Goal: Task Accomplishment & Management: Manage account settings

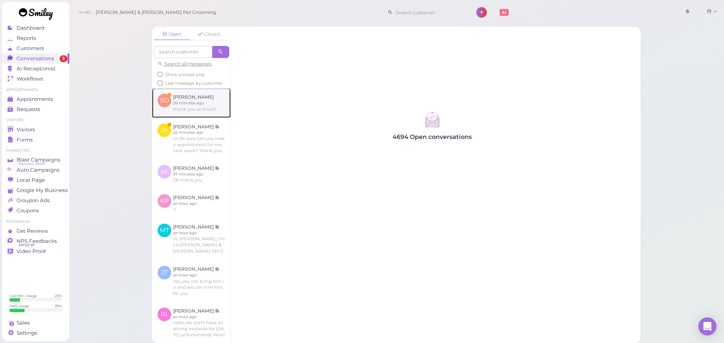
click at [201, 107] on link at bounding box center [191, 102] width 79 height 29
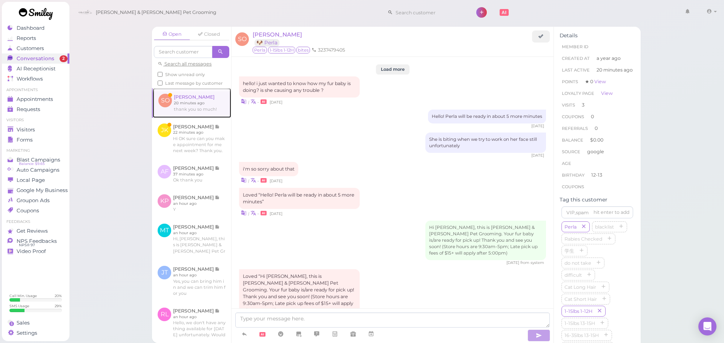
scroll to position [826, 0]
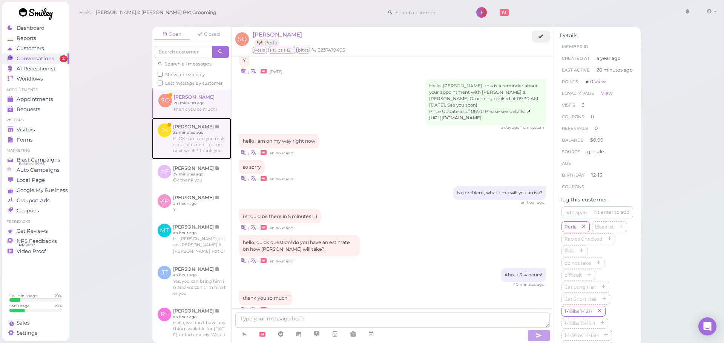
click at [186, 152] on link at bounding box center [191, 138] width 79 height 41
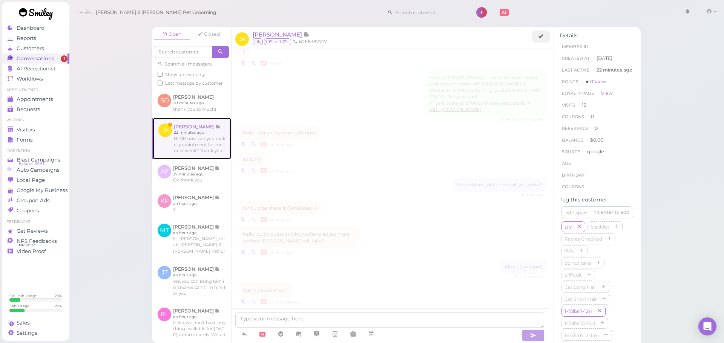
scroll to position [896, 0]
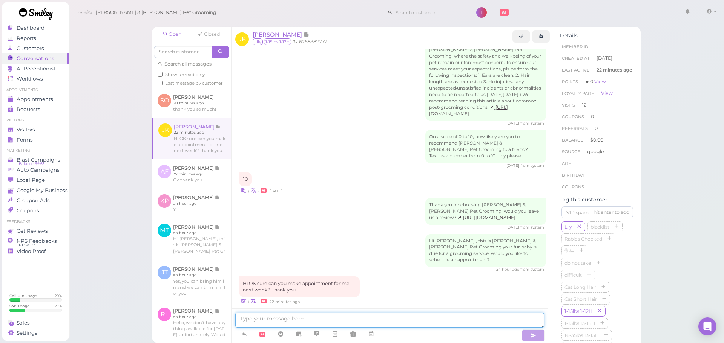
click at [315, 324] on textarea at bounding box center [389, 320] width 309 height 15
type textarea "Sure thing, would you like to come in on Monday at 12:30?"
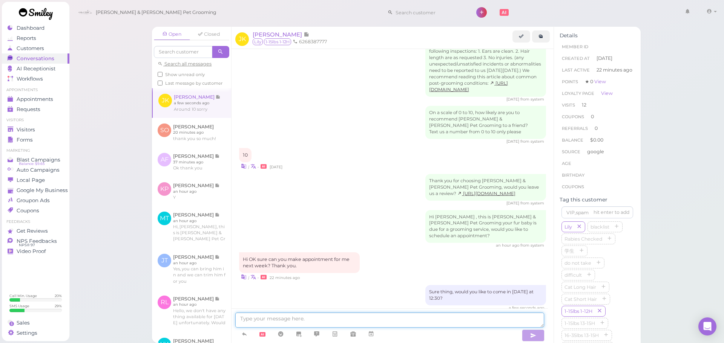
scroll to position [978, 0]
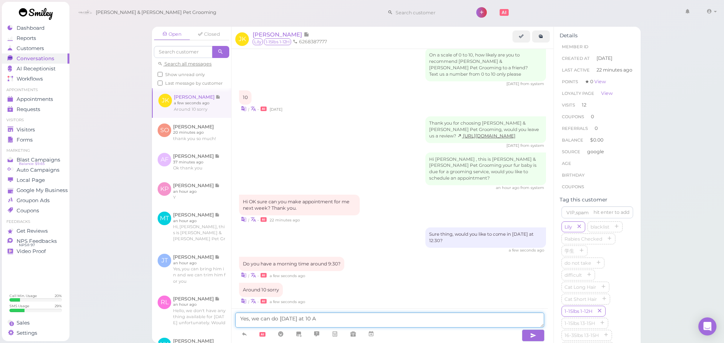
type textarea "Yes, we can do [DATE] at 10 AM"
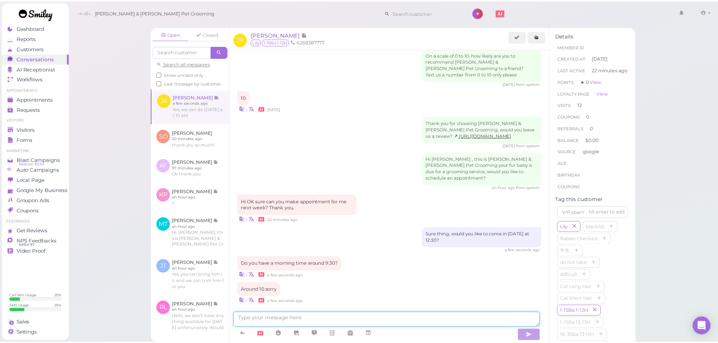
scroll to position [996, 0]
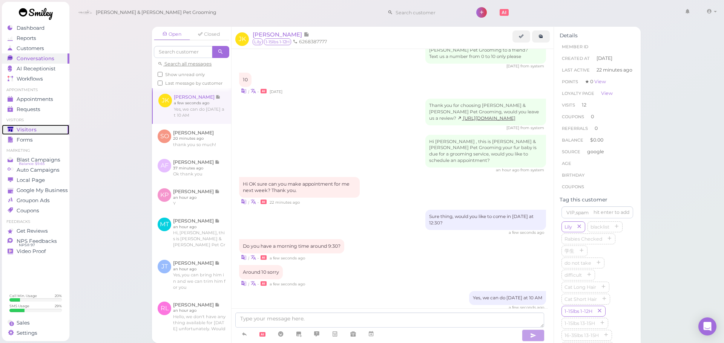
click at [26, 127] on span "Visitors" at bounding box center [27, 130] width 20 height 6
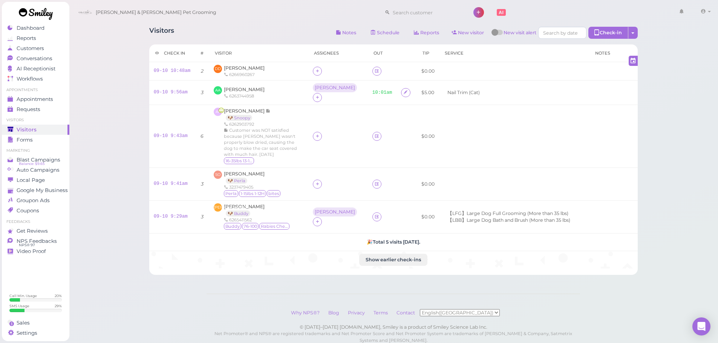
click at [110, 177] on div "Visitors Notes Schedule Reports New visitor New visit alert Check-in Customer c…" at bounding box center [394, 183] width 650 height 366
click at [110, 173] on div "Visitors Notes Schedule Reports New visitor New visit alert Check-in Customer c…" at bounding box center [394, 183] width 650 height 366
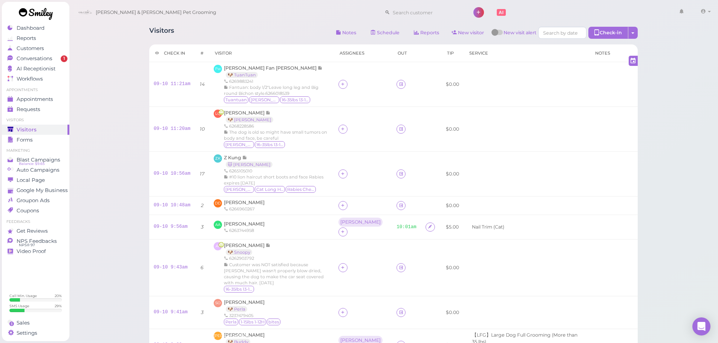
click at [113, 86] on div "Visitors Notes Schedule Reports New visitor New visit alert Check-in Customer c…" at bounding box center [394, 247] width 650 height 495
click at [554, 165] on td at bounding box center [527, 174] width 126 height 45
click at [561, 165] on td at bounding box center [527, 174] width 126 height 45
click at [698, 189] on div "Visitors Notes Schedule Reports New visitor New visit alert Check-in Customer c…" at bounding box center [394, 247] width 650 height 495
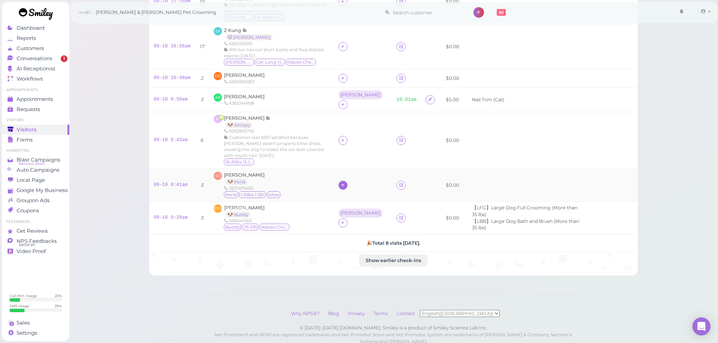
scroll to position [151, 0]
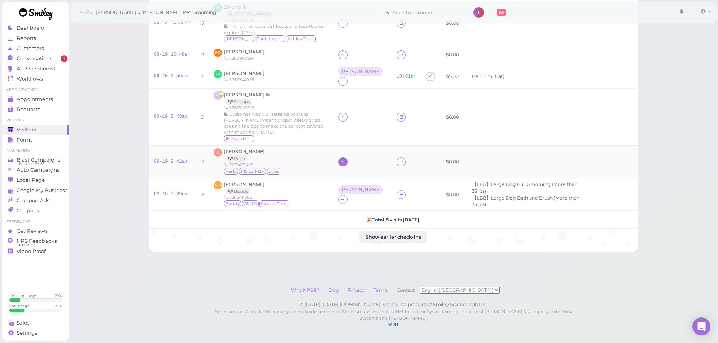
click at [340, 159] on icon at bounding box center [342, 162] width 5 height 6
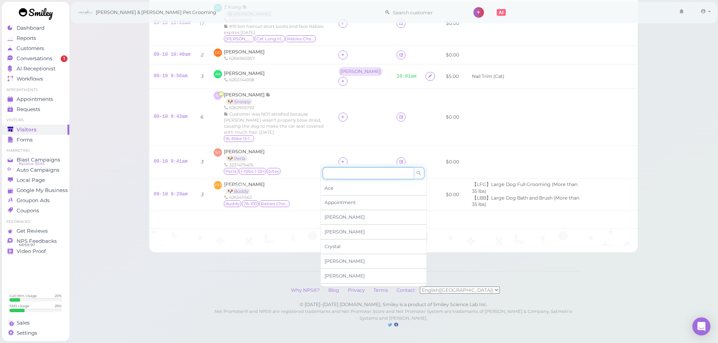
click at [339, 173] on input at bounding box center [368, 173] width 91 height 12
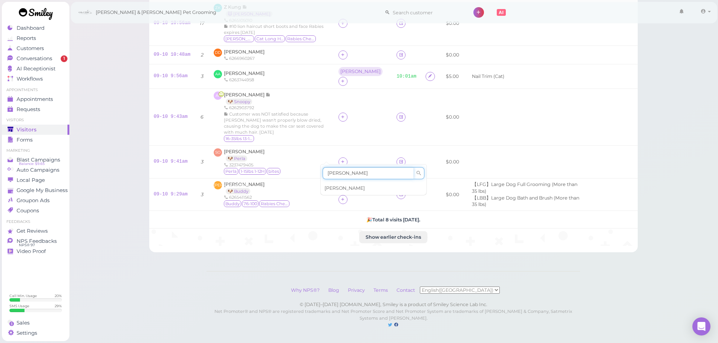
type input "[PERSON_NAME]"
click at [334, 186] on div "[PERSON_NAME]" at bounding box center [374, 188] width 106 height 14
click at [339, 187] on div "[PERSON_NAME]" at bounding box center [361, 190] width 44 height 9
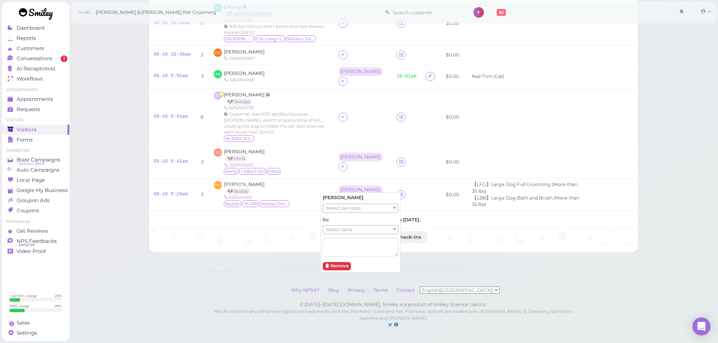
click at [335, 232] on span "Select pets" at bounding box center [339, 230] width 26 height 8
click at [301, 150] on div "SO Shayla Oliva 🐶 Perla 3237479405 Perla 1-15lbs 1-12H bites" at bounding box center [271, 162] width 115 height 27
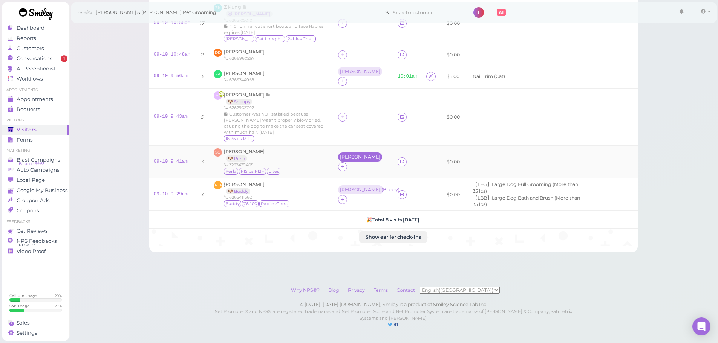
click at [338, 155] on div "[PERSON_NAME]" at bounding box center [360, 157] width 44 height 9
click at [333, 191] on span "Select pets" at bounding box center [336, 189] width 26 height 8
click at [298, 122] on span "Customer was NOT satisfied because [PERSON_NAME] wasn't properly blow dried, ca…" at bounding box center [274, 123] width 100 height 23
click at [340, 114] on icon at bounding box center [342, 117] width 5 height 6
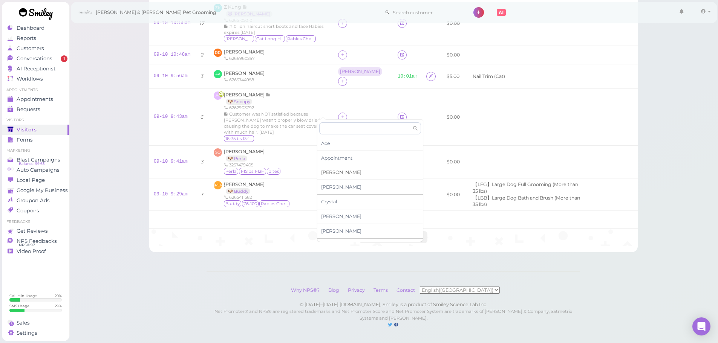
click at [328, 173] on span "[PERSON_NAME]" at bounding box center [341, 173] width 40 height 6
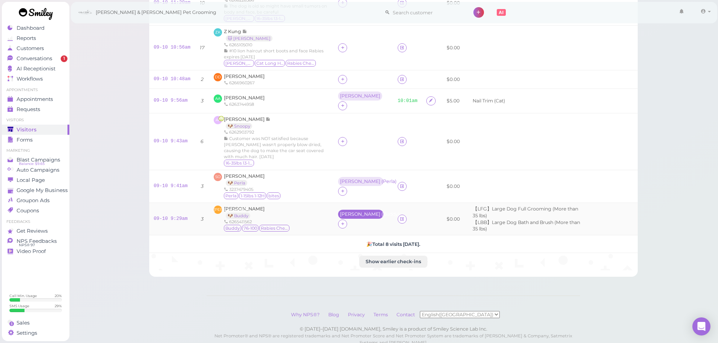
scroll to position [113, 0]
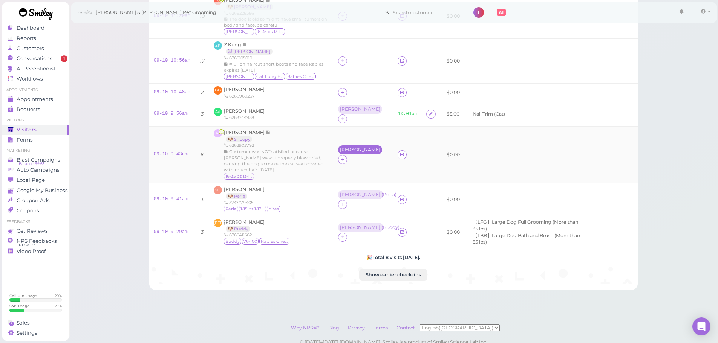
click at [340, 149] on div "[PERSON_NAME]" at bounding box center [360, 149] width 40 height 5
click at [337, 184] on span "Select pets" at bounding box center [336, 182] width 26 height 8
click at [302, 149] on span "Customer was NOT satisfied because [PERSON_NAME] wasn't properly blow dried, ca…" at bounding box center [274, 160] width 100 height 23
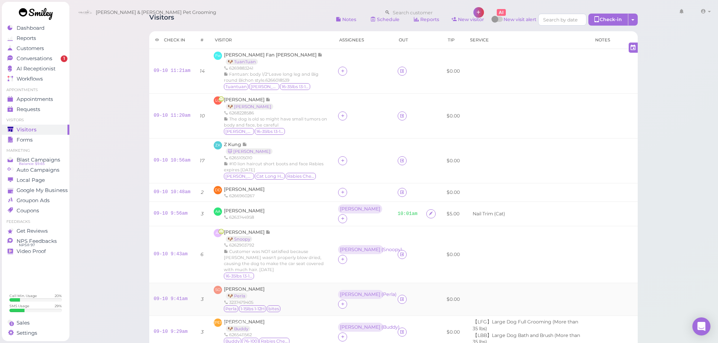
scroll to position [0, 0]
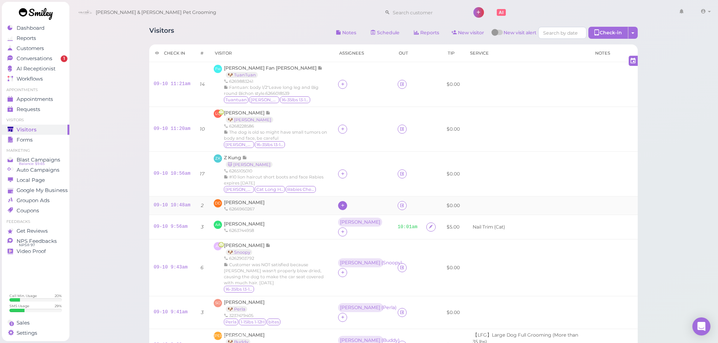
click at [340, 205] on icon at bounding box center [342, 206] width 5 height 6
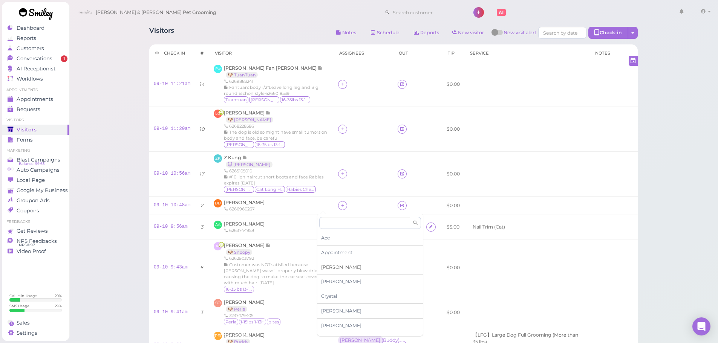
click at [331, 267] on div "[PERSON_NAME]" at bounding box center [370, 268] width 106 height 15
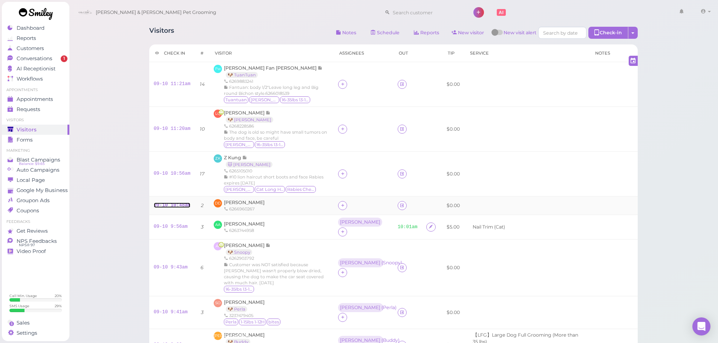
click at [181, 204] on link "09-10 10:48am" at bounding box center [172, 205] width 37 height 5
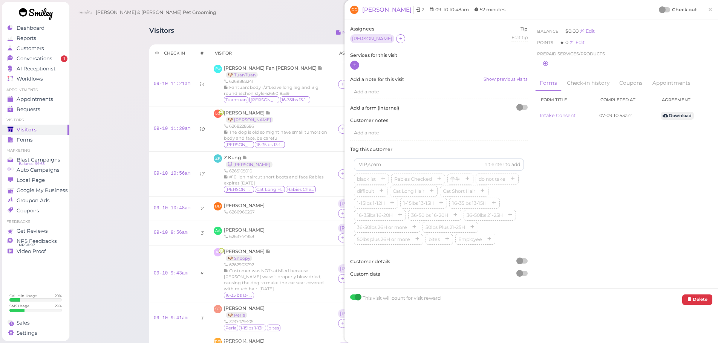
drag, startPoint x: 358, startPoint y: 63, endPoint x: 366, endPoint y: 71, distance: 11.5
click at [358, 63] on div at bounding box center [354, 65] width 9 height 9
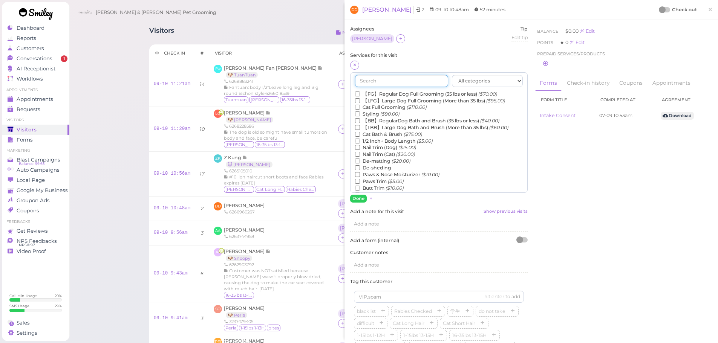
click at [374, 81] on input "text" at bounding box center [401, 81] width 93 height 12
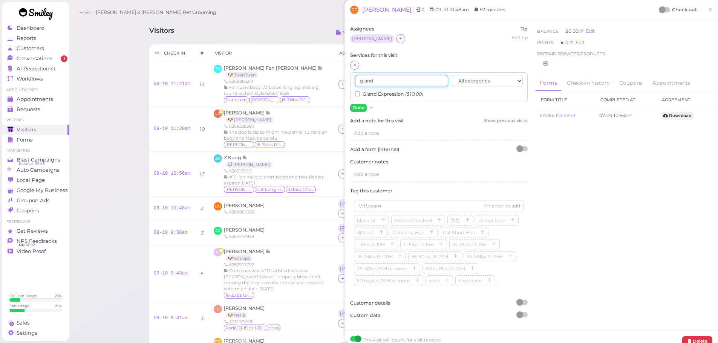
type input "gland"
click at [358, 94] on input "Gland Expression ($10.00)" at bounding box center [357, 94] width 5 height 5
click at [358, 106] on button "Done" at bounding box center [358, 108] width 17 height 8
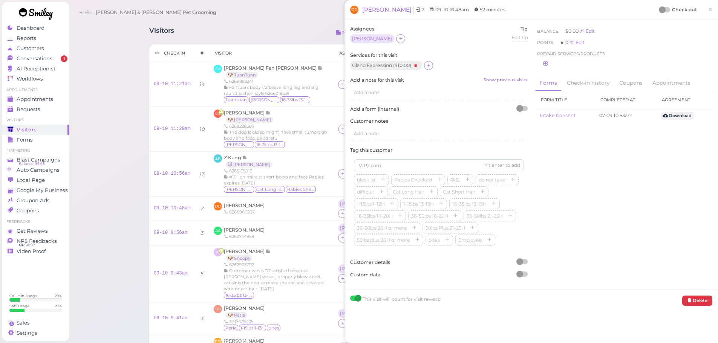
click at [663, 10] on div at bounding box center [665, 9] width 11 height 5
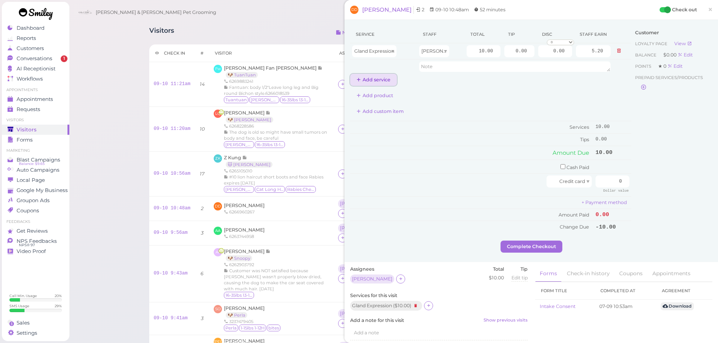
click at [365, 84] on button "Add service" at bounding box center [373, 80] width 47 height 12
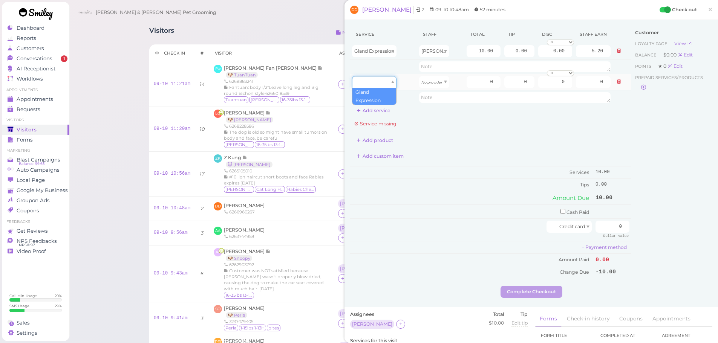
type input "10.00"
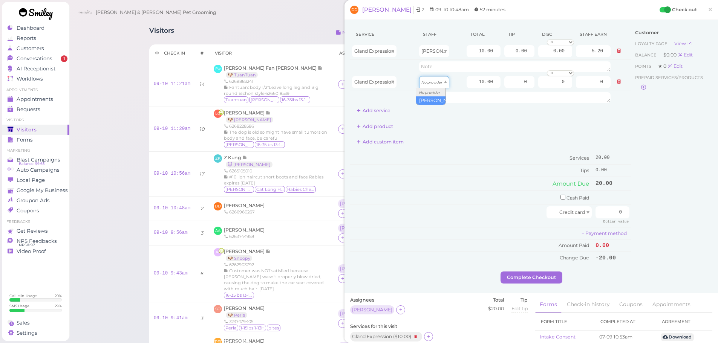
drag, startPoint x: 432, startPoint y: 87, endPoint x: 433, endPoint y: 97, distance: 9.8
type input "5.20"
drag, startPoint x: 483, startPoint y: 241, endPoint x: 644, endPoint y: 237, distance: 161.4
click at [494, 239] on tbody "Cash Paid Credit card 0 Dollar value + Payment method Amount Paid 0.00 Change D…" at bounding box center [490, 228] width 281 height 74
click at [561, 195] on input "checkbox" at bounding box center [563, 197] width 5 height 5
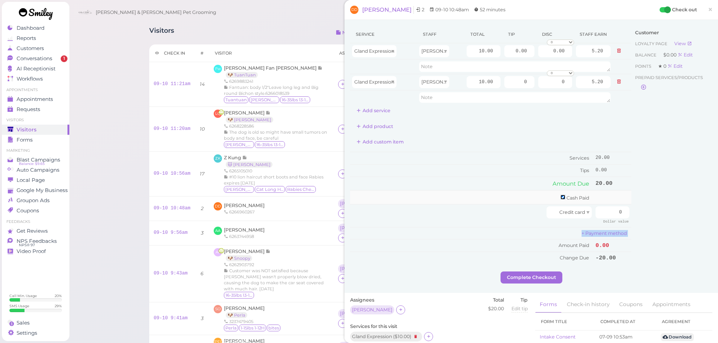
checkbox input "true"
click at [596, 200] on input "0" at bounding box center [613, 199] width 34 height 12
type input "20"
drag, startPoint x: 668, startPoint y: 219, endPoint x: 608, endPoint y: 258, distance: 71.4
click at [662, 224] on div "Customer Loyalty page View Balance $0.00 Edit Points ★ 0 Edit Prepaid services/…" at bounding box center [672, 150] width 81 height 248
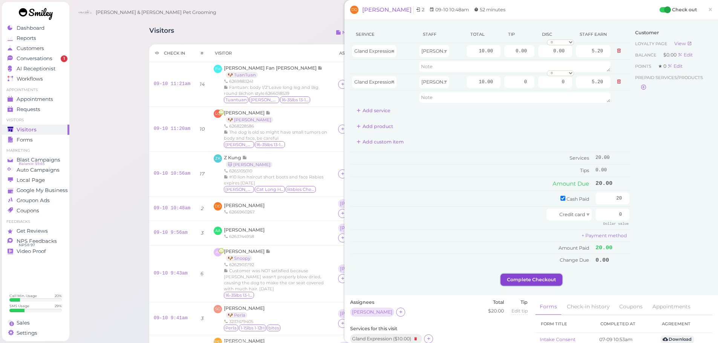
click at [517, 278] on button "Complete Checkout" at bounding box center [532, 280] width 62 height 12
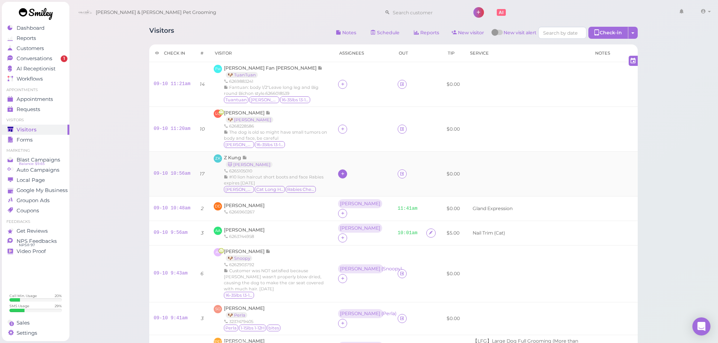
click at [338, 175] on div at bounding box center [342, 174] width 9 height 9
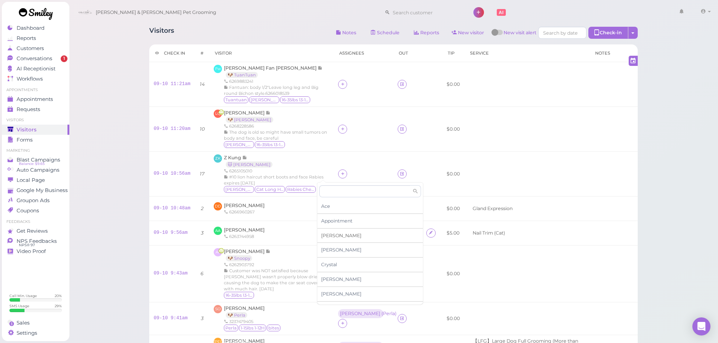
click at [338, 237] on div "[PERSON_NAME]" at bounding box center [370, 236] width 106 height 15
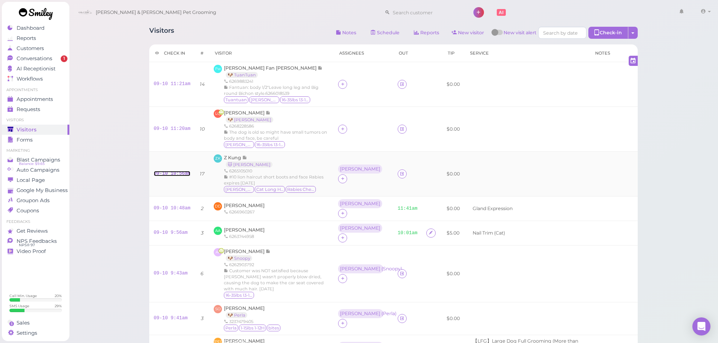
click at [177, 174] on link "09-10 10:56am" at bounding box center [172, 173] width 37 height 5
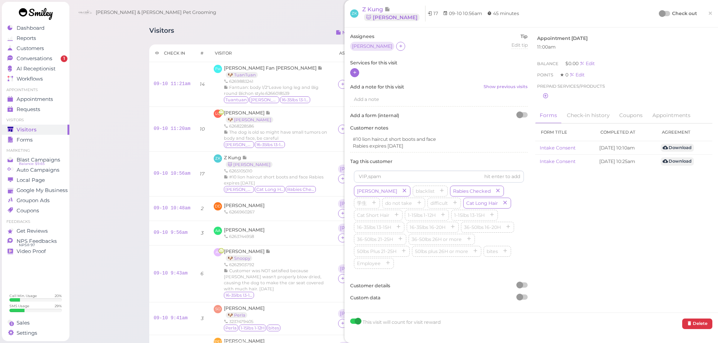
click at [356, 73] on icon at bounding box center [355, 73] width 5 height 6
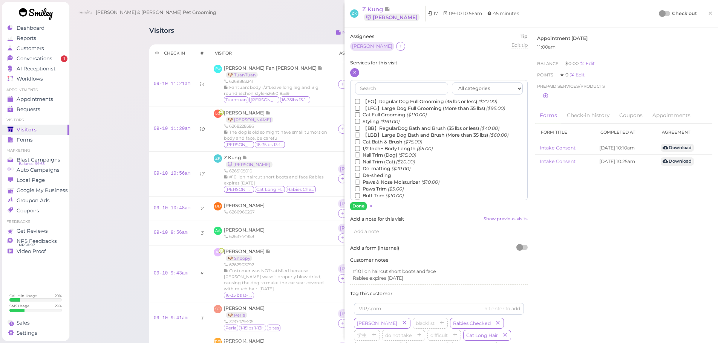
click at [375, 113] on label "Cat Full Grooming ($110.00)" at bounding box center [391, 115] width 72 height 7
click at [360, 113] on input "Cat Full Grooming ($110.00)" at bounding box center [357, 114] width 5 height 5
click at [356, 206] on button "Done" at bounding box center [358, 206] width 17 height 8
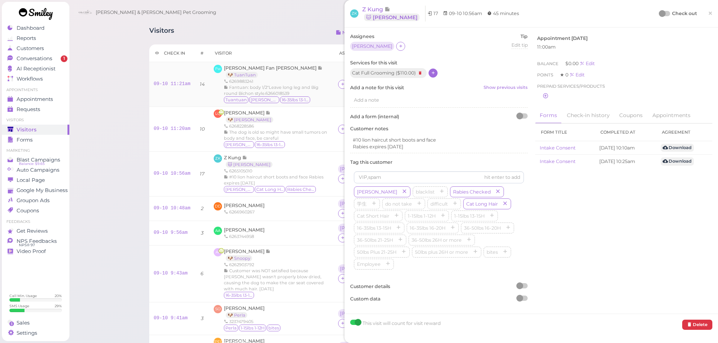
click at [299, 81] on div "6269883241" at bounding box center [276, 81] width 105 height 6
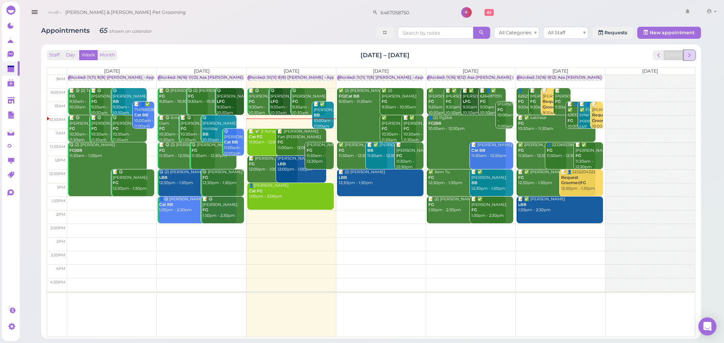
click at [688, 57] on span "next" at bounding box center [689, 55] width 7 height 7
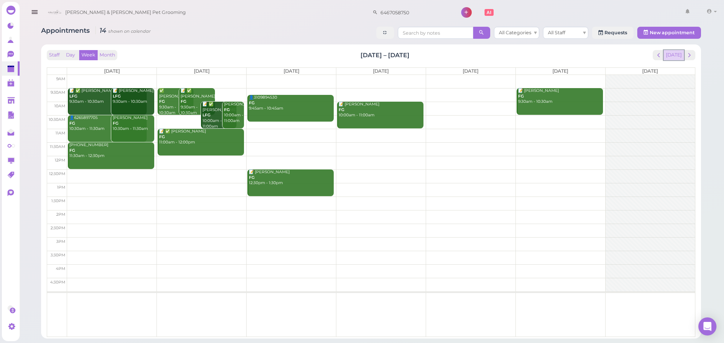
click at [675, 59] on button "[DATE]" at bounding box center [674, 55] width 20 height 10
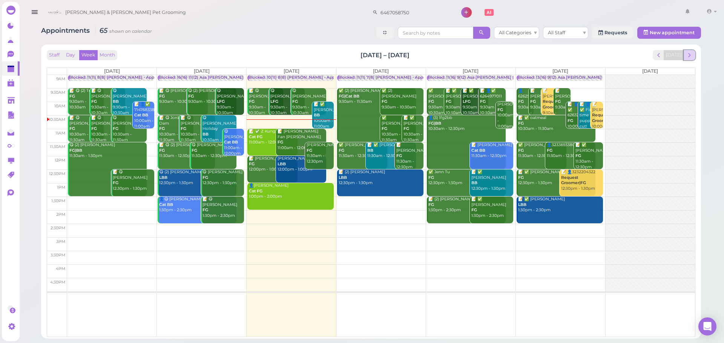
click at [686, 57] on span "next" at bounding box center [689, 55] width 7 height 7
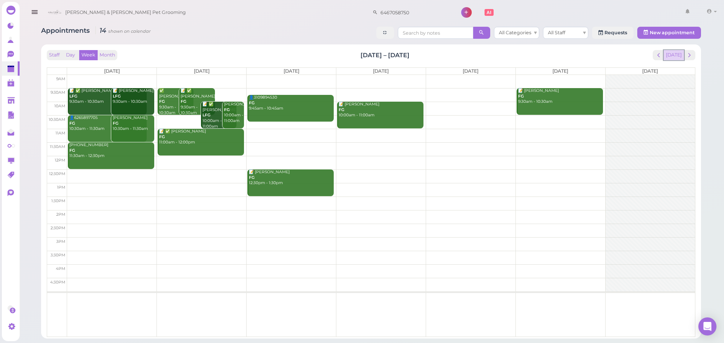
click at [678, 53] on button "[DATE]" at bounding box center [674, 55] width 20 height 10
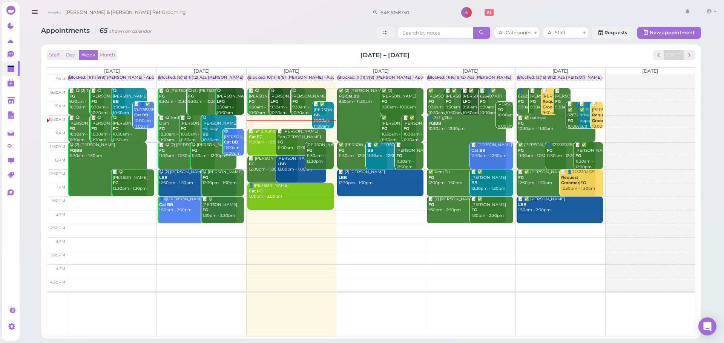
click at [544, 231] on td at bounding box center [381, 231] width 628 height 14
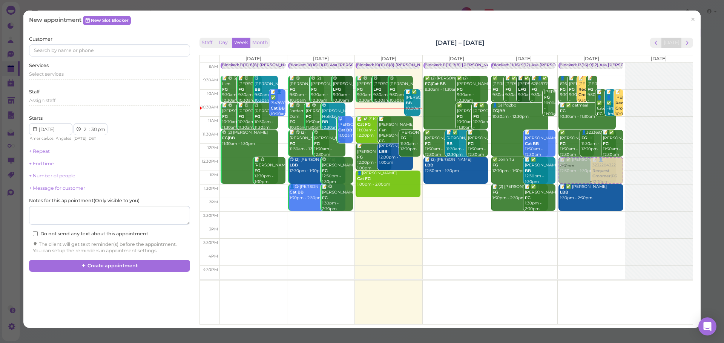
drag, startPoint x: 589, startPoint y: 225, endPoint x: 587, endPoint y: 172, distance: 53.6
click at [587, 63] on div "2:30pm Blocked: 13(16) 9(12) Asa [PERSON_NAME] [PERSON_NAME] • Appointment 👤626…" at bounding box center [591, 63] width 67 height 0
select select "12"
click at [334, 28] on div "New appointment New Slot Blocker ×" at bounding box center [361, 21] width 677 height 20
click at [87, 73] on div "Select services" at bounding box center [109, 74] width 161 height 7
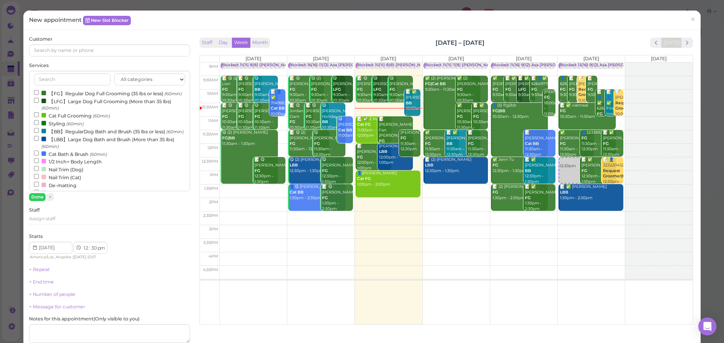
drag, startPoint x: 61, startPoint y: 166, endPoint x: 35, endPoint y: 189, distance: 35.0
click at [58, 158] on label "Cat Bath & Brush (60min)" at bounding box center [70, 154] width 73 height 8
click at [47, 158] on label "Cat Bath & Brush (60min)" at bounding box center [70, 154] width 73 height 8
click at [39, 156] on input "Cat Bath & Brush (60min)" at bounding box center [36, 153] width 5 height 5
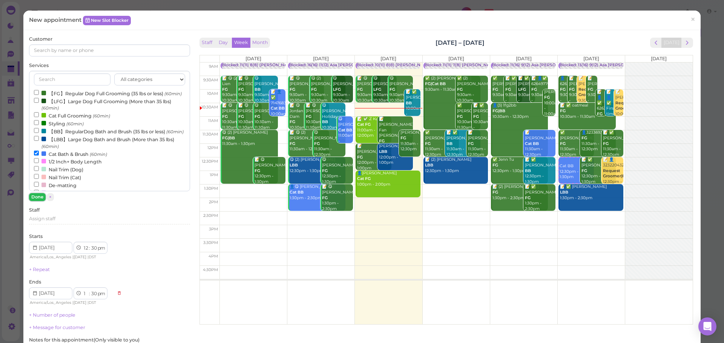
click at [37, 200] on button "Done" at bounding box center [37, 197] width 17 height 8
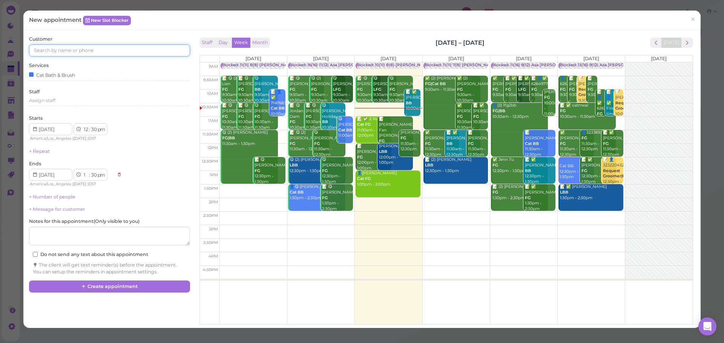
click at [95, 51] on input at bounding box center [109, 50] width 161 height 12
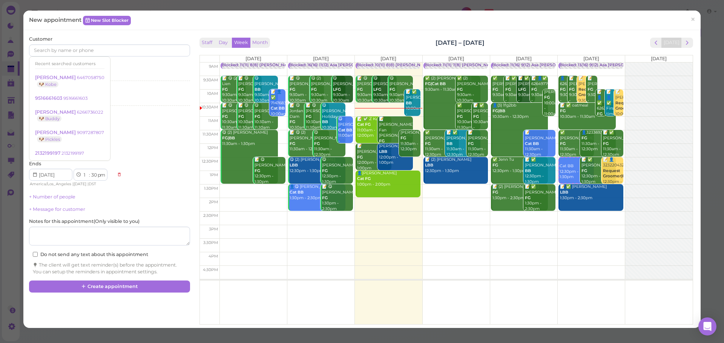
drag, startPoint x: 500, startPoint y: 33, endPoint x: 324, endPoint y: 18, distance: 176.4
click at [324, 18] on div "New appointment New Slot Blocker × Customer Recent searched customers [PERSON_N…" at bounding box center [361, 170] width 677 height 318
click at [392, 36] on div "Staff Day Week Month [DATE] – [DATE] [DATE] [DATE] [DATE] [DATE] [DATE] [DATE] …" at bounding box center [446, 179] width 497 height 287
click at [684, 42] on span "next" at bounding box center [687, 42] width 7 height 7
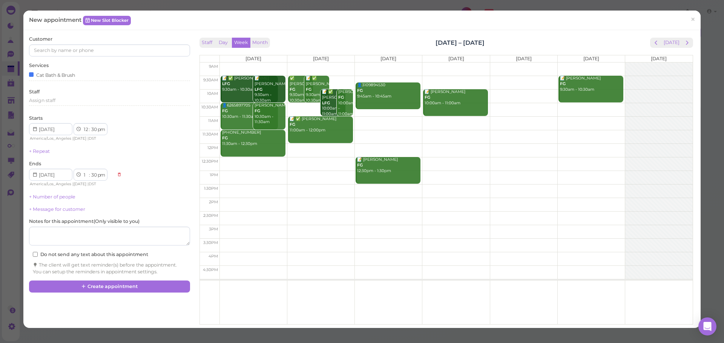
click at [251, 161] on td at bounding box center [455, 164] width 473 height 14
type input "[DATE]"
drag, startPoint x: 251, startPoint y: 175, endPoint x: 256, endPoint y: 127, distance: 47.8
click at [264, 63] on div "Cat BB 12:30pm - 1:30pm 📝 ✅ [PERSON_NAME] LFG 9:30am - 10:30am 📝 [PERSON_NAME] …" at bounding box center [253, 63] width 67 height 0
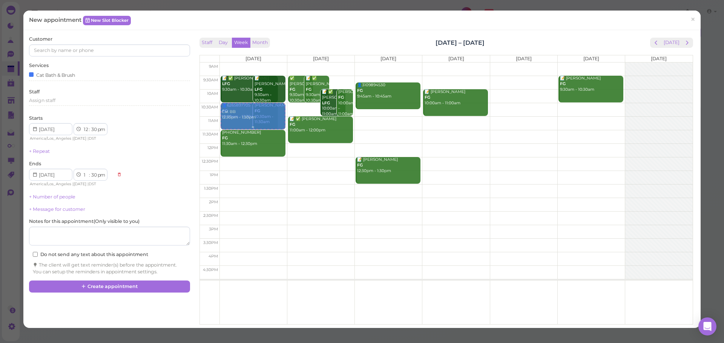
select select "10"
select select "am"
select select "11"
select select "am"
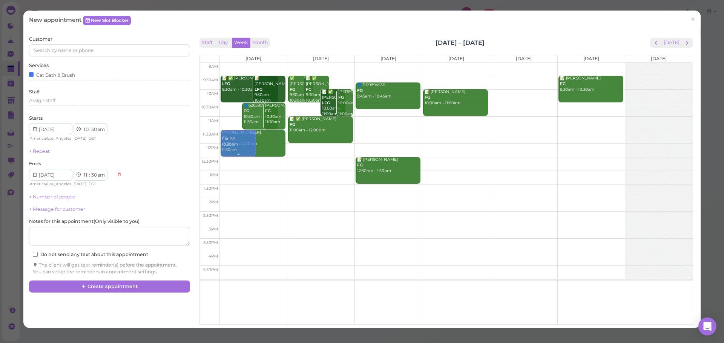
drag, startPoint x: 226, startPoint y: 122, endPoint x: 231, endPoint y: 143, distance: 22.0
click at [231, 63] on div "Cat BB 10:30am - 11:30am 📝 ✅ [PERSON_NAME] LFG 9:30am - 10:30am 📝 [PERSON_NAME]…" at bounding box center [253, 63] width 67 height 0
select select "11"
select select "12"
select select "pm"
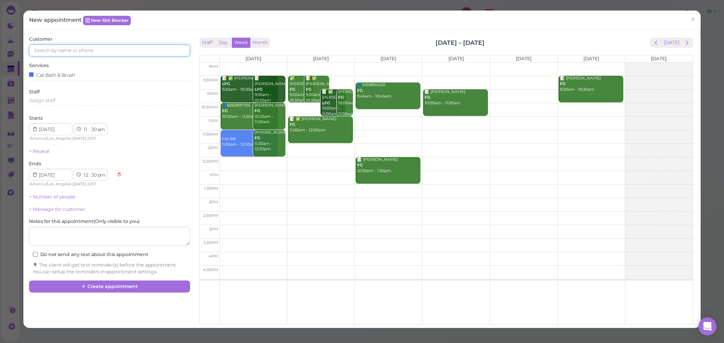
drag, startPoint x: 68, startPoint y: 50, endPoint x: 63, endPoint y: 52, distance: 6.0
click at [66, 51] on input at bounding box center [109, 50] width 161 height 12
type input "6265900149"
click at [89, 63] on small "6265900149" at bounding box center [77, 63] width 26 height 5
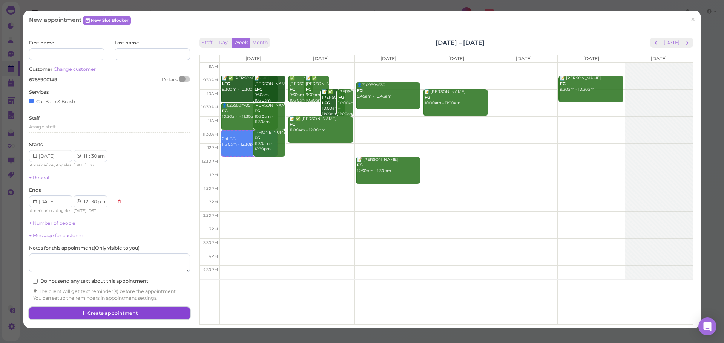
click at [118, 311] on button "Create appointment" at bounding box center [109, 314] width 161 height 12
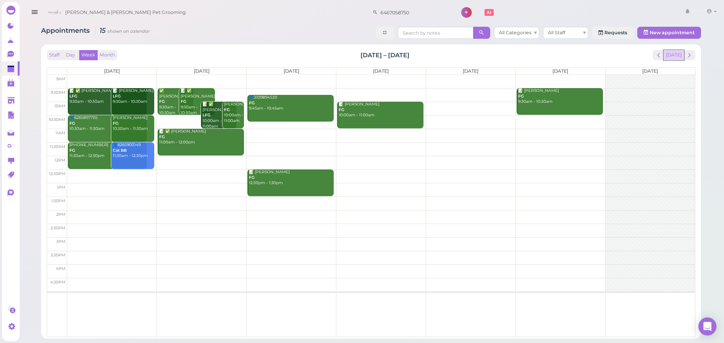
click at [678, 55] on button "[DATE]" at bounding box center [674, 55] width 20 height 10
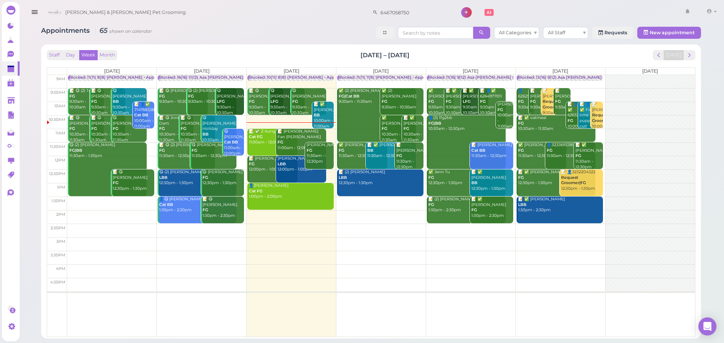
click at [511, 133] on td at bounding box center [381, 136] width 628 height 14
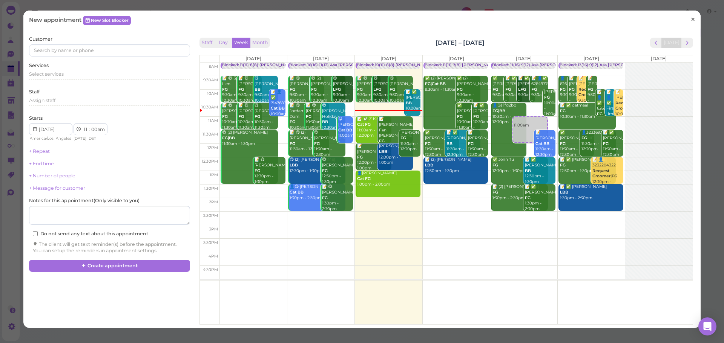
click at [686, 23] on link "×" at bounding box center [693, 20] width 14 height 18
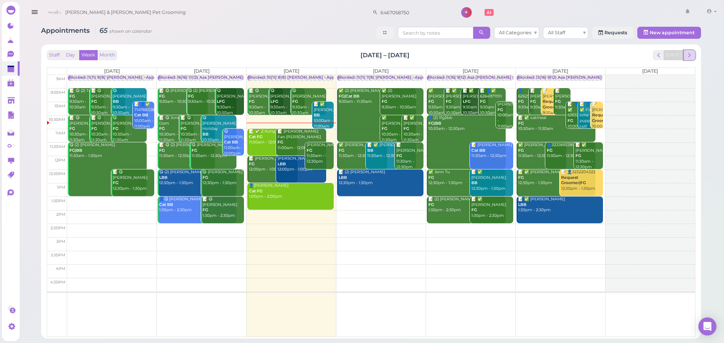
click at [692, 54] on span "next" at bounding box center [689, 55] width 7 height 7
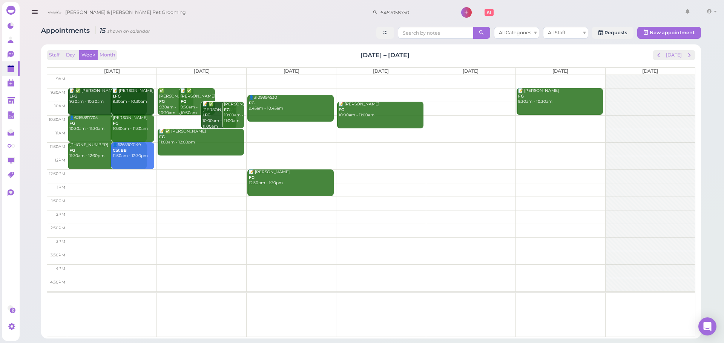
click at [289, 89] on td at bounding box center [381, 95] width 628 height 14
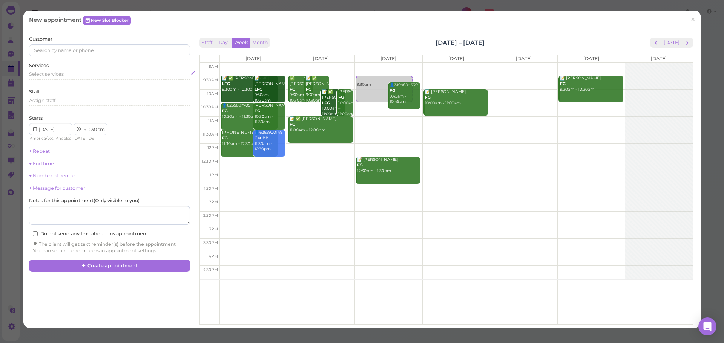
click at [72, 73] on div "Select services" at bounding box center [109, 74] width 161 height 7
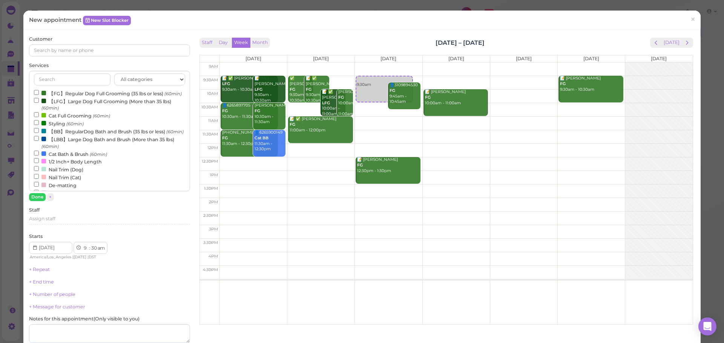
click at [63, 94] on label "【FG】Regular Dog Full Grooming (35 lbs or less) (60min)" at bounding box center [108, 93] width 148 height 8
click at [39, 94] on input "【FG】Regular Dog Full Grooming (35 lbs or less) (60min)" at bounding box center [36, 92] width 5 height 5
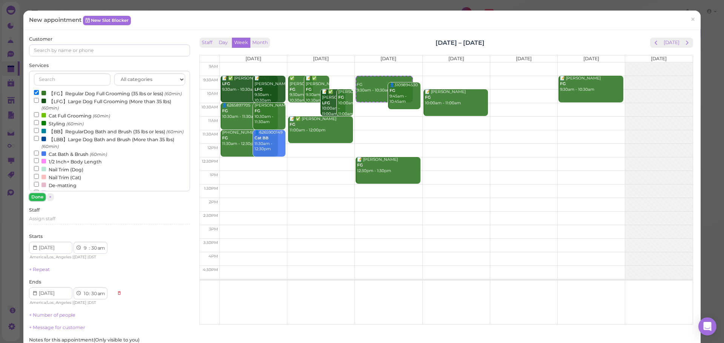
click at [37, 200] on button "Done" at bounding box center [37, 197] width 17 height 8
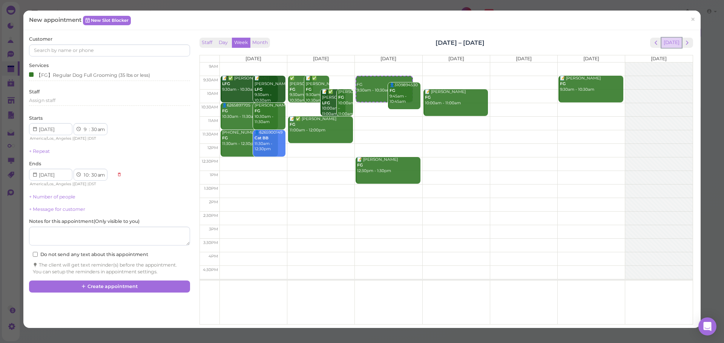
click at [669, 47] on button "[DATE]" at bounding box center [671, 43] width 20 height 10
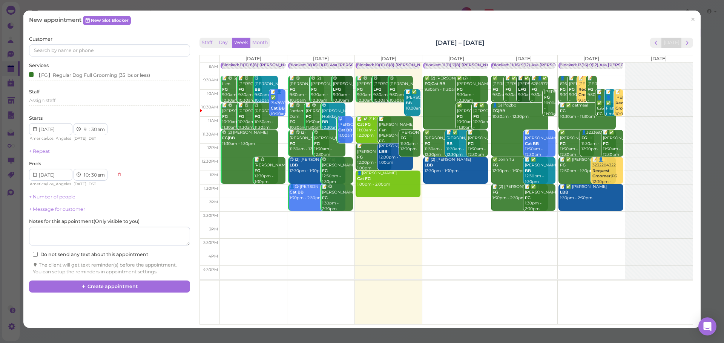
click at [548, 119] on td at bounding box center [455, 124] width 473 height 14
type input "2025-09-12"
select select "11"
select select "00"
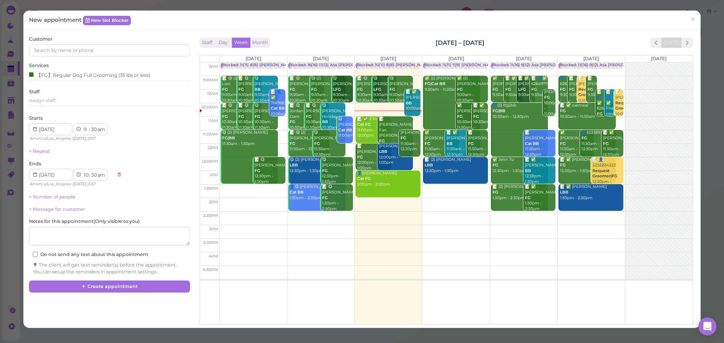
select select "12"
select select "00"
select select "pm"
drag, startPoint x: 526, startPoint y: 129, endPoint x: 521, endPoint y: 144, distance: 16.5
click at [521, 63] on div "FG 11:00am - 12:00pm Blocked: 11(16) 9(12) Asa Helen Rebecca • Appointment ✅ Jo…" at bounding box center [523, 63] width 67 height 0
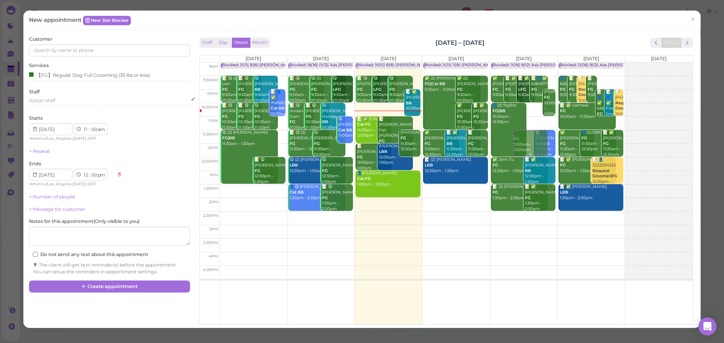
select select "30"
click at [82, 78] on div "【FG】Regular Dog Full Grooming (35 lbs or less)" at bounding box center [89, 75] width 121 height 8
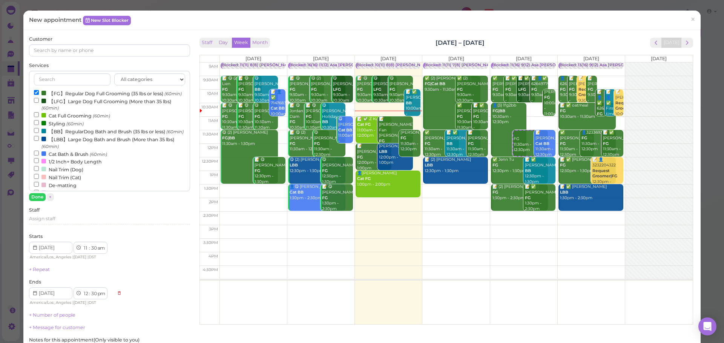
click at [68, 94] on label "【FG】Regular Dog Full Grooming (35 lbs or less) (60min)" at bounding box center [108, 93] width 148 height 8
click at [39, 94] on input "【FG】Regular Dog Full Grooming (35 lbs or less) (60min)" at bounding box center [36, 92] width 5 height 5
drag, startPoint x: 54, startPoint y: 142, endPoint x: 40, endPoint y: 173, distance: 33.9
click at [54, 135] on label "【BB】RegularDog Bath and Brush (35 lbs or less) (60min)" at bounding box center [109, 131] width 150 height 8
click at [44, 133] on div at bounding box center [43, 131] width 5 height 5
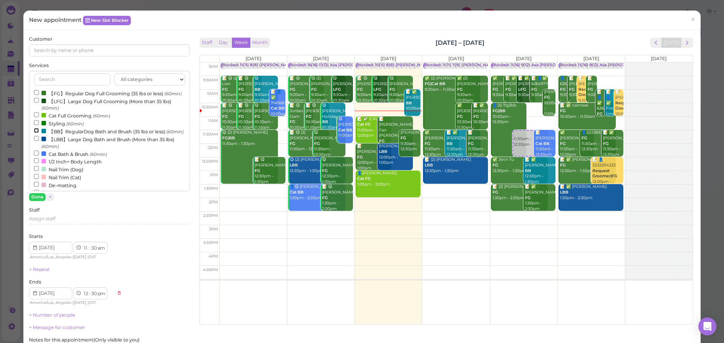
click at [39, 133] on input "【BB】RegularDog Bath and Brush (35 lbs or less) (60min)" at bounding box center [36, 130] width 5 height 5
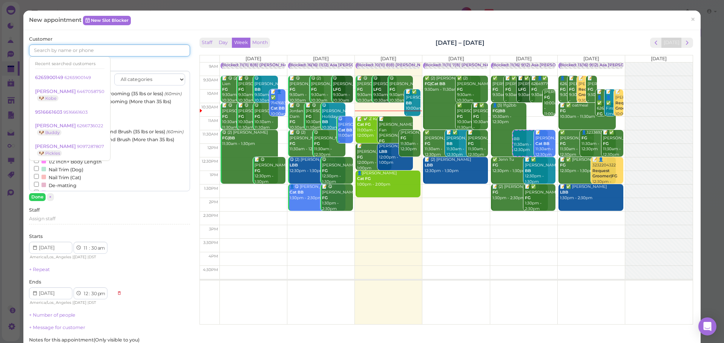
click at [77, 55] on input at bounding box center [109, 50] width 161 height 12
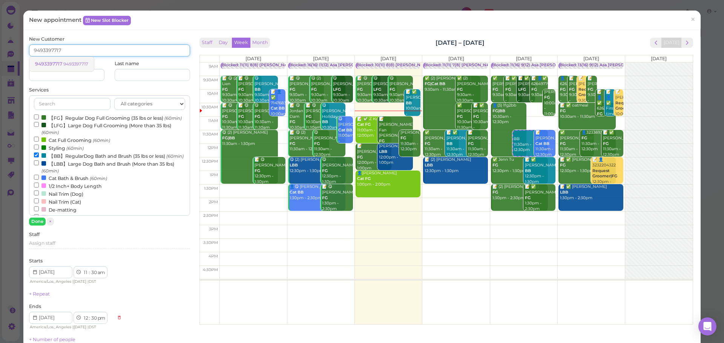
type input "9493397717"
click at [68, 65] on small "9493397717" at bounding box center [75, 63] width 25 height 5
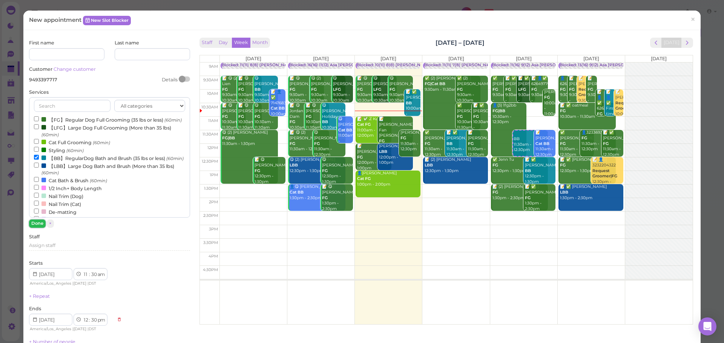
click at [42, 224] on button "Done" at bounding box center [37, 224] width 17 height 8
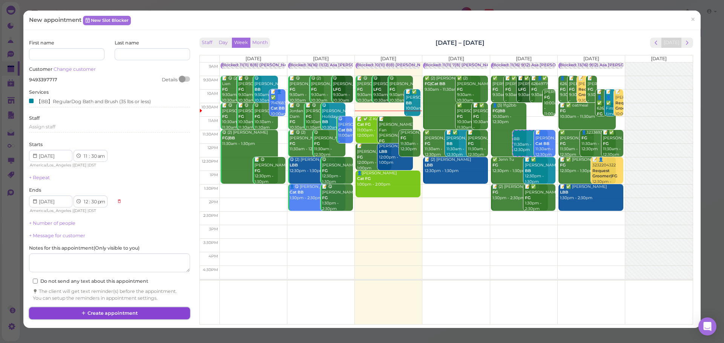
click at [147, 317] on button "Create appointment" at bounding box center [109, 314] width 161 height 12
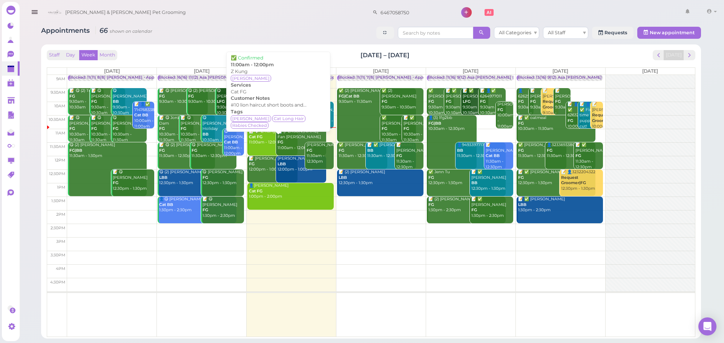
click at [270, 147] on link "📝 ✅ Z Kung Cat FG 11:00am - 12:00pm" at bounding box center [272, 142] width 50 height 27
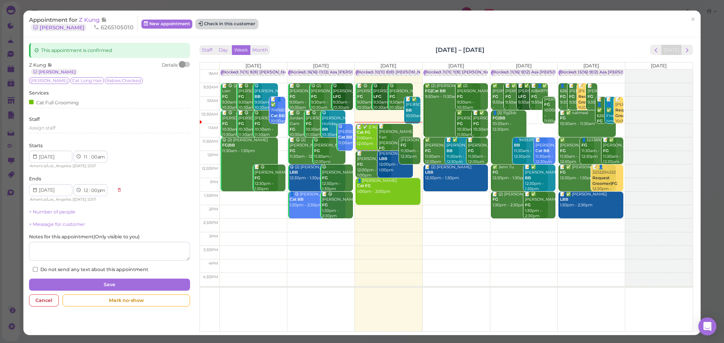
click at [225, 25] on button "Check in this customer" at bounding box center [226, 24] width 61 height 9
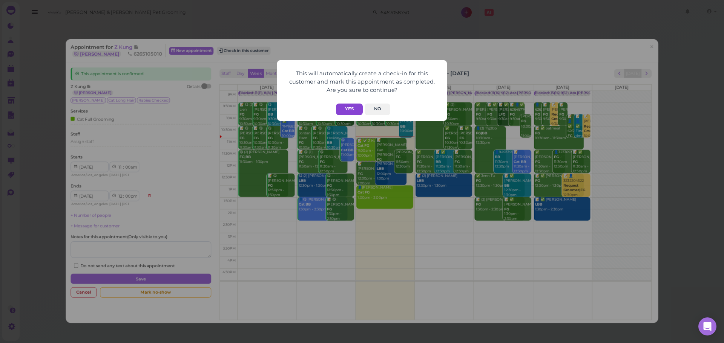
click at [342, 106] on button "Yes" at bounding box center [349, 110] width 27 height 12
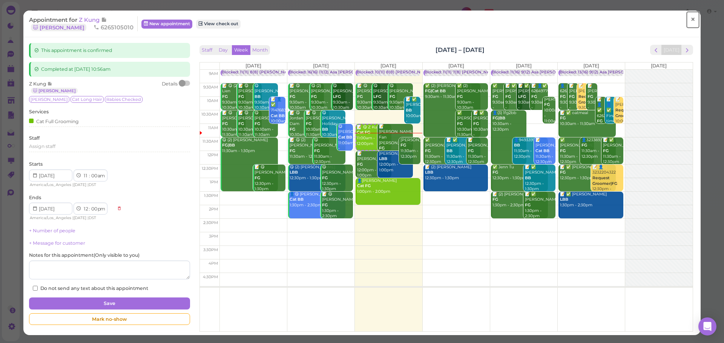
click at [691, 20] on link "×" at bounding box center [693, 20] width 14 height 18
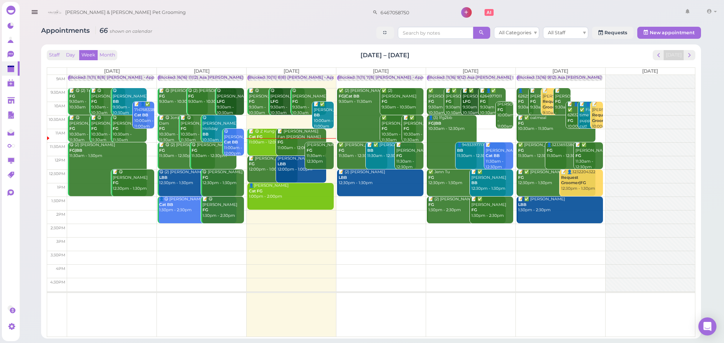
click at [325, 119] on div "📝 ✅ Liya Qin BB 10:00am - 11:00am" at bounding box center [323, 116] width 20 height 28
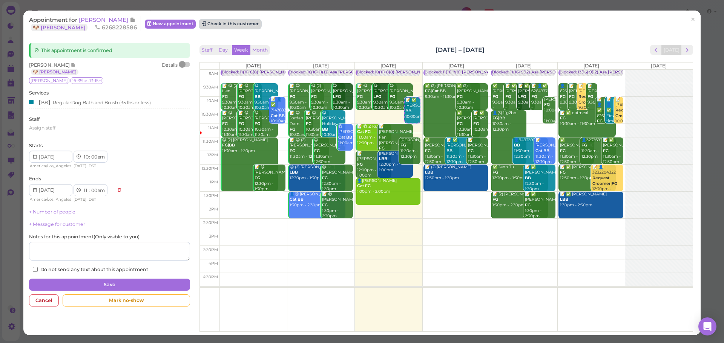
click at [215, 23] on button "Check in this customer" at bounding box center [229, 24] width 61 height 9
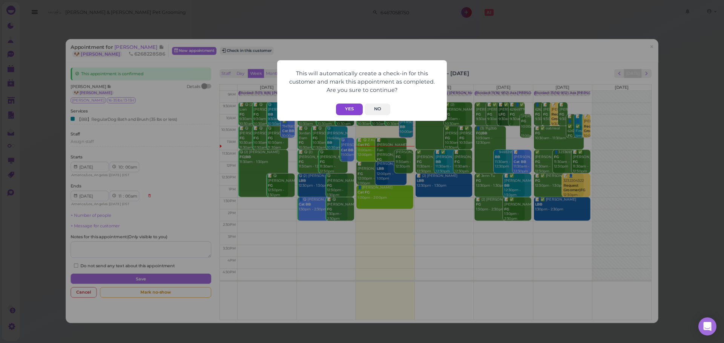
click at [352, 112] on button "Yes" at bounding box center [349, 110] width 27 height 12
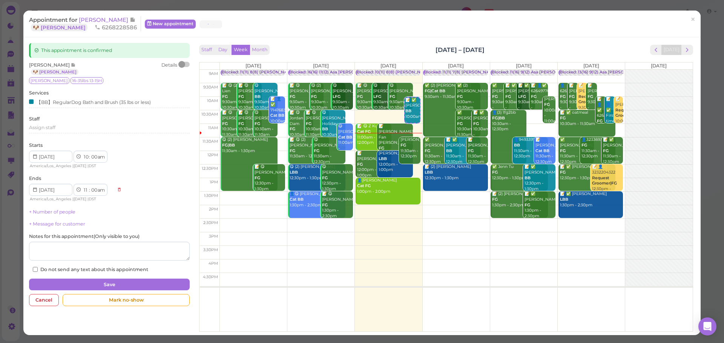
click at [540, 43] on div "This will automatically create a check-in for this customer and mark this appoi…" at bounding box center [362, 171] width 724 height 343
click at [691, 17] on link "×" at bounding box center [693, 20] width 14 height 18
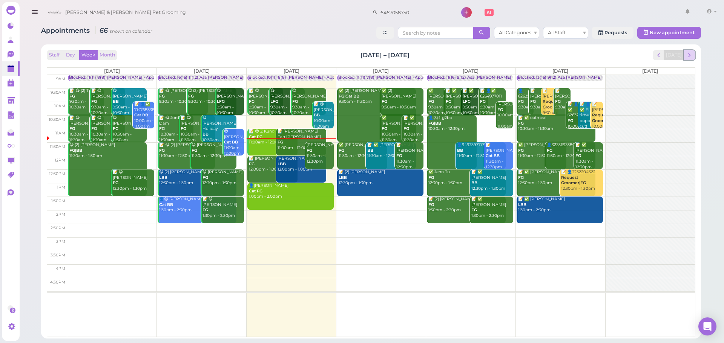
click at [687, 51] on button "next" at bounding box center [690, 55] width 12 height 10
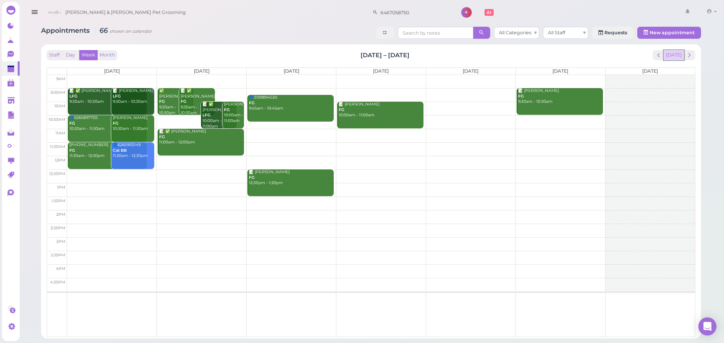
click at [676, 55] on button "[DATE]" at bounding box center [674, 55] width 20 height 10
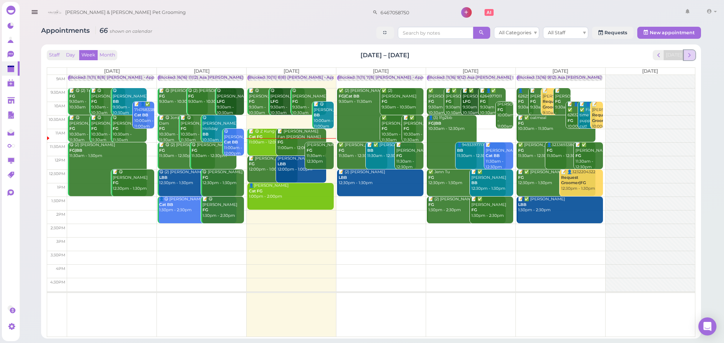
click at [691, 53] on span "next" at bounding box center [689, 55] width 7 height 7
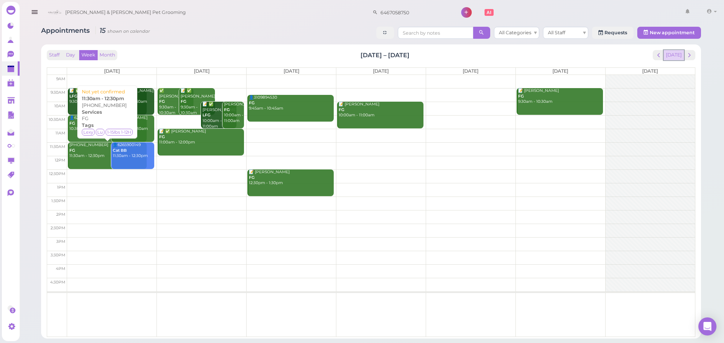
click at [674, 54] on button "[DATE]" at bounding box center [674, 55] width 20 height 10
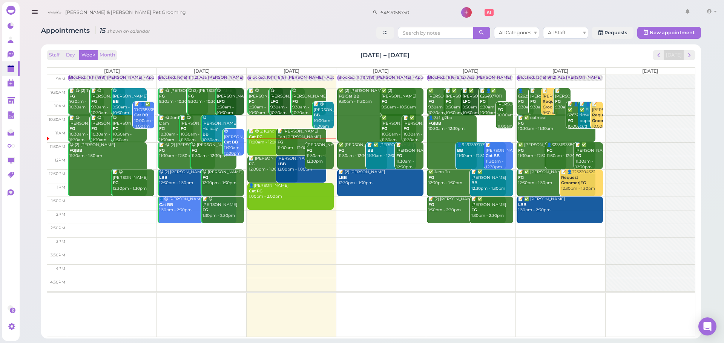
click at [291, 145] on div "📝 Fan wu Fan Tuan tuan FG 11:00am - 12:00pm" at bounding box center [301, 140] width 49 height 22
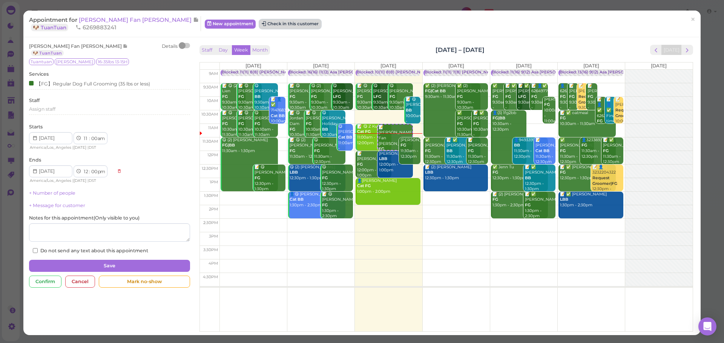
click at [259, 23] on button "Check in this customer" at bounding box center [289, 24] width 61 height 9
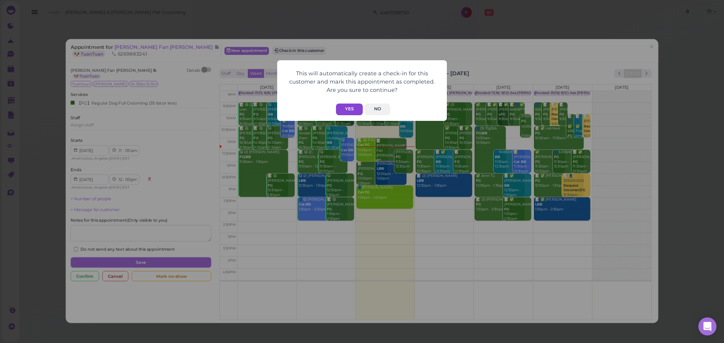
click at [346, 112] on button "Yes" at bounding box center [349, 110] width 27 height 12
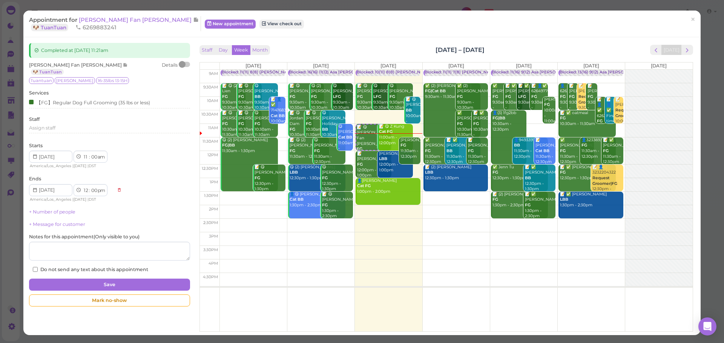
click at [310, 45] on div "Staff Day Week Month Sep 8 – 14, 2025 Today" at bounding box center [446, 50] width 494 height 10
click at [116, 10] on div "Appointment for Fan wu Fan Tuan tuan 🐶 TuanTuan 6269883241 New appointment View…" at bounding box center [362, 171] width 724 height 343
click at [121, 19] on span "Fan wu Fan Tuan tuan" at bounding box center [136, 19] width 114 height 7
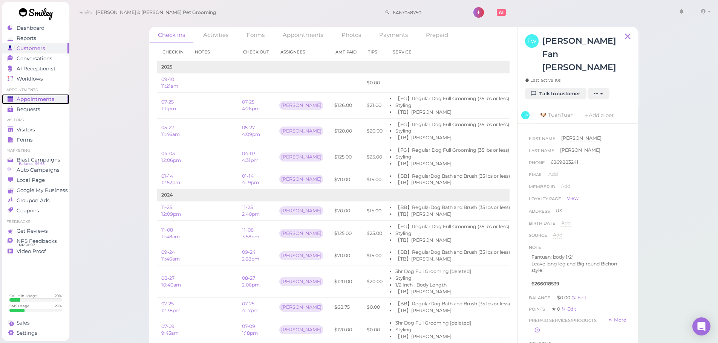
click at [37, 96] on span "Appointments" at bounding box center [36, 99] width 38 height 6
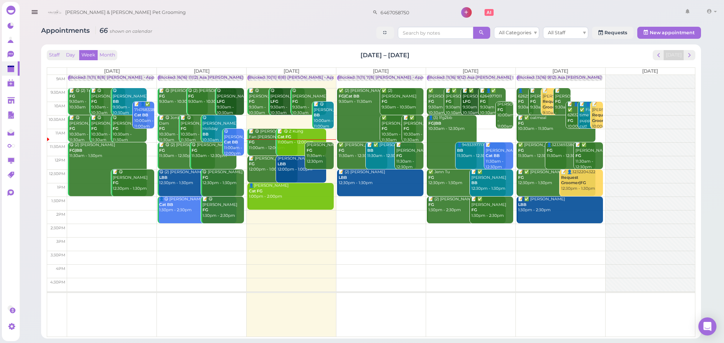
click at [557, 228] on td at bounding box center [381, 231] width 628 height 14
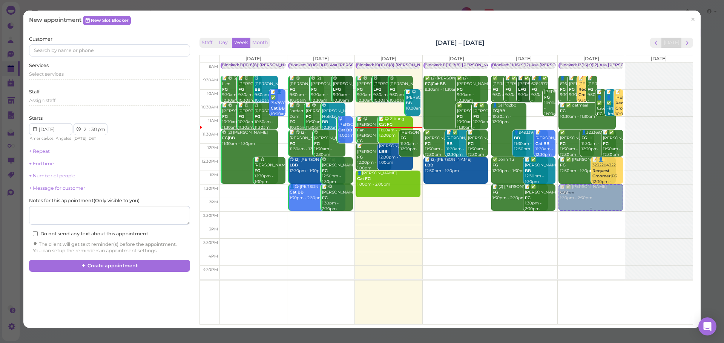
drag, startPoint x: 581, startPoint y: 223, endPoint x: 581, endPoint y: 197, distance: 25.6
click at [581, 63] on div "2:30pm Blocked: 13(16) 9(12) Asa Helen Rebecca • Appointment 👤6262589438 FG 9:3…" at bounding box center [591, 63] width 67 height 0
select select "1"
drag, startPoint x: 71, startPoint y: 74, endPoint x: 70, endPoint y: 78, distance: 4.2
click at [70, 78] on div "Select services" at bounding box center [109, 75] width 161 height 9
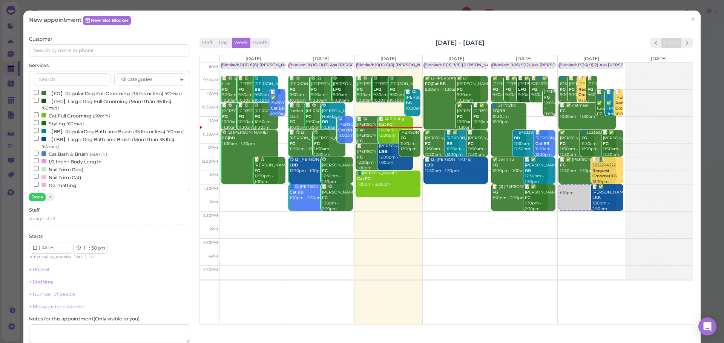
click at [61, 96] on label "【FG】Regular Dog Full Grooming (35 lbs or less) (60min)" at bounding box center [108, 93] width 148 height 8
click at [39, 95] on input "【FG】Regular Dog Full Grooming (35 lbs or less) (60min)" at bounding box center [36, 92] width 5 height 5
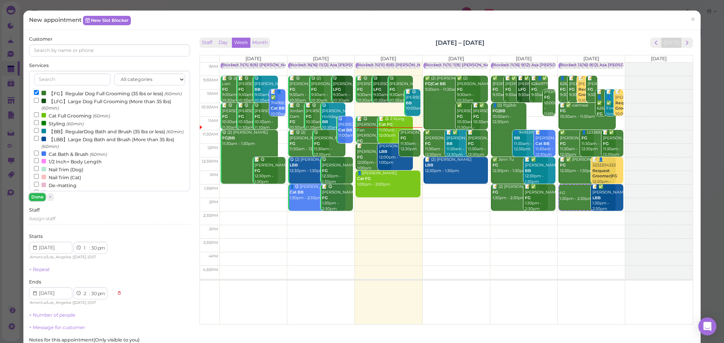
click at [36, 197] on button "Done" at bounding box center [37, 197] width 17 height 8
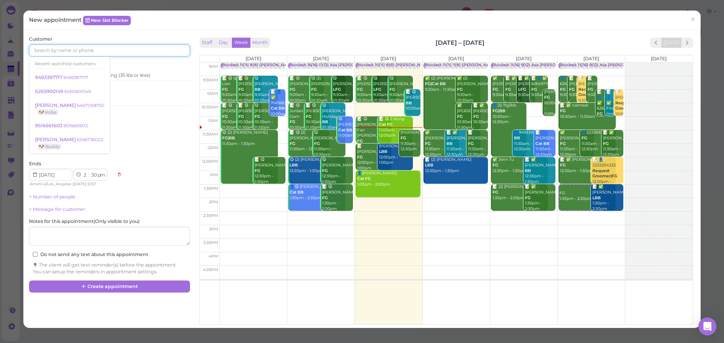
click at [98, 47] on input at bounding box center [109, 50] width 161 height 12
click at [129, 38] on div "Customer Recent searched customers 9493397717 9493397717 6265900149 6265900149 …" at bounding box center [109, 46] width 161 height 21
click at [127, 54] on input at bounding box center [109, 50] width 161 height 12
click at [684, 43] on span "next" at bounding box center [687, 42] width 7 height 7
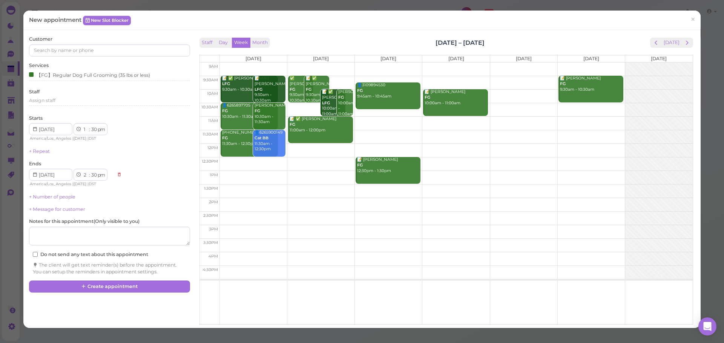
click at [302, 147] on td at bounding box center [455, 151] width 473 height 14
type input "2025-09-16"
select select "12"
select select "00"
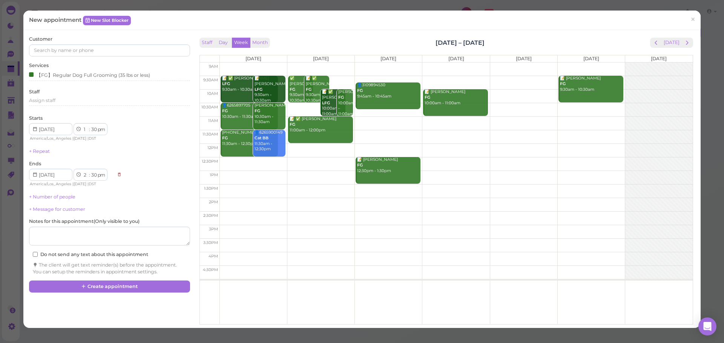
select select "1"
select select "00"
click at [661, 45] on button "[DATE]" at bounding box center [671, 43] width 20 height 10
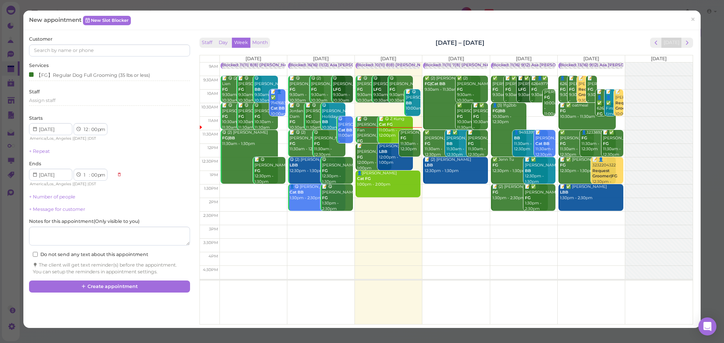
click at [573, 215] on td at bounding box center [455, 219] width 473 height 14
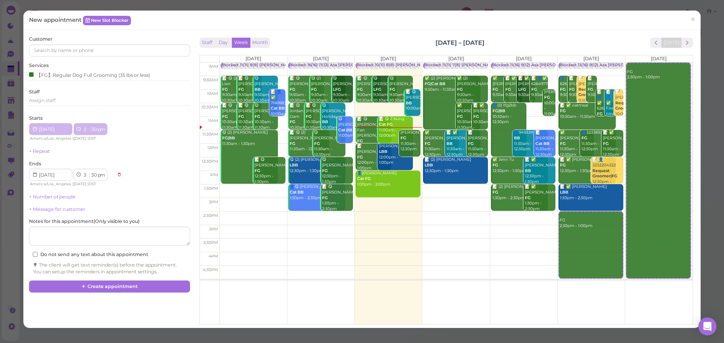
type input "2025-09-13"
select select "2"
select select "30"
type input "2025-09-13"
select select "3"
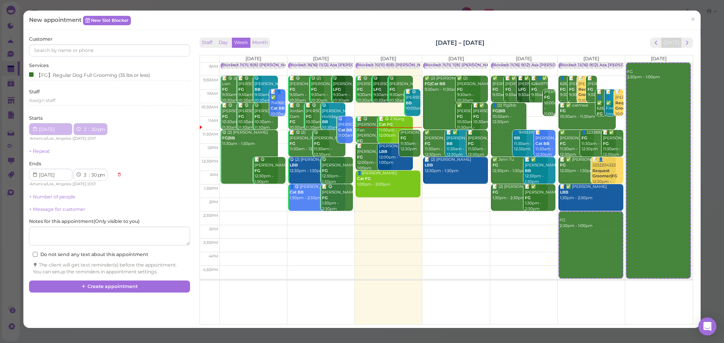
select select "30"
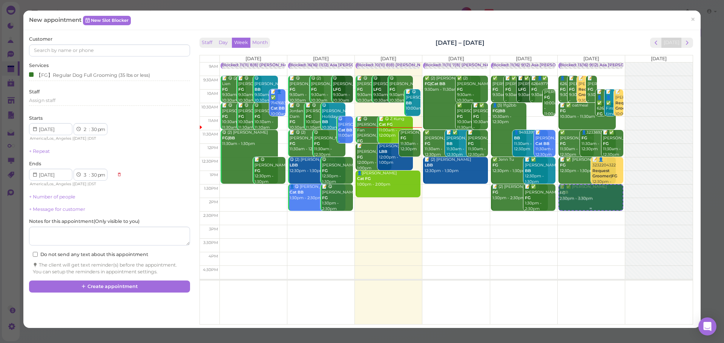
drag, startPoint x: 581, startPoint y: 232, endPoint x: 579, endPoint y: 202, distance: 30.3
click at [579, 63] on div "FG 2:30pm - 3:30pm Blocked: 13(16) 9(12) Asa Helen Rebecca • Appointment 👤62625…" at bounding box center [591, 63] width 67 height 0
select select "1"
select select "2"
click at [104, 52] on input at bounding box center [109, 50] width 161 height 12
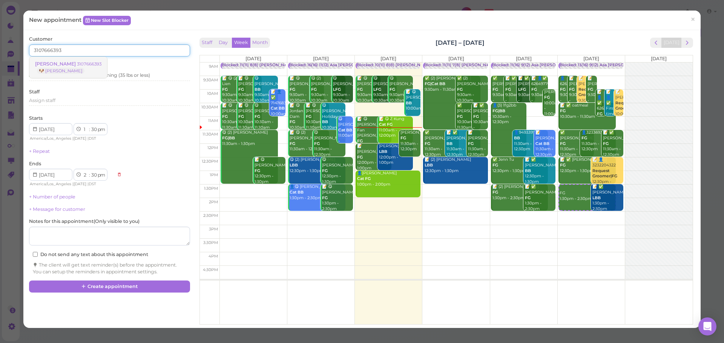
type input "3107666393"
click at [84, 61] on link "Emma Rios 3107666393 🐶 Georgie" at bounding box center [68, 67] width 78 height 21
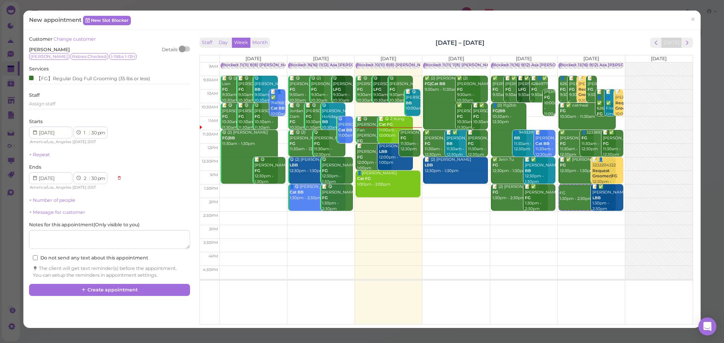
click at [140, 57] on div "Georgie Rabies Checked 1-15lbs 1-12H" at bounding box center [109, 56] width 161 height 7
drag, startPoint x: 525, startPoint y: 39, endPoint x: 414, endPoint y: 37, distance: 111.6
click at [414, 37] on div "Staff Day Week Month Sep 8 – 14, 2025 Today Mon 9/8 Tue 9/9 Wed 9/10 Thu 9/11 F…" at bounding box center [446, 179] width 497 height 287
click at [412, 37] on div "Staff Day Week Month Sep 8 – 14, 2025 Today Mon 9/8 Tue 9/9 Wed 9/10 Thu 9/11 F…" at bounding box center [446, 179] width 497 height 287
click at [132, 289] on button "Create appointment" at bounding box center [109, 290] width 161 height 12
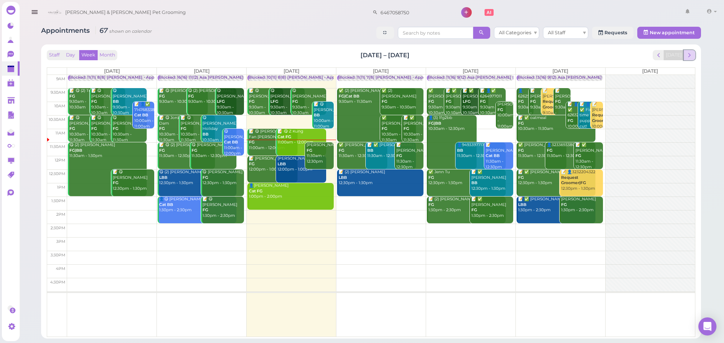
click at [689, 58] on span "next" at bounding box center [689, 55] width 7 height 7
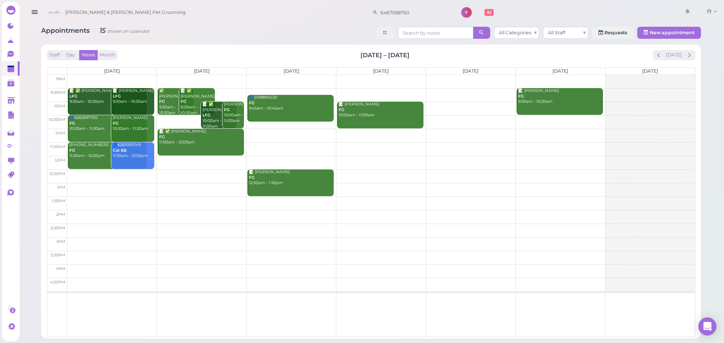
click at [443, 131] on td at bounding box center [381, 136] width 628 height 14
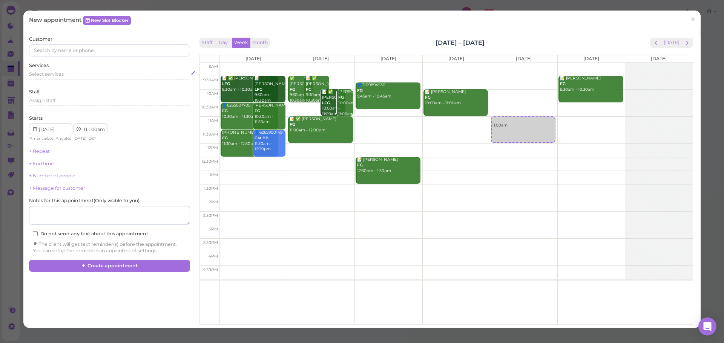
click at [70, 78] on div "Select services" at bounding box center [109, 75] width 161 height 9
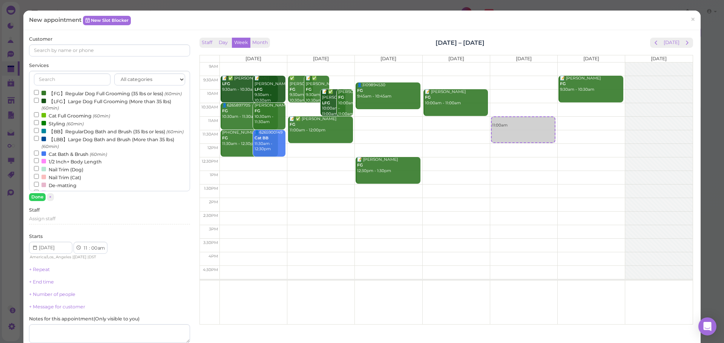
click at [69, 97] on label "【FG】Regular Dog Full Grooming (35 lbs or less) (60min)" at bounding box center [108, 93] width 148 height 8
click at [39, 95] on input "【FG】Regular Dog Full Grooming (35 lbs or less) (60min)" at bounding box center [36, 92] width 5 height 5
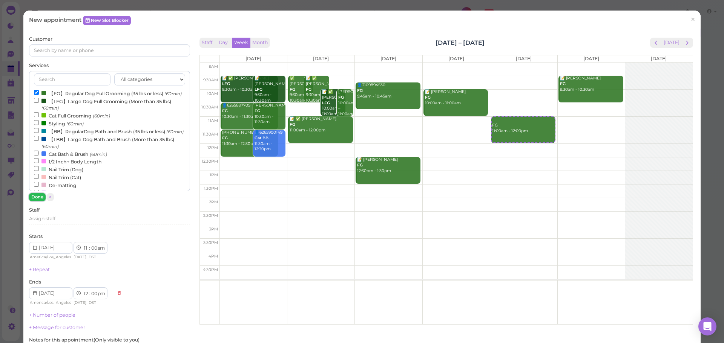
click at [36, 200] on button "Done" at bounding box center [37, 197] width 17 height 8
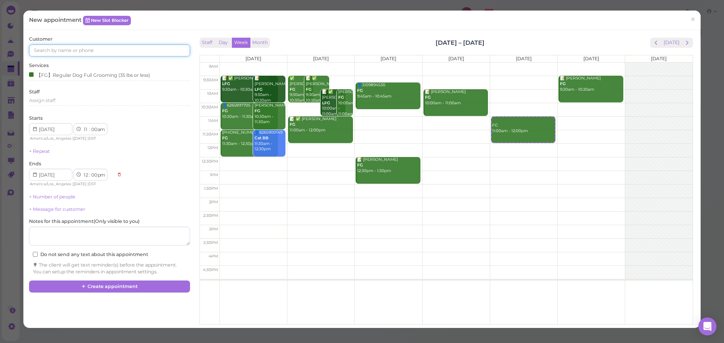
click at [76, 52] on input at bounding box center [109, 50] width 161 height 12
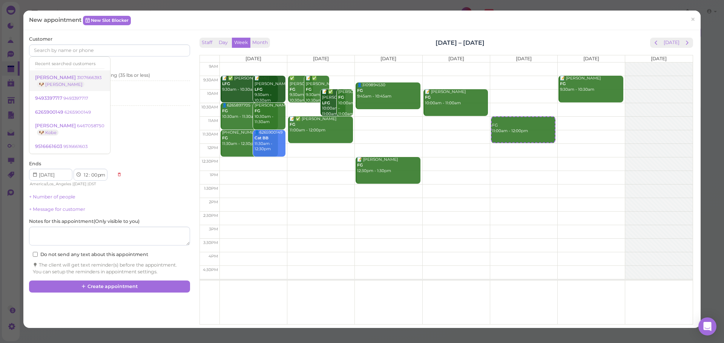
click at [79, 80] on small "3107666393" at bounding box center [89, 77] width 25 height 5
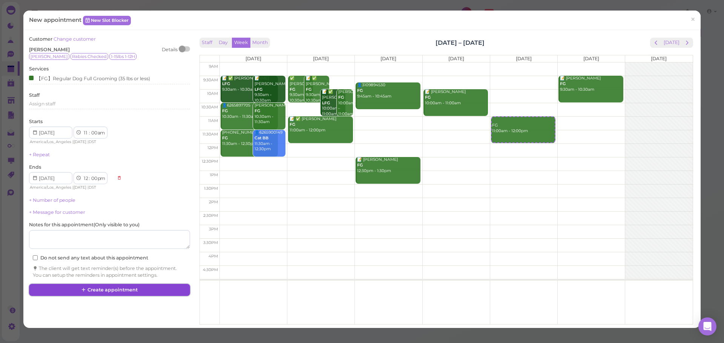
click at [148, 290] on button "Create appointment" at bounding box center [109, 290] width 161 height 12
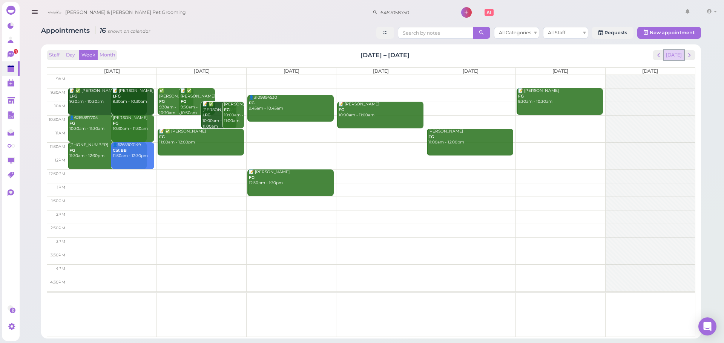
click at [676, 55] on button "[DATE]" at bounding box center [674, 55] width 20 height 10
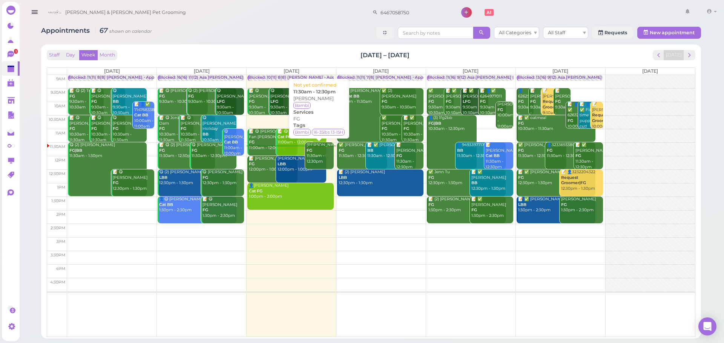
click at [325, 161] on div "Daphne Lin FG 11:30am - 12:30pm" at bounding box center [320, 154] width 28 height 22
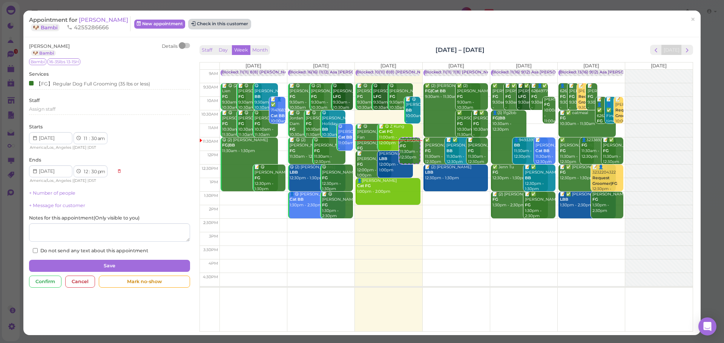
click at [221, 28] on button "Check in this customer" at bounding box center [219, 24] width 61 height 9
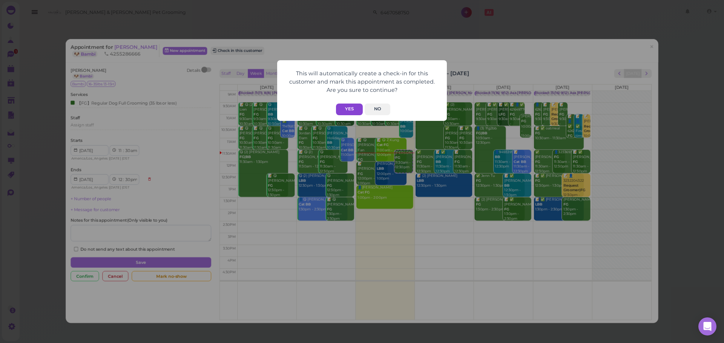
click at [347, 111] on button "Yes" at bounding box center [349, 110] width 27 height 12
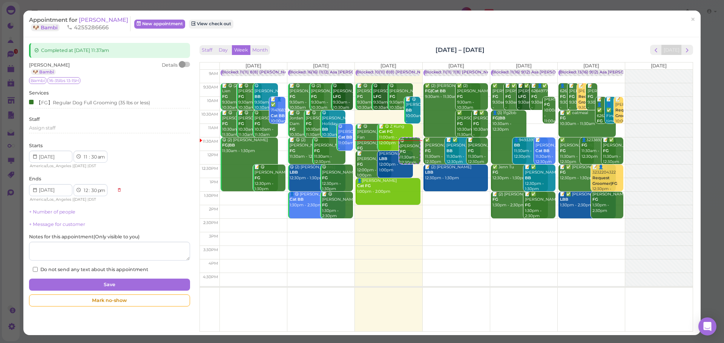
click at [354, 38] on div "Completed at 2025-09-10 11:37am Daphne Lin 🐶 Bambi Details Bambi 16-35lbs 13-15…" at bounding box center [361, 186] width 677 height 298
click at [569, 58] on div "Staff Day Week Month Sep 8 – 14, 2025 Today Mon 9/8 Tue 9/9 Wed 9/10 Thu 9/11 F…" at bounding box center [446, 188] width 494 height 287
click at [690, 18] on span "×" at bounding box center [692, 19] width 5 height 11
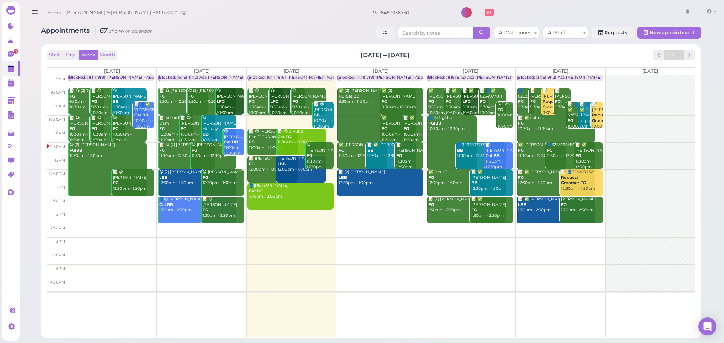
click at [325, 55] on div "Staff Day Week Month Sep 8 – 14, 2025 Today" at bounding box center [371, 55] width 649 height 10
click at [697, 58] on div "Staff Day Week Month Sep 8 – 14, 2025 Today Mon 9/8 Tue 9/9 Wed 9/10 Thu 9/11 F…" at bounding box center [371, 191] width 652 height 287
click at [693, 58] on button "next" at bounding box center [690, 55] width 12 height 10
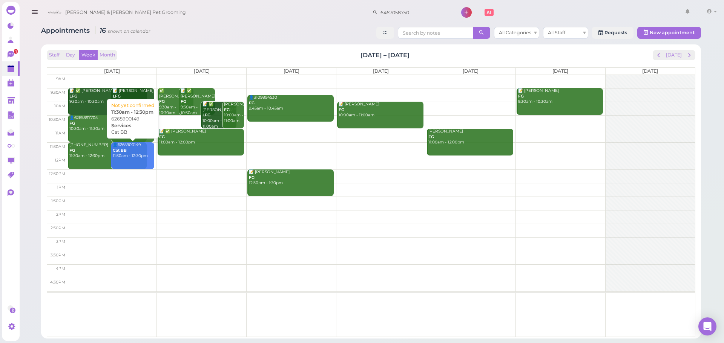
click at [135, 158] on div "👤6265900149 Cat BB 11:30am - 12:30pm" at bounding box center [133, 151] width 42 height 17
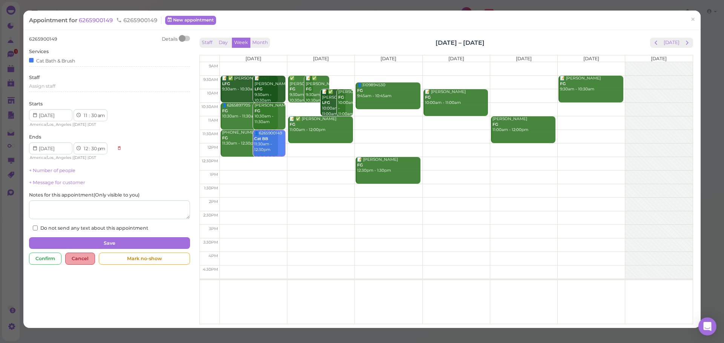
click at [86, 258] on div "Cancel" at bounding box center [80, 259] width 30 height 12
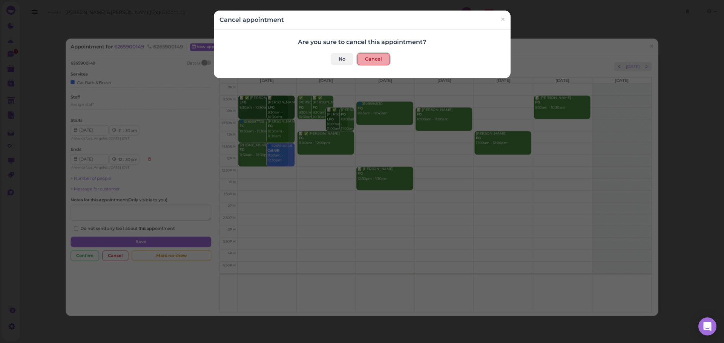
click at [370, 61] on button "Cancel" at bounding box center [373, 59] width 33 height 12
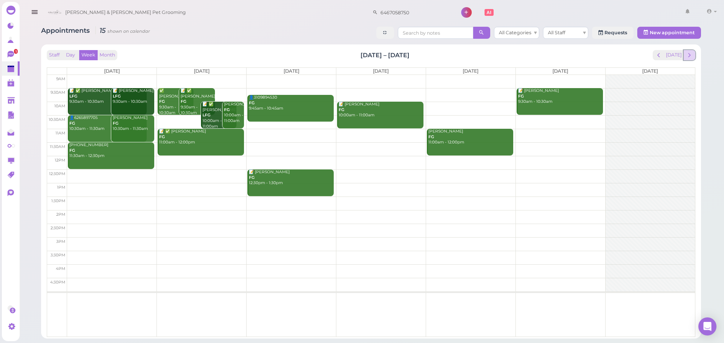
click at [685, 59] on button "next" at bounding box center [690, 55] width 12 height 10
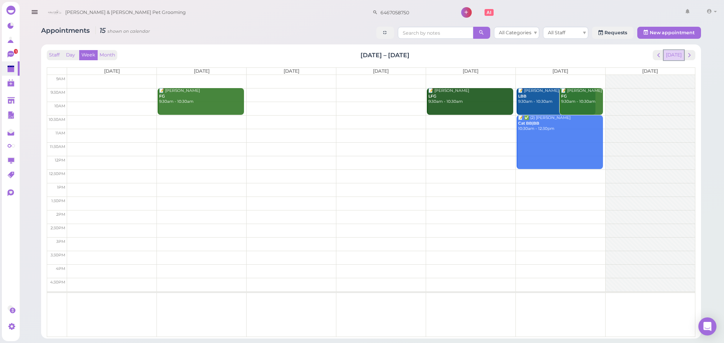
click at [674, 55] on button "[DATE]" at bounding box center [674, 55] width 20 height 10
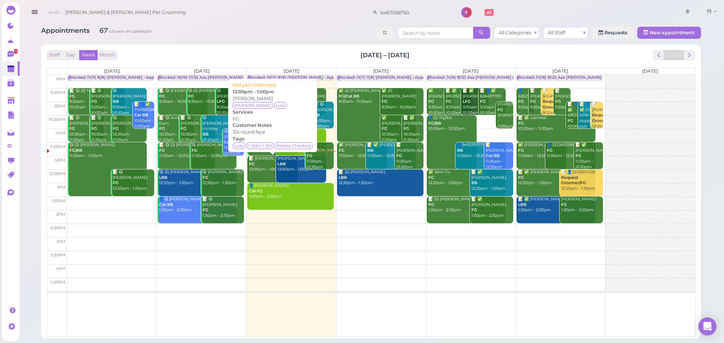
click at [253, 166] on b "FG" at bounding box center [252, 164] width 6 height 5
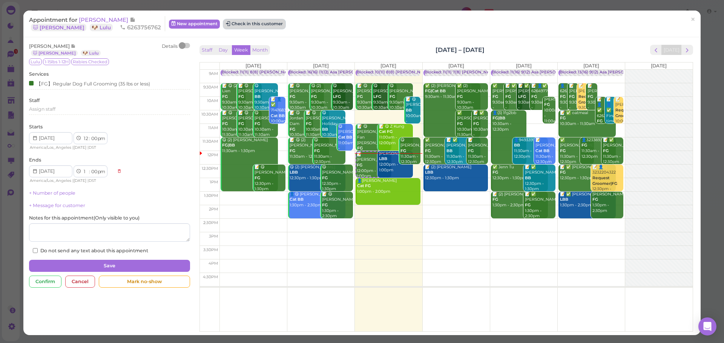
click at [241, 28] on button "Check in this customer" at bounding box center [254, 24] width 61 height 9
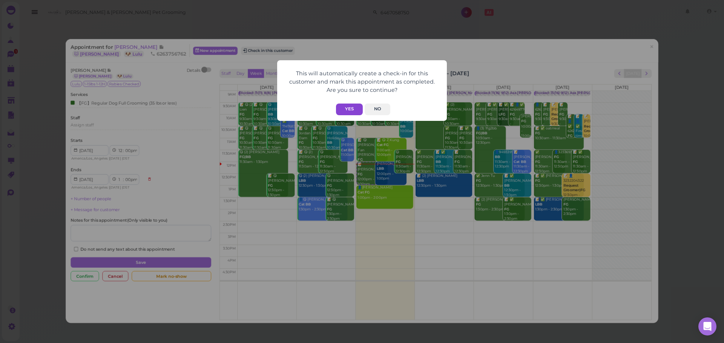
click at [346, 113] on button "Yes" at bounding box center [349, 110] width 27 height 12
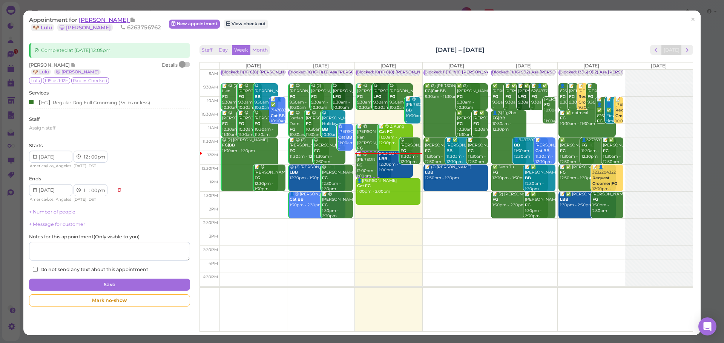
click at [85, 18] on span "Alex Fu" at bounding box center [104, 19] width 51 height 7
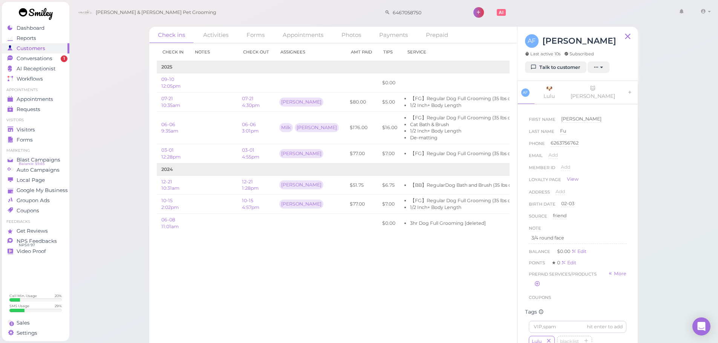
click at [117, 195] on div "Check ins Activities Forms Appointments Photos Payments Prepaid Check in Notes …" at bounding box center [394, 178] width 650 height 356
click at [27, 97] on span "Appointments" at bounding box center [36, 99] width 38 height 6
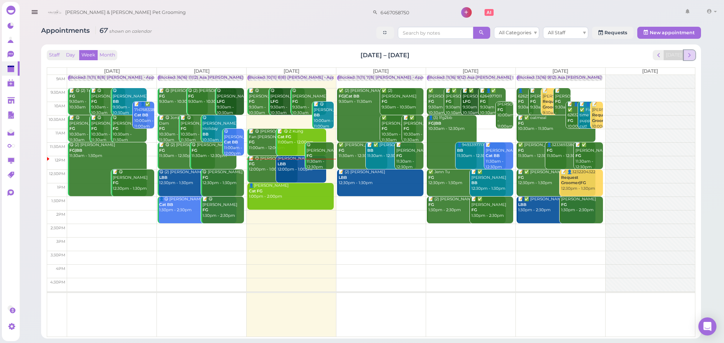
click at [690, 55] on span "next" at bounding box center [689, 55] width 7 height 7
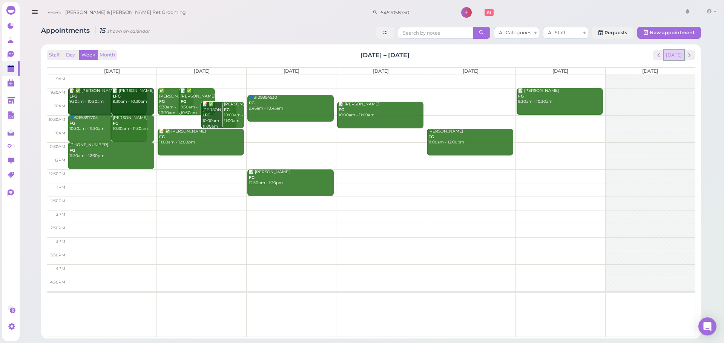
click at [676, 59] on button "[DATE]" at bounding box center [674, 55] width 20 height 10
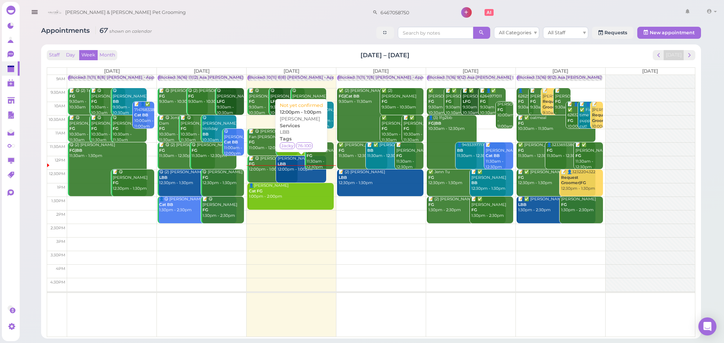
click at [298, 176] on link "Dalin Liang LBB 12:00pm - 1:00pm" at bounding box center [301, 169] width 50 height 27
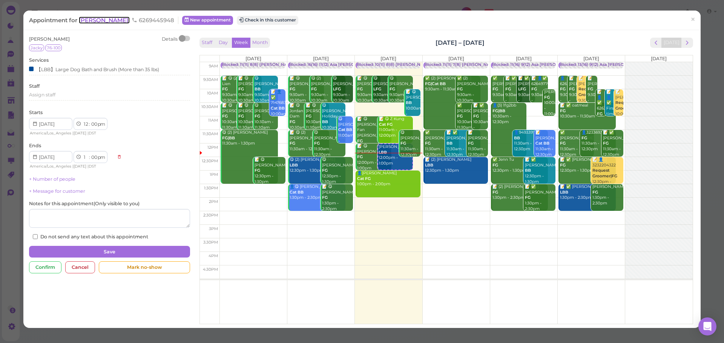
click at [109, 21] on span "Dalin Liang" at bounding box center [104, 20] width 51 height 7
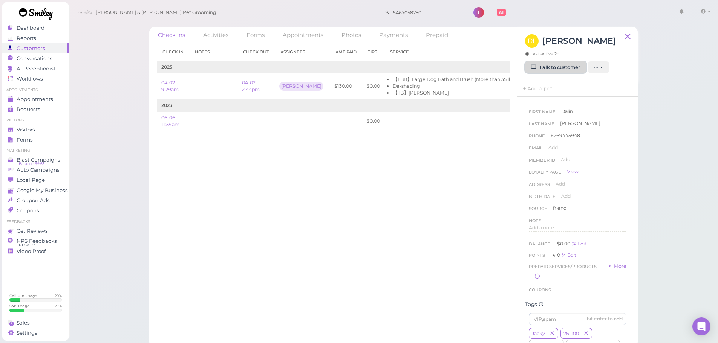
click at [549, 72] on link "Talk to customer" at bounding box center [555, 67] width 61 height 12
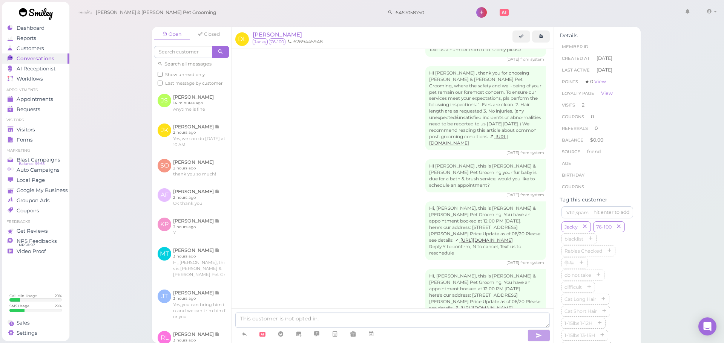
scroll to position [879, 0]
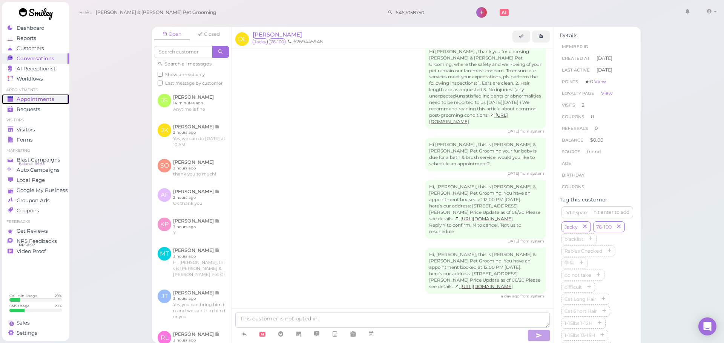
click at [41, 98] on span "Appointments" at bounding box center [36, 99] width 38 height 6
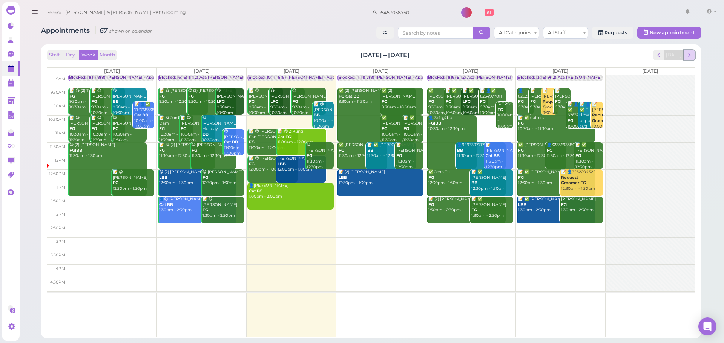
click at [687, 52] on span "next" at bounding box center [689, 55] width 7 height 7
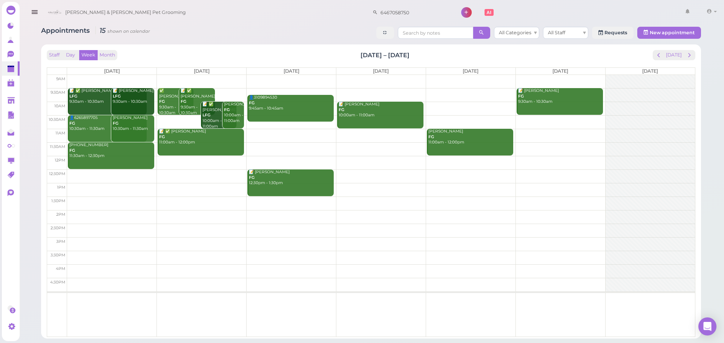
click at [262, 133] on td at bounding box center [381, 136] width 628 height 14
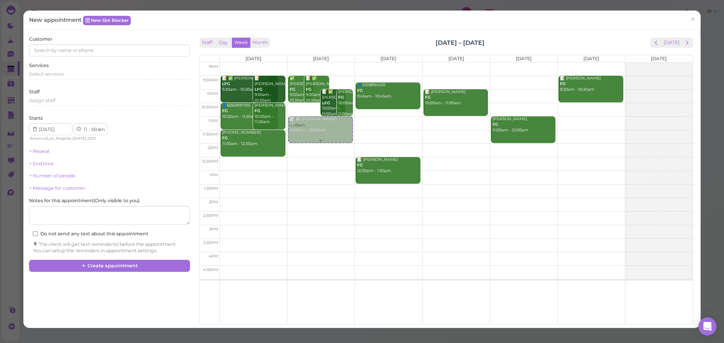
drag, startPoint x: 399, startPoint y: 134, endPoint x: 333, endPoint y: 134, distance: 65.2
click at [332, 63] on tr "📝 ✅ Jonathan Quinonez LFG 9:30am - 10:30am 📝 Zach Palacios LFG 9:30am - 10:30am…" at bounding box center [446, 63] width 493 height 0
type input "2025-09-16"
click at [97, 74] on div "Select services" at bounding box center [109, 74] width 161 height 7
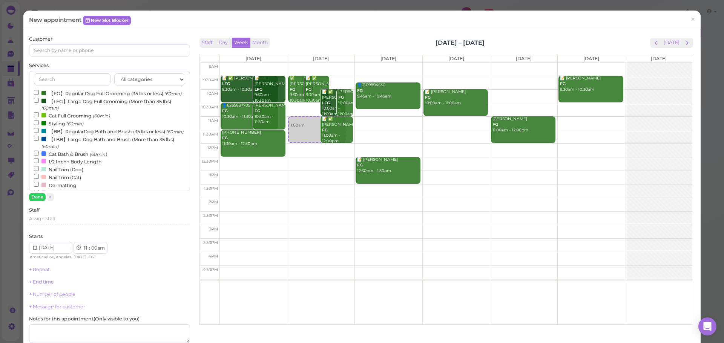
click at [83, 97] on label "【FG】Regular Dog Full Grooming (35 lbs or less) (60min)" at bounding box center [108, 93] width 148 height 8
click at [39, 95] on input "【FG】Regular Dog Full Grooming (35 lbs or less) (60min)" at bounding box center [36, 92] width 5 height 5
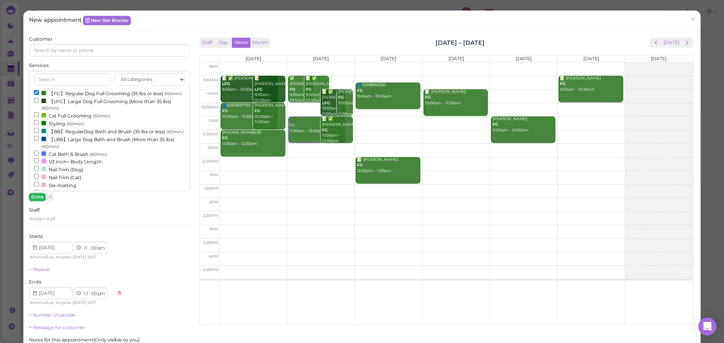
click at [41, 199] on button "Done" at bounding box center [37, 197] width 17 height 8
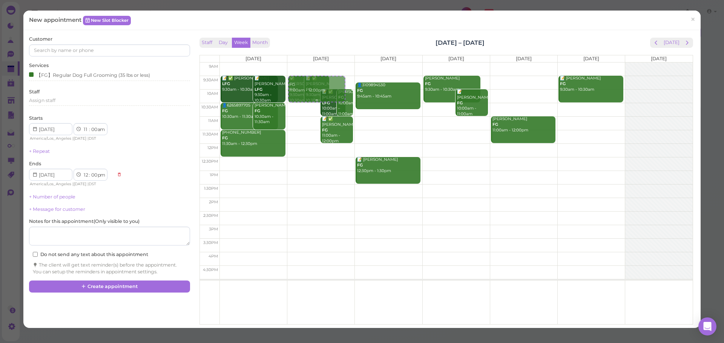
drag, startPoint x: 297, startPoint y: 127, endPoint x: 301, endPoint y: 92, distance: 34.9
click at [301, 63] on div "FG 11:00am - 12:00pm ✅ Veronica Morales FG 9:30am - 10:30am 📝 ✅ Cecilia Leal FG…" at bounding box center [320, 63] width 67 height 0
select select "9"
select select "30"
select select "10"
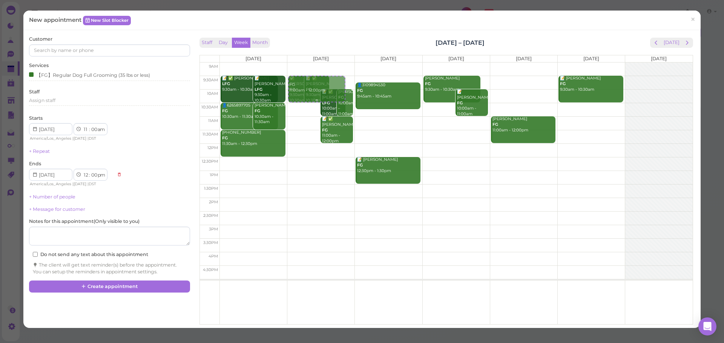
select select "30"
select select "am"
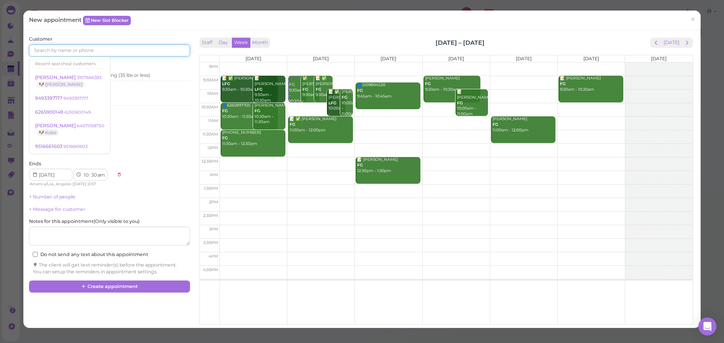
click at [84, 48] on input at bounding box center [109, 50] width 161 height 12
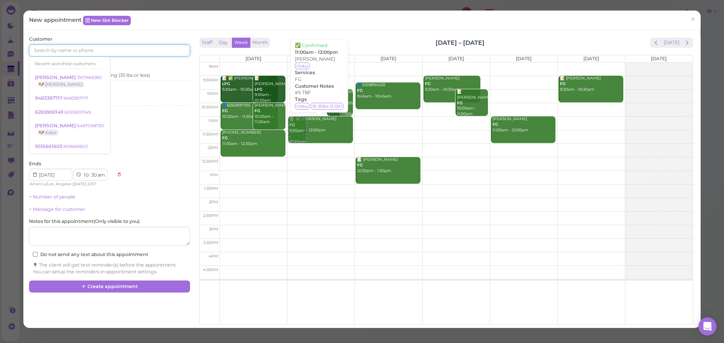
drag, startPoint x: 295, startPoint y: 85, endPoint x: 307, endPoint y: 120, distance: 36.4
click at [307, 63] on div "FG 9:30am - 10:30am ✅ Veronica Morales FG 9:30am - 10:30am 📝 ✅ Cecilia Leal FG …" at bounding box center [320, 63] width 65 height 0
select select "11"
select select "00"
select select "12"
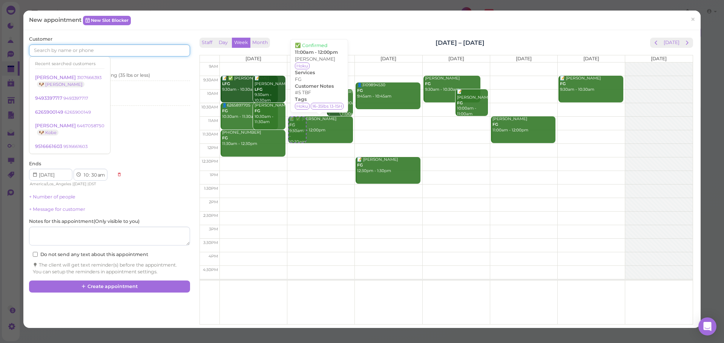
select select "00"
select select "pm"
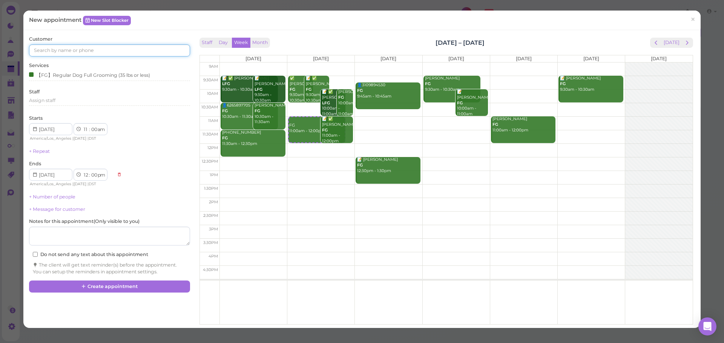
click at [74, 46] on input at bounding box center [109, 50] width 161 height 12
type input "6263427763"
click at [74, 58] on link "Katy Ho 6263427763 🐶 Tofu" at bounding box center [71, 67] width 85 height 21
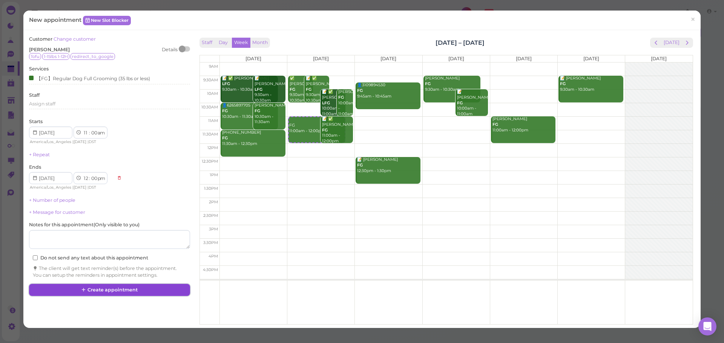
click at [139, 290] on button "Create appointment" at bounding box center [109, 290] width 161 height 12
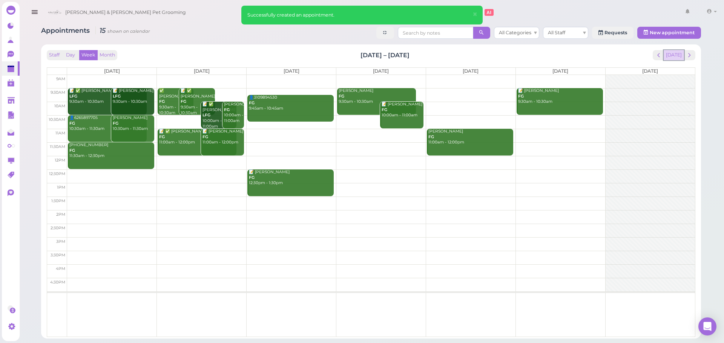
click at [677, 57] on button "[DATE]" at bounding box center [674, 55] width 20 height 10
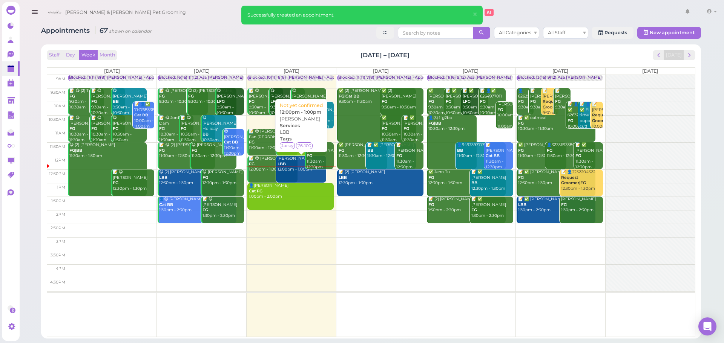
click at [291, 174] on link "Dalin Liang LBB 12:00pm - 1:00pm" at bounding box center [301, 169] width 50 height 27
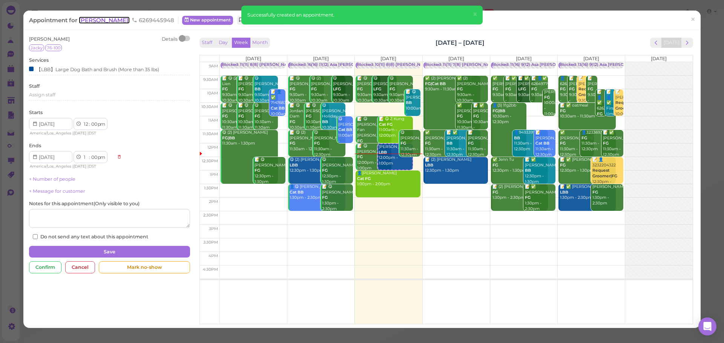
click at [100, 19] on span "Dalin Liang" at bounding box center [104, 20] width 51 height 7
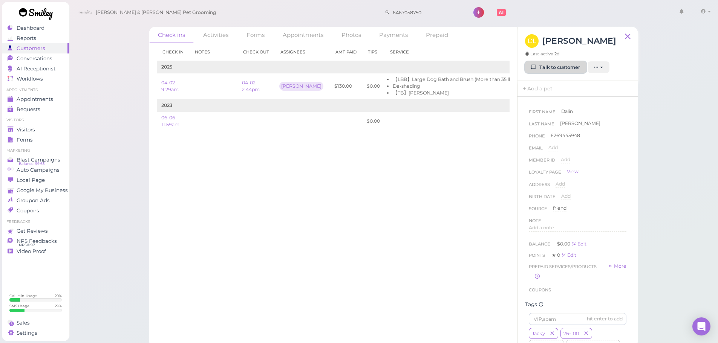
click at [549, 63] on link "Talk to customer" at bounding box center [555, 67] width 61 height 12
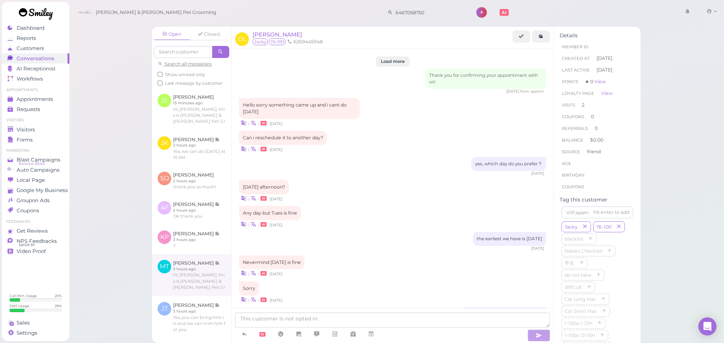
scroll to position [879, 0]
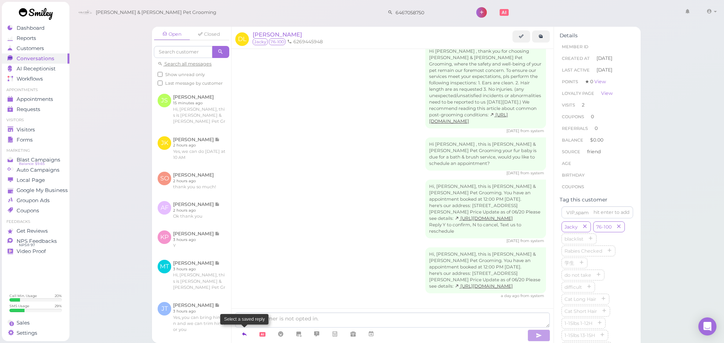
click at [245, 335] on icon at bounding box center [244, 335] width 6 height 8
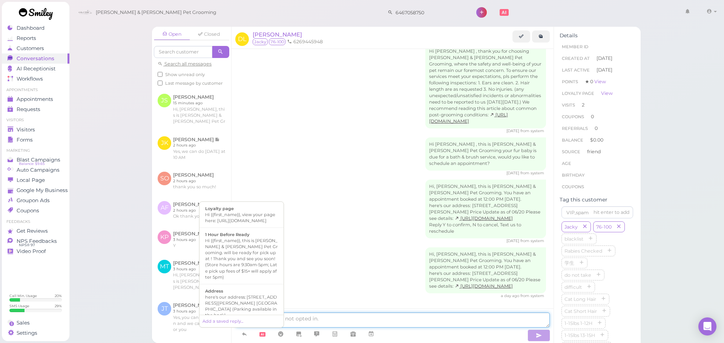
click at [382, 322] on textarea at bounding box center [392, 320] width 314 height 15
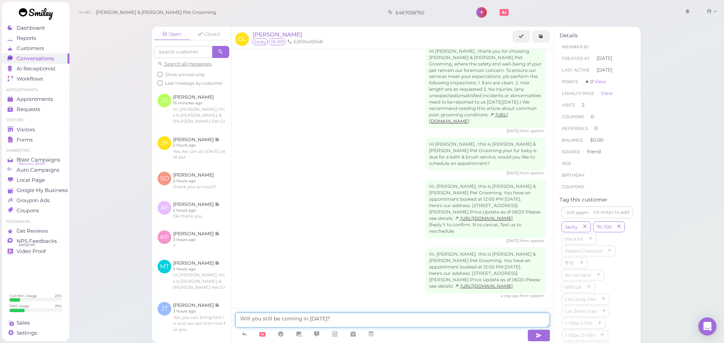
type textarea "Will you still be coming in today?"
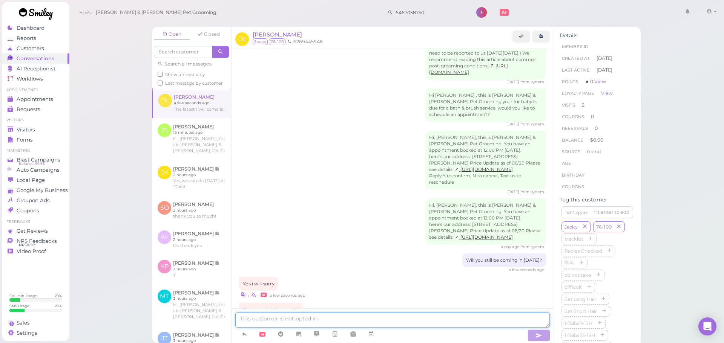
scroll to position [954, 0]
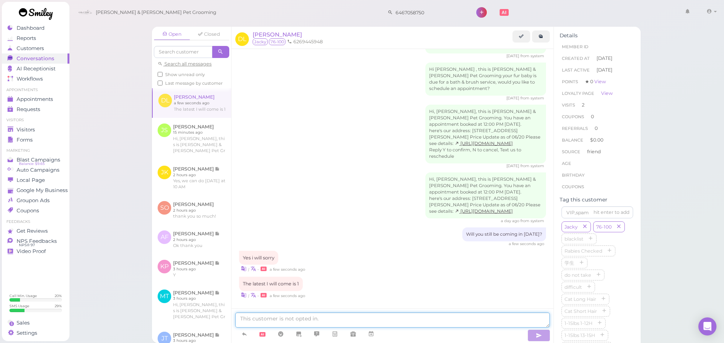
click at [279, 320] on textarea at bounding box center [392, 320] width 314 height 15
click at [338, 242] on div "a few seconds ago" at bounding box center [392, 244] width 307 height 5
click at [297, 317] on textarea at bounding box center [392, 320] width 314 height 15
type textarea "The appointment was"
type textarea "Do you know what time you'll arrive? The appointment was for 12 PM"
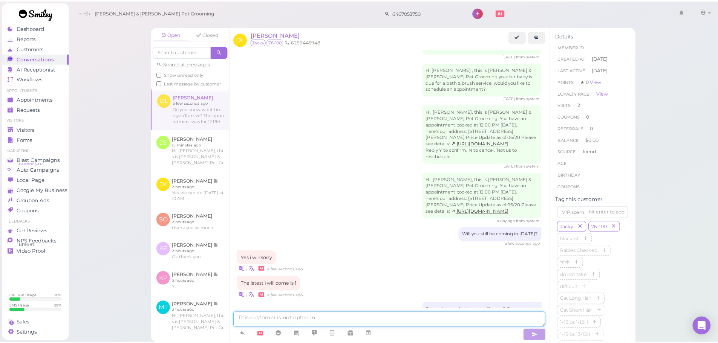
scroll to position [978, 0]
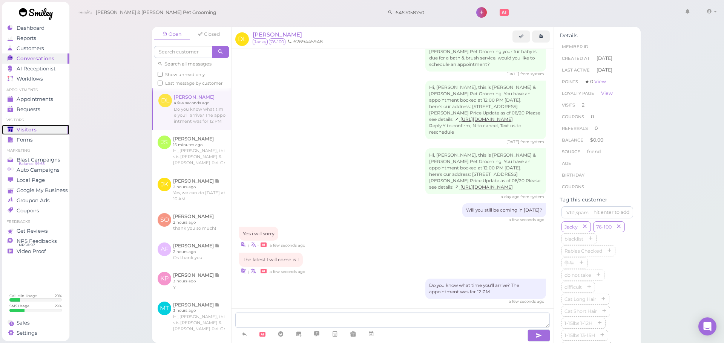
click at [13, 127] on icon at bounding box center [11, 130] width 6 height 6
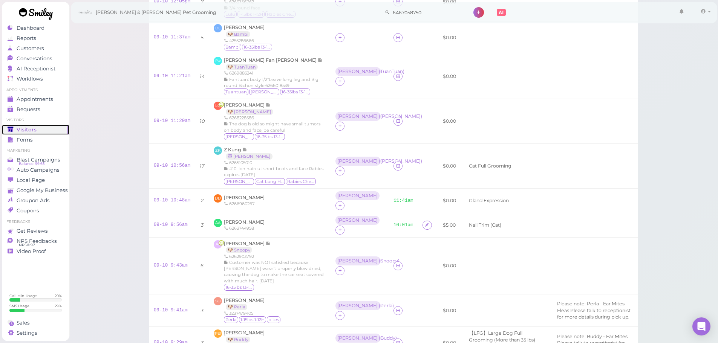
scroll to position [240, 0]
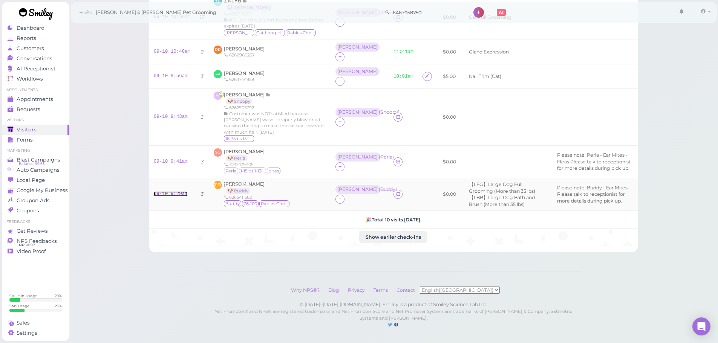
drag, startPoint x: 171, startPoint y: 190, endPoint x: 220, endPoint y: 181, distance: 49.9
click at [172, 192] on link "09-10 9:29am" at bounding box center [171, 194] width 34 height 5
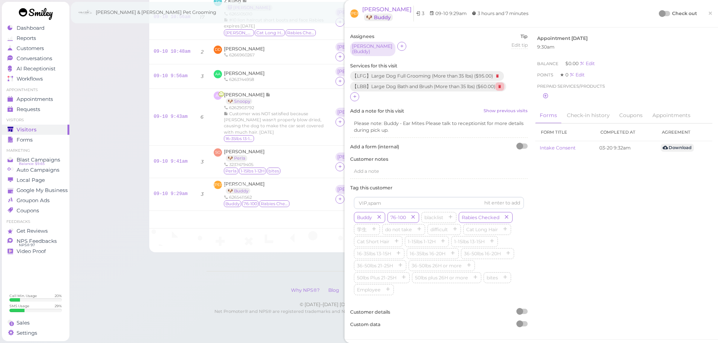
click at [504, 86] on icon at bounding box center [499, 87] width 9 height 8
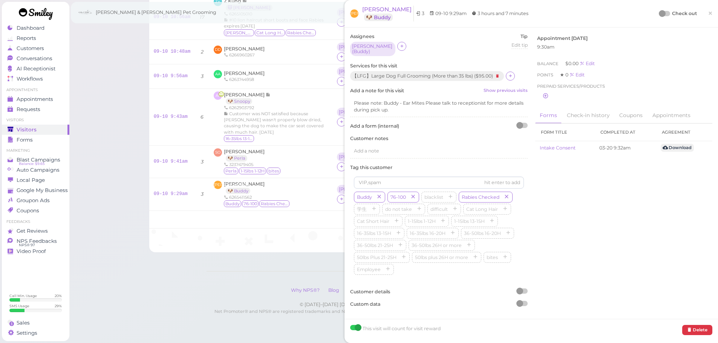
click at [659, 14] on div at bounding box center [662, 13] width 7 height 7
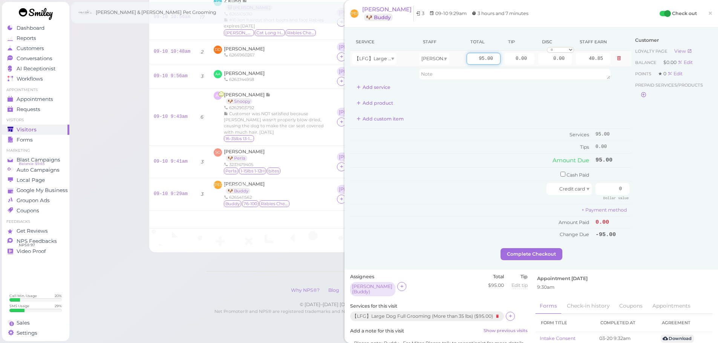
click at [468, 60] on input "95.00" at bounding box center [484, 59] width 34 height 12
type input "140.00"
type input "60.20"
click at [466, 147] on td "Tips" at bounding box center [472, 147] width 244 height 12
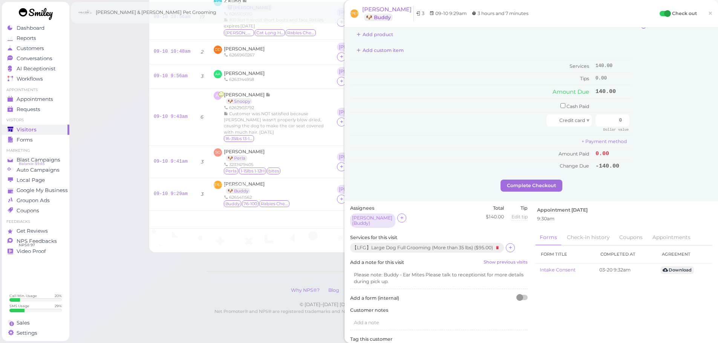
scroll to position [151, 0]
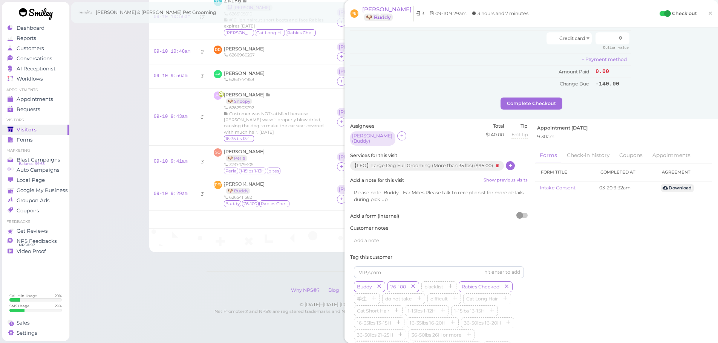
click at [509, 161] on div at bounding box center [510, 165] width 9 height 9
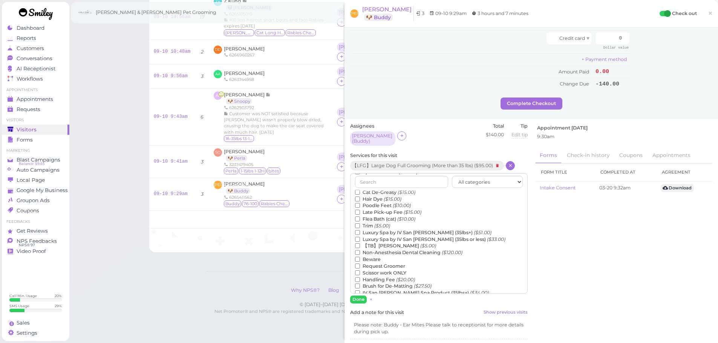
click at [389, 243] on label "【TB】Teeth Brushing ($5.00)" at bounding box center [395, 246] width 81 height 7
click at [360, 244] on input "【TB】Teeth Brushing ($5.00)" at bounding box center [357, 246] width 5 height 5
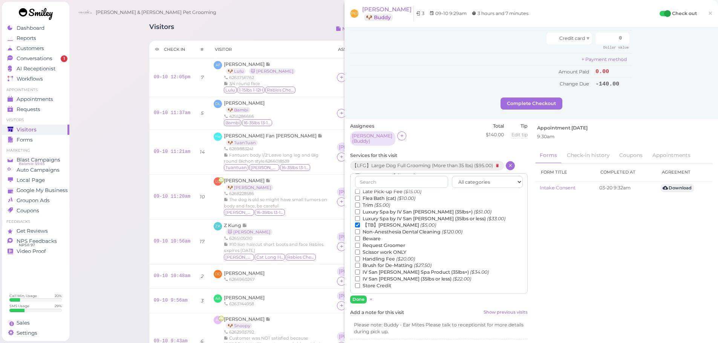
scroll to position [0, 0]
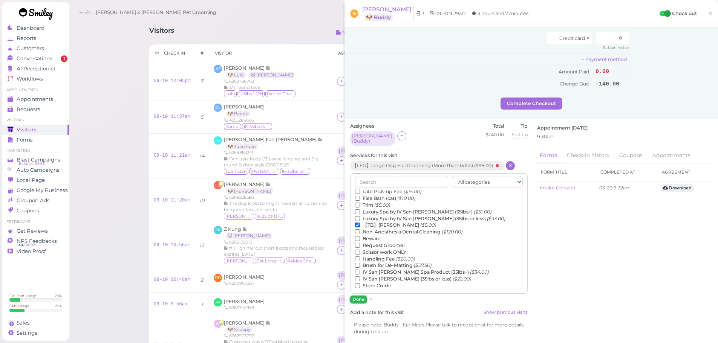
drag, startPoint x: 357, startPoint y: 295, endPoint x: 364, endPoint y: 251, distance: 44.6
click at [357, 296] on button "Done" at bounding box center [358, 300] width 17 height 8
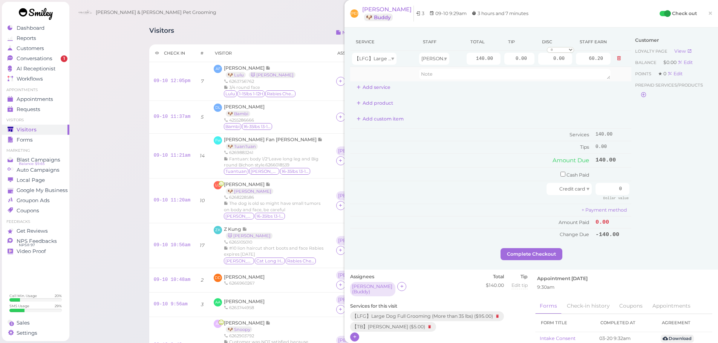
click at [362, 80] on td at bounding box center [383, 74] width 67 height 14
click at [365, 92] on button "Add service" at bounding box center [373, 87] width 47 height 12
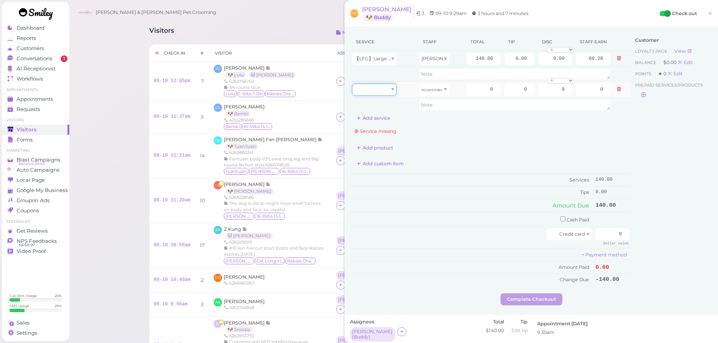
click at [367, 93] on div at bounding box center [374, 90] width 44 height 12
type input "5.00"
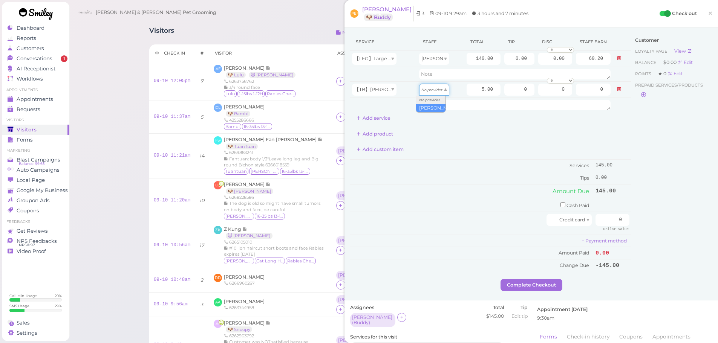
drag, startPoint x: 429, startPoint y: 94, endPoint x: 429, endPoint y: 108, distance: 14.3
type input "2.15"
drag, startPoint x: 608, startPoint y: 222, endPoint x: 647, endPoint y: 215, distance: 39.4
click at [647, 215] on div "Service Staff Total Tip Disc Staff earn 【LFG】Large Dog Full Grooming (More than…" at bounding box center [531, 156] width 362 height 246
type input "145"
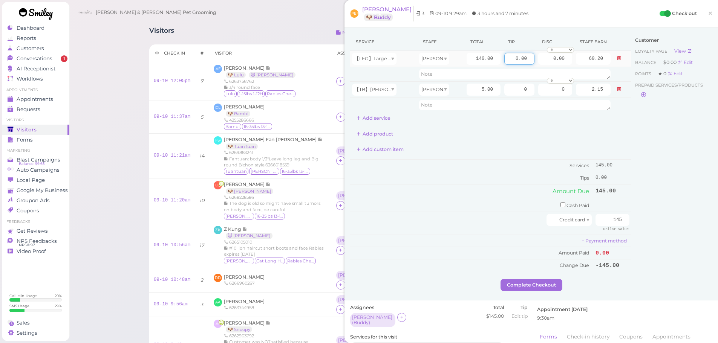
click at [504, 60] on input "0.00" at bounding box center [519, 59] width 30 height 12
type input "10.00"
click at [498, 135] on div "Add product" at bounding box center [490, 134] width 281 height 12
click at [561, 205] on input "checkbox" at bounding box center [563, 204] width 5 height 5
checkbox input "true"
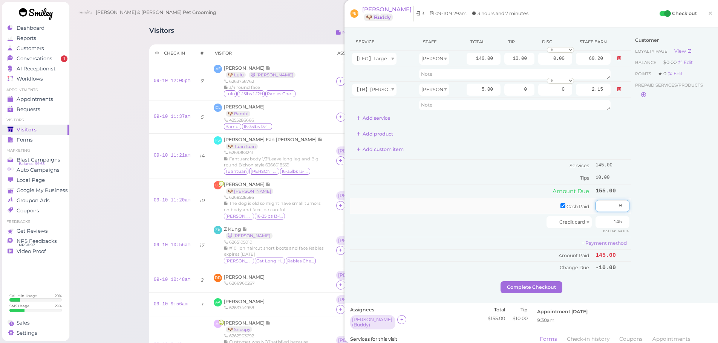
click at [604, 206] on input "0" at bounding box center [613, 206] width 34 height 12
type input "10"
click at [636, 211] on div "Customer Loyalty page View Balance $0.00 Edit Points ★ 0 Edit Prepaid services/…" at bounding box center [672, 157] width 81 height 248
click at [543, 281] on div "Service Staff Total Tip Disc Staff earn 【LFG】Large Dog Full Grooming (More than…" at bounding box center [490, 157] width 281 height 248
click at [538, 292] on button "Complete Checkout" at bounding box center [532, 288] width 62 height 12
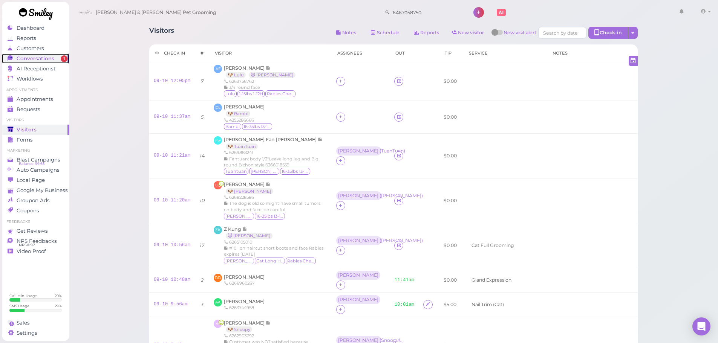
click at [49, 57] on span "Conversations" at bounding box center [36, 58] width 38 height 6
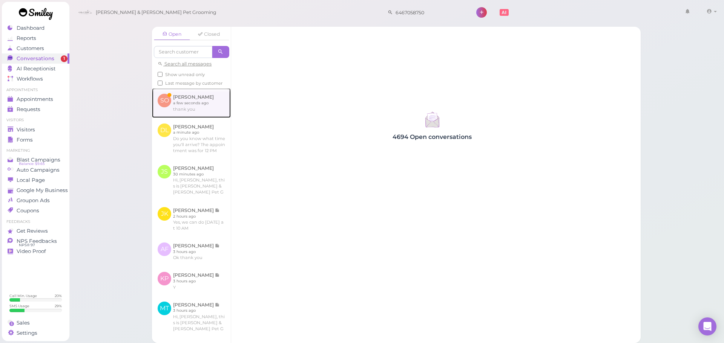
click at [167, 109] on link at bounding box center [191, 102] width 79 height 29
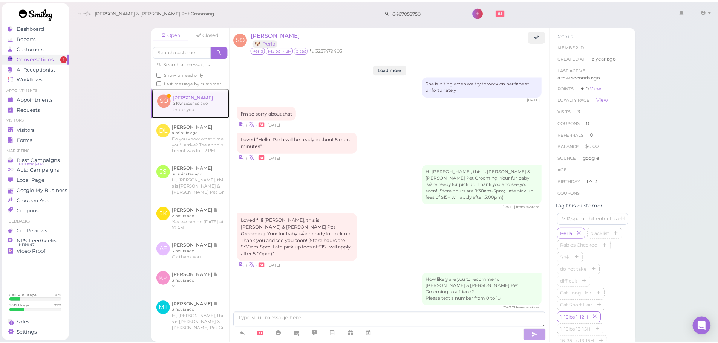
scroll to position [877, 0]
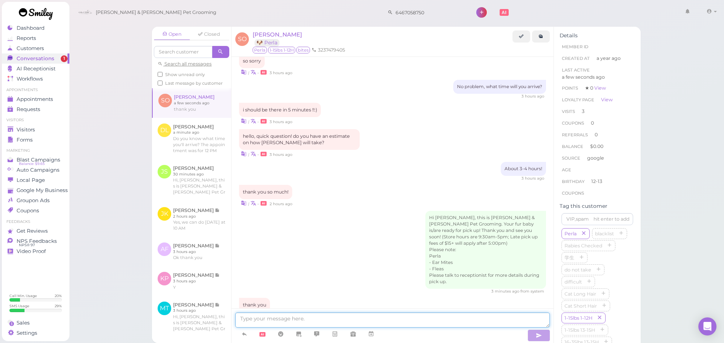
click at [328, 320] on textarea at bounding box center [392, 320] width 314 height 15
click at [15, 132] on div "Visitors" at bounding box center [35, 130] width 54 height 6
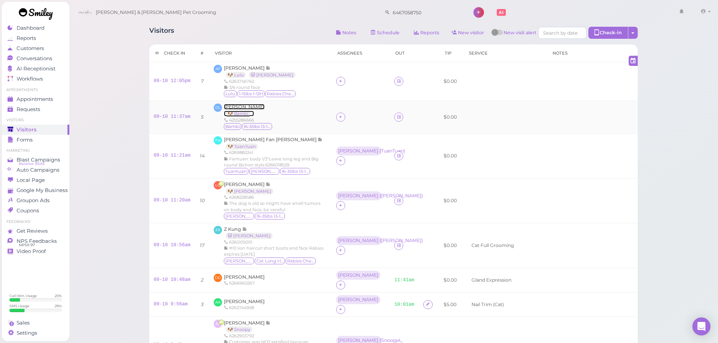
click at [231, 107] on span "Daphne Lin" at bounding box center [244, 107] width 41 height 6
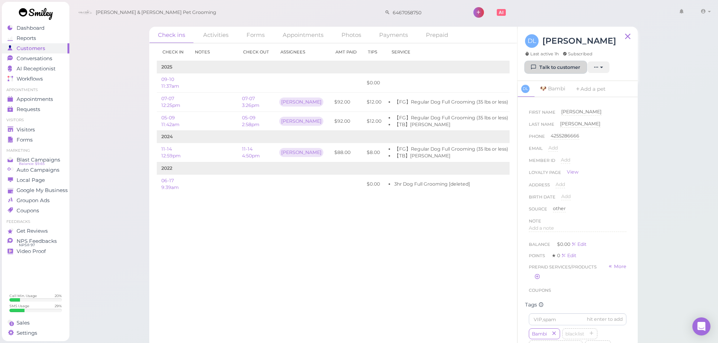
click at [551, 68] on link "Talk to customer" at bounding box center [555, 67] width 61 height 12
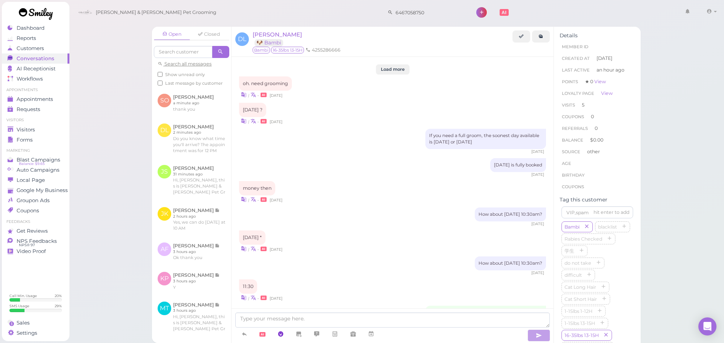
scroll to position [916, 0]
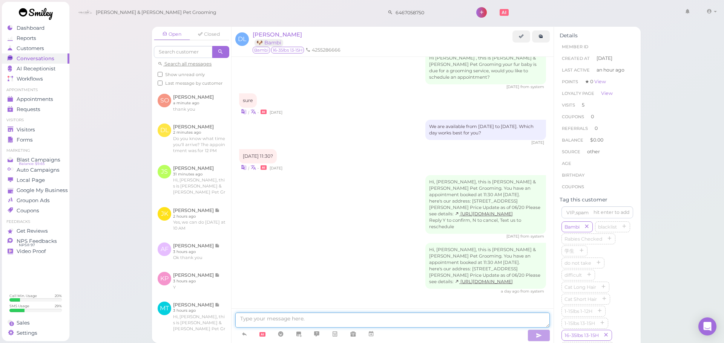
click at [279, 325] on textarea at bounding box center [392, 320] width 314 height 15
type textarea "Hi Daphne, we found fleas on Bambi so we're going to give a flea bath today as …"
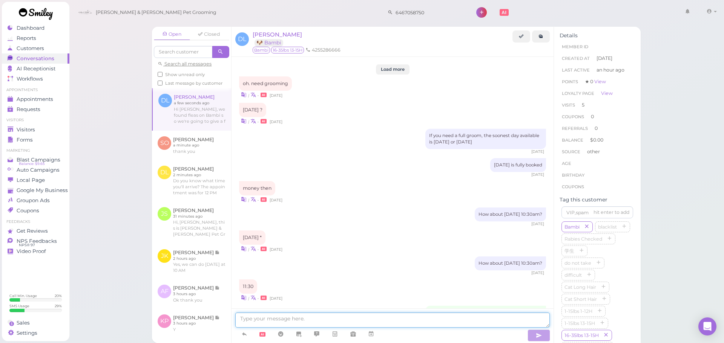
scroll to position [940, 0]
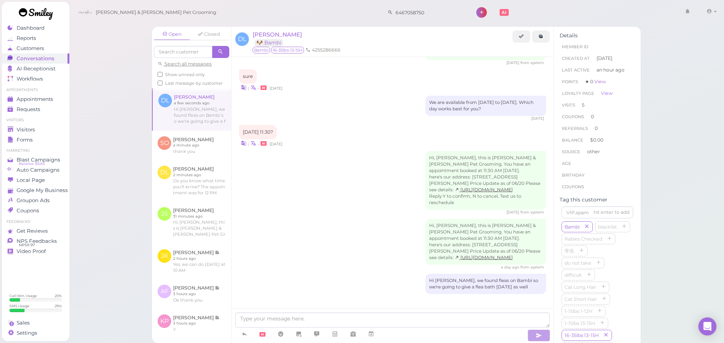
click at [100, 208] on div "Open Closed Search all messages Show unread only Last message by customer DL Da…" at bounding box center [396, 171] width 655 height 343
click at [28, 127] on span "Visitors" at bounding box center [26, 130] width 18 height 6
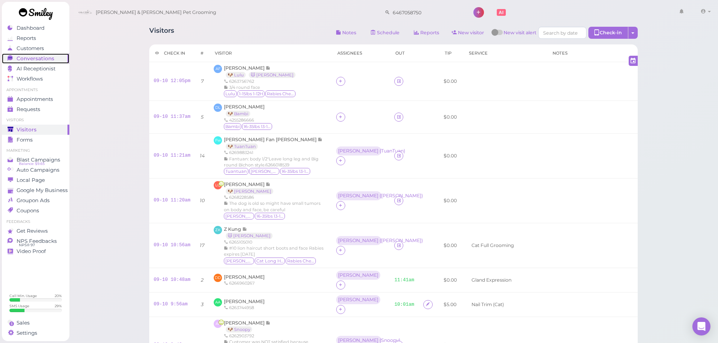
click at [23, 55] on span "Conversations" at bounding box center [36, 58] width 38 height 6
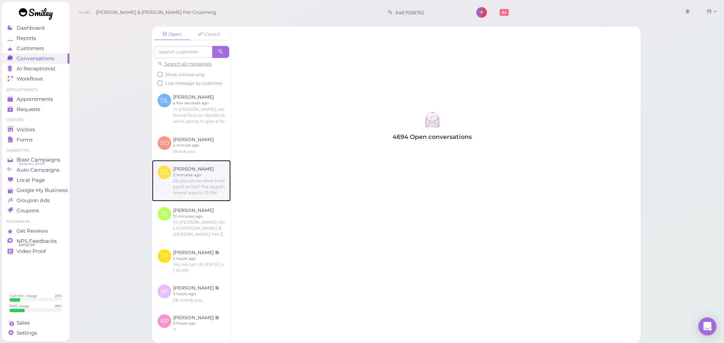
click at [190, 193] on link at bounding box center [191, 180] width 79 height 41
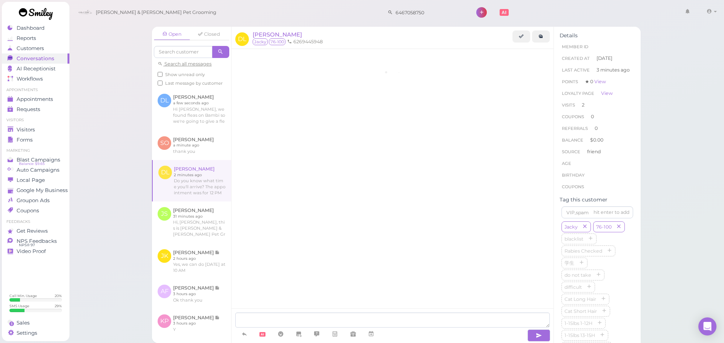
scroll to position [872, 0]
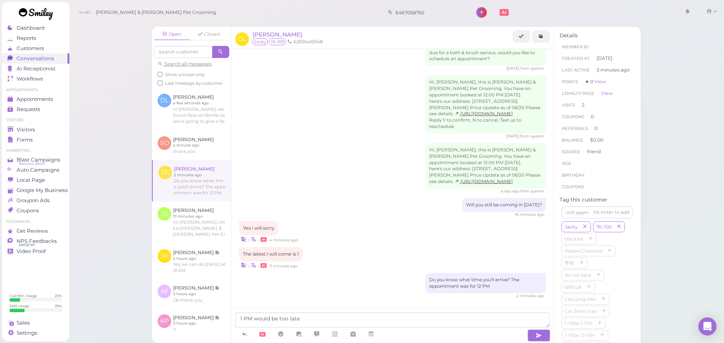
type textarea "1 PM would be too late"
click at [22, 130] on span "Visitors" at bounding box center [26, 130] width 18 height 6
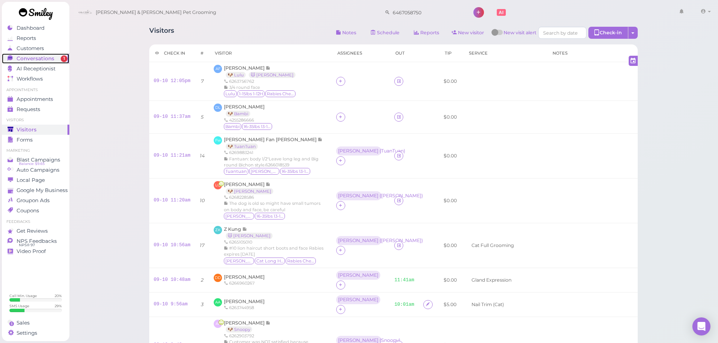
click at [63, 59] on span "1" at bounding box center [64, 58] width 7 height 7
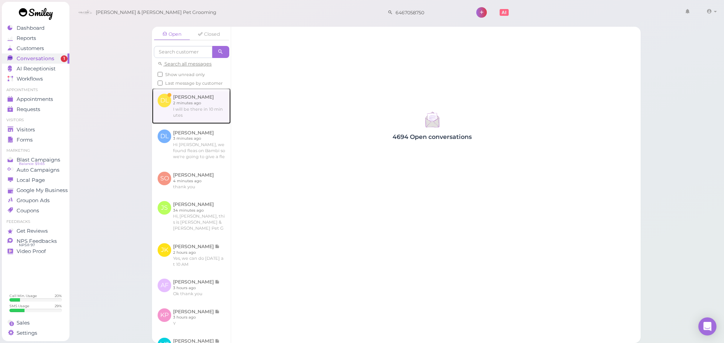
click at [186, 116] on link at bounding box center [191, 105] width 79 height 35
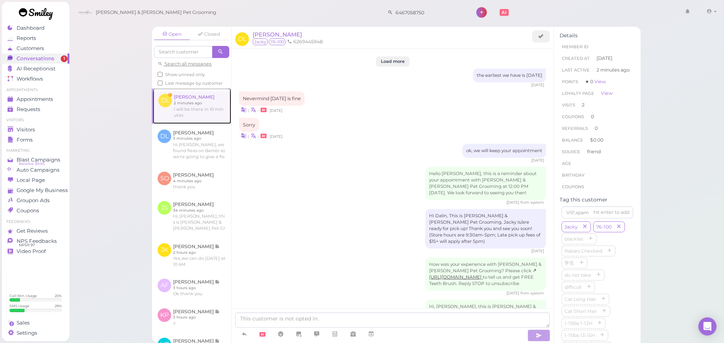
scroll to position [869, 0]
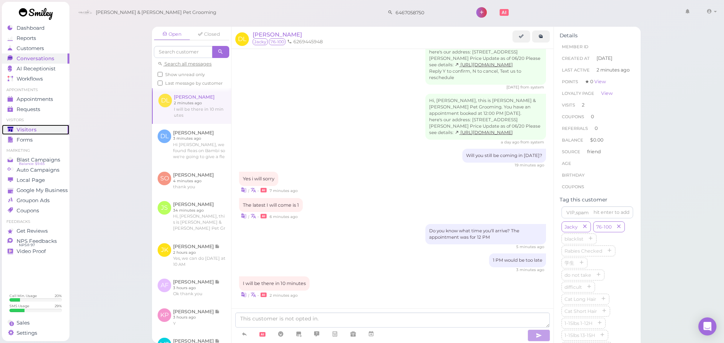
click at [17, 130] on span "Visitors" at bounding box center [27, 130] width 20 height 6
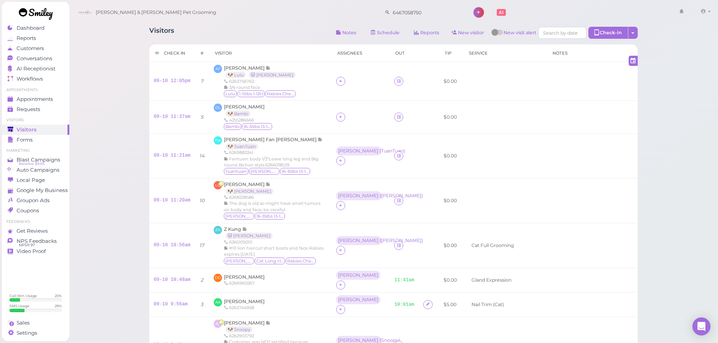
click at [675, 220] on div "Visitors Notes Schedule Reports New visitor New visit alert Check-in Customer c…" at bounding box center [394, 286] width 650 height 572
click at [24, 61] on span "Conversations" at bounding box center [36, 58] width 38 height 6
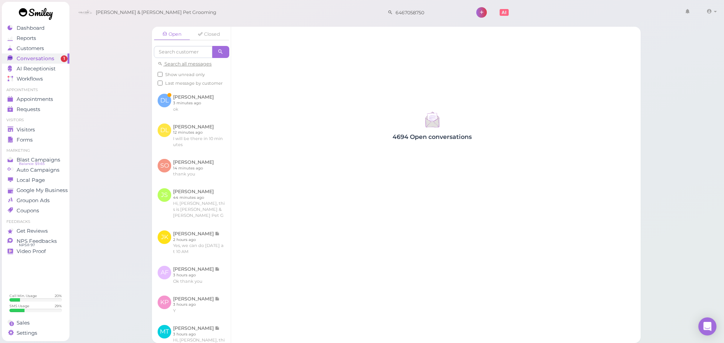
click at [117, 129] on div "Open Closed Search all messages Show unread only Last message by customer DL Da…" at bounding box center [396, 171] width 655 height 343
click at [170, 108] on link at bounding box center [191, 102] width 79 height 29
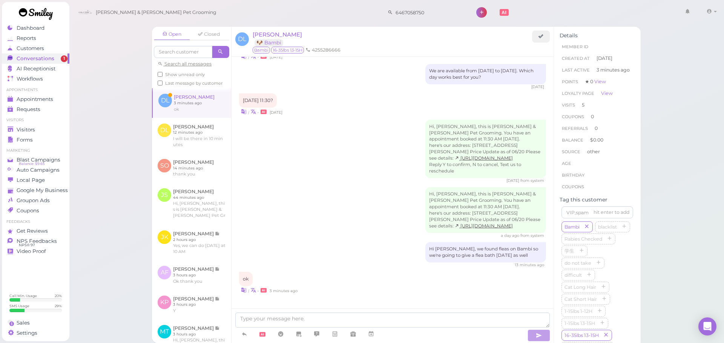
click at [121, 186] on div "Open Closed Search all messages Show unread only Last message by customer DL Da…" at bounding box center [396, 171] width 655 height 343
click at [187, 141] on link at bounding box center [191, 135] width 79 height 35
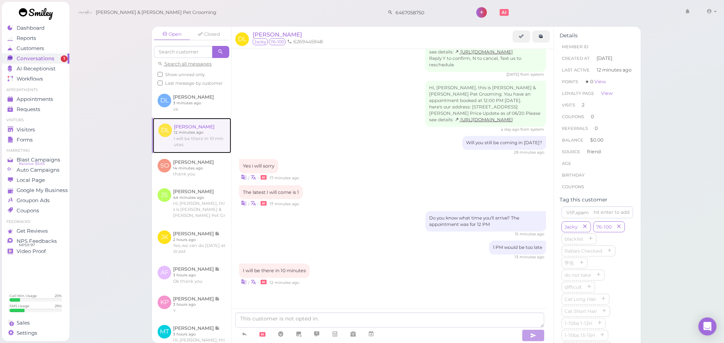
scroll to position [869, 0]
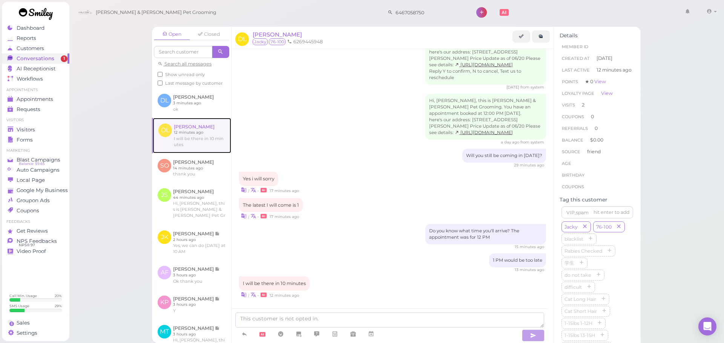
click at [119, 181] on div "Open Closed Search all messages Show unread only Last message by customer DL Da…" at bounding box center [396, 171] width 655 height 343
click at [124, 167] on div "Open Closed Search all messages Show unread only Last message by customer DL Da…" at bounding box center [396, 171] width 655 height 343
click at [115, 155] on div "Open Closed Search all messages Show unread only Last message by customer DL Da…" at bounding box center [396, 171] width 655 height 343
click at [181, 108] on link at bounding box center [191, 102] width 79 height 29
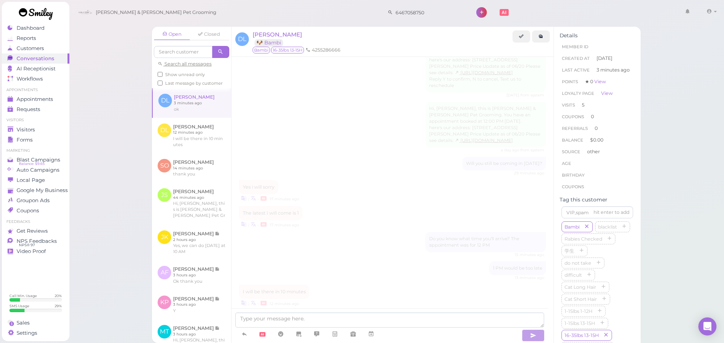
click at [119, 185] on div "Open Closed Search all messages Show unread only Last message by customer DL Da…" at bounding box center [396, 171] width 655 height 343
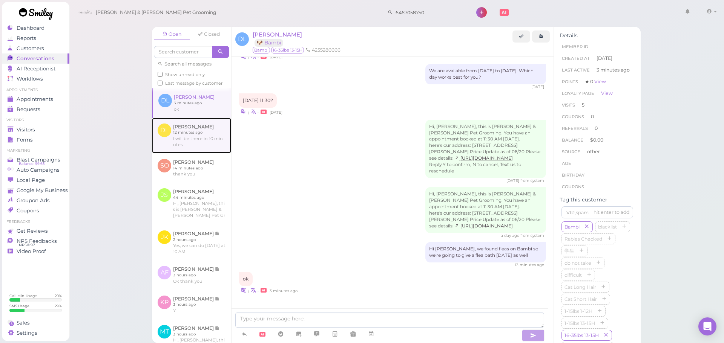
click at [176, 149] on link at bounding box center [191, 135] width 79 height 35
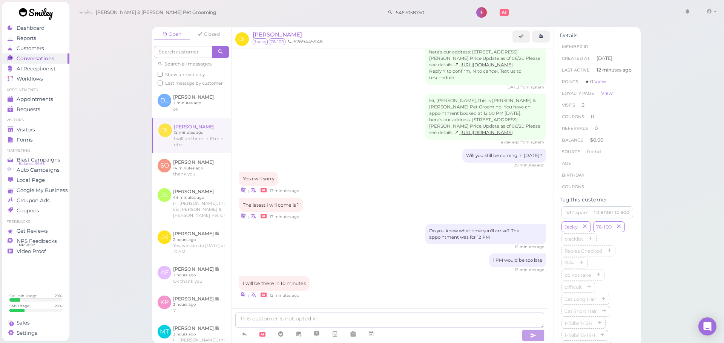
click at [121, 191] on div "Open Closed Search all messages Show unread only Last message by customer DL Da…" at bounding box center [396, 171] width 655 height 343
click at [168, 117] on link at bounding box center [191, 102] width 79 height 29
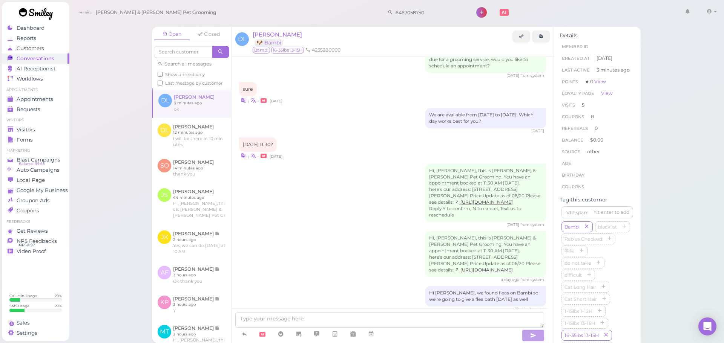
click at [118, 161] on div "Open Closed Search all messages Show unread only Last message by customer DL Da…" at bounding box center [396, 171] width 655 height 343
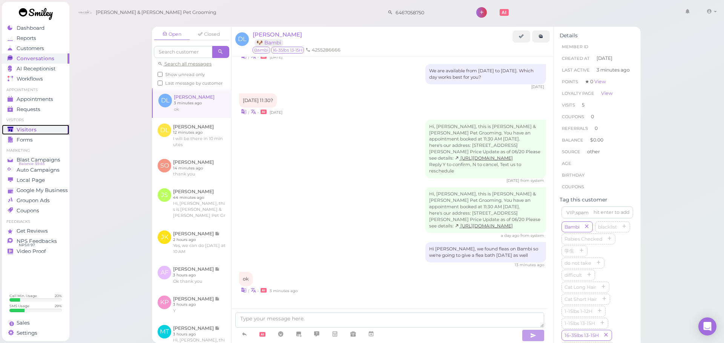
click at [26, 129] on span "Visitors" at bounding box center [27, 130] width 20 height 6
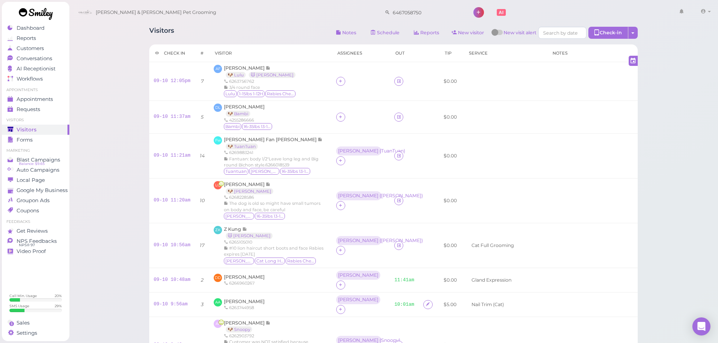
click at [106, 67] on div "Visitors Notes Schedule Reports New visitor New visit alert Check-in Customer c…" at bounding box center [394, 286] width 650 height 572
click at [219, 38] on div "Visitors Notes Schedule Reports New visitor New visit alert Check-in Customer c…" at bounding box center [393, 34] width 489 height 14
click at [136, 52] on div "Visitors Notes Schedule Reports New visitor New visit alert Check-in Customer c…" at bounding box center [394, 286] width 650 height 572
click at [220, 34] on div "Visitors Notes Schedule Reports New visitor New visit alert Check-in Customer c…" at bounding box center [393, 34] width 489 height 14
click at [136, 46] on div "Visitors Notes Schedule Reports New visitor New visit alert Check-in Customer c…" at bounding box center [394, 286] width 650 height 572
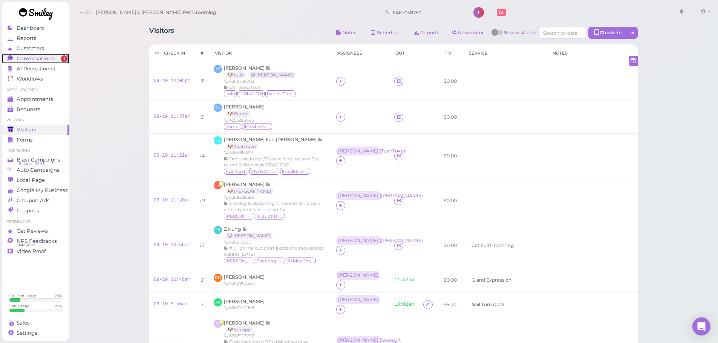
click at [32, 58] on span "Conversations" at bounding box center [36, 58] width 38 height 6
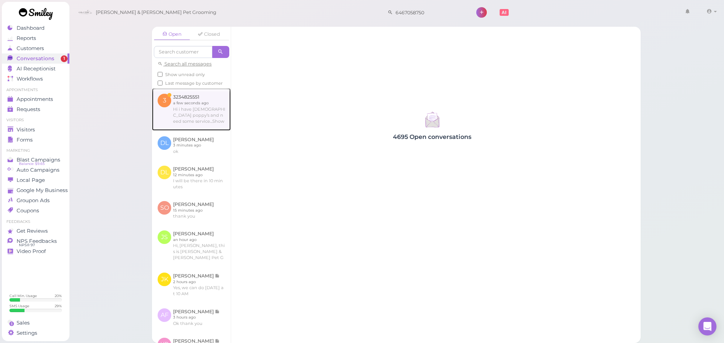
click at [216, 129] on link at bounding box center [191, 109] width 79 height 42
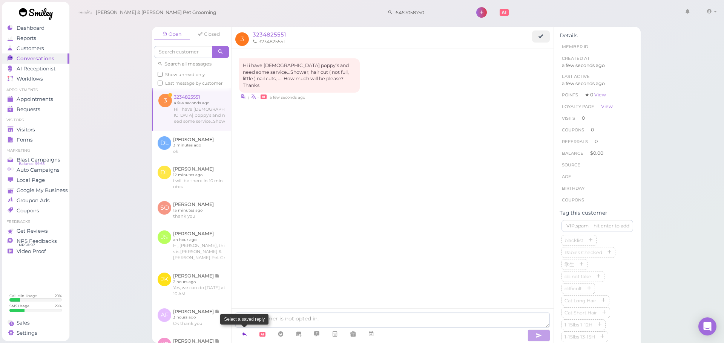
click at [248, 337] on link at bounding box center [244, 334] width 18 height 13
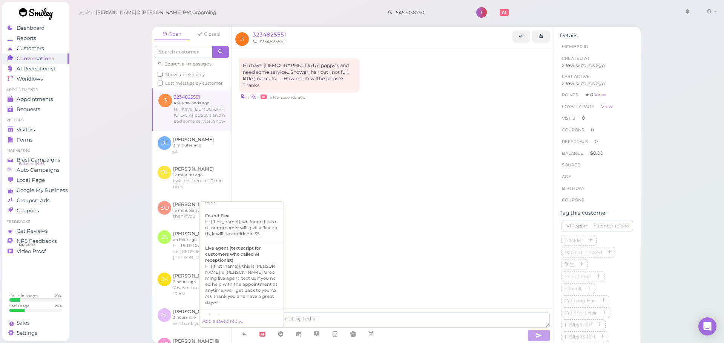
scroll to position [523, 0]
click at [248, 255] on div at bounding box center [241, 264] width 73 height 19
type textarea "Please refer to our price chart. Kindly note that all quoted prices are estimat…"
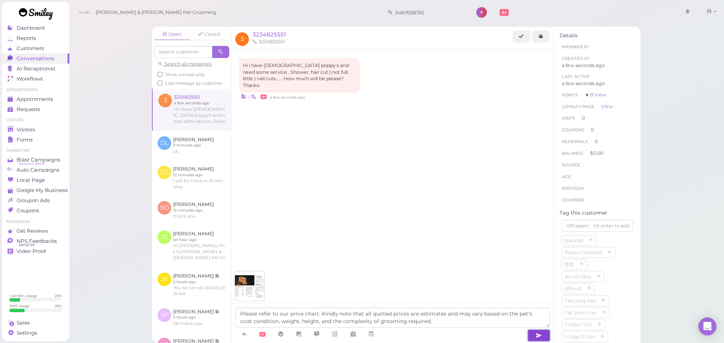
click at [544, 337] on button "button" at bounding box center [538, 336] width 23 height 12
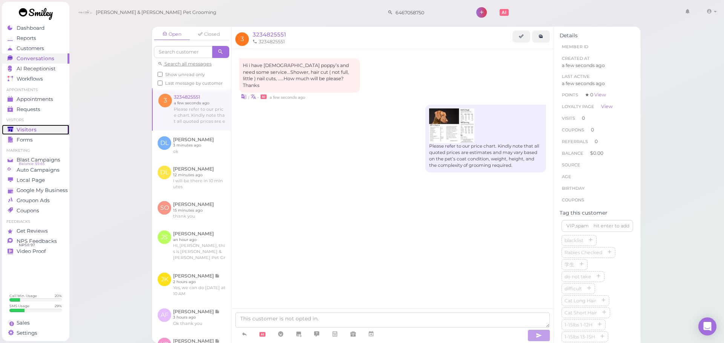
click at [36, 126] on link "Visitors" at bounding box center [35, 130] width 67 height 10
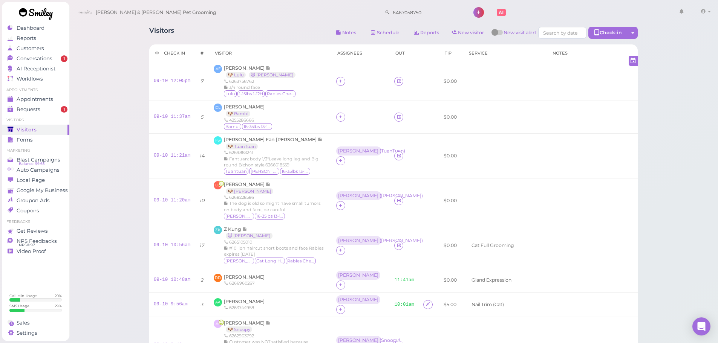
click at [657, 192] on div "Visitors Notes Schedule Reports New visitor New visit alert Check-in Customer c…" at bounding box center [394, 286] width 650 height 572
click at [35, 61] on span "Conversations" at bounding box center [36, 58] width 38 height 6
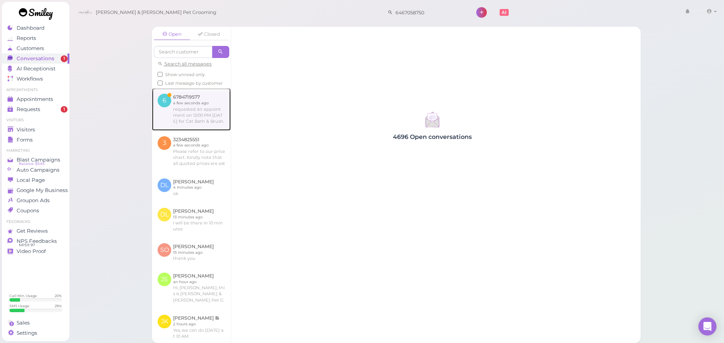
click at [175, 115] on link at bounding box center [191, 109] width 79 height 42
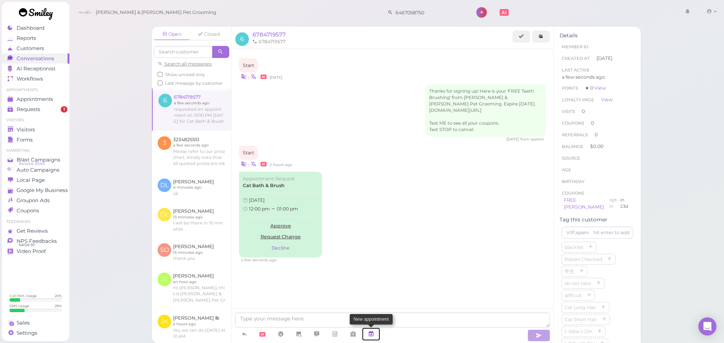
click at [369, 337] on icon at bounding box center [371, 335] width 6 height 8
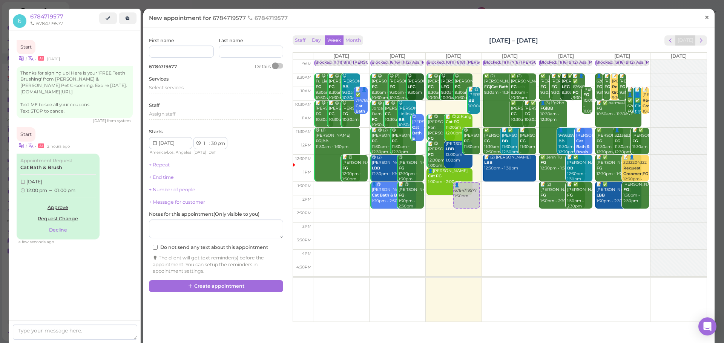
click at [705, 17] on link "×" at bounding box center [707, 18] width 14 height 18
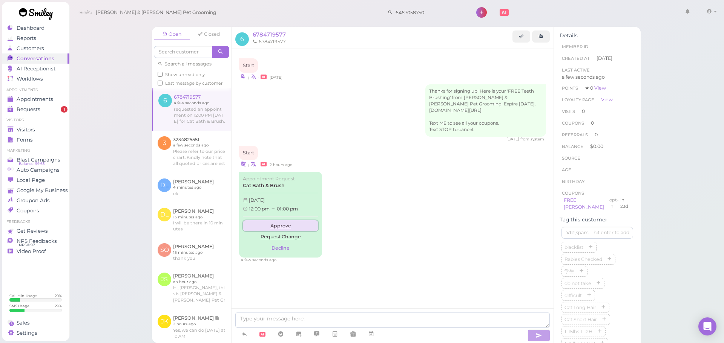
click at [272, 221] on link "Approve" at bounding box center [280, 226] width 75 height 11
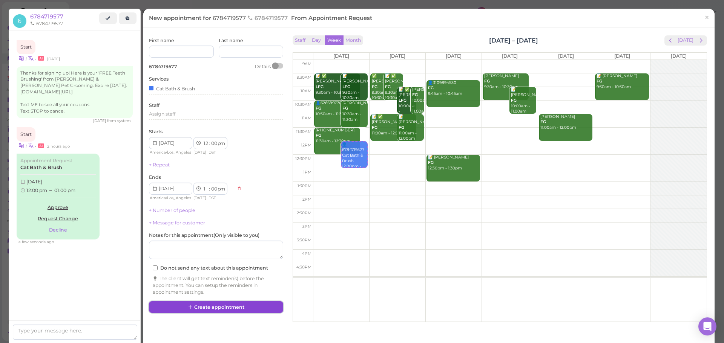
click at [208, 307] on button "Create appointment" at bounding box center [216, 308] width 134 height 12
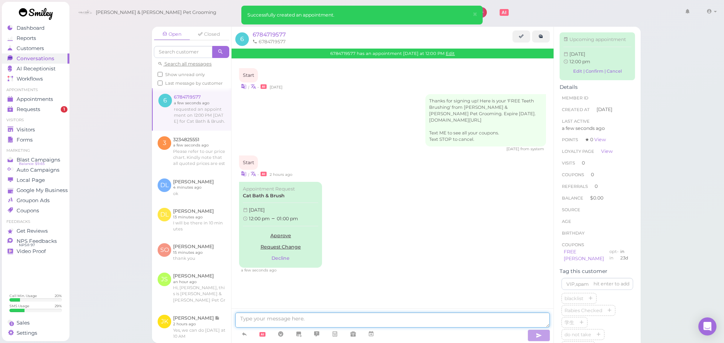
click at [287, 324] on textarea at bounding box center [392, 320] width 314 height 15
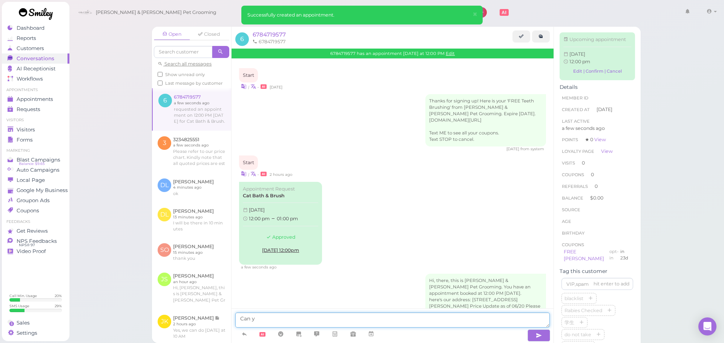
scroll to position [42, 0]
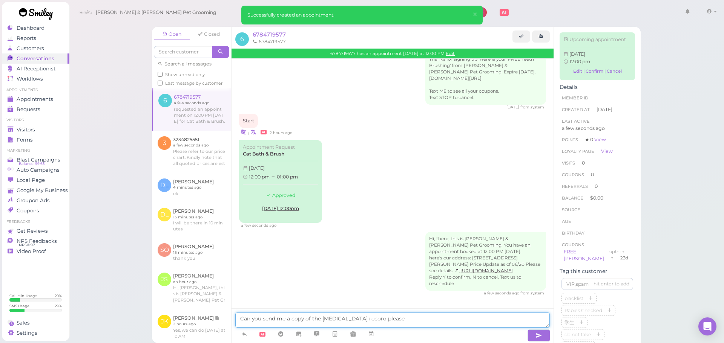
type textarea "Can you send me a copy of the rabies vaccination record please"
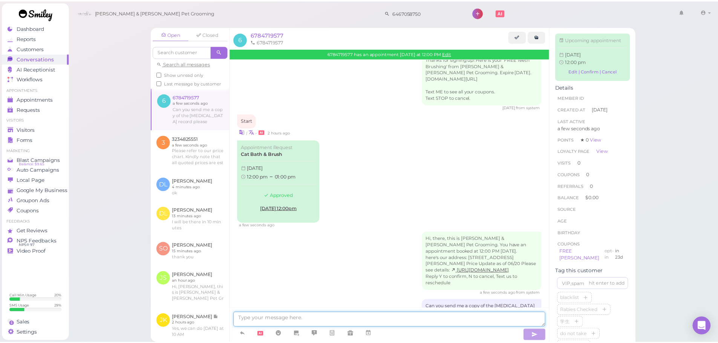
scroll to position [66, 0]
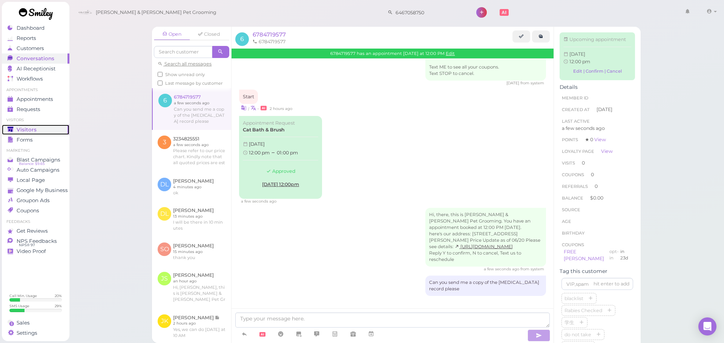
click at [44, 129] on div "Visitors" at bounding box center [35, 130] width 54 height 6
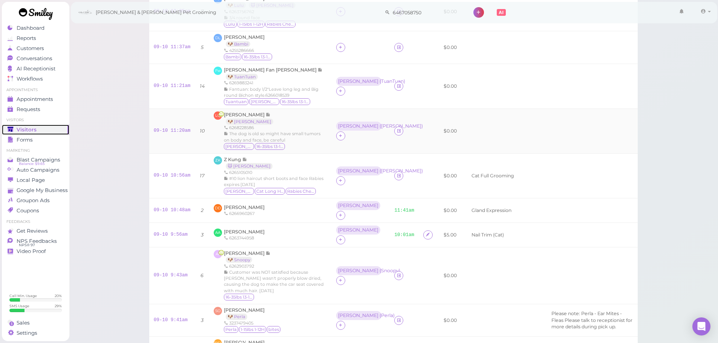
scroll to position [75, 0]
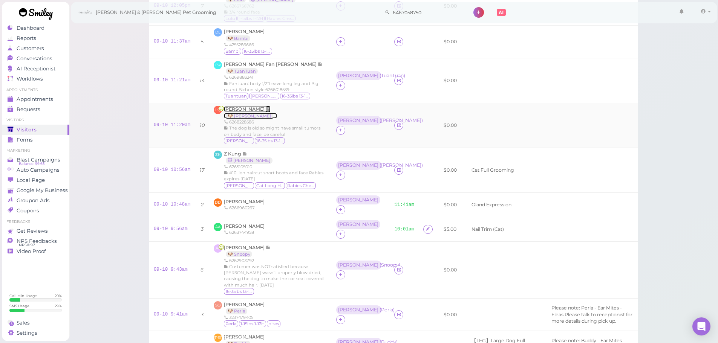
click at [238, 112] on span "Liya Qin" at bounding box center [245, 109] width 42 height 6
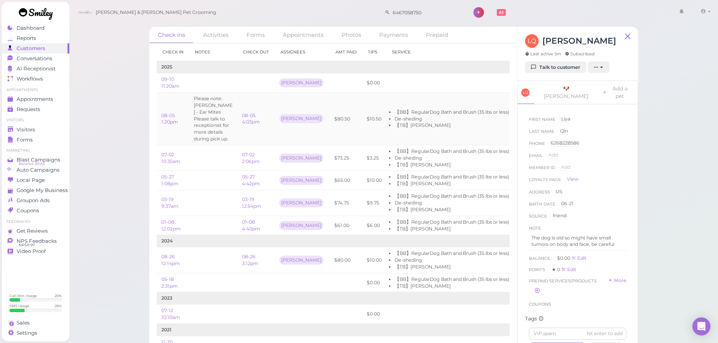
click at [330, 137] on td "$80.50" at bounding box center [346, 119] width 32 height 53
click at [254, 121] on link "08-05 4:03pm" at bounding box center [251, 119] width 18 height 12
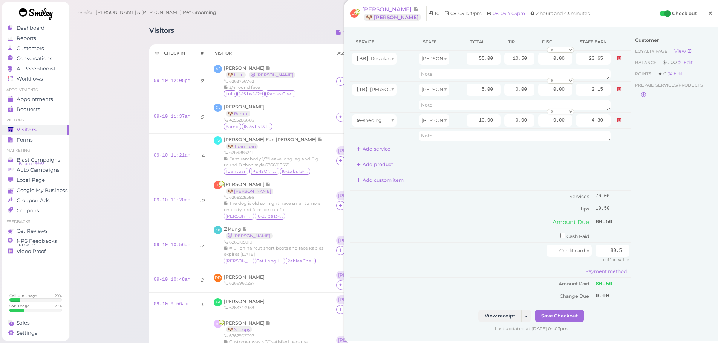
click at [708, 15] on span "×" at bounding box center [710, 13] width 5 height 11
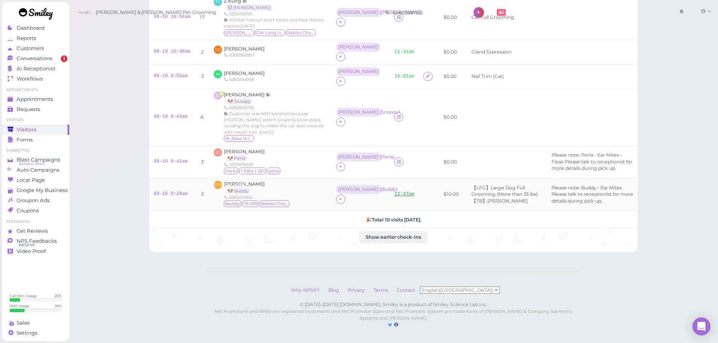
scroll to position [240, 0]
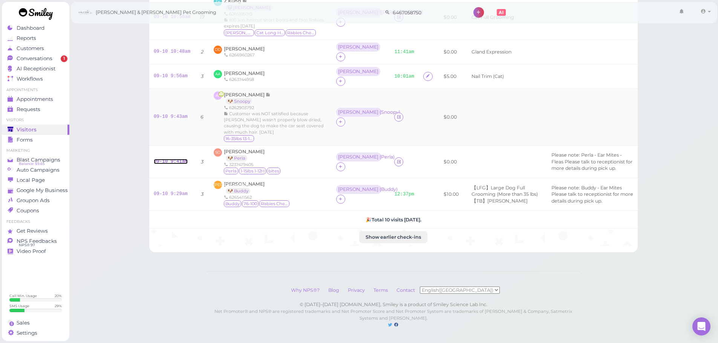
drag, startPoint x: 165, startPoint y: 155, endPoint x: 247, endPoint y: 133, distance: 85.2
click at [165, 159] on link "09-10 9:41am" at bounding box center [171, 161] width 34 height 5
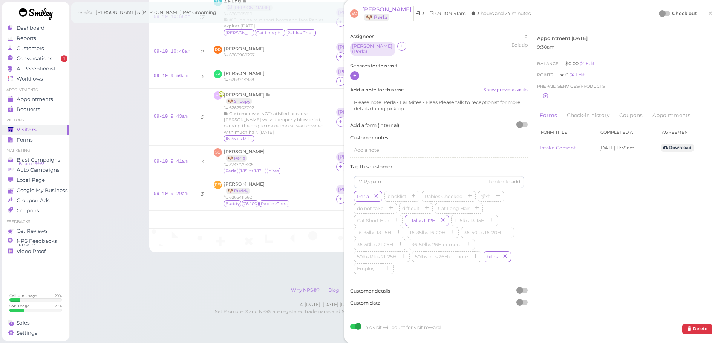
click at [355, 73] on icon at bounding box center [355, 76] width 5 height 6
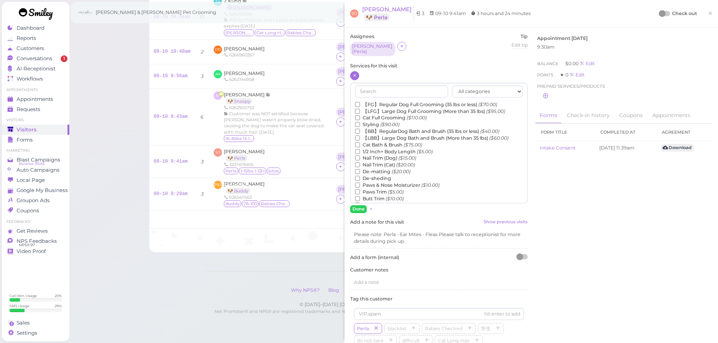
click at [373, 102] on label "【FG】Regular Dog Full Grooming (35 lbs or less) ($70.00)" at bounding box center [426, 104] width 142 height 7
click at [360, 102] on input "【FG】Regular Dog Full Grooming (35 lbs or less) ($70.00)" at bounding box center [357, 104] width 5 height 5
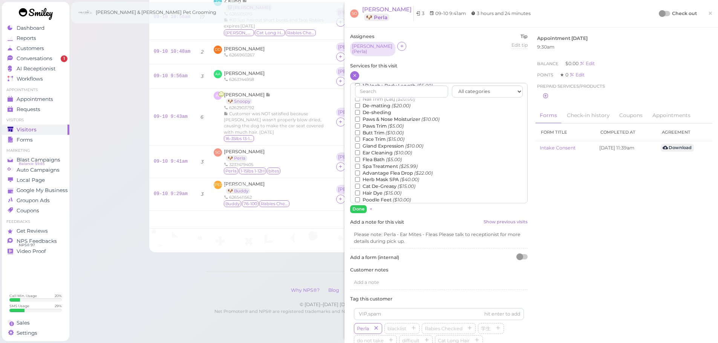
scroll to position [75, 0]
click at [377, 148] on label "Flea Bath ($5.00)" at bounding box center [378, 150] width 47 height 7
click at [360, 148] on input "Flea Bath ($5.00)" at bounding box center [357, 150] width 5 height 5
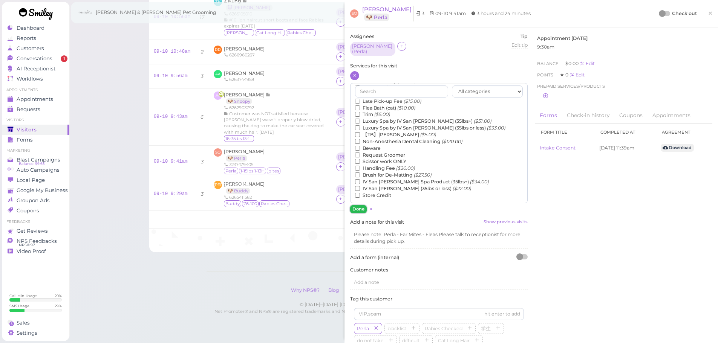
click at [359, 210] on button "Done" at bounding box center [358, 209] width 17 height 8
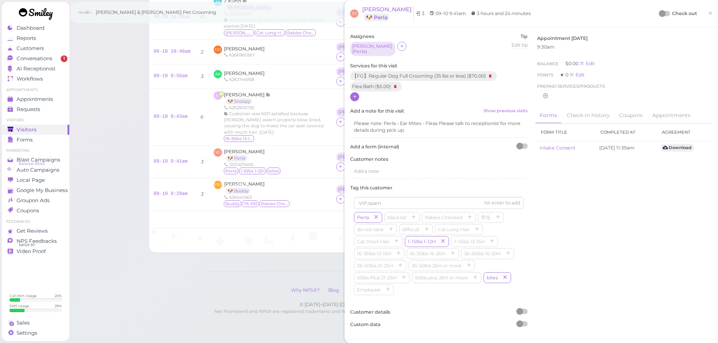
click at [659, 15] on div at bounding box center [662, 13] width 7 height 7
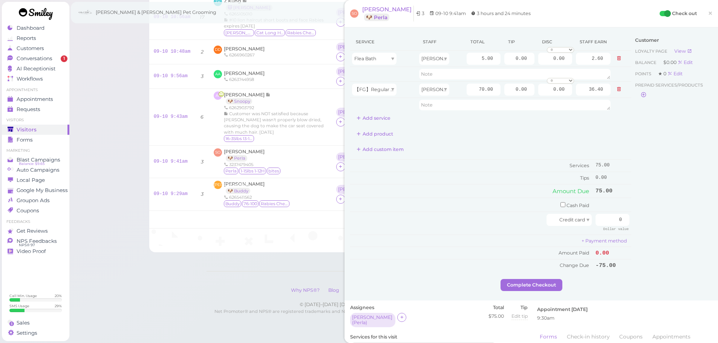
click at [641, 202] on div "Customer Loyalty page View Balance $0.00 Edit Points ★ 0 Edit Prepaid services/…" at bounding box center [672, 156] width 81 height 246
drag, startPoint x: 601, startPoint y: 220, endPoint x: 664, endPoint y: 220, distance: 63.3
click at [664, 220] on div "Service Staff Total Tip Disc Staff earn Flea Bath Asa 5.00 0.00 0.00 0 10% off …" at bounding box center [531, 156] width 362 height 246
type input "82.5"
click at [652, 215] on div "Customer Loyalty page View Balance $0.00 Edit Points ★ 0 Edit Prepaid services/…" at bounding box center [672, 156] width 81 height 246
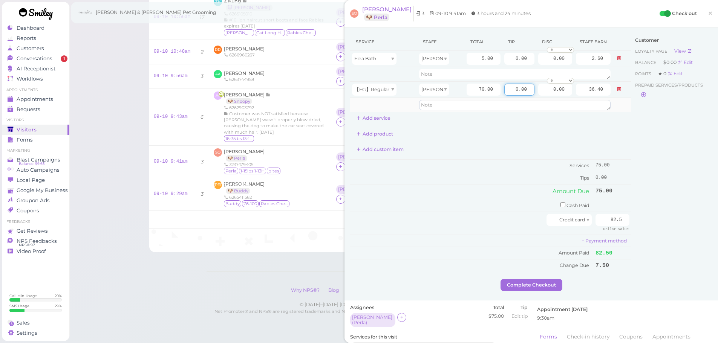
drag, startPoint x: 504, startPoint y: 90, endPoint x: 596, endPoint y: 109, distance: 93.5
click at [596, 109] on tbody "Flea Bath Asa 5.00 0.00 0.00 0 10% off 15% off 20% off 25% off 30% off 50% off …" at bounding box center [490, 81] width 281 height 61
type input "7.5"
click at [481, 184] on td "Amount Due" at bounding box center [472, 191] width 244 height 14
click at [534, 280] on button "Complete Checkout" at bounding box center [532, 285] width 62 height 12
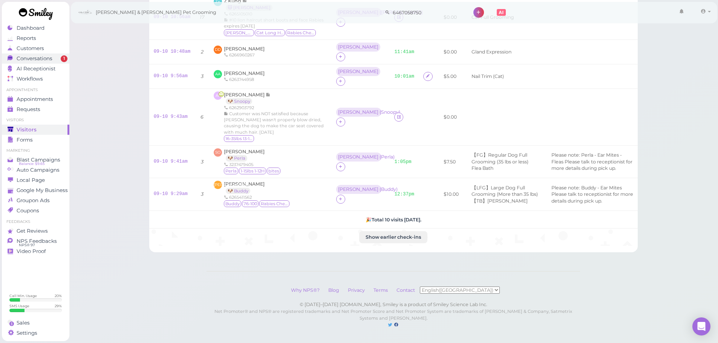
click at [23, 59] on span "Conversations" at bounding box center [35, 58] width 36 height 6
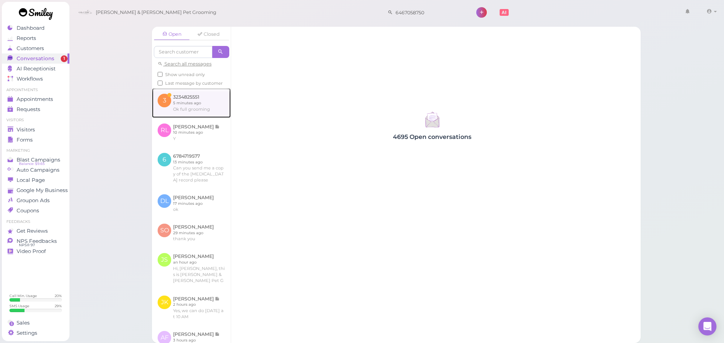
click at [170, 113] on link at bounding box center [191, 102] width 79 height 29
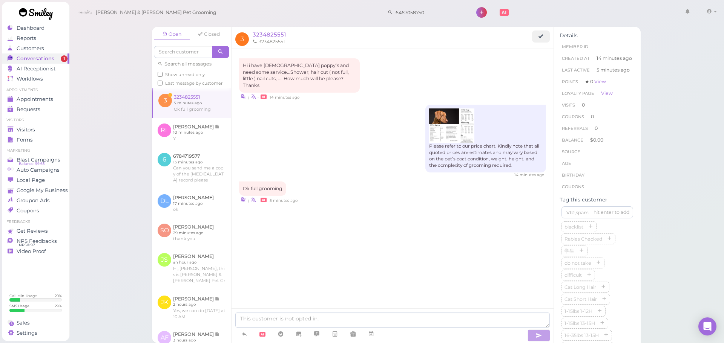
click at [126, 203] on div "Open Closed Search all messages Show unread only Last message by customer 3 323…" at bounding box center [396, 171] width 655 height 343
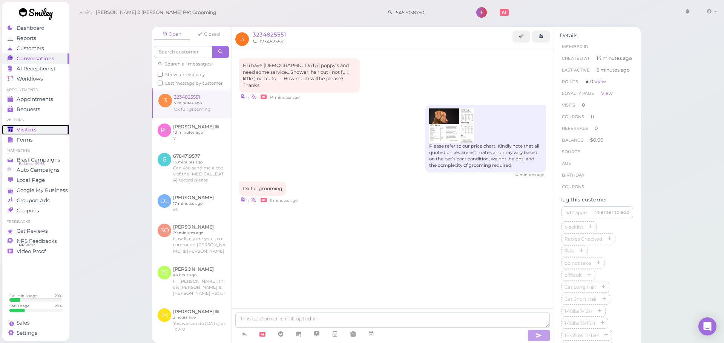
click at [31, 128] on span "Visitors" at bounding box center [27, 130] width 20 height 6
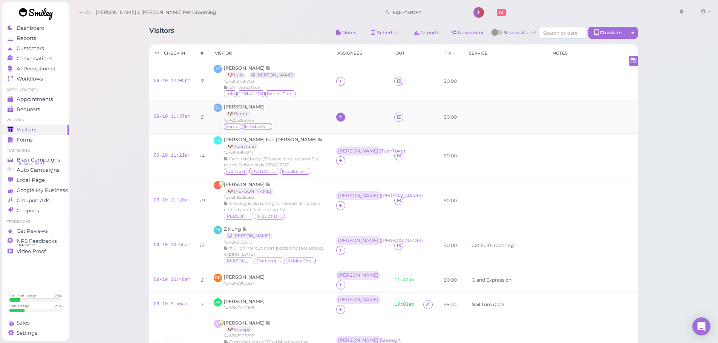
click at [338, 118] on icon at bounding box center [340, 117] width 5 height 6
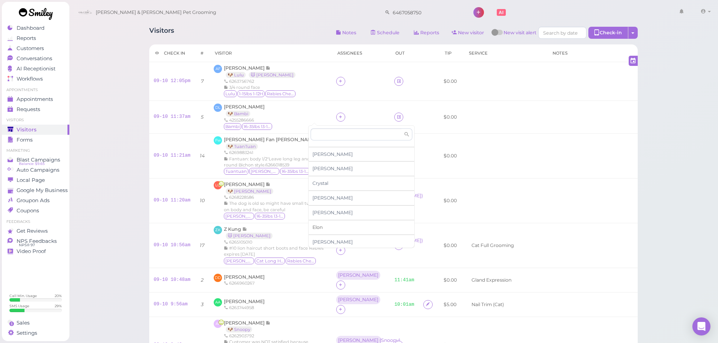
scroll to position [38, 0]
click at [319, 241] on span "Helen" at bounding box center [333, 244] width 40 height 6
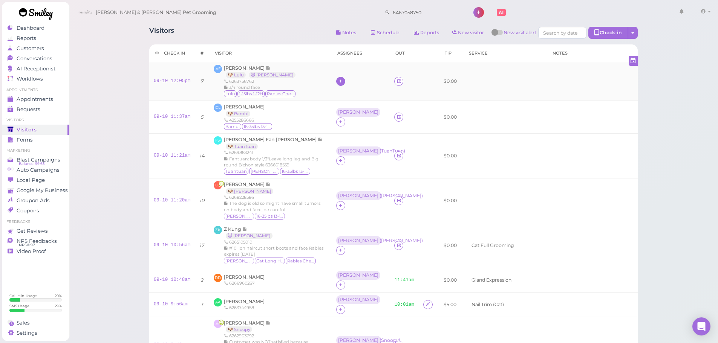
click at [338, 84] on icon at bounding box center [340, 81] width 5 height 6
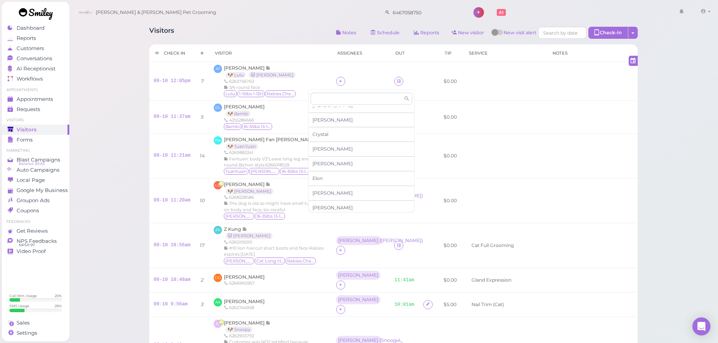
click at [324, 207] on span "Helen" at bounding box center [333, 208] width 40 height 6
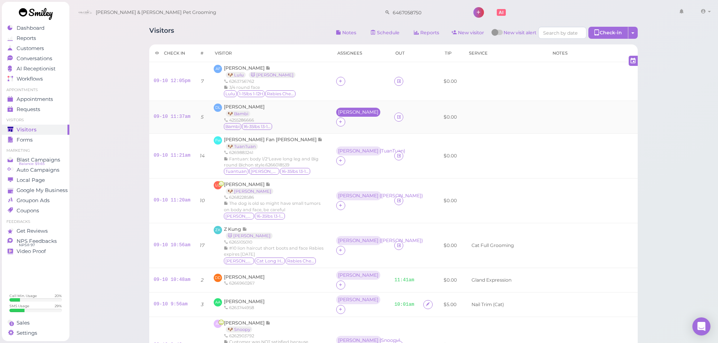
click at [338, 115] on div "Helen" at bounding box center [358, 112] width 40 height 5
click at [321, 151] on span "Select pets" at bounding box center [327, 150] width 26 height 8
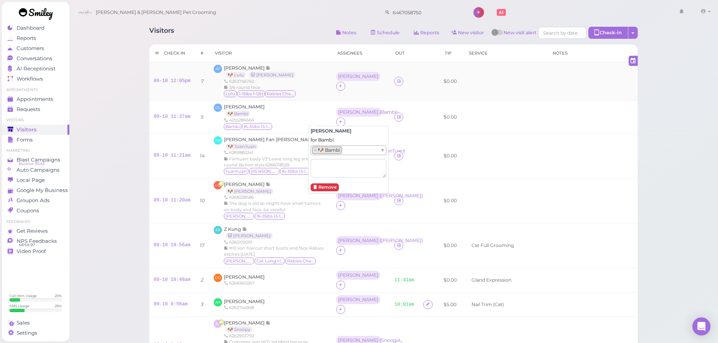
click at [332, 89] on td "Helen" at bounding box center [361, 81] width 58 height 39
click at [338, 79] on div "Helen" at bounding box center [358, 76] width 40 height 5
click at [317, 114] on span "Select pets" at bounding box center [327, 114] width 26 height 8
click at [298, 121] on div "DL Daphne Lin 🐶 Bambi 4255286666 Bambi 16-35lbs 13-15H" at bounding box center [270, 117] width 113 height 27
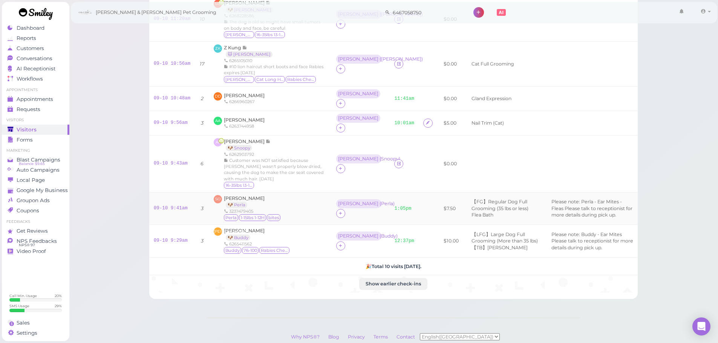
scroll to position [165, 0]
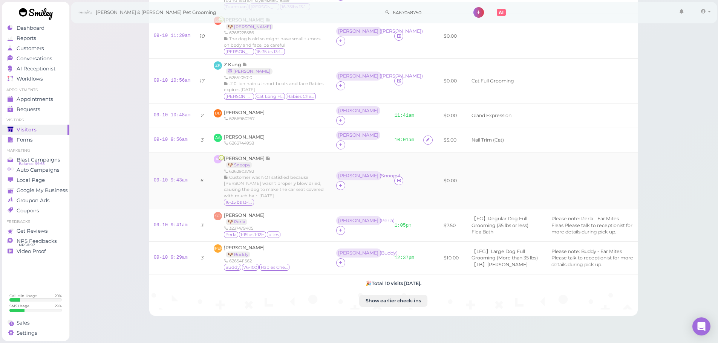
click at [342, 167] on td "Asa ( Snoopy )" at bounding box center [361, 180] width 58 height 57
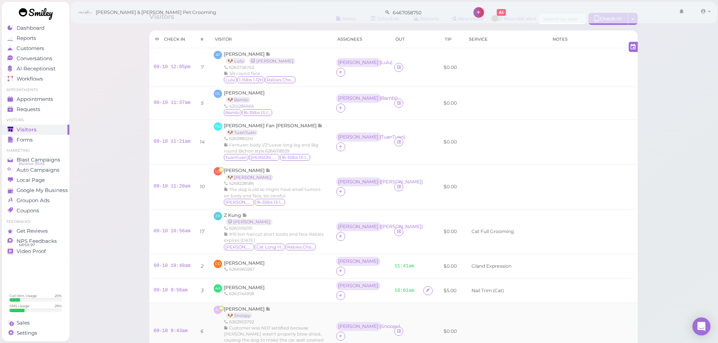
scroll to position [0, 0]
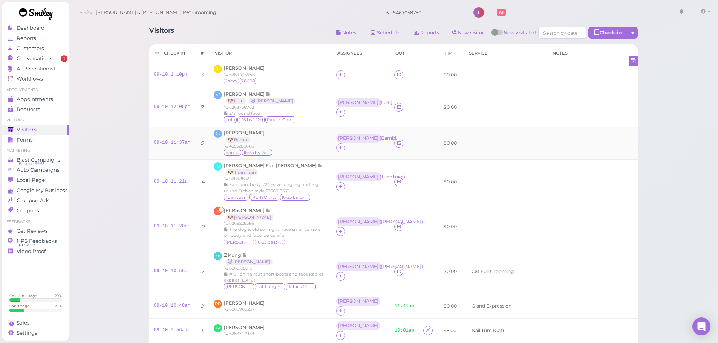
click at [287, 149] on div "DL Daphne Lin 🐶 Bambi 4255286666 Bambi 16-35lbs 13-15H" at bounding box center [270, 143] width 113 height 27
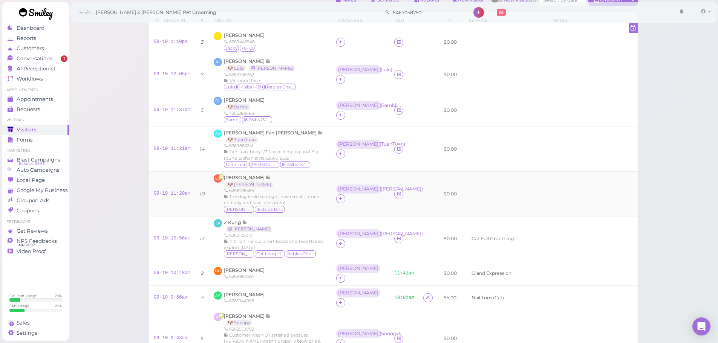
scroll to position [113, 0]
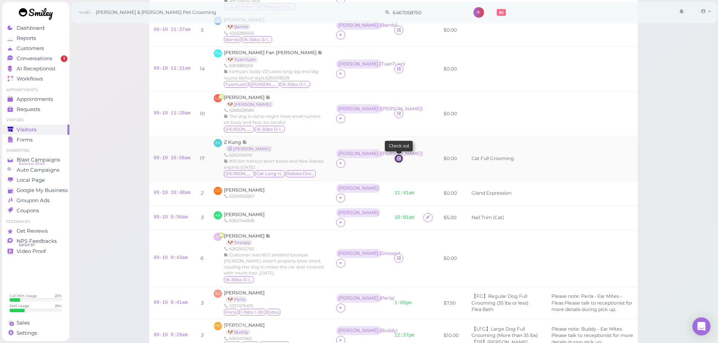
click at [397, 161] on icon at bounding box center [399, 159] width 5 height 6
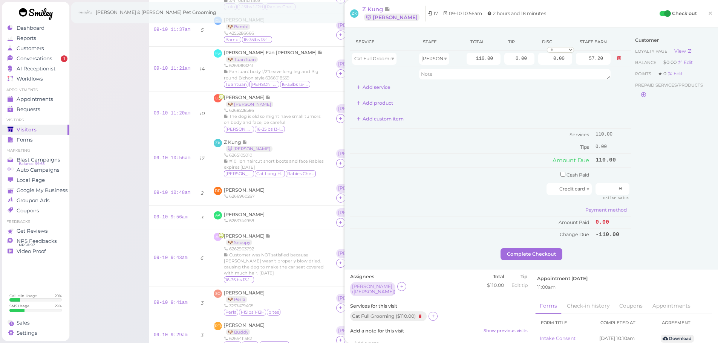
click at [495, 103] on div "Add product" at bounding box center [490, 103] width 281 height 12
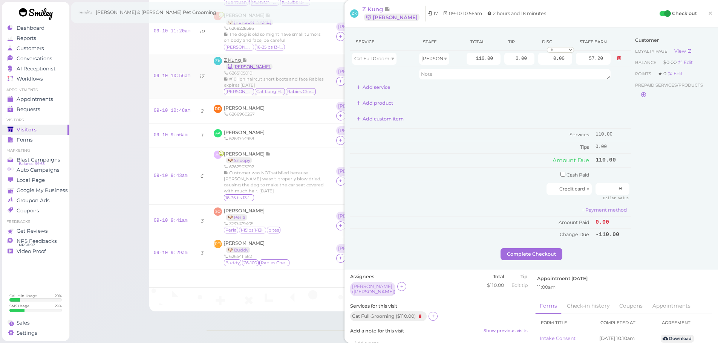
scroll to position [266, 0]
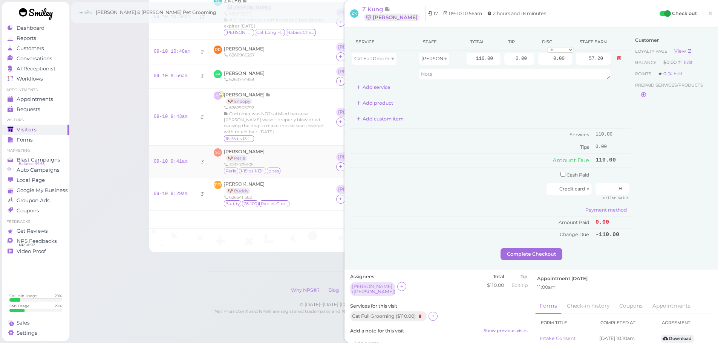
click at [275, 149] on div "Shayla Oliva 🐶 Perla 3237479405 Perla 1-15lbs 1-12H bites" at bounding box center [252, 162] width 57 height 27
drag, startPoint x: 613, startPoint y: 190, endPoint x: 720, endPoint y: 198, distance: 107.7
click at [710, 196] on div "Service Staff Total Tip Disc Staff earn Cat Full Grooming Asa 110.00 0.00 0.00 …" at bounding box center [532, 149] width 374 height 242
type input "121"
drag, startPoint x: 477, startPoint y: 136, endPoint x: 504, endPoint y: 87, distance: 56.2
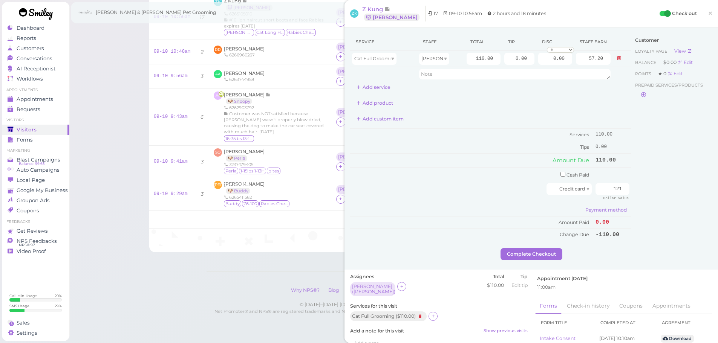
click at [480, 132] on td "Services" at bounding box center [472, 135] width 244 height 12
drag, startPoint x: 506, startPoint y: 58, endPoint x: 572, endPoint y: 70, distance: 67.0
click at [567, 65] on tr "Cat Full Grooming Asa 110.00 0.00 0.00 0 10% off 15% off 20% off 25% off 30% of…" at bounding box center [490, 59] width 281 height 16
type input "11"
drag, startPoint x: 464, startPoint y: 186, endPoint x: 558, endPoint y: 283, distance: 135.2
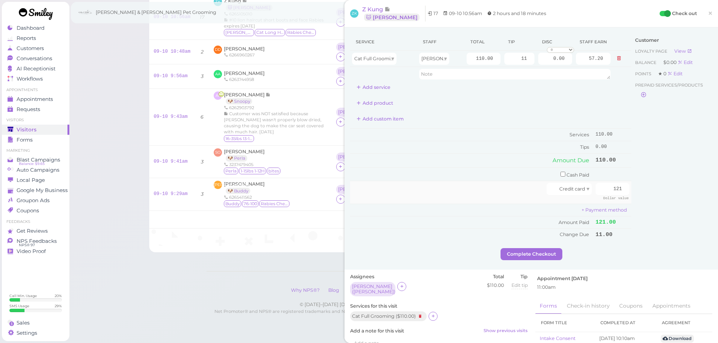
click at [465, 186] on div at bounding box center [449, 189] width 195 height 12
click at [546, 254] on button "Complete Checkout" at bounding box center [532, 254] width 62 height 12
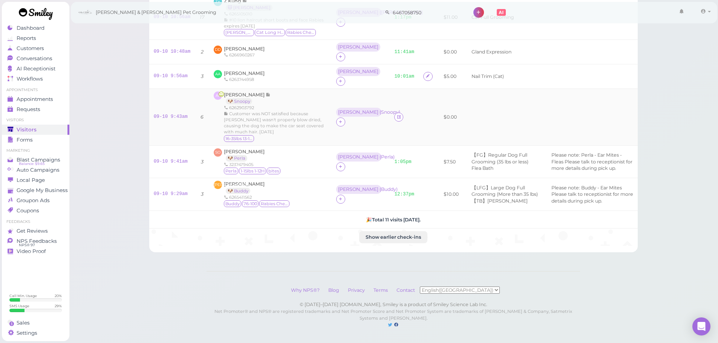
click at [419, 117] on td at bounding box center [429, 117] width 20 height 57
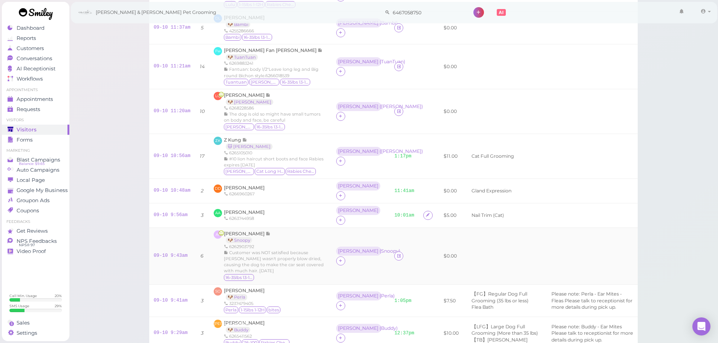
scroll to position [78, 0]
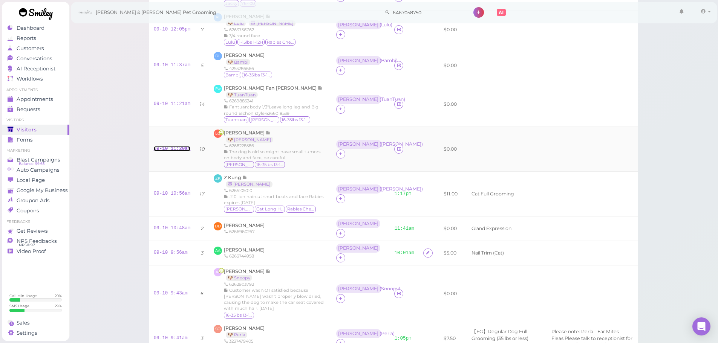
drag, startPoint x: 160, startPoint y: 155, endPoint x: 169, endPoint y: 153, distance: 9.2
click at [160, 152] on link "09-10 11:20am" at bounding box center [172, 148] width 37 height 5
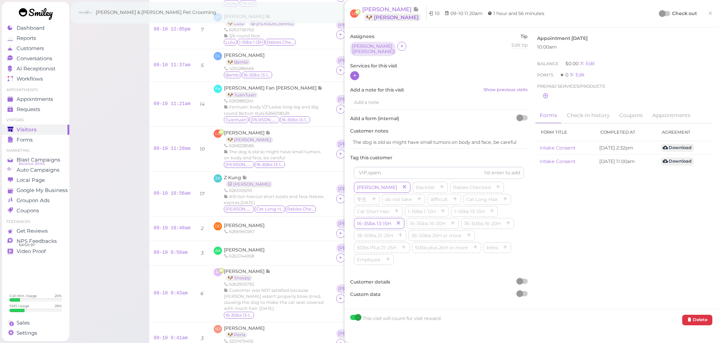
click at [351, 75] on div at bounding box center [354, 75] width 9 height 9
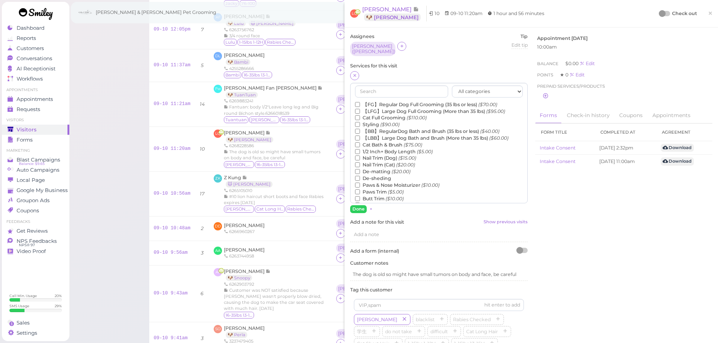
click at [390, 131] on label "【BB】RegularDog Bath and Brush (35 lbs or less) ($40.00)" at bounding box center [427, 131] width 144 height 7
click at [360, 131] on input "【BB】RegularDog Bath and Brush (35 lbs or less) ($40.00)" at bounding box center [357, 131] width 5 height 5
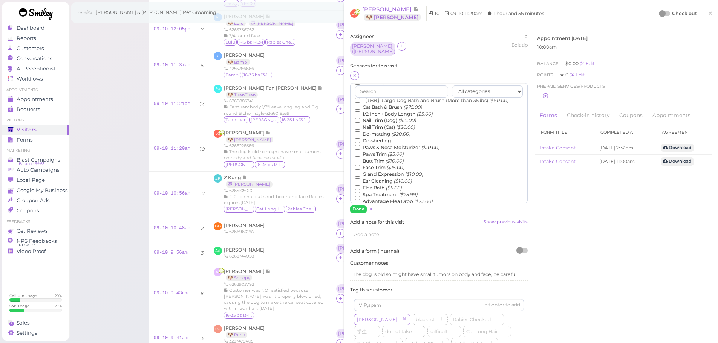
click at [376, 140] on label "De-sheding" at bounding box center [373, 141] width 36 height 7
click at [360, 140] on input "De-sheding" at bounding box center [357, 140] width 5 height 5
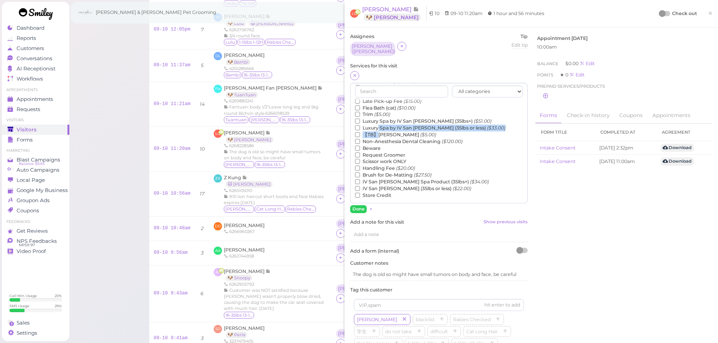
click at [379, 133] on div "【FG】Regular Dog Full Grooming (35 lbs or less) ($70.00) 【LFG】Large Dog Full Gro…" at bounding box center [439, 64] width 168 height 269
click at [357, 136] on input "【TB】Teeth Brushing ($5.00)" at bounding box center [357, 134] width 5 height 5
click at [359, 208] on button "Done" at bounding box center [358, 209] width 17 height 8
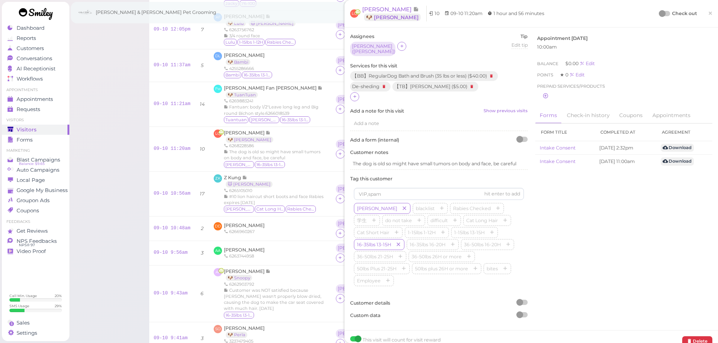
click at [663, 13] on div at bounding box center [665, 13] width 11 height 5
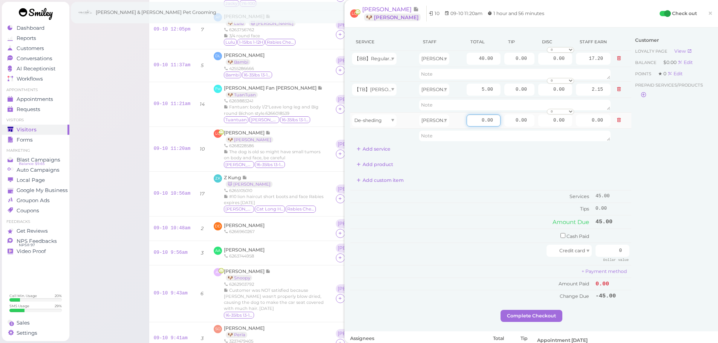
click at [469, 125] on input "0.00" at bounding box center [484, 121] width 34 height 12
type input "10.00"
type input "4.30"
click at [467, 58] on input "40.00" at bounding box center [484, 59] width 34 height 12
type input "55.00"
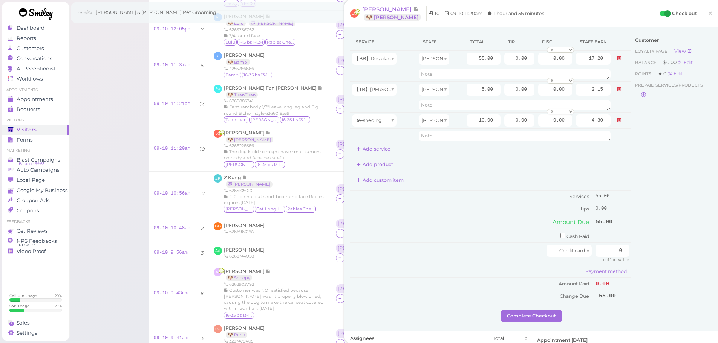
type input "23.65"
click at [470, 168] on div "Add product" at bounding box center [490, 165] width 281 height 12
drag, startPoint x: 497, startPoint y: 52, endPoint x: 504, endPoint y: 72, distance: 20.5
click at [507, 69] on tbody "【BB】RegularDog Bath and Brush (35 lbs or less) Helen 55.00 0.00 0.00 0 10% off …" at bounding box center [490, 97] width 281 height 92
drag, startPoint x: 503, startPoint y: 61, endPoint x: 611, endPoint y: 65, distance: 108.3
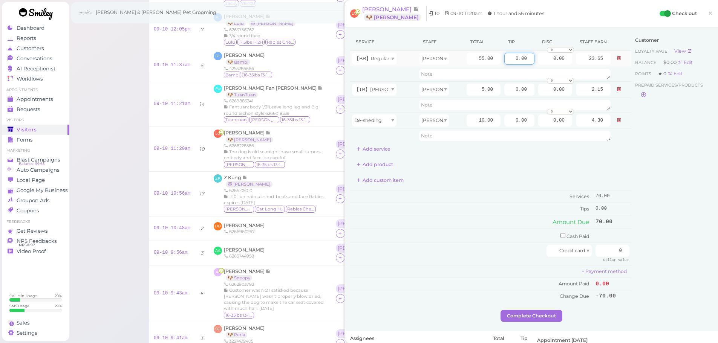
click at [611, 65] on tr "【BB】RegularDog Bath and Brush (35 lbs or less) Helen 55.00 0.00 0.00 0 10% off …" at bounding box center [490, 59] width 281 height 16
type input "10.5"
drag, startPoint x: 649, startPoint y: 153, endPoint x: 626, endPoint y: 209, distance: 61.1
click at [649, 153] on div "Customer Loyalty page View Balance $0.00 Edit Points ★ 0 Edit Prepaid services/…" at bounding box center [672, 171] width 81 height 277
drag, startPoint x: 610, startPoint y: 251, endPoint x: 722, endPoint y: 256, distance: 112.5
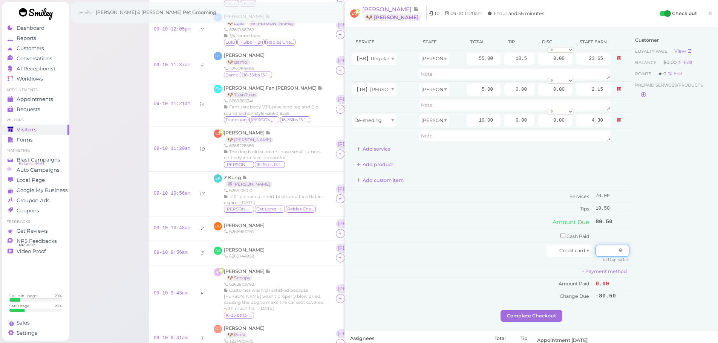
click at [718, 256] on html "Dashboard Reports Customers Conversations 0" at bounding box center [359, 221] width 718 height 598
type input "80.5"
click at [658, 249] on div "Customer Loyalty page View Balance $0.00 Edit Points ★ 0 Edit Prepaid services/…" at bounding box center [672, 171] width 81 height 277
click at [541, 317] on button "Complete Checkout" at bounding box center [532, 316] width 62 height 12
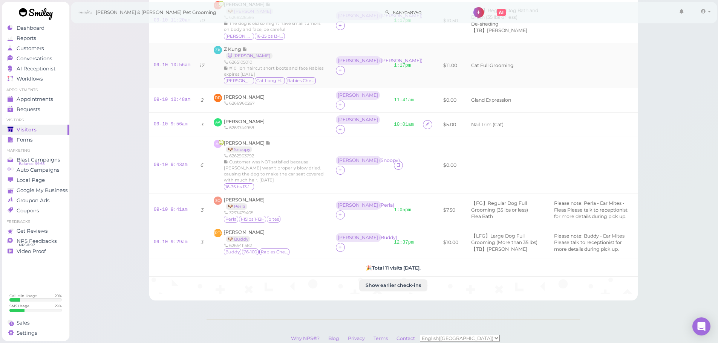
scroll to position [266, 0]
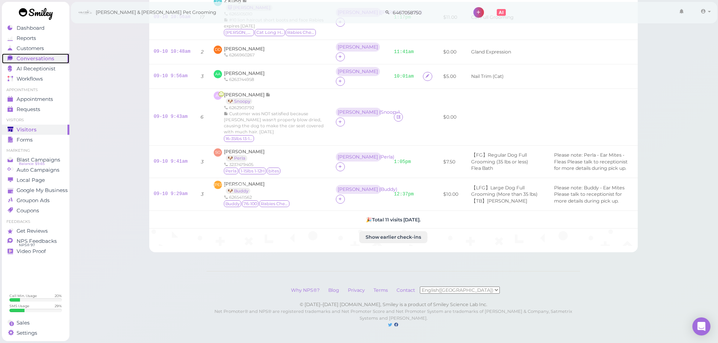
click at [45, 58] on span "Conversations" at bounding box center [36, 58] width 38 height 6
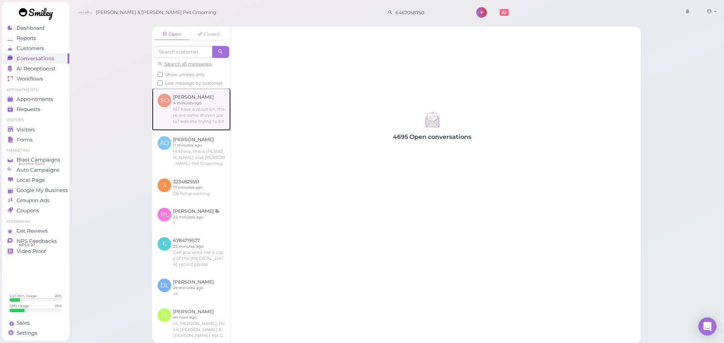
click at [198, 123] on link at bounding box center [191, 109] width 79 height 42
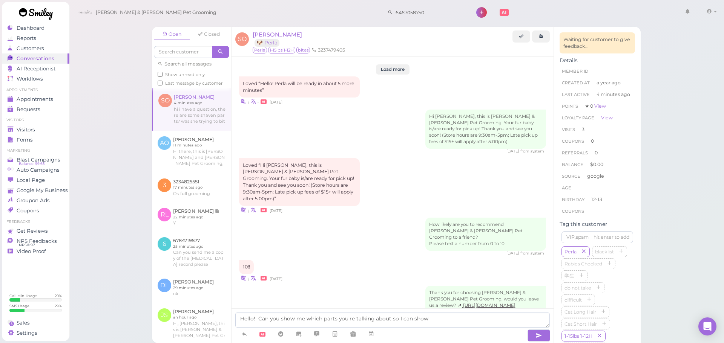
scroll to position [897, 0]
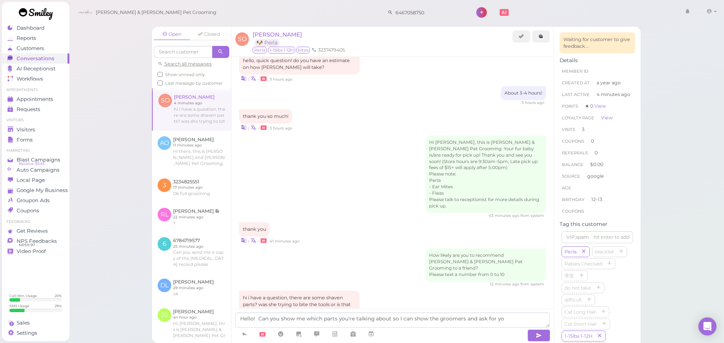
type textarea "Hello! Can you show me which parts you're talking about so I can show the groom…"
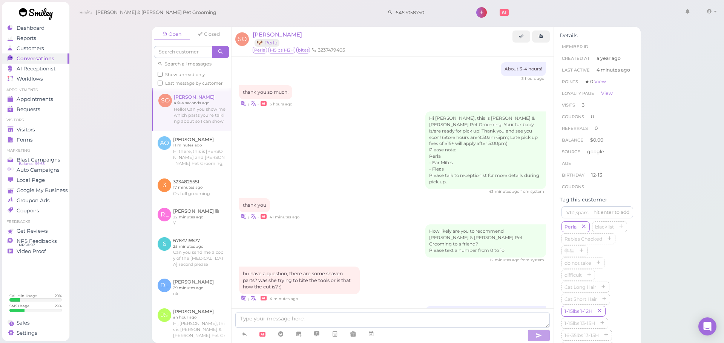
click at [381, 267] on div "hi i have a question, there are some shaven parts? was she trying to bite the t…" at bounding box center [392, 285] width 307 height 36
click at [377, 307] on div "Hello! Can you show me which parts you're talking about so I can show the groom…" at bounding box center [392, 320] width 307 height 26
click at [371, 324] on textarea at bounding box center [392, 320] width 314 height 15
click at [358, 267] on div "hi i have a question, there are some shaven parts? was she trying to bite the t…" at bounding box center [299, 281] width 121 height 28
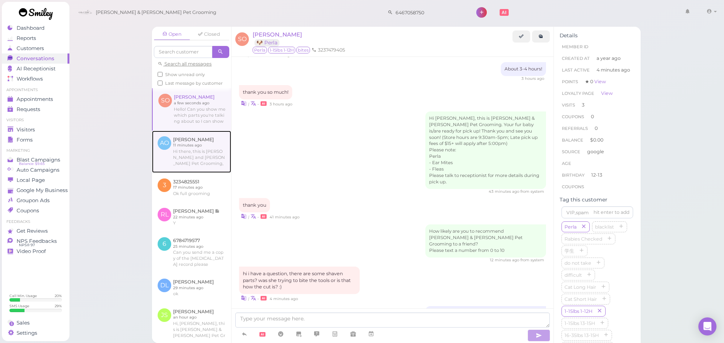
click at [199, 169] on link at bounding box center [191, 152] width 79 height 42
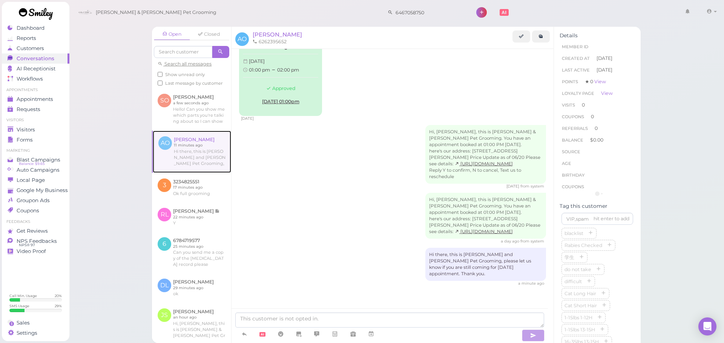
scroll to position [32, 0]
click at [364, 242] on div "Hi, Amilcar, this is Cody & Miley Pet Grooming. You have an appointment booked …" at bounding box center [392, 218] width 307 height 51
click at [390, 150] on div "Hi, Amilcar, this is Cody & Miley Pet Grooming. You have an appointment booked …" at bounding box center [392, 157] width 307 height 64
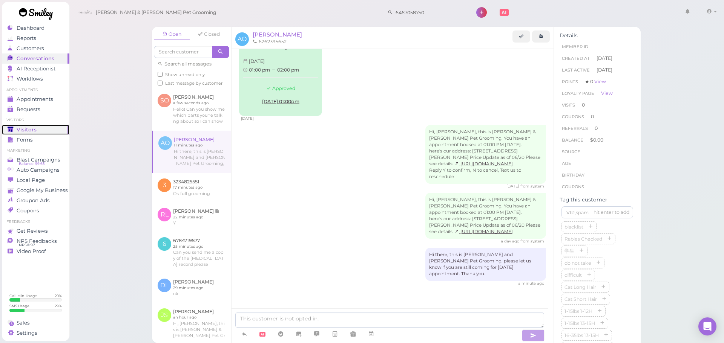
click at [21, 125] on link "Visitors" at bounding box center [35, 130] width 67 height 10
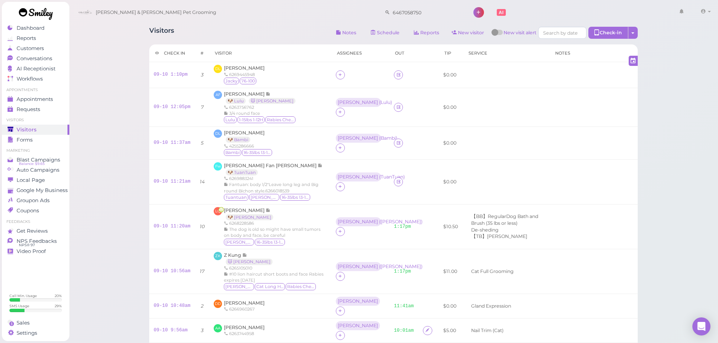
click at [251, 57] on th "Visitor" at bounding box center [270, 53] width 122 height 18
click at [34, 59] on span "Conversations" at bounding box center [36, 58] width 38 height 6
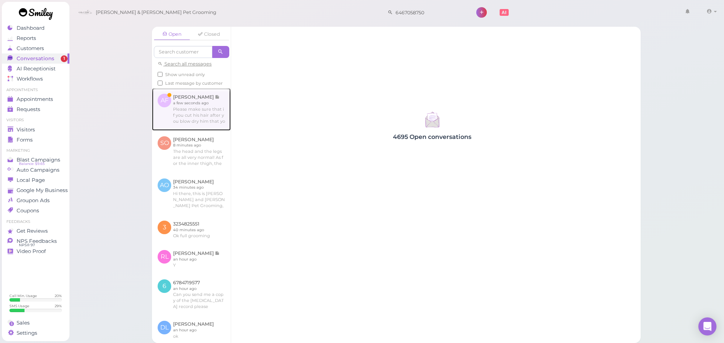
click at [182, 99] on link at bounding box center [191, 109] width 79 height 42
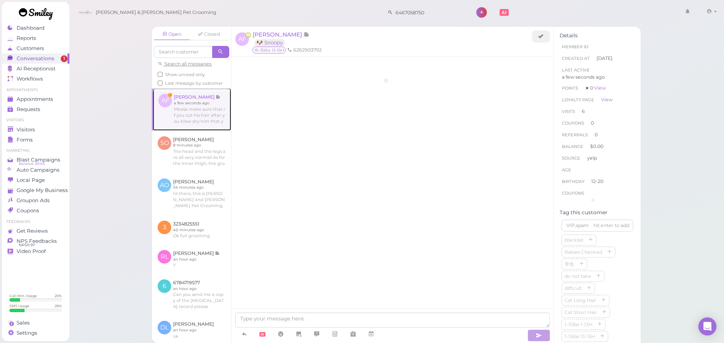
scroll to position [1001, 0]
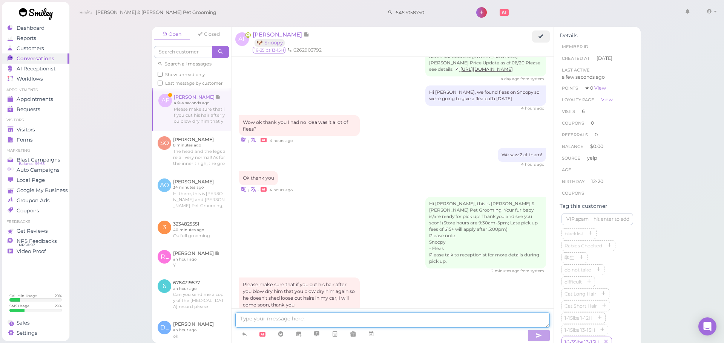
click at [402, 319] on textarea at bounding box center [392, 320] width 314 height 15
type textarea "Yes, I already let them know!"
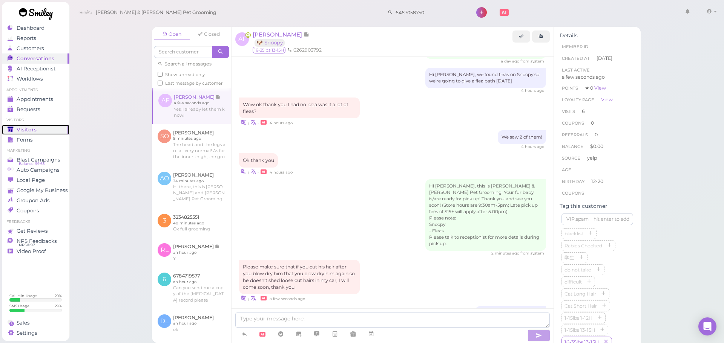
click at [21, 132] on span "Visitors" at bounding box center [27, 130] width 20 height 6
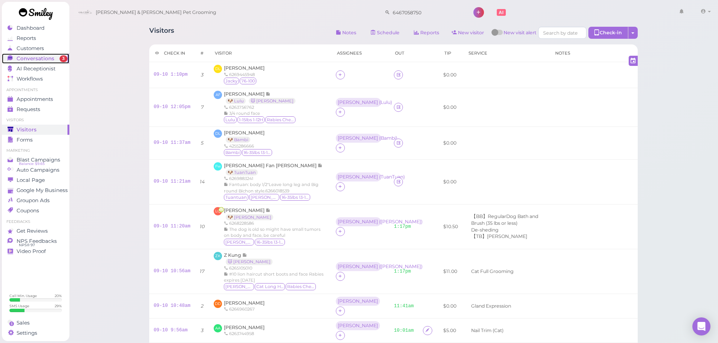
click at [34, 59] on span "Conversations" at bounding box center [36, 58] width 38 height 6
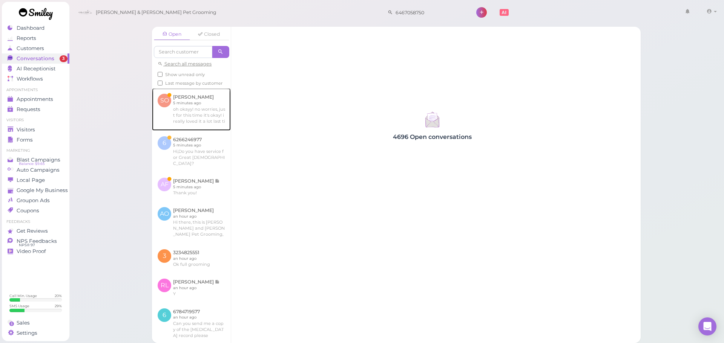
click at [185, 111] on link at bounding box center [191, 109] width 79 height 42
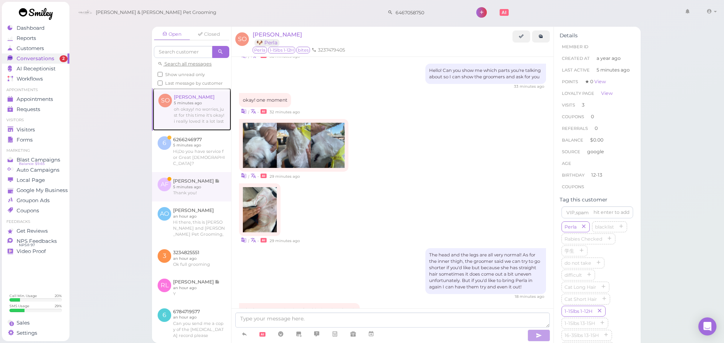
scroll to position [957, 0]
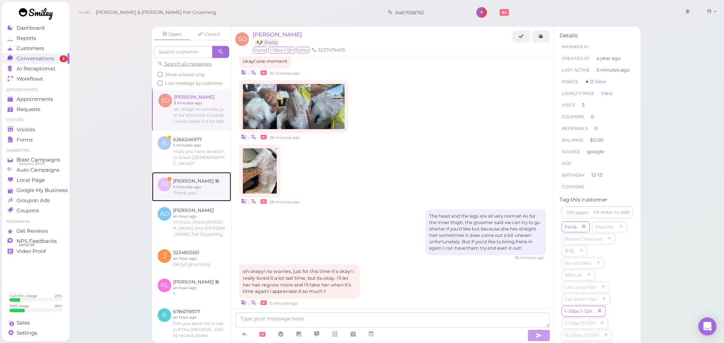
click at [201, 199] on link at bounding box center [191, 186] width 79 height 29
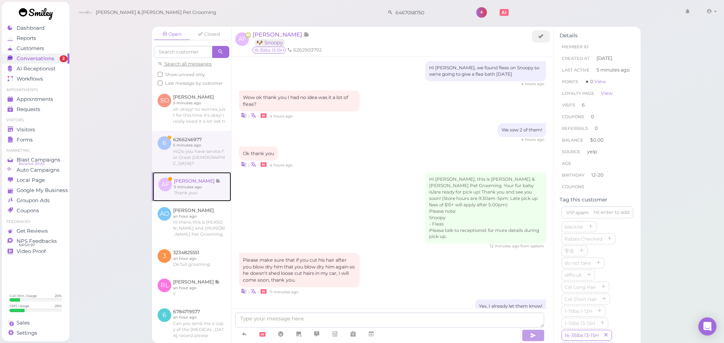
scroll to position [988, 0]
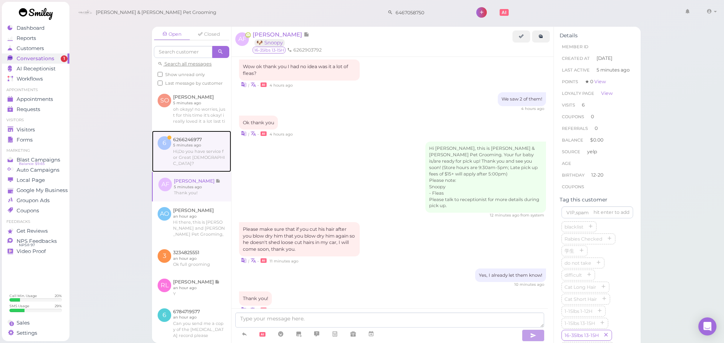
click at [210, 156] on link at bounding box center [191, 151] width 79 height 41
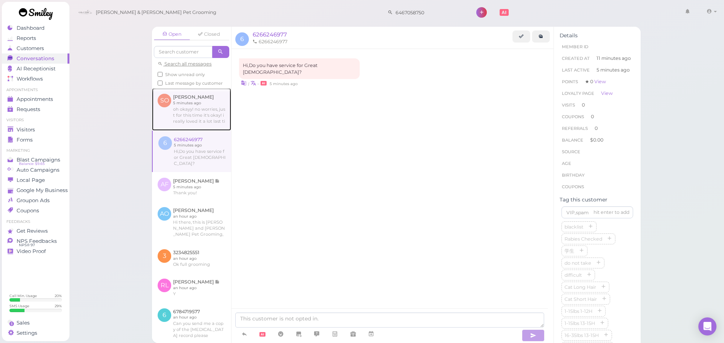
click at [217, 130] on link at bounding box center [191, 109] width 79 height 42
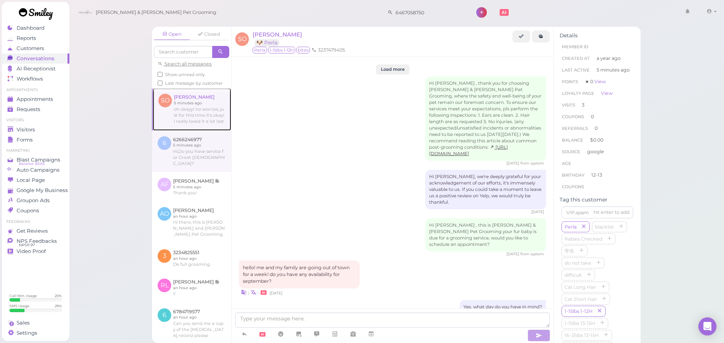
scroll to position [957, 0]
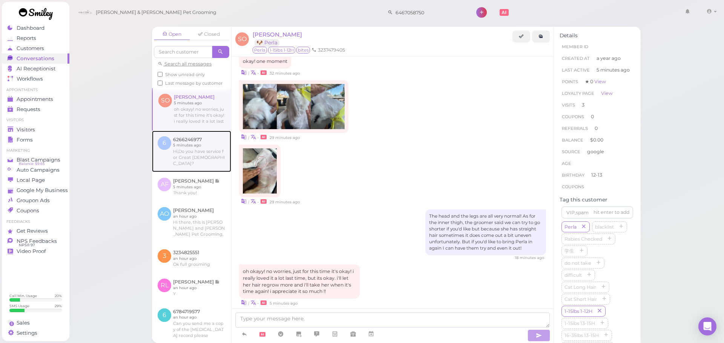
click at [202, 161] on link at bounding box center [191, 151] width 79 height 41
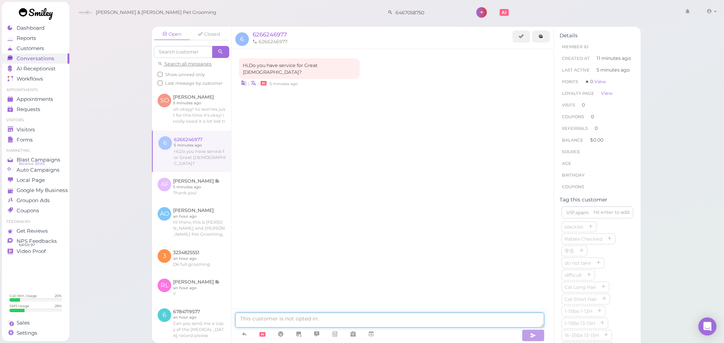
click at [316, 319] on textarea at bounding box center [389, 320] width 309 height 15
type textarea "Yes, we do."
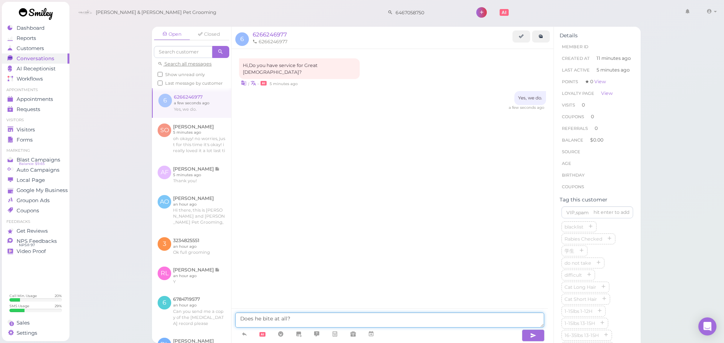
type textarea "Does he bite at all?"
click at [50, 127] on div "Visitors" at bounding box center [35, 130] width 54 height 6
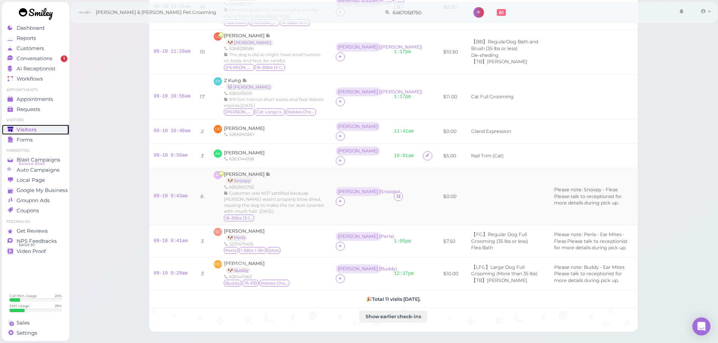
scroll to position [189, 0]
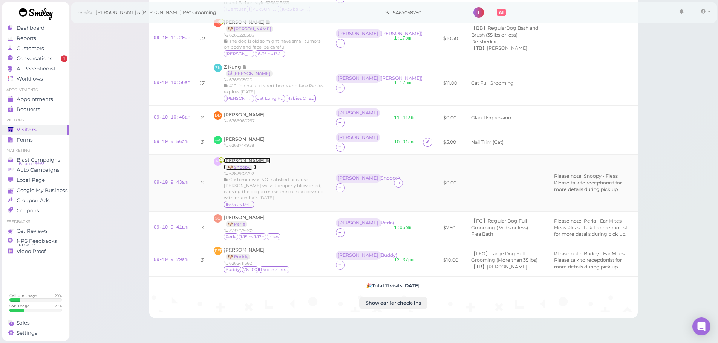
click at [246, 162] on span "Annie Fong" at bounding box center [245, 161] width 42 height 6
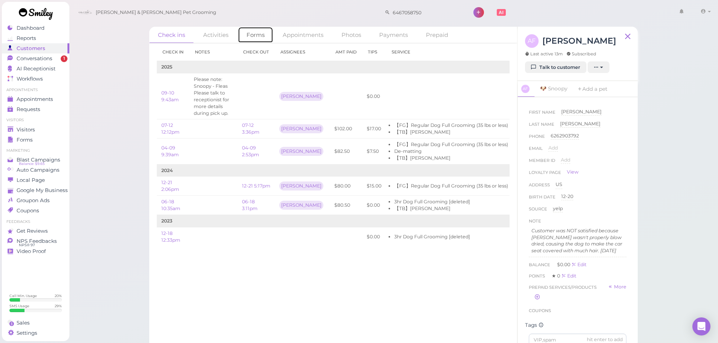
click at [250, 38] on link "Forms" at bounding box center [255, 35] width 35 height 16
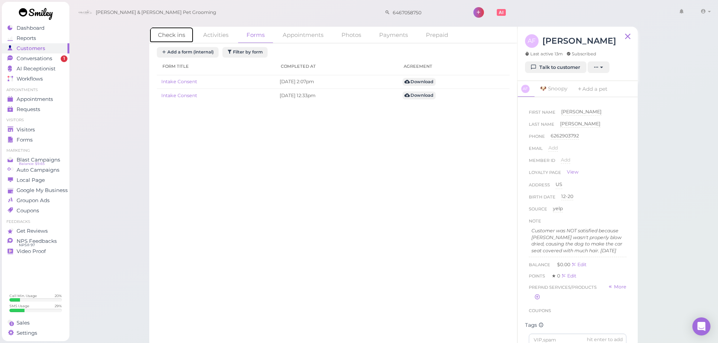
click at [176, 34] on link "Check ins" at bounding box center [171, 35] width 44 height 16
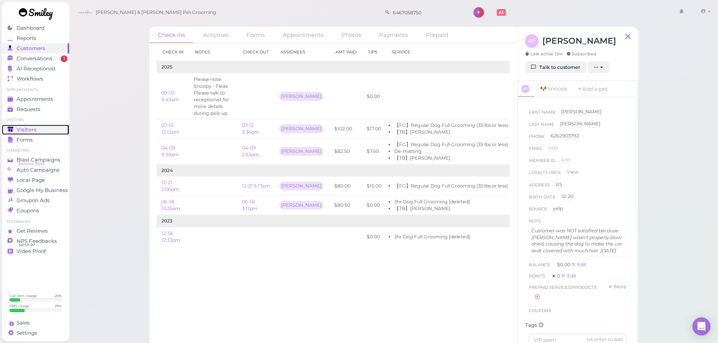
click at [52, 125] on link "Visitors" at bounding box center [35, 130] width 67 height 10
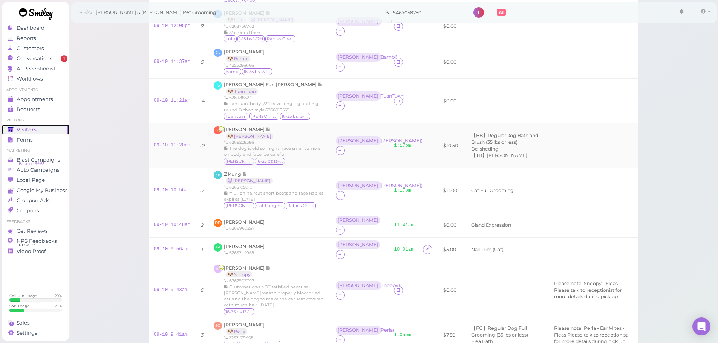
scroll to position [189, 0]
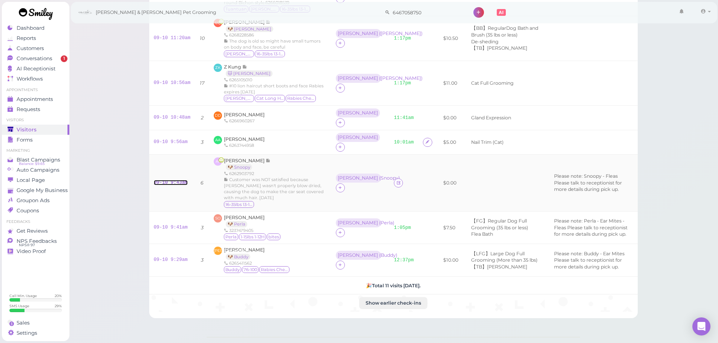
click at [175, 186] on link "09-10 9:43am" at bounding box center [171, 182] width 34 height 5
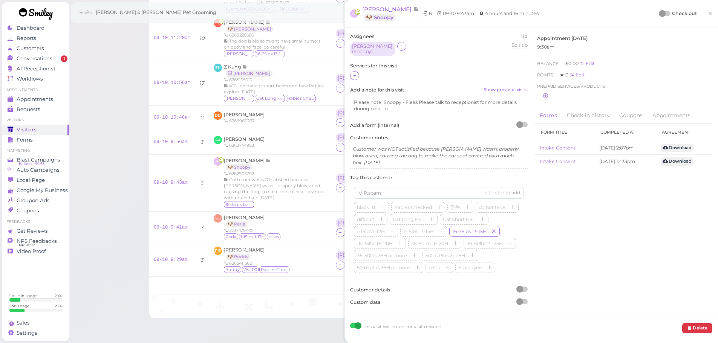
drag, startPoint x: 353, startPoint y: 74, endPoint x: 359, endPoint y: 78, distance: 7.3
click at [355, 75] on icon at bounding box center [355, 76] width 5 height 6
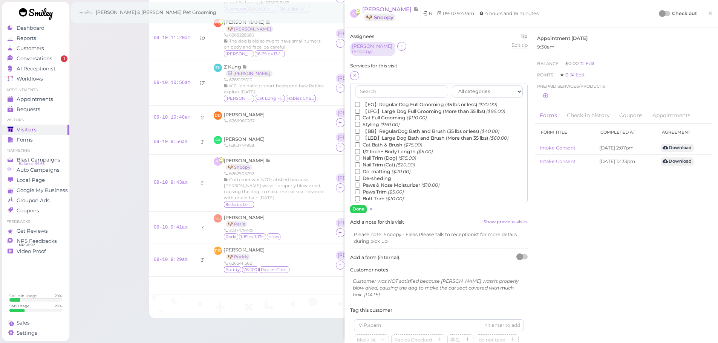
click at [396, 101] on label "【FG】Regular Dog Full Grooming (35 lbs or less) ($70.00)" at bounding box center [426, 104] width 142 height 7
click at [360, 102] on input "【FG】Regular Dog Full Grooming (35 lbs or less) ($70.00)" at bounding box center [357, 104] width 5 height 5
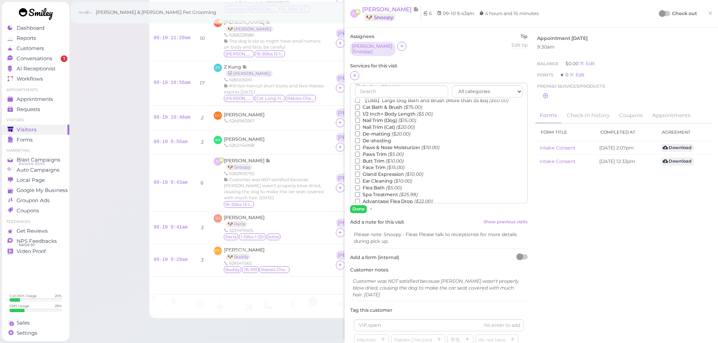
click at [382, 186] on label "Flea Bath ($5.00)" at bounding box center [378, 188] width 47 height 7
click at [360, 186] on input "Flea Bath ($5.00)" at bounding box center [357, 188] width 5 height 5
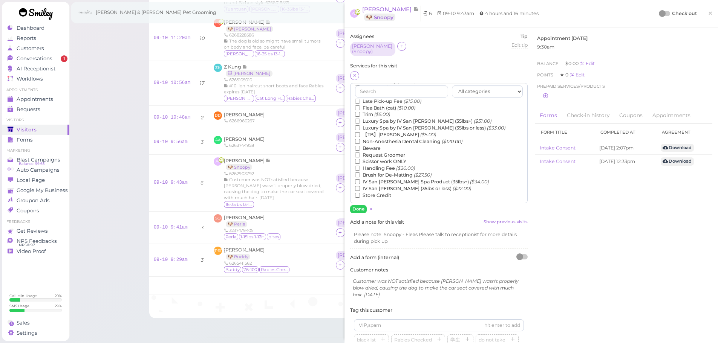
click at [377, 132] on label "【TB】Teeth Brushing ($5.00)" at bounding box center [395, 135] width 81 height 7
click at [360, 132] on input "【TB】Teeth Brushing ($5.00)" at bounding box center [357, 134] width 5 height 5
click at [357, 208] on button "Done" at bounding box center [358, 209] width 17 height 8
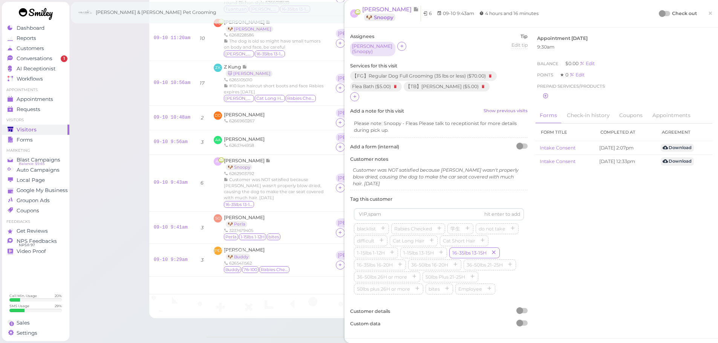
click at [662, 13] on div at bounding box center [665, 13] width 11 height 5
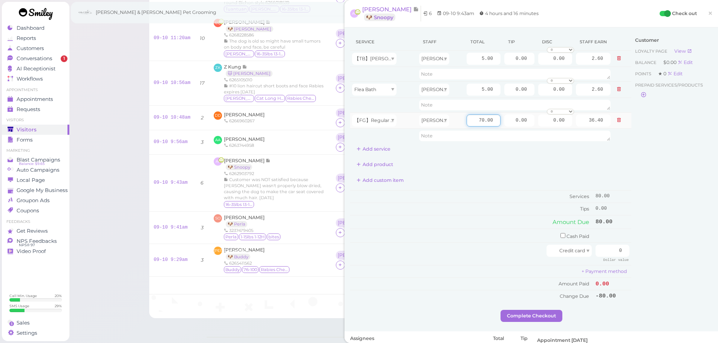
click at [469, 125] on input "70.00" at bounding box center [484, 121] width 34 height 12
type input "80.00"
type input "41.60"
click at [473, 193] on td "Services" at bounding box center [472, 197] width 244 height 12
drag, startPoint x: 506, startPoint y: 124, endPoint x: 649, endPoint y: 162, distance: 148.1
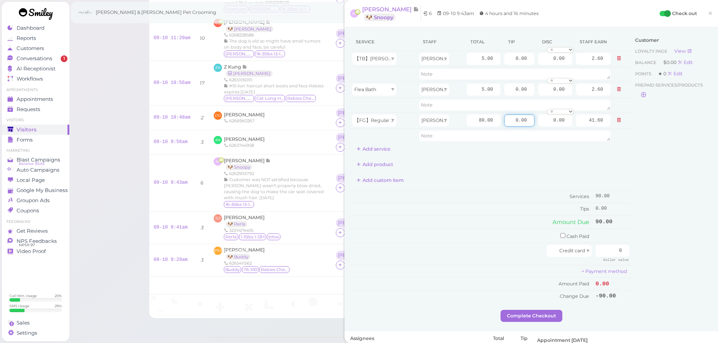
click at [627, 155] on div "Service Staff Total Tip Disc Staff earn 【TB】Teeth Brushing Asa 5.00 0.00 0.00 0…" at bounding box center [531, 171] width 362 height 277
type input "13.5"
click at [641, 195] on div "Customer Loyalty page View Balance $0.00 Edit Points ★ 0 Edit Prepaid services/…" at bounding box center [672, 171] width 81 height 277
drag, startPoint x: 613, startPoint y: 250, endPoint x: 662, endPoint y: 264, distance: 51.1
click at [653, 260] on div "Service Staff Total Tip Disc Staff earn 【TB】Teeth Brushing Asa 5.00 0.00 0.00 0…" at bounding box center [531, 171] width 362 height 277
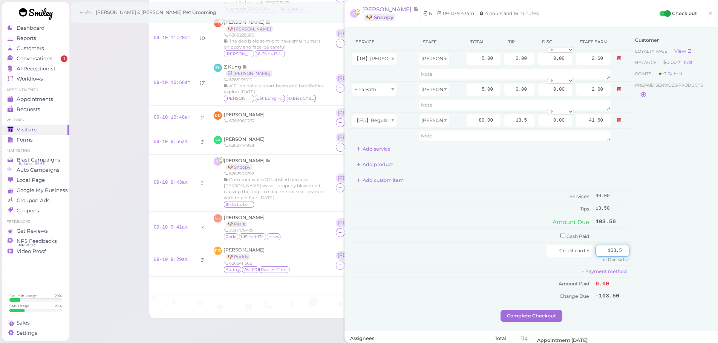
type input "103.5"
click at [651, 261] on div "Customer Loyalty page View Balance $0.00 Edit Points ★ 0 Edit Prepaid services/…" at bounding box center [672, 171] width 81 height 277
click at [539, 317] on button "Complete Checkout" at bounding box center [532, 316] width 62 height 12
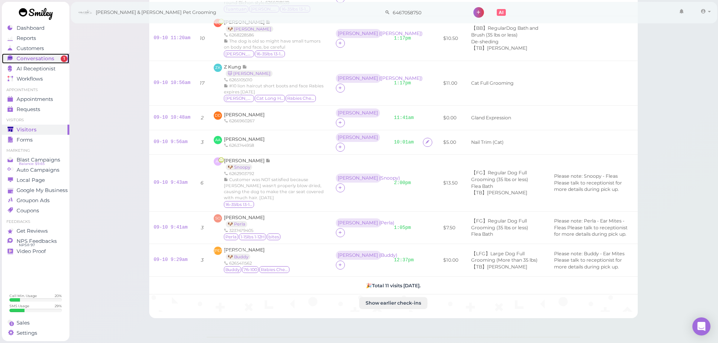
click at [42, 60] on span "Conversations" at bounding box center [36, 58] width 38 height 6
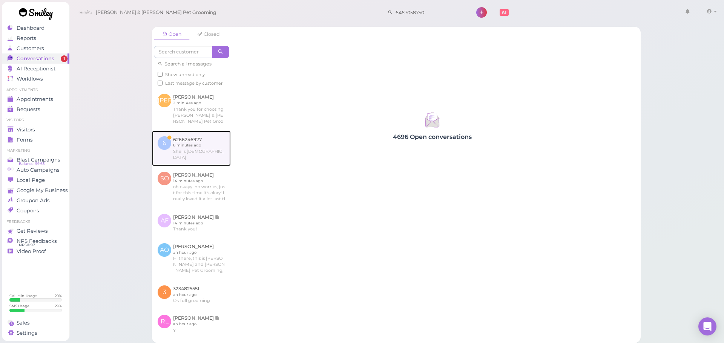
click at [189, 150] on link at bounding box center [191, 148] width 79 height 35
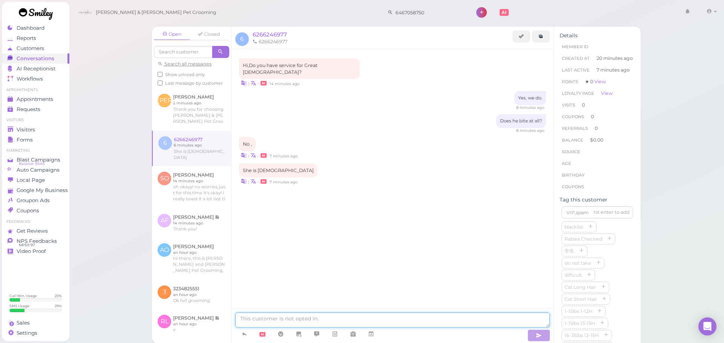
click at [308, 323] on textarea at bounding box center [392, 320] width 314 height 15
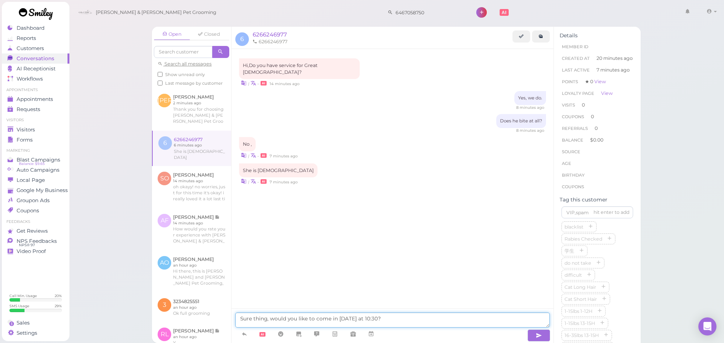
type textarea "Sure thing, would you like to come in this Saturday at 10:30?"
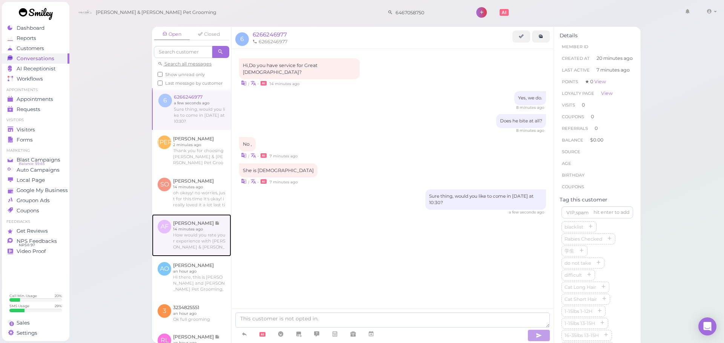
click at [197, 248] on link at bounding box center [191, 236] width 79 height 42
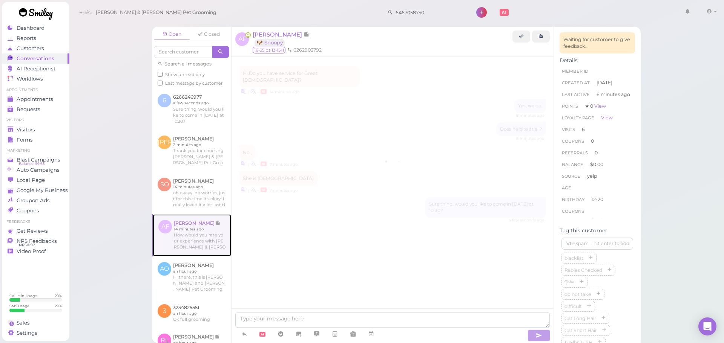
scroll to position [991, 0]
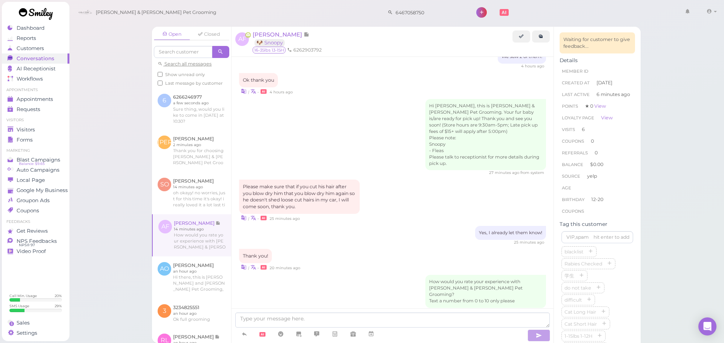
drag, startPoint x: 420, startPoint y: 11, endPoint x: 193, endPoint y: 3, distance: 226.4
click at [193, 3] on div "Cody & Miley Pet Grooming 6467058750 1 Account" at bounding box center [397, 12] width 645 height 21
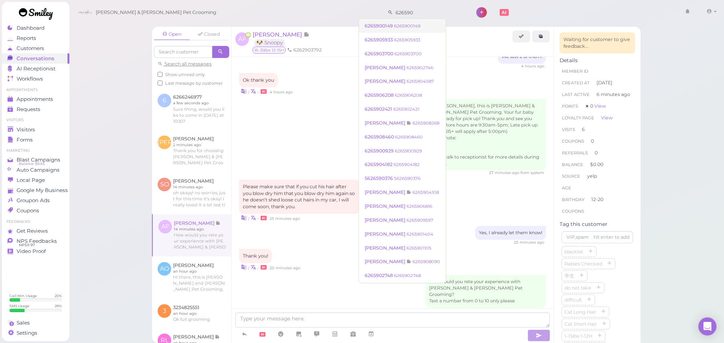
type input "626590"
click at [385, 29] on link "6265900149 6265900149" at bounding box center [402, 26] width 87 height 14
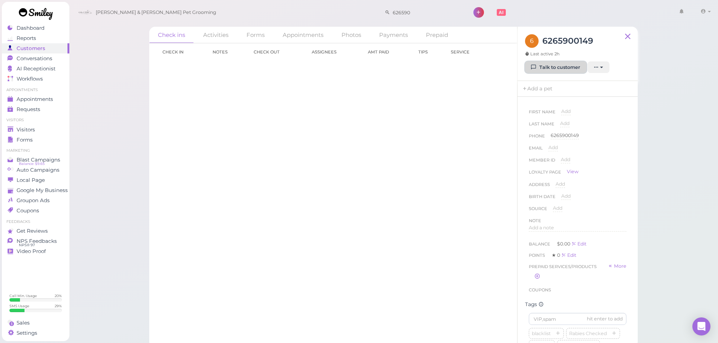
click at [538, 64] on link "Talk to customer" at bounding box center [555, 67] width 61 height 12
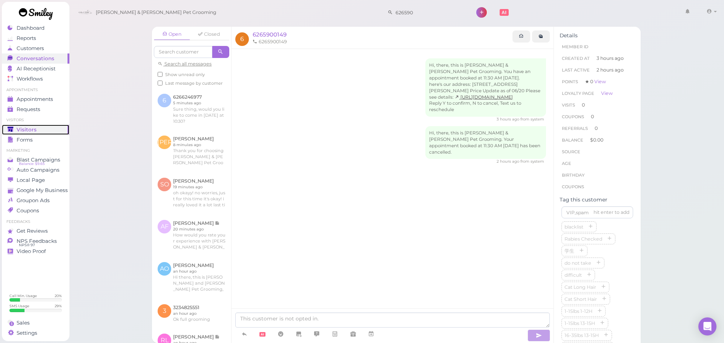
click at [51, 128] on div "Visitors" at bounding box center [35, 130] width 54 height 6
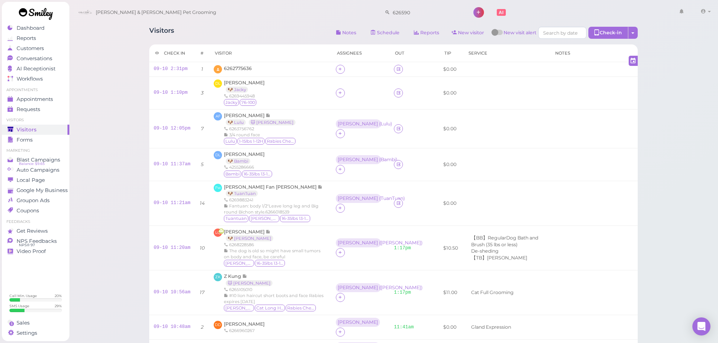
click at [254, 26] on div "Visitors Notes Schedule Reports New visitor New visit alert Check-in Customer c…" at bounding box center [394, 275] width 508 height 508
click at [258, 71] on div "6262775636" at bounding box center [270, 69] width 113 height 8
drag, startPoint x: 195, startPoint y: 70, endPoint x: 266, endPoint y: 74, distance: 71.0
click at [266, 74] on tr "09-10 2:31pm 1 6262775636 $0.00" at bounding box center [393, 69] width 489 height 15
click at [266, 74] on td "6262775636" at bounding box center [270, 69] width 122 height 15
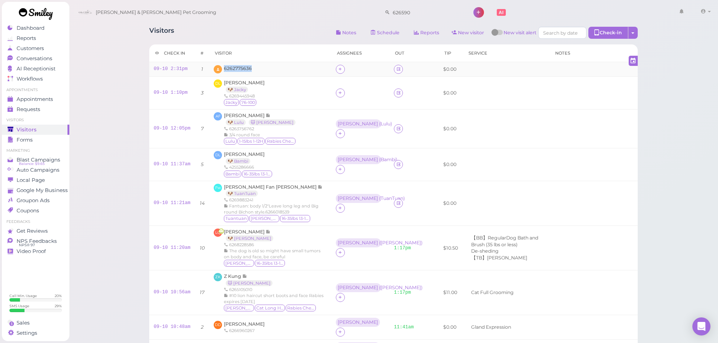
drag, startPoint x: 266, startPoint y: 74, endPoint x: 260, endPoint y: 73, distance: 5.8
click at [260, 73] on td "6262775636" at bounding box center [270, 69] width 122 height 15
click at [261, 69] on div "6262775636" at bounding box center [270, 69] width 113 height 8
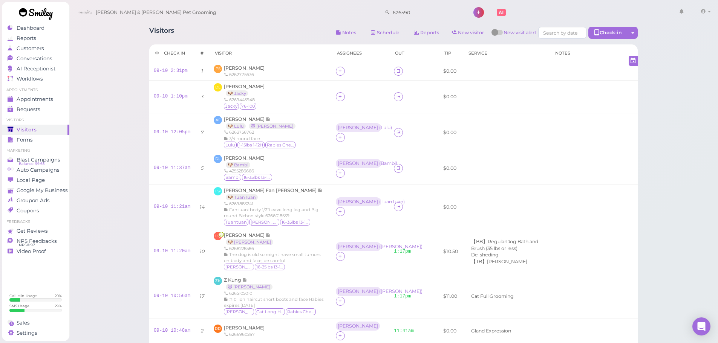
click at [259, 48] on th "Visitor" at bounding box center [270, 53] width 122 height 18
drag, startPoint x: 262, startPoint y: 71, endPoint x: 204, endPoint y: 68, distance: 58.1
click at [204, 68] on tr "09-10 2:31pm 1 PS Paula Simiano 6262775636 $0.00" at bounding box center [393, 71] width 489 height 18
click at [275, 72] on div "PS Paula Simiano 6262775636" at bounding box center [270, 71] width 113 height 13
click at [172, 69] on link "09-10 2:31pm" at bounding box center [171, 70] width 34 height 5
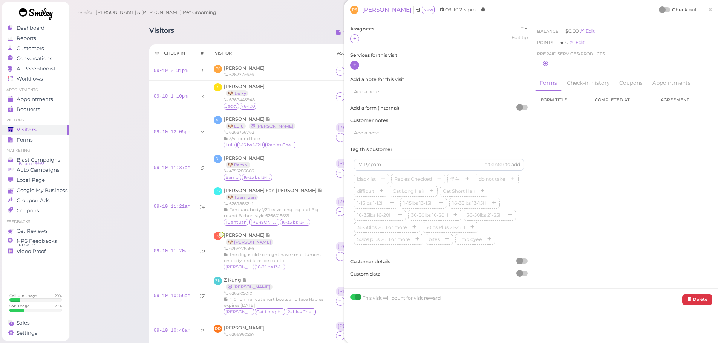
click at [354, 68] on icon at bounding box center [355, 65] width 5 height 6
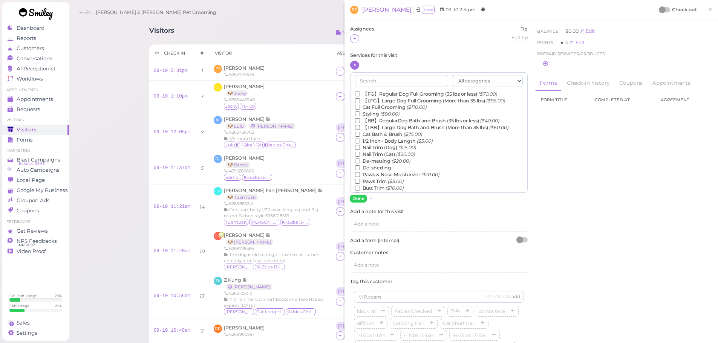
click at [369, 89] on div "All categories Full Grooming Bath & Brush Add-ons Dental Work Special Request I…" at bounding box center [439, 132] width 178 height 121
click at [371, 84] on input "text" at bounding box center [401, 81] width 93 height 12
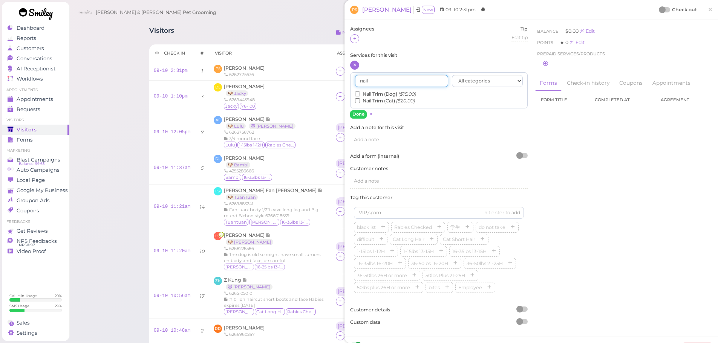
type input "nail"
click at [360, 94] on label "Nail Trim (Dog) ($15.00)" at bounding box center [385, 94] width 61 height 7
click at [360, 94] on input "Nail Trim (Dog) ($15.00)" at bounding box center [357, 94] width 5 height 5
click at [360, 114] on button "Done" at bounding box center [358, 114] width 17 height 8
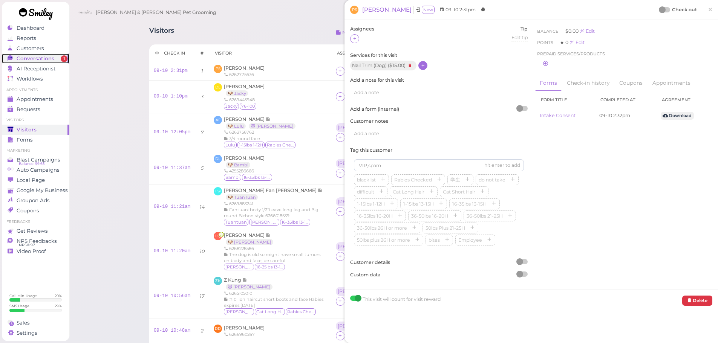
click at [34, 59] on span "Conversations" at bounding box center [36, 58] width 38 height 6
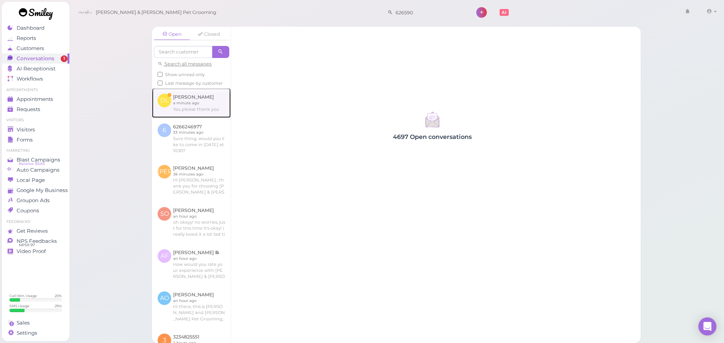
click at [194, 104] on link at bounding box center [191, 102] width 79 height 29
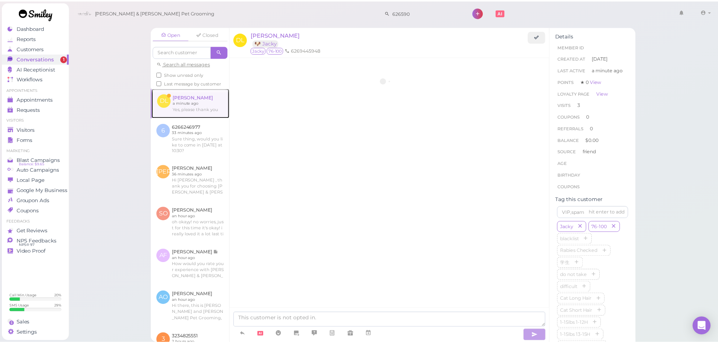
scroll to position [876, 0]
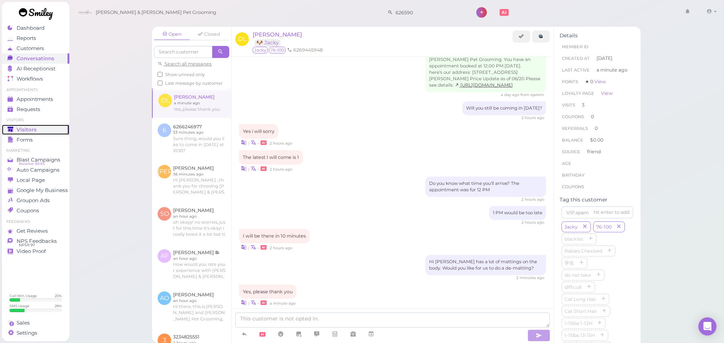
click at [41, 132] on div "Visitors" at bounding box center [35, 130] width 54 height 6
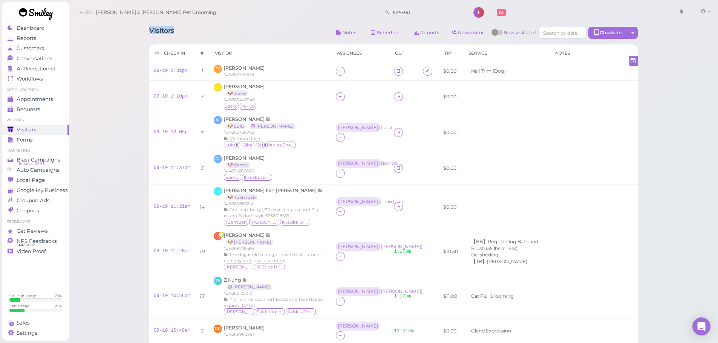
drag, startPoint x: 205, startPoint y: 31, endPoint x: 143, endPoint y: 32, distance: 62.6
click at [143, 32] on div "Visitors Notes Schedule Reports New visitor New visit alert Check-in Customer c…" at bounding box center [394, 276] width 508 height 511
drag, startPoint x: 143, startPoint y: 32, endPoint x: 216, endPoint y: 31, distance: 73.9
click at [216, 31] on div "Visitors Notes Schedule Reports New visitor New visit alert Check-in Customer c…" at bounding box center [394, 276] width 508 height 511
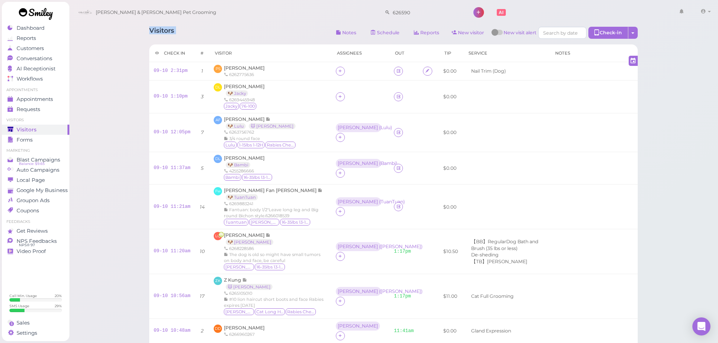
click at [216, 31] on div "Visitors Notes Schedule Reports New visitor New visit alert Check-in Customer c…" at bounding box center [393, 34] width 489 height 14
click at [338, 70] on icon at bounding box center [340, 71] width 5 height 6
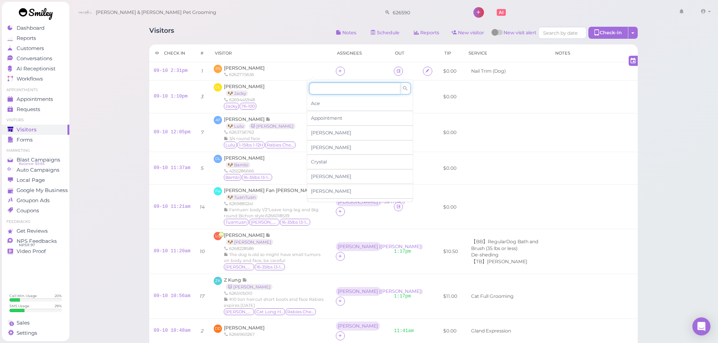
click at [320, 90] on input at bounding box center [354, 89] width 91 height 12
type input "he"
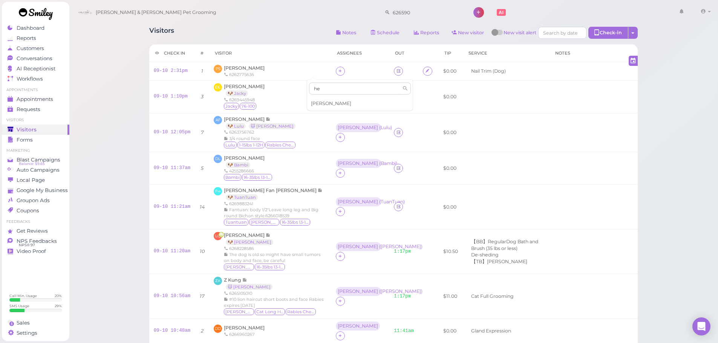
click at [320, 105] on span "Helen" at bounding box center [331, 104] width 40 height 6
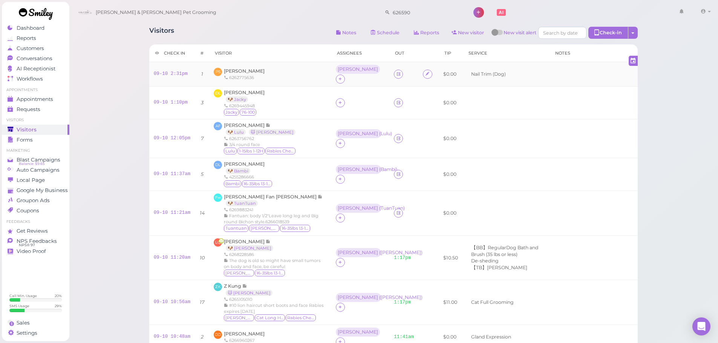
click at [288, 68] on div "PS Paula Simiano 6262775636" at bounding box center [270, 74] width 113 height 13
click at [338, 100] on icon at bounding box center [340, 103] width 5 height 6
click at [281, 27] on div "Visitors Notes Schedule Reports New visitor New visit alert Check-in Customer c…" at bounding box center [393, 34] width 489 height 14
click at [290, 171] on div "DL Daphne Lin 🐶 Bambi 4255286666 Bambi 16-35lbs 13-15H" at bounding box center [270, 174] width 113 height 27
click at [294, 179] on div "DL Daphne Lin 🐶 Bambi 4255286666 Bambi 16-35lbs 13-15H" at bounding box center [270, 174] width 113 height 27
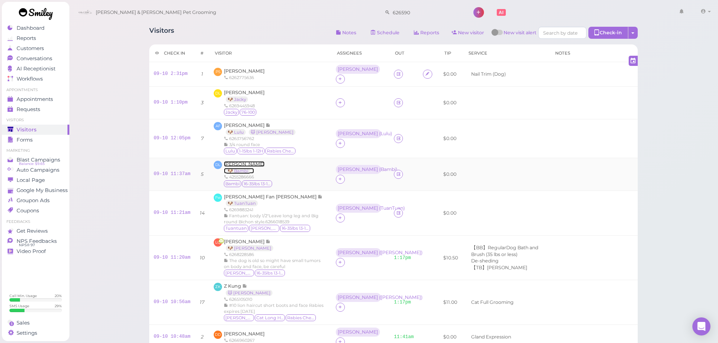
click at [241, 161] on span "Daphne Lin" at bounding box center [244, 164] width 41 height 6
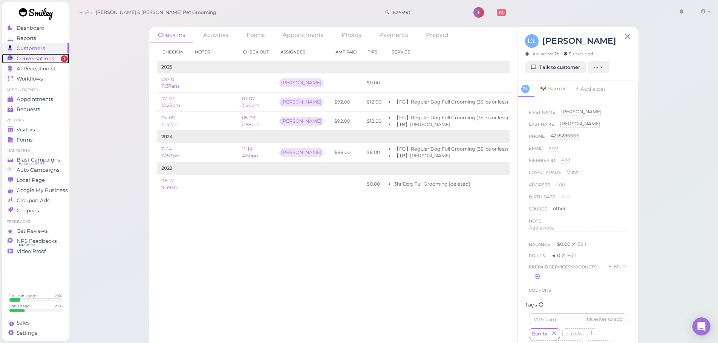
click at [20, 61] on span "Conversations" at bounding box center [36, 58] width 38 height 6
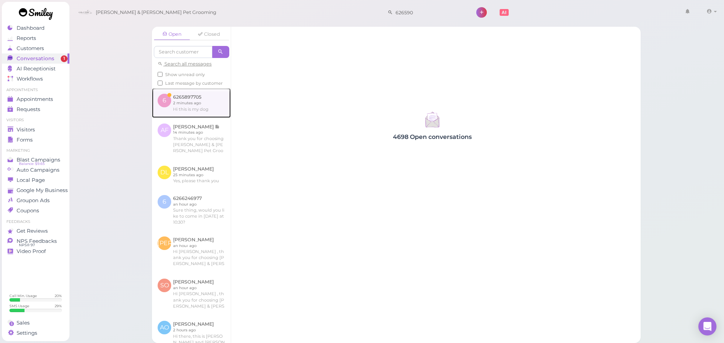
click at [173, 102] on link at bounding box center [191, 102] width 79 height 29
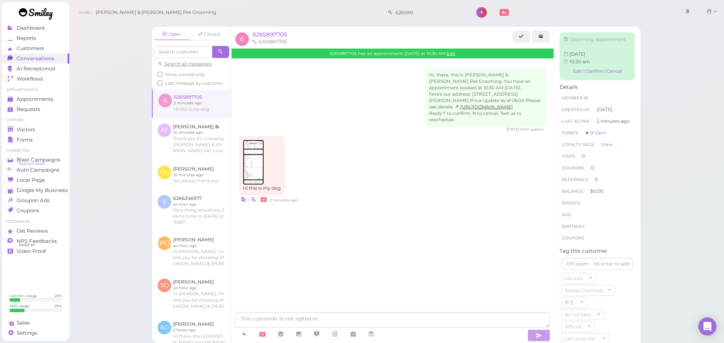
click at [251, 159] on img at bounding box center [253, 162] width 21 height 45
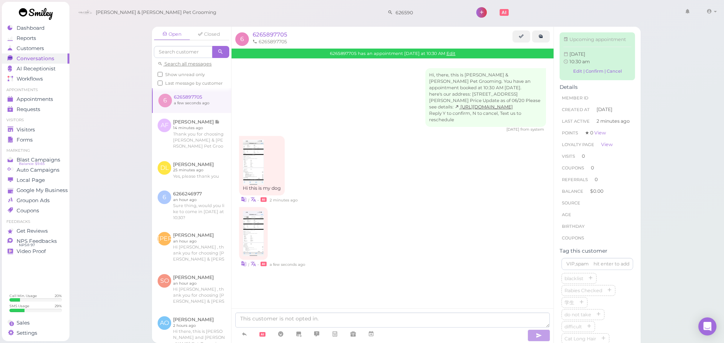
click at [340, 147] on div "Hi this is my dog | • 2 minutes ago" at bounding box center [392, 169] width 307 height 67
click at [255, 247] on img at bounding box center [253, 233] width 21 height 45
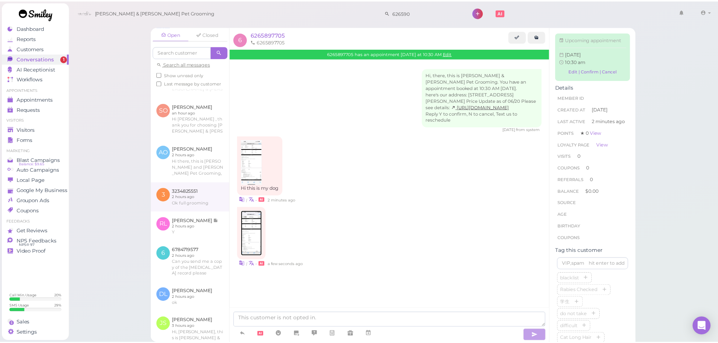
scroll to position [226, 0]
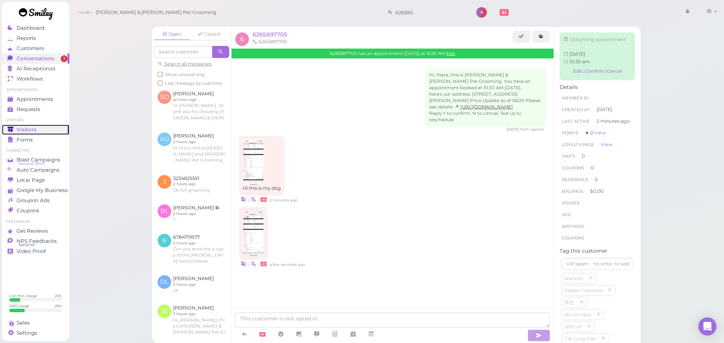
click at [46, 125] on link "Visitors" at bounding box center [35, 130] width 67 height 10
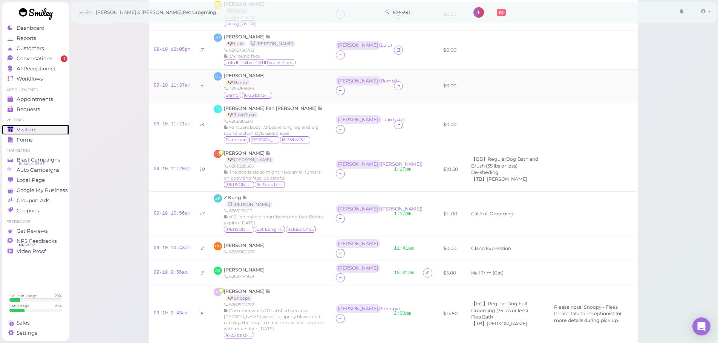
scroll to position [75, 0]
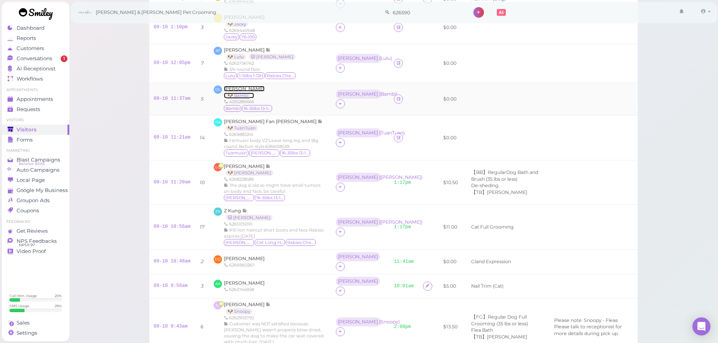
click at [234, 86] on span "Daphne Lin" at bounding box center [244, 89] width 41 height 6
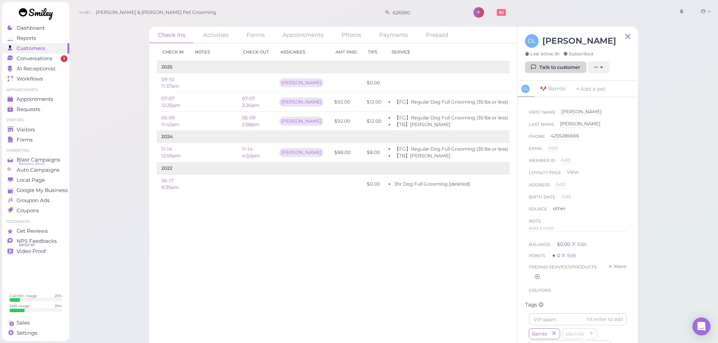
click at [553, 67] on link "Talk to customer" at bounding box center [555, 67] width 61 height 12
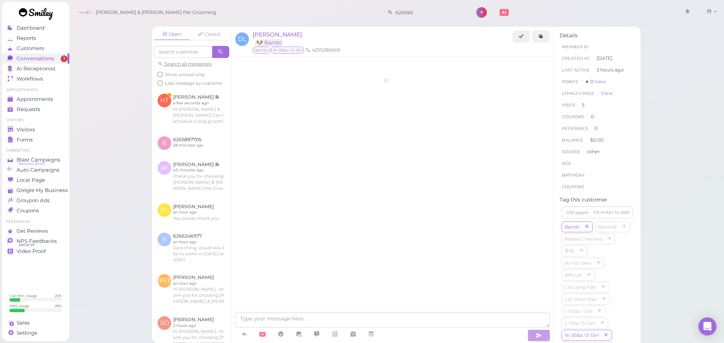
scroll to position [932, 0]
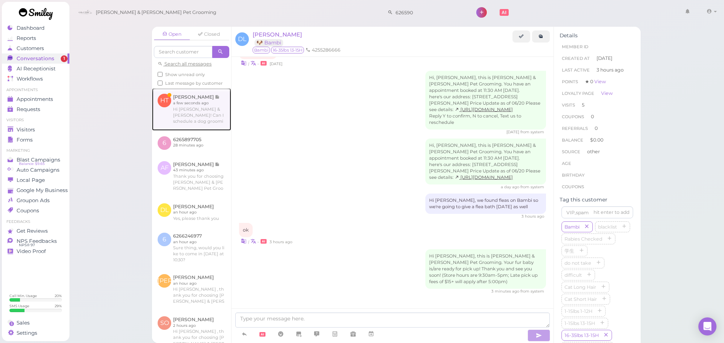
click at [182, 118] on link at bounding box center [191, 109] width 79 height 42
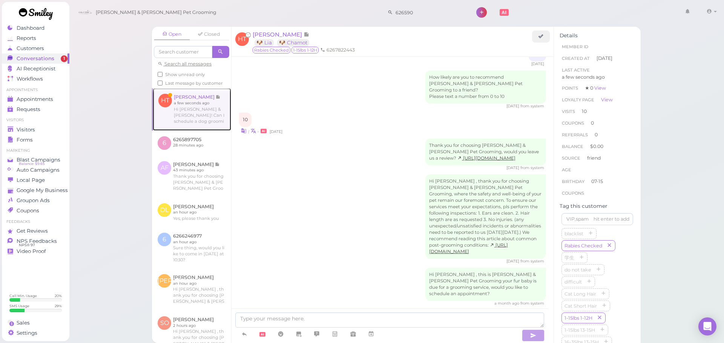
scroll to position [952, 0]
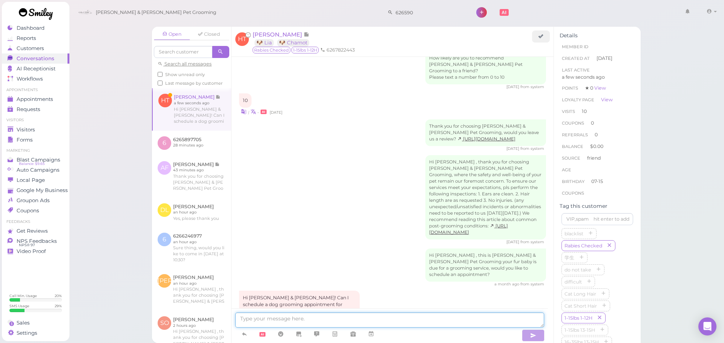
click at [289, 318] on textarea at bounding box center [389, 320] width 309 height 15
click at [320, 319] on textarea at bounding box center [389, 320] width 309 height 15
click at [305, 324] on textarea at bounding box center [389, 320] width 309 height 15
type textarea "Sure thing! Would next Thursday at 9:30 work for you?"
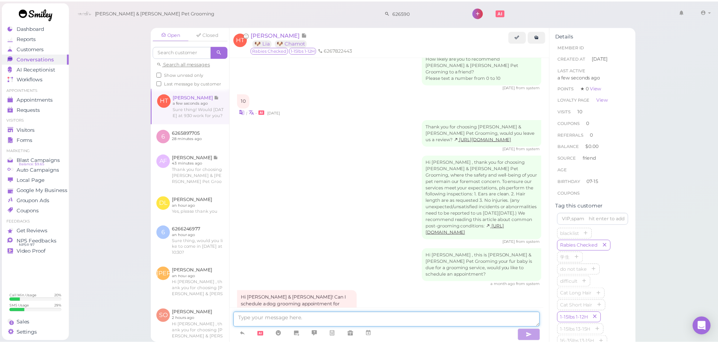
scroll to position [976, 0]
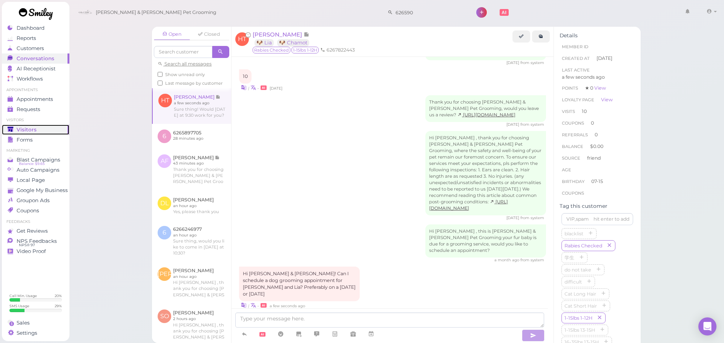
click at [21, 129] on span "Visitors" at bounding box center [27, 130] width 20 height 6
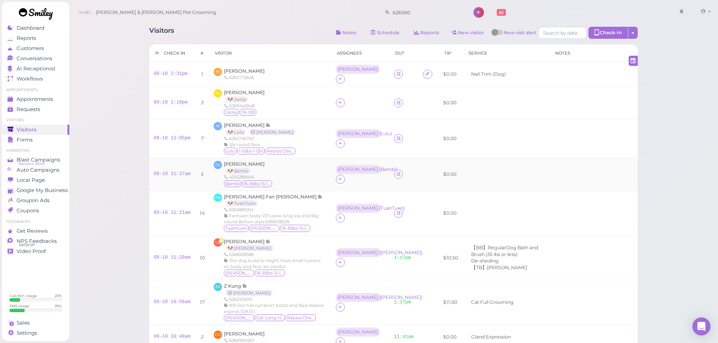
click at [244, 161] on div "Daphne Lin 🐶 Bambi 4255286666 Bambi 16-35lbs 13-15H" at bounding box center [248, 174] width 49 height 27
click at [238, 161] on span "Daphne Lin" at bounding box center [244, 164] width 41 height 6
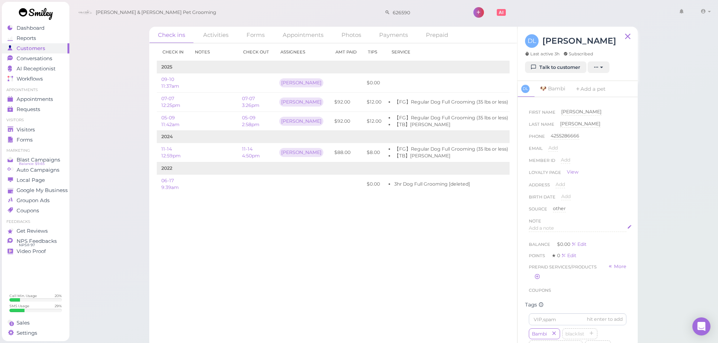
click at [551, 225] on span "Add a note" at bounding box center [541, 228] width 25 height 6
click at [559, 243] on div at bounding box center [577, 247] width 97 height 45
click at [535, 305] on button "Done" at bounding box center [537, 301] width 17 height 8
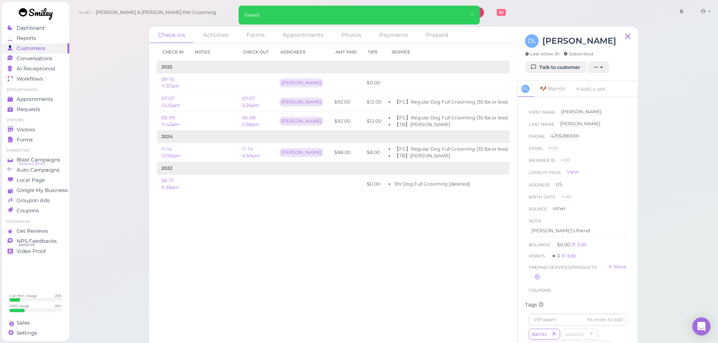
click at [475, 306] on div "Check in Notes Check out Assignees Amt Paid Tips Service 2025 09-10 11:37am Hel…" at bounding box center [333, 193] width 368 height 300
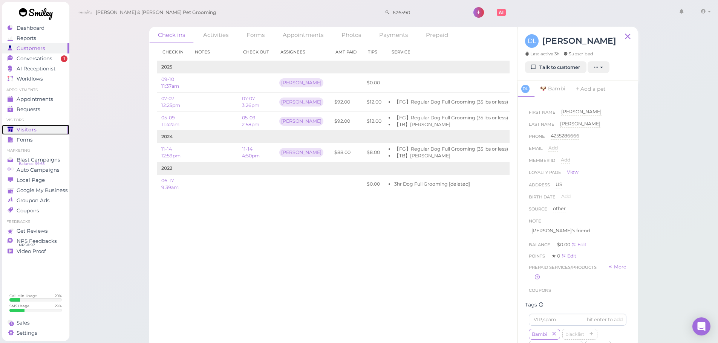
drag, startPoint x: 25, startPoint y: 130, endPoint x: 31, endPoint y: 131, distance: 6.4
click at [25, 130] on span "Visitors" at bounding box center [27, 130] width 20 height 6
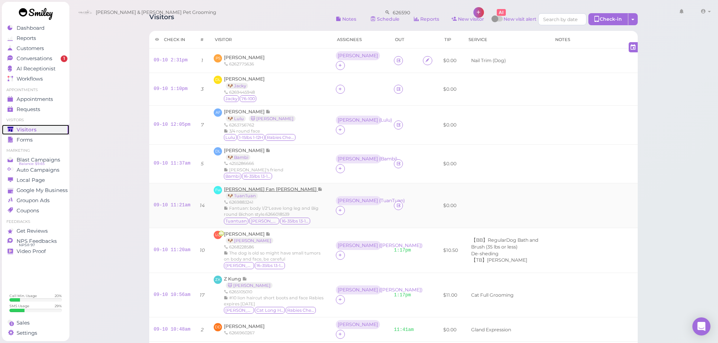
scroll to position [38, 0]
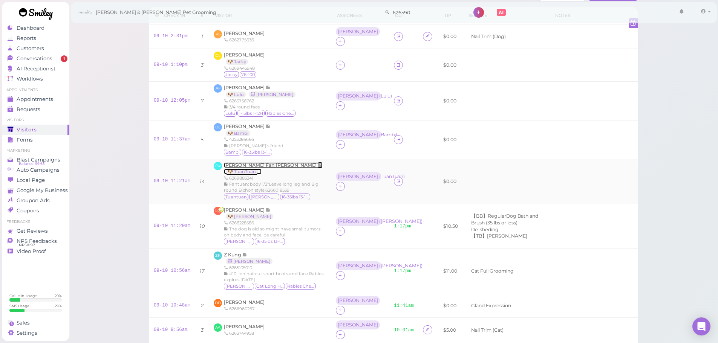
click at [253, 163] on span "Fan wu Fan Tuan tuan" at bounding box center [271, 166] width 94 height 6
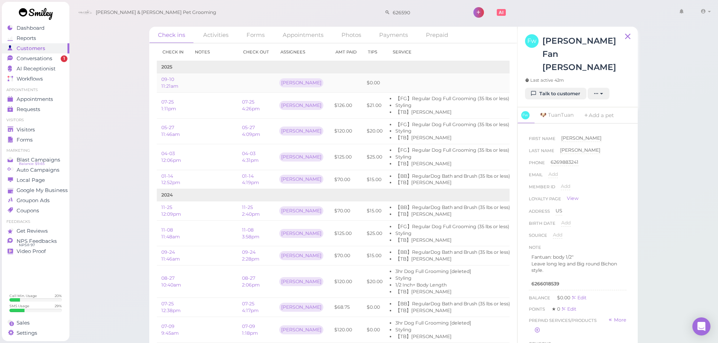
click at [457, 85] on td at bounding box center [450, 83] width 127 height 19
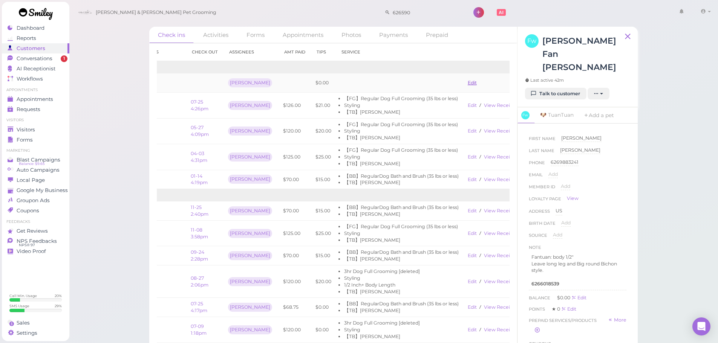
click at [468, 86] on link "Edit" at bounding box center [472, 83] width 9 height 6
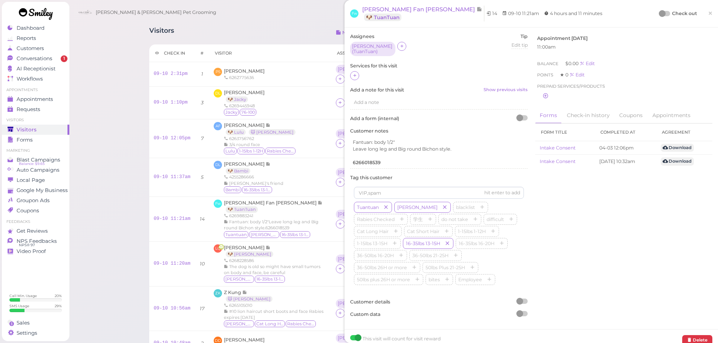
click at [659, 12] on div at bounding box center [662, 13] width 7 height 7
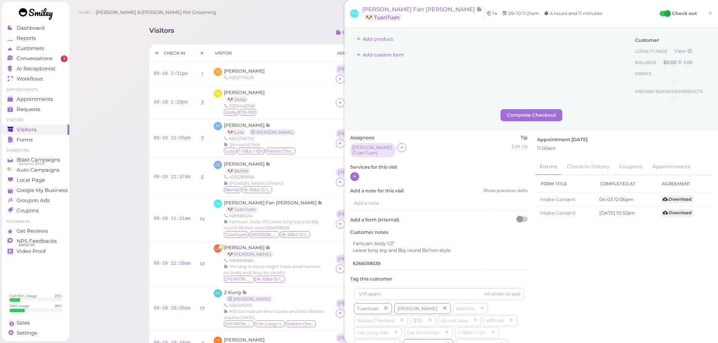
click at [357, 176] on icon at bounding box center [355, 177] width 5 height 6
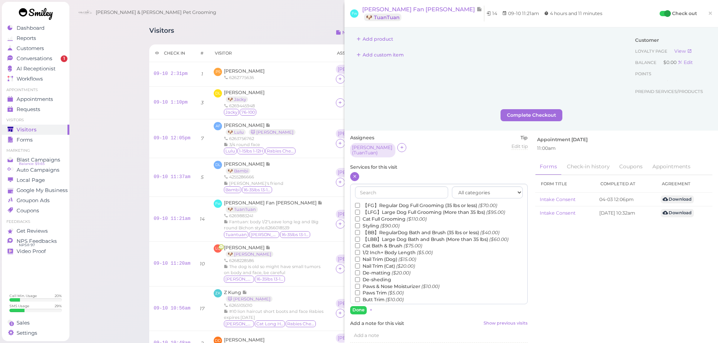
click at [371, 202] on label "【FG】Regular Dog Full Grooming (35 lbs or less) ($70.00)" at bounding box center [426, 205] width 142 height 7
click at [360, 203] on input "【FG】Regular Dog Full Grooming (35 lbs or less) ($70.00)" at bounding box center [357, 205] width 5 height 5
click at [376, 249] on label "1/2 Inch+ Body Length ($5.00)" at bounding box center [394, 252] width 78 height 7
click at [360, 250] on input "1/2 Inch+ Body Length ($5.00)" at bounding box center [357, 252] width 5 height 5
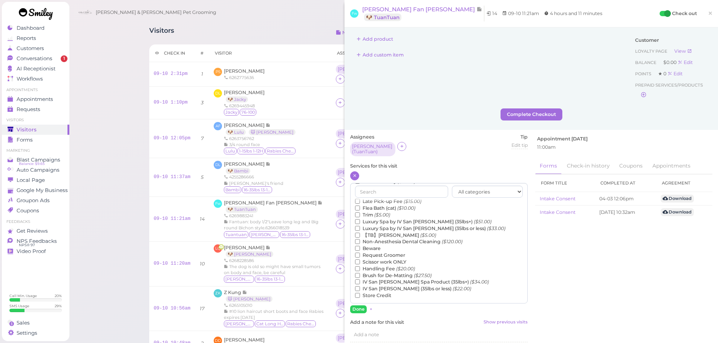
click at [384, 232] on label "【TB】Teeth Brushing ($5.00)" at bounding box center [395, 235] width 81 height 7
click at [360, 233] on input "【TB】Teeth Brushing ($5.00)" at bounding box center [357, 235] width 5 height 5
click at [352, 309] on button "Done" at bounding box center [358, 310] width 17 height 8
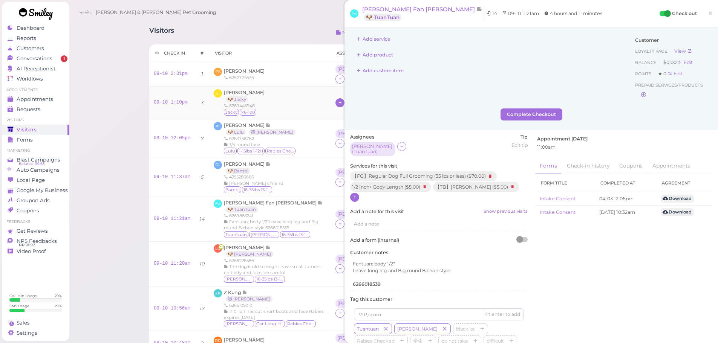
click at [338, 100] on icon at bounding box center [340, 103] width 5 height 6
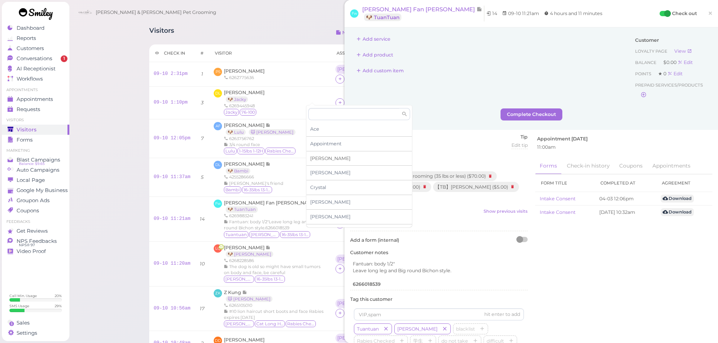
click at [317, 159] on span "Asa" at bounding box center [330, 159] width 40 height 6
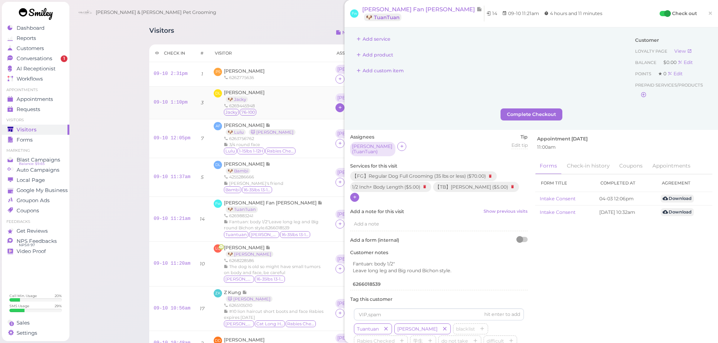
click at [336, 101] on div "Asa" at bounding box center [358, 98] width 44 height 9
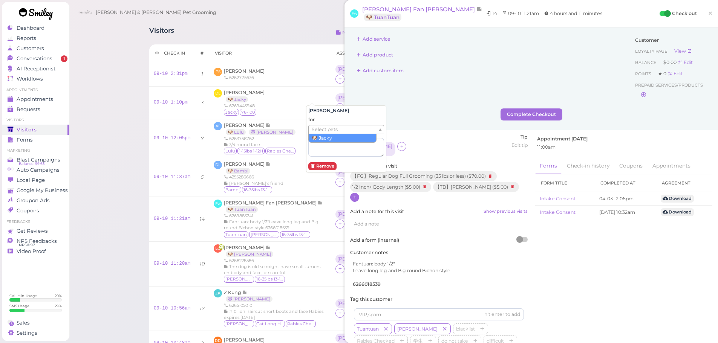
click at [318, 130] on span "Select pets" at bounding box center [325, 130] width 26 height 8
click at [423, 35] on div "Add service" at bounding box center [490, 39] width 281 height 12
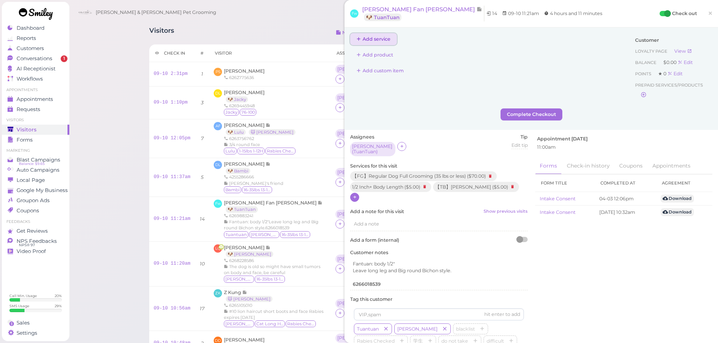
click at [377, 37] on button "Add service" at bounding box center [373, 39] width 47 height 12
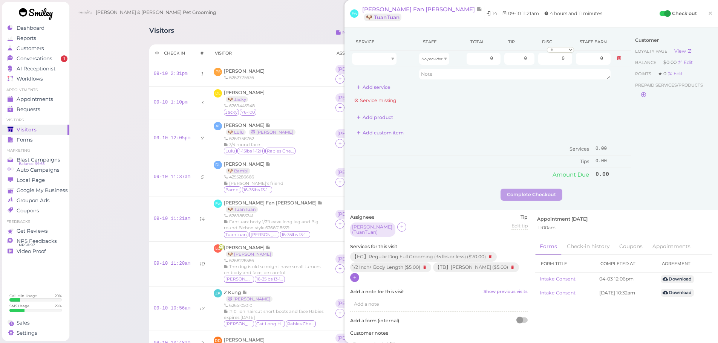
click at [368, 95] on div "Service Staff Total Tip Disc Staff earn No provider 0 0 0 0 10% off 15% off 20%…" at bounding box center [490, 107] width 281 height 148
click at [376, 81] on button "Add service" at bounding box center [373, 87] width 47 height 12
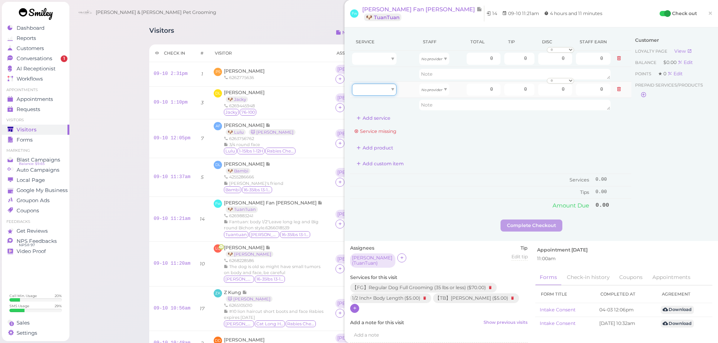
click at [377, 85] on div at bounding box center [374, 90] width 44 height 12
type input "5.00"
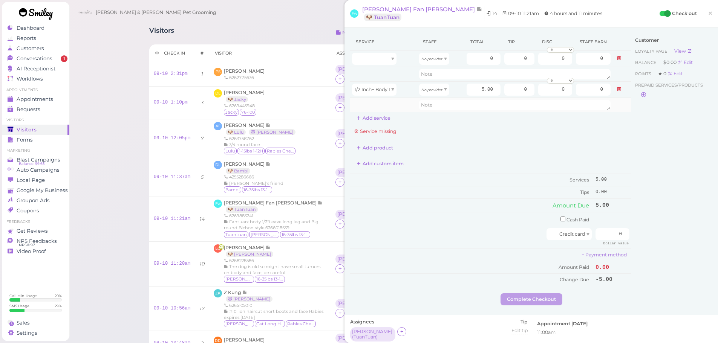
click at [380, 109] on td at bounding box center [383, 105] width 67 height 14
click at [377, 124] on button "Add service" at bounding box center [373, 118] width 47 height 12
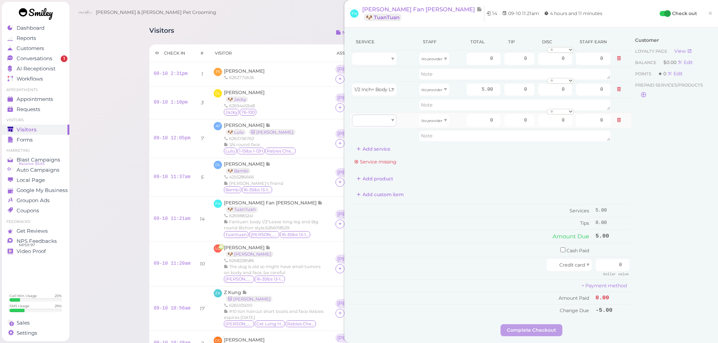
click at [376, 112] on tbody "No provider 0 0 0 0 10% off 15% off 20% off 25% off 30% off 50% off 0" at bounding box center [490, 97] width 281 height 92
type input "5.00"
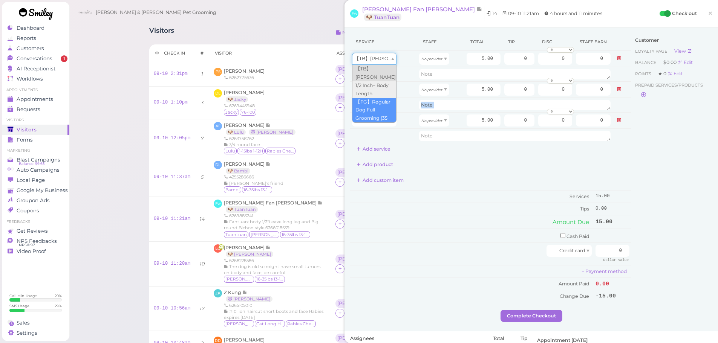
drag, startPoint x: 378, startPoint y: 61, endPoint x: 379, endPoint y: 106, distance: 44.9
type input "70.00"
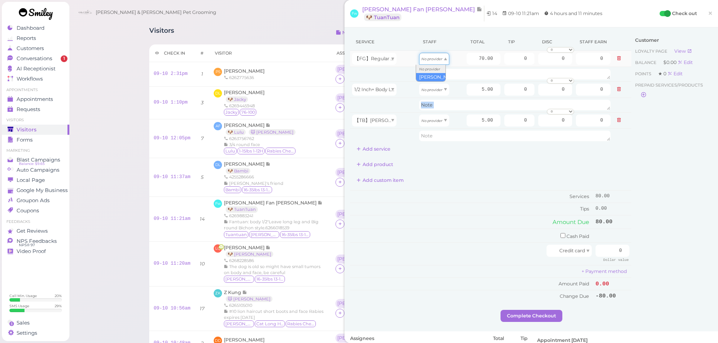
drag, startPoint x: 428, startPoint y: 58, endPoint x: 429, endPoint y: 64, distance: 5.7
type input "36.40"
drag, startPoint x: 431, startPoint y: 90, endPoint x: 428, endPoint y: 107, distance: 17.5
type input "2.60"
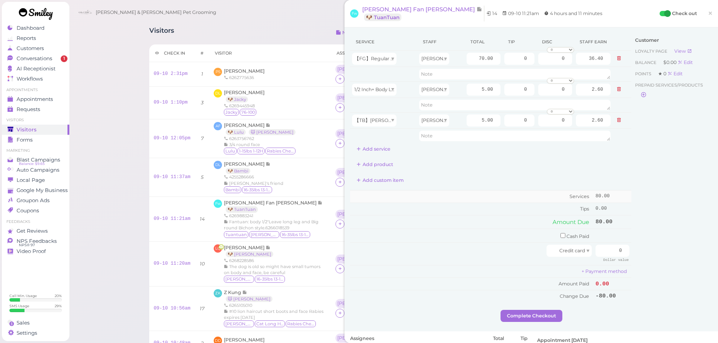
click at [492, 201] on td "Services" at bounding box center [472, 197] width 244 height 12
click at [467, 60] on input "70.00" at bounding box center [484, 59] width 34 height 12
type input "80.00"
type input "41.60"
click at [466, 224] on td "Amount Due" at bounding box center [472, 222] width 244 height 14
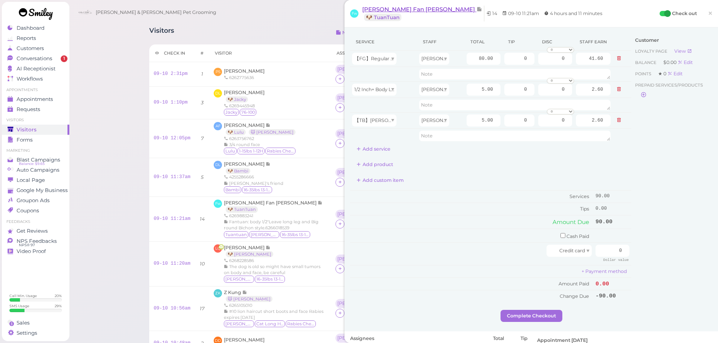
drag, startPoint x: 396, startPoint y: 1, endPoint x: 394, endPoint y: 7, distance: 6.7
click at [394, 6] on div "Fw Fan wu Fan Tuan tuan 🐶 TuanTuan 14 09-10 11:21am 4 hours and 11 minutes Chec…" at bounding box center [532, 14] width 374 height 28
click at [393, 9] on span "Fan wu Fan Tuan tuan" at bounding box center [419, 9] width 114 height 7
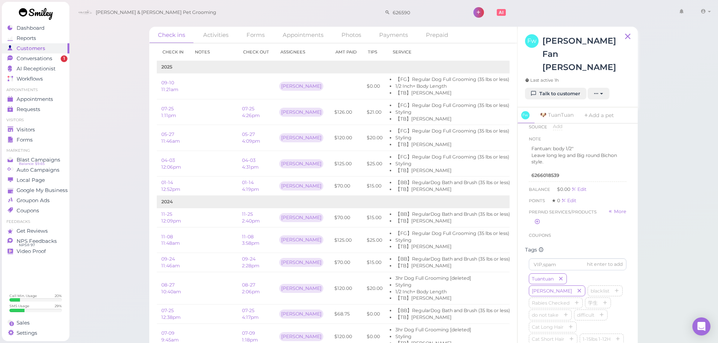
scroll to position [113, 0]
click at [583, 182] on link "Edit" at bounding box center [579, 185] width 15 height 6
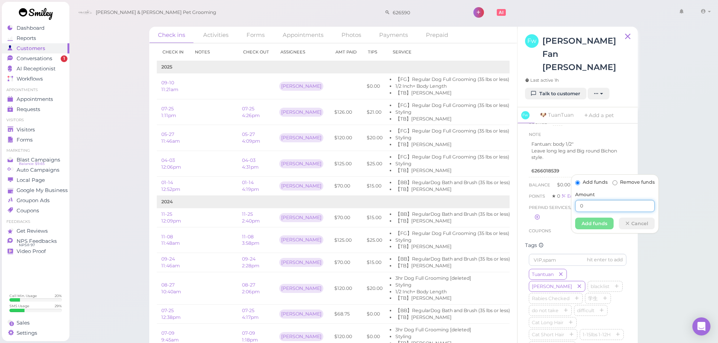
drag, startPoint x: 595, startPoint y: 206, endPoint x: 567, endPoint y: 209, distance: 28.5
click at [567, 209] on body "Dashboard Reports Customers Conversations 1" at bounding box center [359, 187] width 718 height 375
click at [579, 182] on link "Edit" at bounding box center [579, 185] width 15 height 6
click at [593, 203] on input "0" at bounding box center [615, 206] width 80 height 12
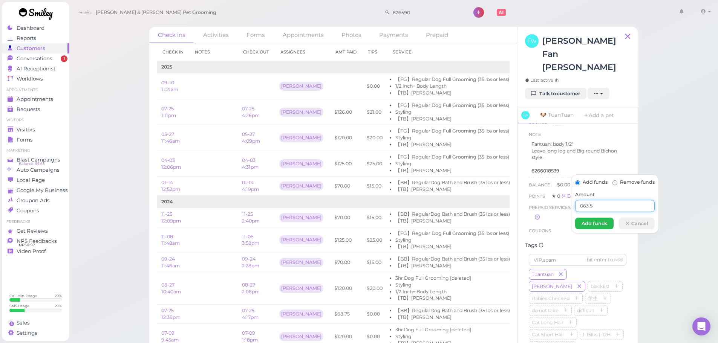
type input "063.5"
click at [595, 223] on button "Add funds" at bounding box center [594, 224] width 38 height 12
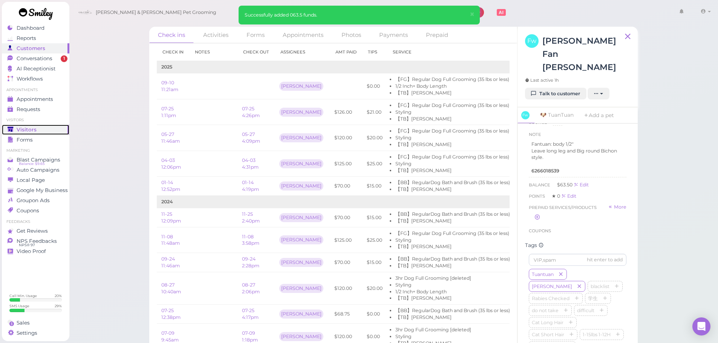
click at [14, 130] on icon at bounding box center [11, 130] width 6 height 6
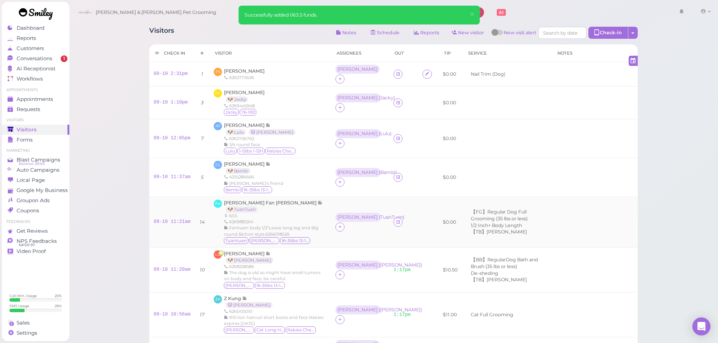
click at [389, 216] on td at bounding box center [403, 222] width 29 height 51
click at [394, 218] on link at bounding box center [398, 222] width 9 height 9
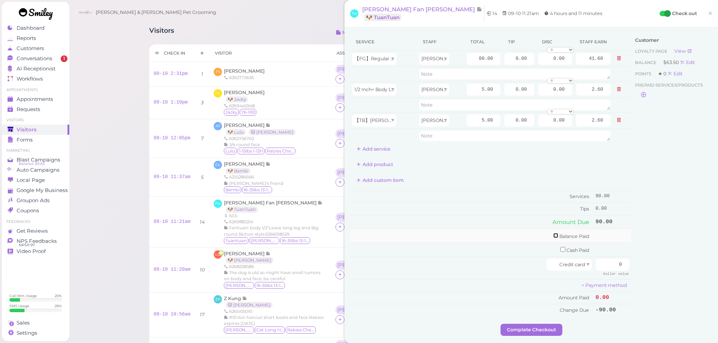
click at [554, 237] on input "checkbox" at bounding box center [556, 235] width 5 height 5
checkbox input "true"
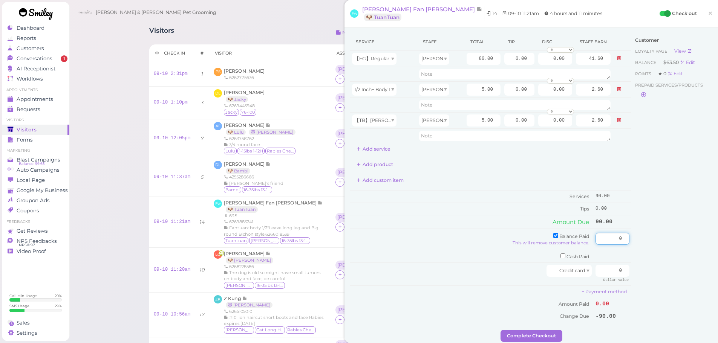
drag, startPoint x: 594, startPoint y: 239, endPoint x: 653, endPoint y: 242, distance: 58.5
click at [653, 242] on div "Service Staff Total Tip Disc Staff earn 【FG】Regular Dog Full Grooming (35 lbs o…" at bounding box center [531, 181] width 362 height 297
type input "63.5"
click at [653, 242] on div "Customer Loyalty page View Balance $63.50 Edit Points ★ 0 Edit Prepaid services…" at bounding box center [672, 181] width 81 height 297
drag, startPoint x: 603, startPoint y: 275, endPoint x: 650, endPoint y: 271, distance: 47.3
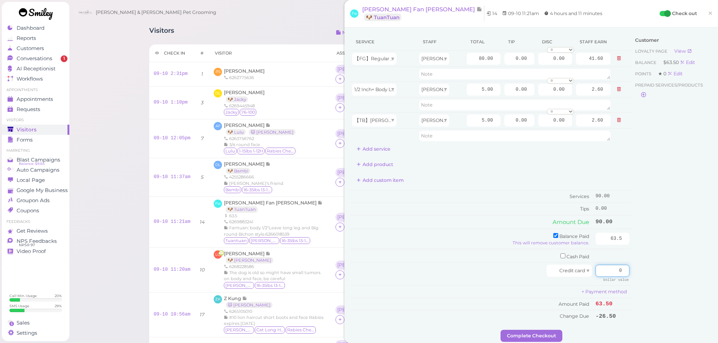
click at [650, 271] on div "Service Staff Total Tip Disc Staff earn 【FG】Regular Dog Full Grooming (35 lbs o…" at bounding box center [531, 181] width 362 height 297
type input "46.5"
click at [650, 268] on div "Customer Loyalty page View Balance $63.50 Edit Points ★ 0 Edit Prepaid services…" at bounding box center [672, 181] width 81 height 297
click at [504, 55] on input "0.00" at bounding box center [519, 59] width 30 height 12
type input "20.00"
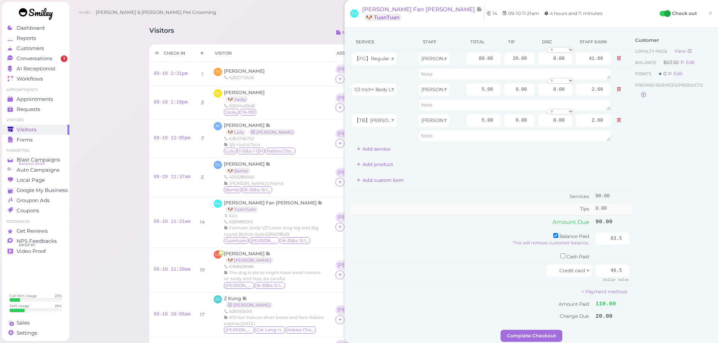
click at [467, 209] on td "Tips" at bounding box center [472, 209] width 244 height 12
click at [522, 335] on button "Complete Checkout" at bounding box center [532, 336] width 62 height 12
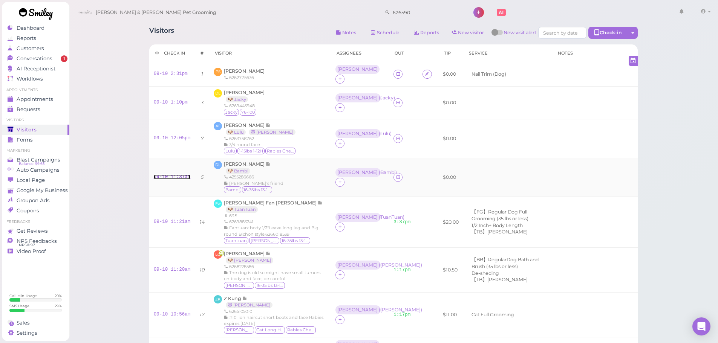
click at [176, 175] on link "09-10 11:37am" at bounding box center [172, 177] width 37 height 5
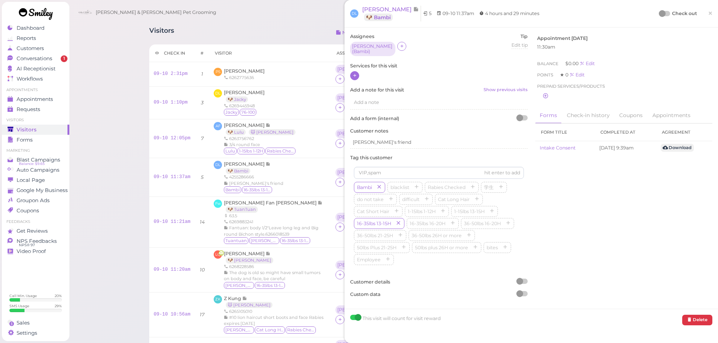
click at [356, 75] on icon at bounding box center [355, 76] width 5 height 6
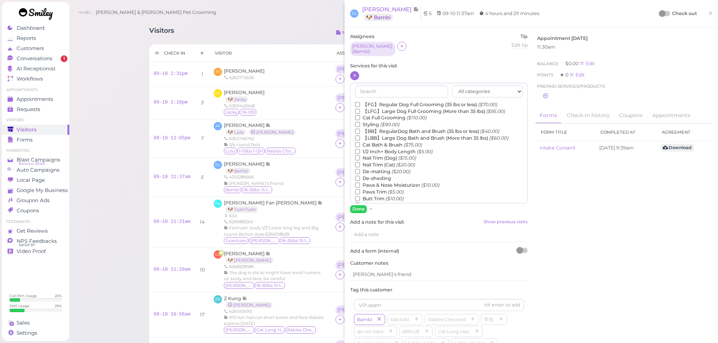
click at [362, 101] on label "【FG】Regular Dog Full Grooming (35 lbs or less) ($70.00)" at bounding box center [426, 104] width 142 height 7
click at [360, 102] on input "【FG】Regular Dog Full Grooming (35 lbs or less) ($70.00)" at bounding box center [357, 104] width 5 height 5
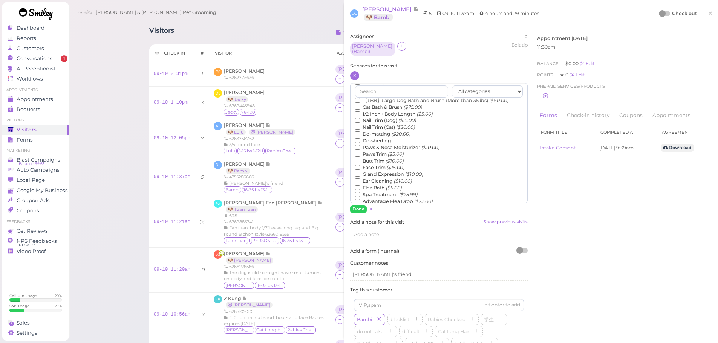
click at [367, 185] on label "Flea Bath ($5.00)" at bounding box center [378, 188] width 47 height 7
click at [360, 186] on input "Flea Bath ($5.00)" at bounding box center [357, 188] width 5 height 5
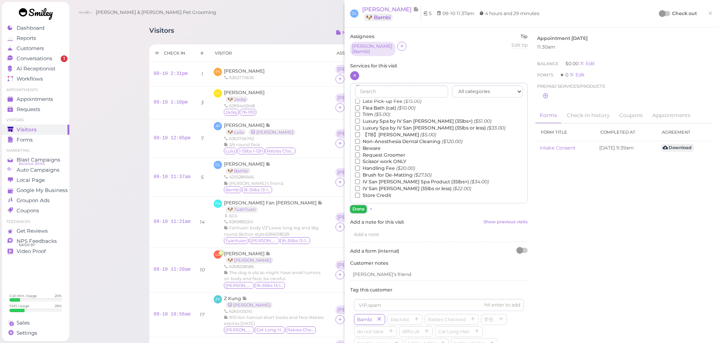
click at [361, 206] on button "Done" at bounding box center [358, 209] width 17 height 8
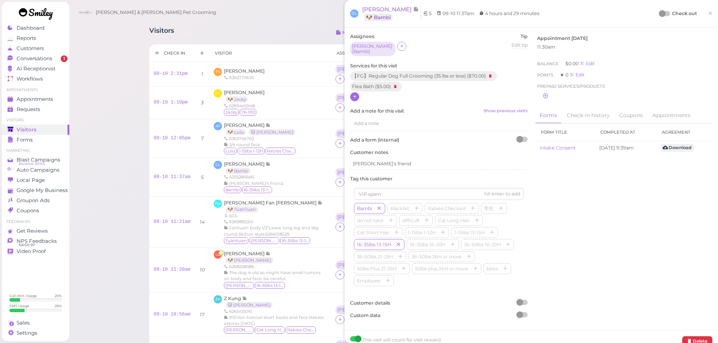
click at [659, 14] on div at bounding box center [662, 13] width 7 height 7
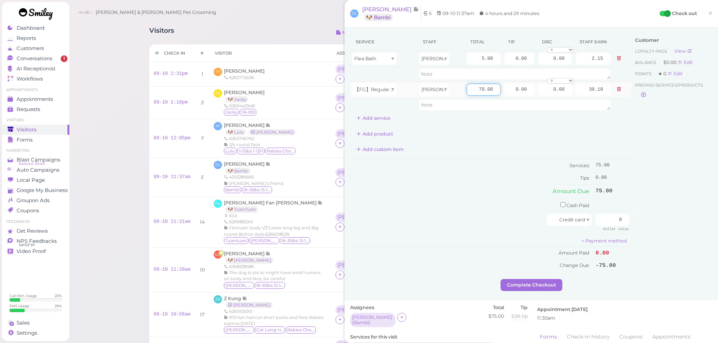
click at [469, 89] on input "70.00" at bounding box center [484, 90] width 34 height 12
type input "80.00"
type input "34.40"
drag, startPoint x: 506, startPoint y: 90, endPoint x: 600, endPoint y: 97, distance: 94.1
click at [600, 97] on tr "【FG】Regular Dog Full Grooming (35 lbs or less) Helen 80.00 0.00 0.00 0 10% off …" at bounding box center [490, 89] width 281 height 16
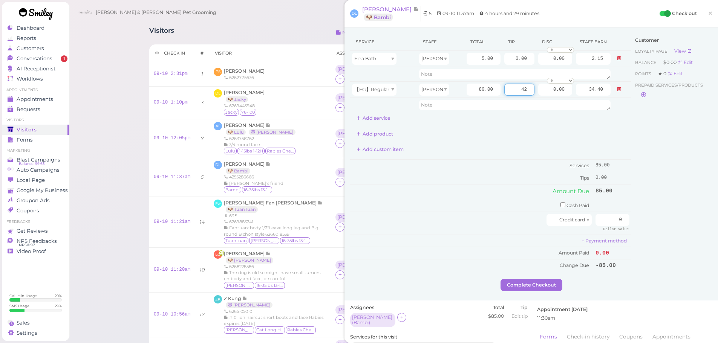
type input "4"
type input "0"
click at [539, 92] on input "0.00" at bounding box center [555, 90] width 34 height 12
type input "42.50"
click at [534, 186] on td "Amount Due" at bounding box center [472, 191] width 244 height 14
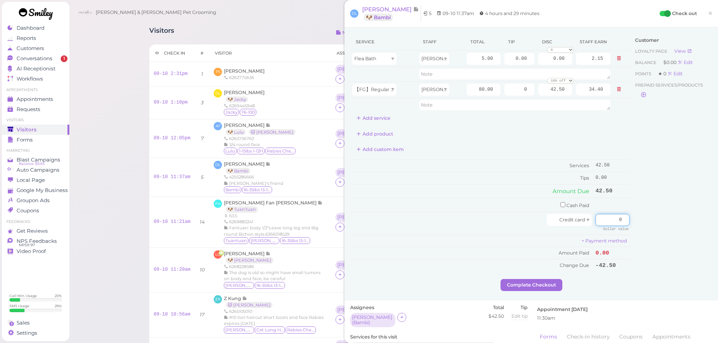
drag, startPoint x: 598, startPoint y: 224, endPoint x: 650, endPoint y: 231, distance: 52.6
click at [650, 231] on div "Service Staff Total Tip Disc Staff earn Flea Bath Helen 5.00 0.00 0.00 0 10% of…" at bounding box center [531, 156] width 362 height 246
type input "42.5"
click at [652, 232] on div "Customer Loyalty page View Balance $0.00 Edit Points ★ 0 Edit Prepaid services/…" at bounding box center [672, 156] width 81 height 246
click at [540, 283] on button "Complete Checkout" at bounding box center [532, 285] width 62 height 12
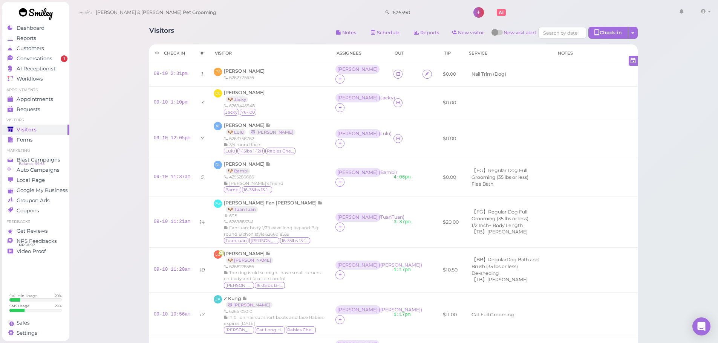
click at [688, 252] on div "Visitors Notes Schedule Reports New visitor New visit alert Check-in Customer c…" at bounding box center [394, 320] width 650 height 641
click at [238, 90] on span "Dalin Liang" at bounding box center [244, 93] width 41 height 6
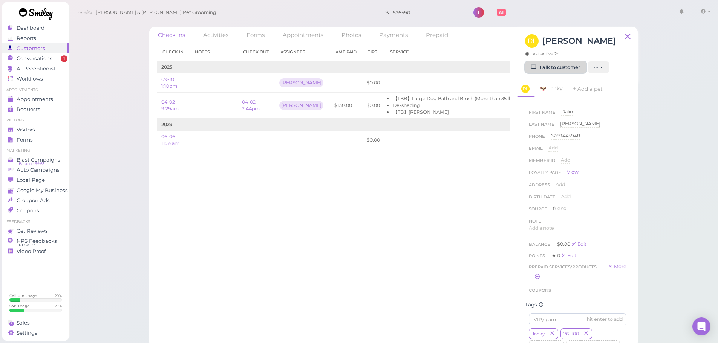
click at [571, 72] on link "Talk to customer" at bounding box center [555, 67] width 61 height 12
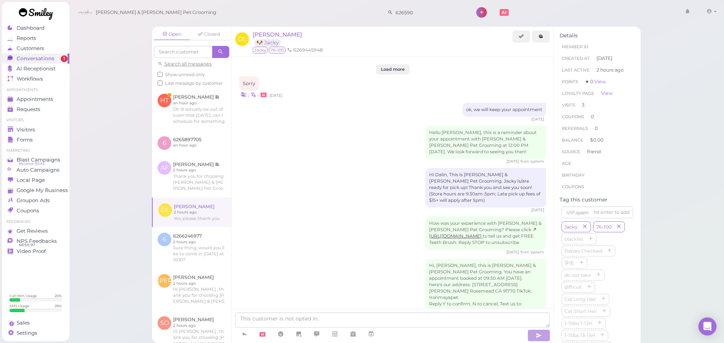
scroll to position [876, 0]
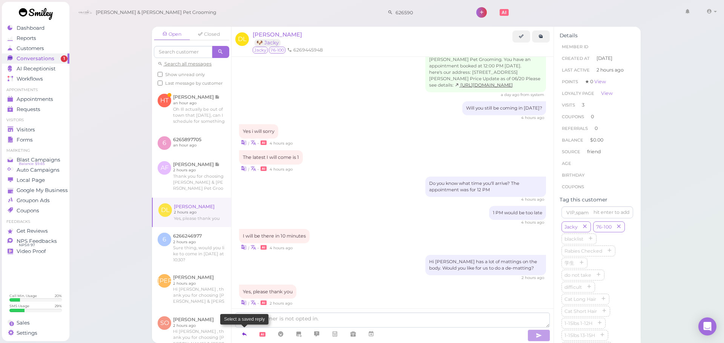
click at [245, 332] on icon at bounding box center [244, 335] width 6 height 8
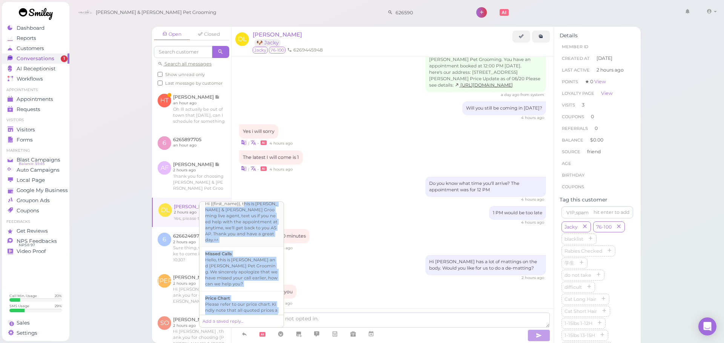
scroll to position [523, 0]
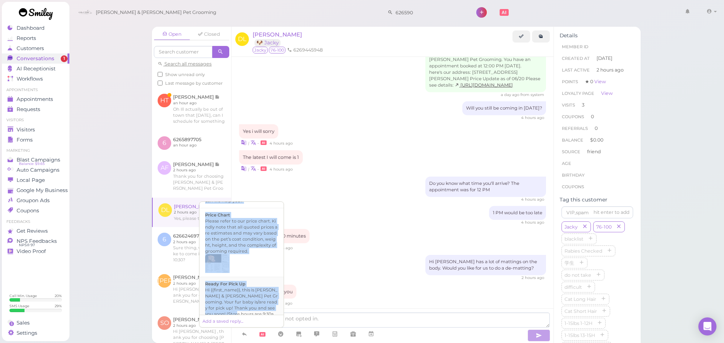
click at [239, 295] on ul "Loyalty page Hi {{first_name}}, view your page here: https://my.smly1.com/l/TtX…" at bounding box center [241, 258] width 84 height 113
click at [239, 295] on div "Hi {{first_name}}, this is Cody & Miley Pet Grooming. Your fur baby is/are read…" at bounding box center [241, 308] width 73 height 42
type textarea "Hi {{first_name}}, this is Cody & Miley Pet Grooming. Your fur baby is/are read…"
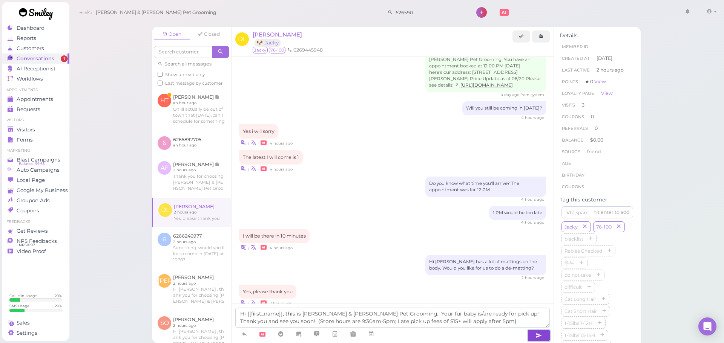
click at [543, 338] on button "button" at bounding box center [538, 336] width 23 height 12
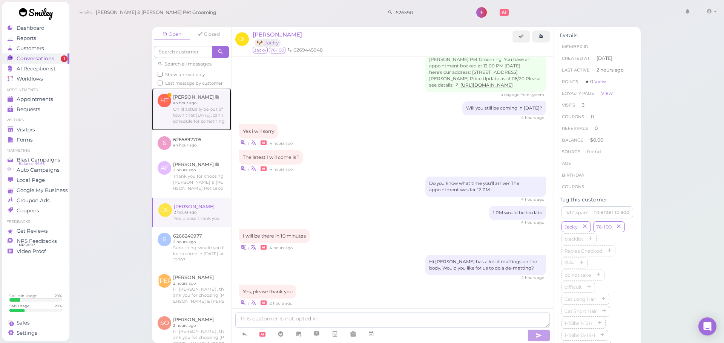
click at [201, 126] on link at bounding box center [191, 109] width 79 height 42
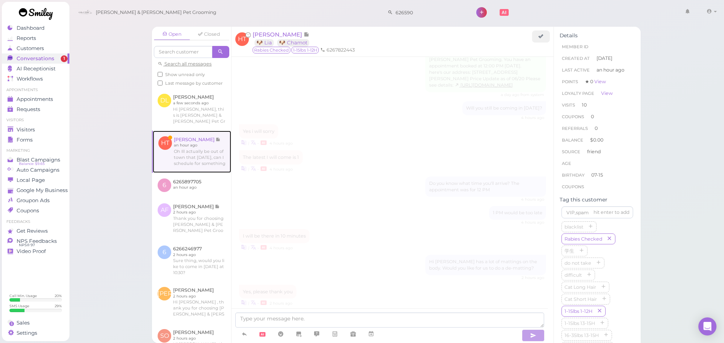
scroll to position [955, 0]
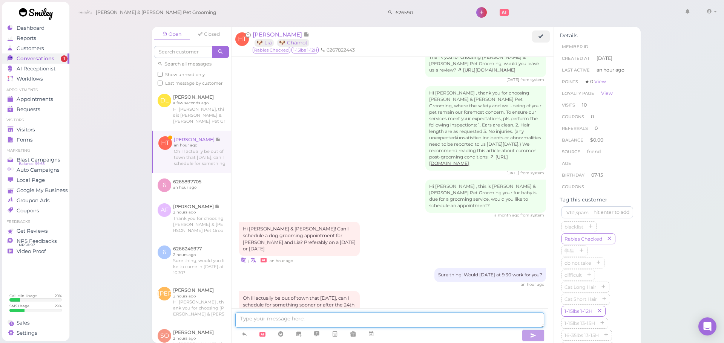
drag, startPoint x: 330, startPoint y: 320, endPoint x: 333, endPoint y: 308, distance: 13.0
click at [330, 320] on textarea at bounding box center [389, 320] width 309 height 15
type textarea "Yes, of course! We can do the 24th any time 9:30-1, what time would you like?"
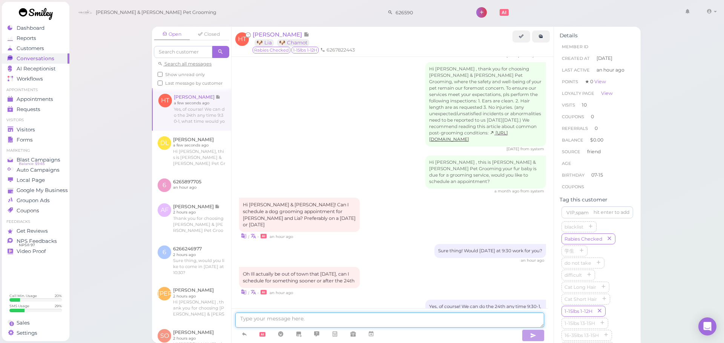
scroll to position [1011, 0]
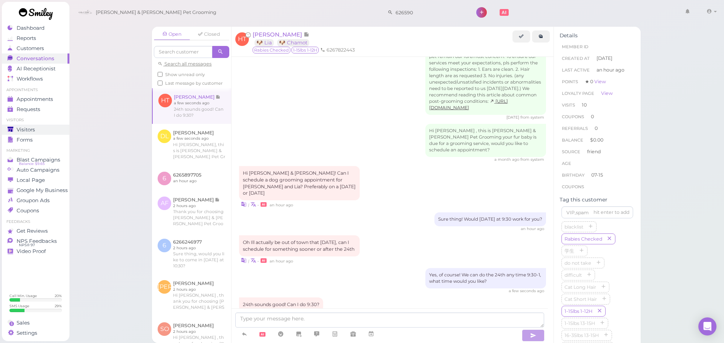
click at [42, 130] on div "Visitors" at bounding box center [35, 130] width 54 height 6
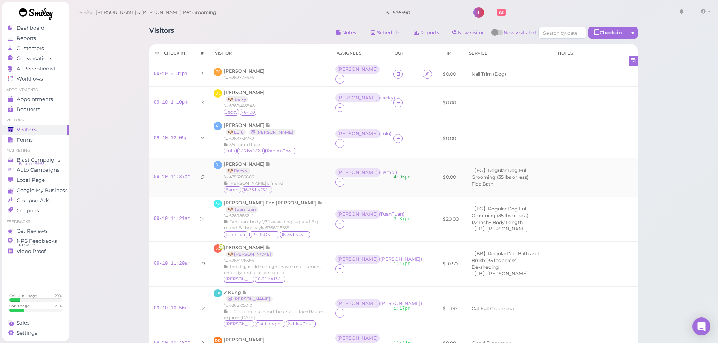
click at [394, 175] on link "4:06pm" at bounding box center [402, 177] width 17 height 5
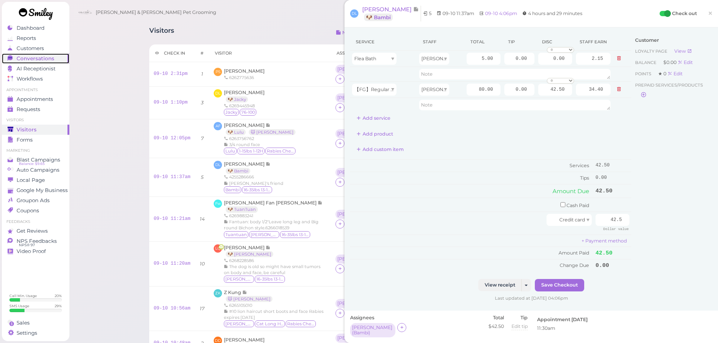
click at [48, 58] on span "Conversations" at bounding box center [36, 58] width 38 height 6
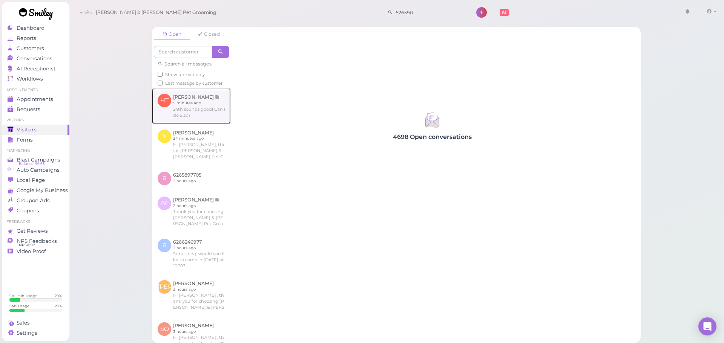
drag, startPoint x: 168, startPoint y: 109, endPoint x: 183, endPoint y: 117, distance: 16.9
click at [169, 109] on link at bounding box center [191, 105] width 79 height 35
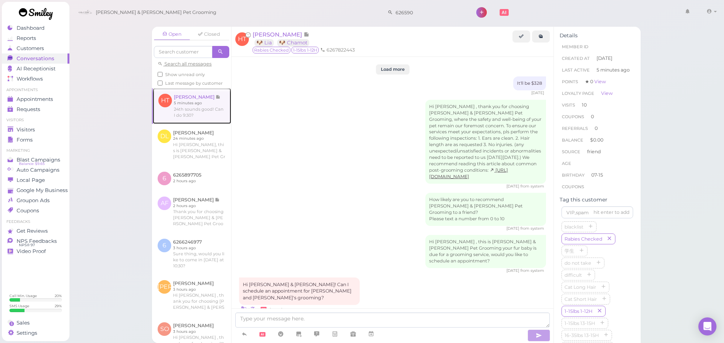
scroll to position [955, 0]
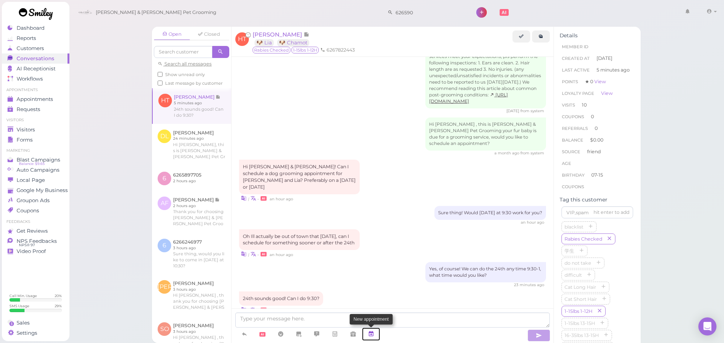
click at [372, 333] on icon at bounding box center [371, 335] width 6 height 8
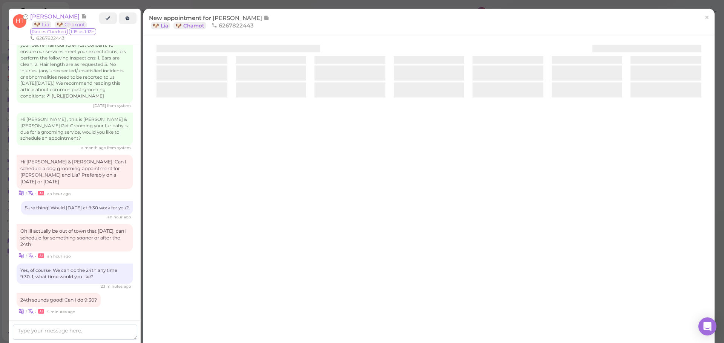
scroll to position [1007, 0]
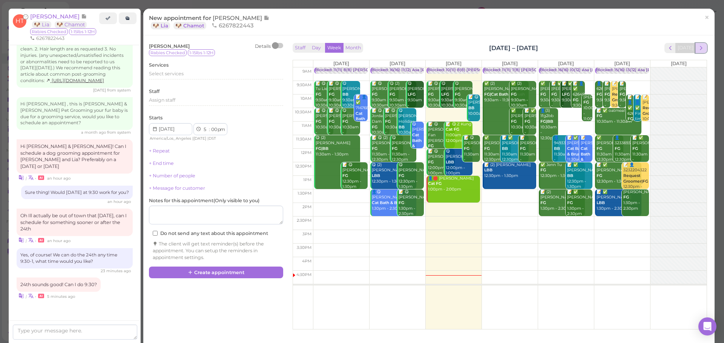
click at [698, 49] on span "next" at bounding box center [701, 47] width 7 height 7
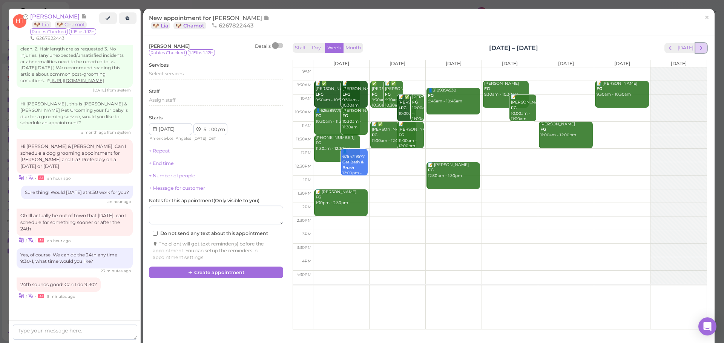
click at [698, 48] on span "next" at bounding box center [701, 47] width 7 height 7
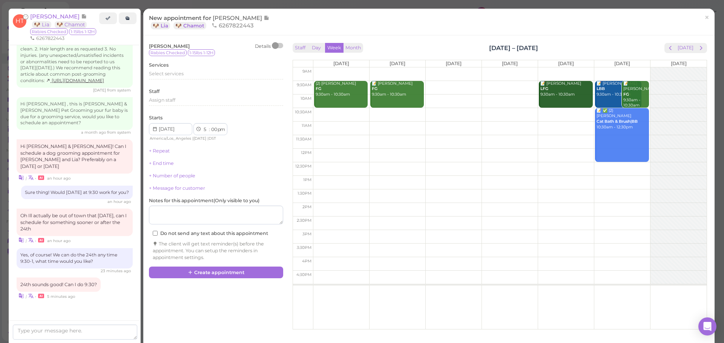
click at [432, 84] on td at bounding box center [510, 88] width 394 height 14
type input "2025-09-24"
select select "9"
select select "30"
select select "am"
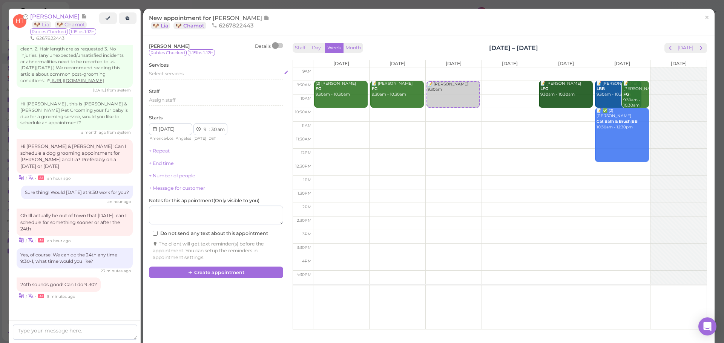
click at [168, 74] on span "Select services" at bounding box center [166, 74] width 35 height 6
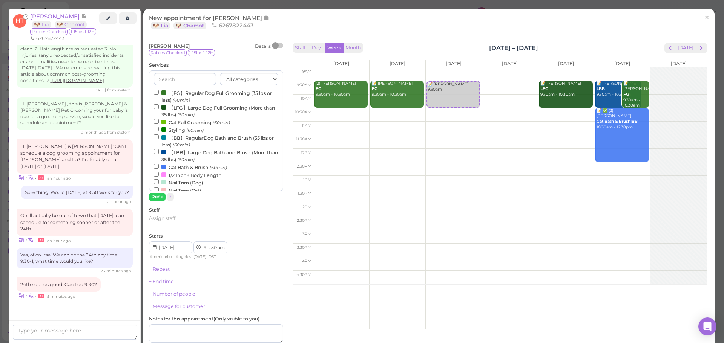
click at [170, 92] on label "【FG】Regular Dog Full Grooming (35 lbs or less) (60min)" at bounding box center [216, 96] width 124 height 15
click at [159, 92] on input "【FG】Regular Dog Full Grooming (35 lbs or less) (60min)" at bounding box center [156, 92] width 5 height 5
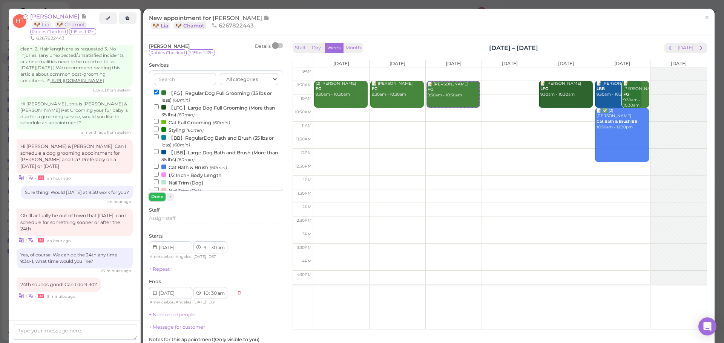
click at [158, 196] on button "Done" at bounding box center [157, 197] width 17 height 8
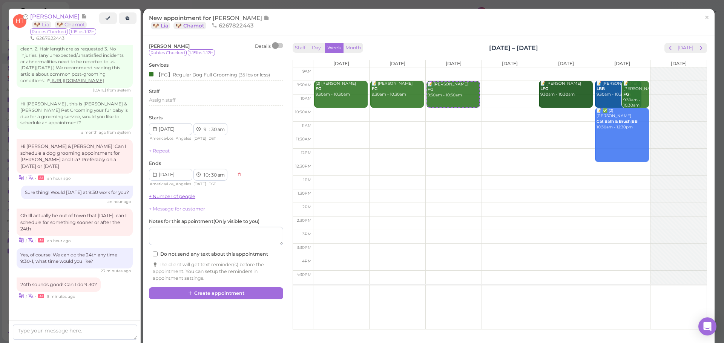
click at [164, 197] on link "+ Number of people" at bounding box center [172, 197] width 46 height 6
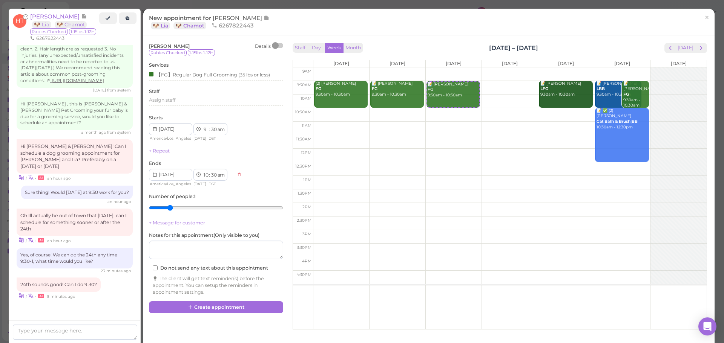
type input "2"
click at [166, 209] on input "range" at bounding box center [216, 208] width 134 height 12
click at [206, 310] on button "Create appointment" at bounding box center [216, 308] width 134 height 12
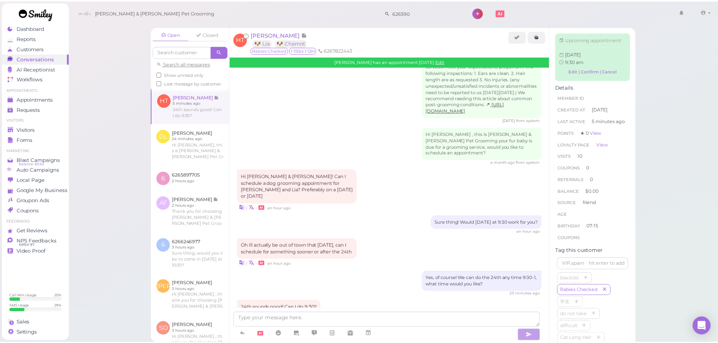
scroll to position [1033, 0]
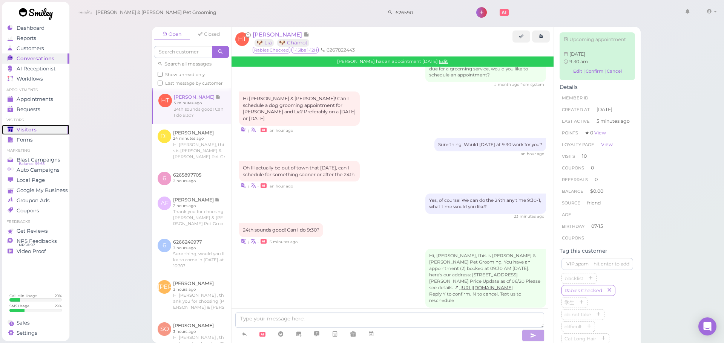
click at [17, 130] on span "Visitors" at bounding box center [27, 130] width 20 height 6
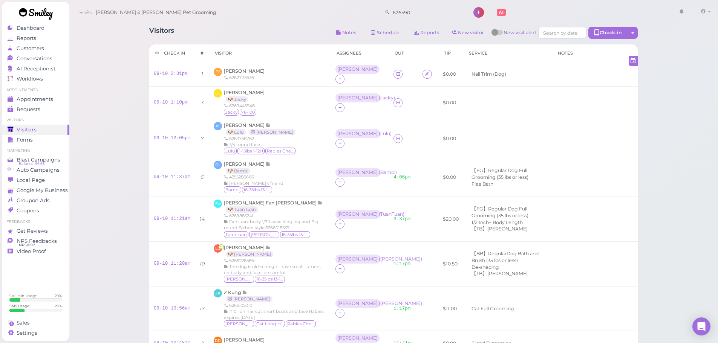
click at [256, 32] on div "Visitors Notes Schedule Reports New visitor New visit alert Check-in Customer c…" at bounding box center [393, 34] width 489 height 14
click at [267, 105] on div "DL Dalin Liang 🐶 Jacky 6269445948 Jacky 76-100" at bounding box center [270, 102] width 113 height 27
click at [176, 100] on link "09-10 1:10pm" at bounding box center [171, 102] width 34 height 5
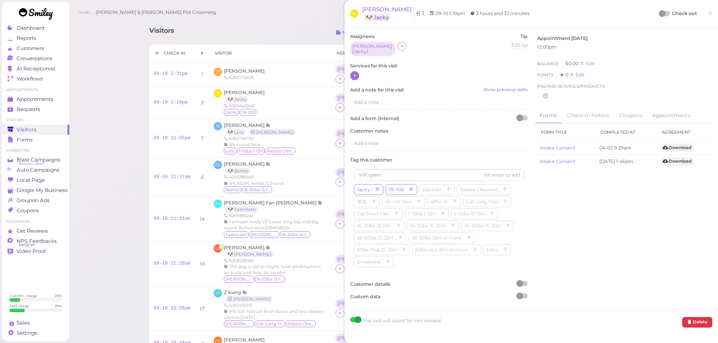
click at [353, 73] on icon at bounding box center [355, 76] width 5 height 6
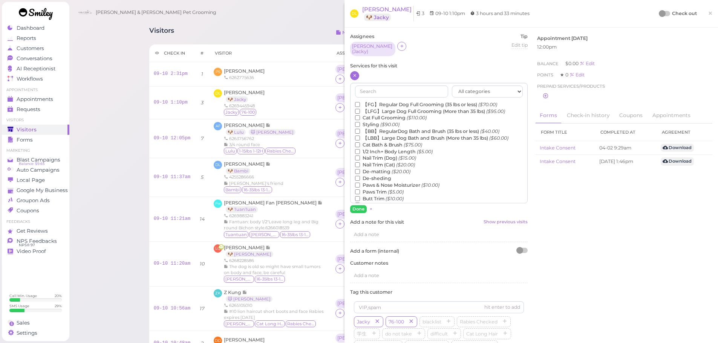
click at [385, 135] on label "【LBB】Large Dog Bath and Brush (More than 35 lbs) ($60.00)" at bounding box center [431, 138] width 153 height 7
click at [360, 136] on input "【LBB】Large Dog Bath and Brush (More than 35 lbs) ($60.00)" at bounding box center [357, 138] width 5 height 5
click at [373, 177] on label "De-sheding" at bounding box center [373, 178] width 36 height 7
click at [360, 177] on input "De-sheding" at bounding box center [357, 178] width 5 height 5
click at [368, 176] on label "De-sheding" at bounding box center [373, 178] width 36 height 7
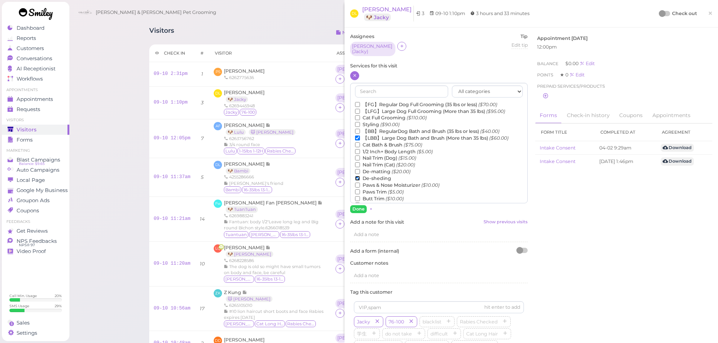
click at [360, 176] on input "De-sheding" at bounding box center [357, 178] width 5 height 5
click at [374, 169] on label "De-matting ($20.00)" at bounding box center [382, 172] width 55 height 7
click at [360, 169] on input "De-matting ($20.00)" at bounding box center [357, 171] width 5 height 5
click at [354, 208] on button "Done" at bounding box center [358, 209] width 17 height 8
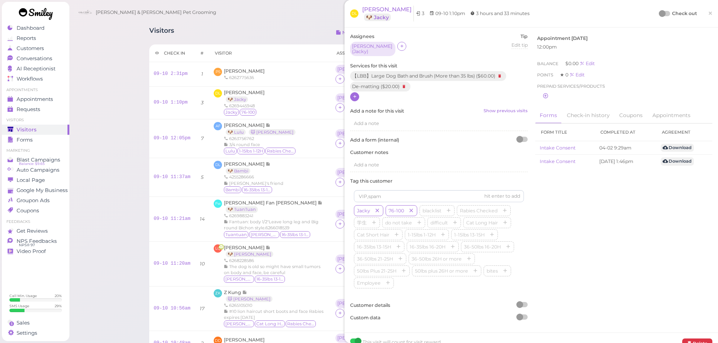
click at [659, 14] on div at bounding box center [662, 13] width 7 height 7
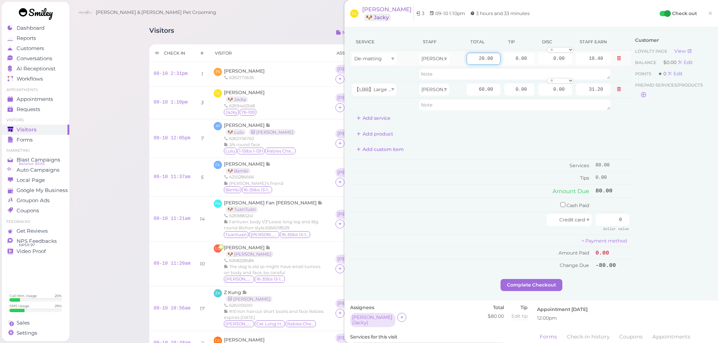
click at [468, 64] on input "20.00" at bounding box center [484, 59] width 34 height 12
click at [472, 96] on td "60.00" at bounding box center [484, 89] width 38 height 16
click at [471, 91] on input "60.00" at bounding box center [484, 90] width 34 height 12
type input "115.00"
type input "59.80"
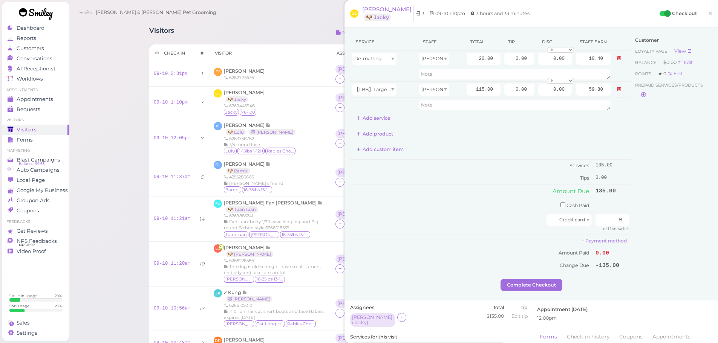
drag, startPoint x: 476, startPoint y: 153, endPoint x: 565, endPoint y: 199, distance: 100.2
click at [477, 154] on div "Add custom item" at bounding box center [490, 150] width 281 height 12
click at [600, 224] on input "0" at bounding box center [613, 220] width 34 height 12
drag, startPoint x: 555, startPoint y: 205, endPoint x: 579, endPoint y: 207, distance: 23.8
click at [561, 205] on input "checkbox" at bounding box center [563, 204] width 5 height 5
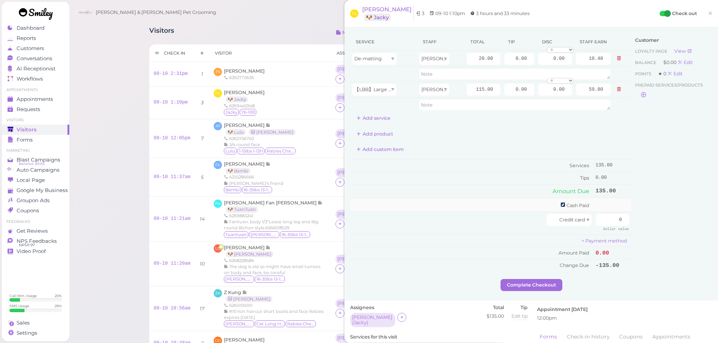
checkbox input "true"
drag, startPoint x: 609, startPoint y: 208, endPoint x: 667, endPoint y: 209, distance: 57.7
click at [667, 209] on div "Service Staff Total Tip Disc Staff earn De-matting Asa 20.00 0.00 0.00 0 10% of…" at bounding box center [531, 157] width 362 height 248
type input "135"
click at [656, 210] on div "Customer Loyalty page View Balance $0.00 Edit Points ★ 0 Edit Prepaid services/…" at bounding box center [672, 157] width 81 height 248
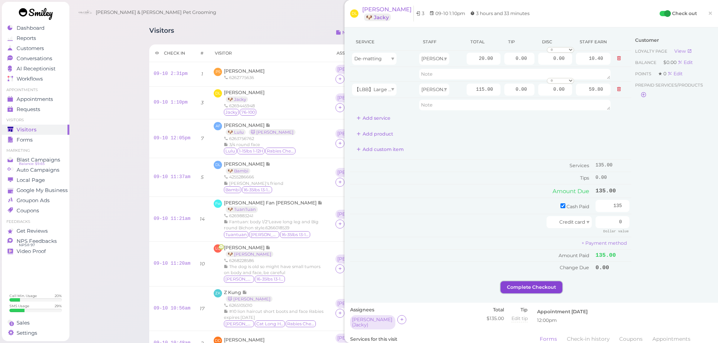
click at [502, 287] on button "Complete Checkout" at bounding box center [532, 288] width 62 height 12
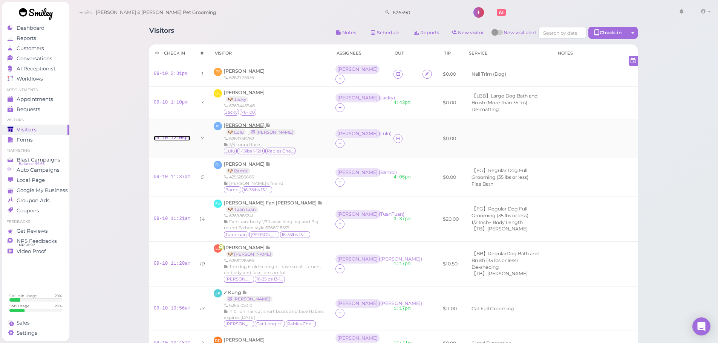
click at [173, 136] on link "09-10 12:05pm" at bounding box center [172, 138] width 37 height 5
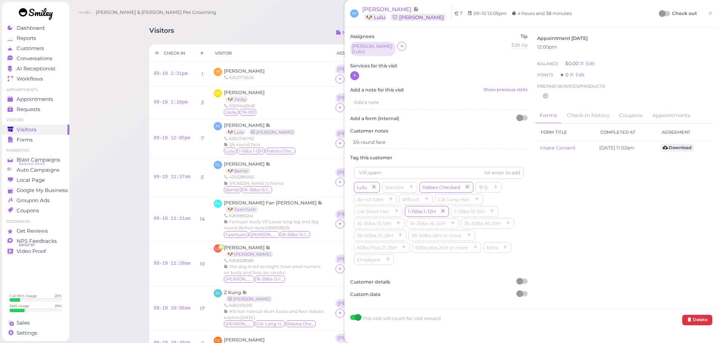
click at [358, 72] on div at bounding box center [354, 75] width 9 height 9
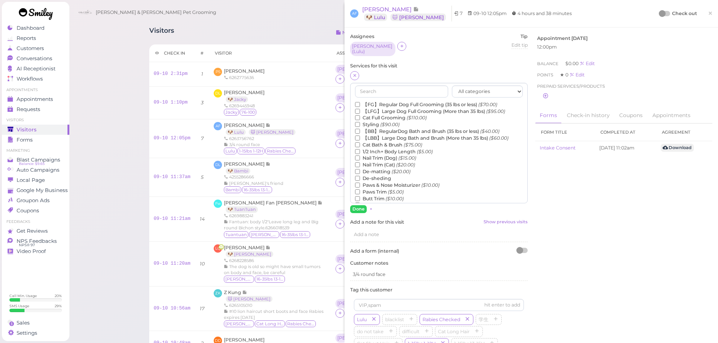
click at [370, 101] on label "【FG】Regular Dog Full Grooming (35 lbs or less) ($70.00)" at bounding box center [426, 104] width 142 height 7
click at [360, 102] on input "【FG】Regular Dog Full Grooming (35 lbs or less) ($70.00)" at bounding box center [357, 104] width 5 height 5
click at [369, 150] on label "1/2 Inch+ Body Length ($5.00)" at bounding box center [394, 152] width 78 height 7
click at [360, 150] on input "1/2 Inch+ Body Length ($5.00)" at bounding box center [357, 151] width 5 height 5
click at [360, 205] on button "Done" at bounding box center [358, 209] width 17 height 8
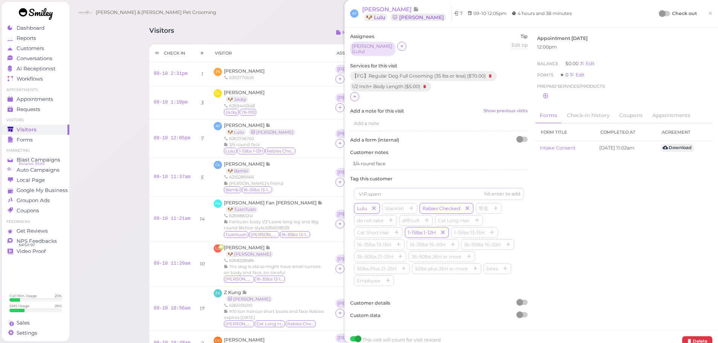
click at [659, 12] on div at bounding box center [662, 13] width 7 height 7
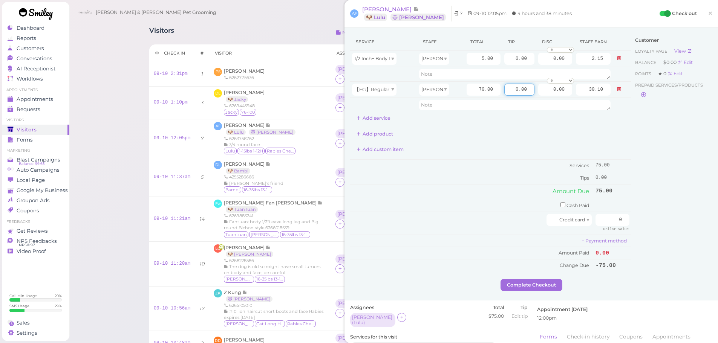
drag, startPoint x: 502, startPoint y: 84, endPoint x: 578, endPoint y: 114, distance: 81.3
click at [580, 103] on tbody "1/2 Inch+ Body Length Helen 5.00 0.00 0.00 0 10% off 15% off 20% off 25% off 30…" at bounding box center [490, 81] width 281 height 61
type input "7.5"
click at [658, 223] on div "Customer Loyalty page View Balance $0.00 Edit Points ★ 0 Edit Prepaid services/…" at bounding box center [672, 156] width 81 height 246
drag, startPoint x: 606, startPoint y: 222, endPoint x: 645, endPoint y: 228, distance: 39.2
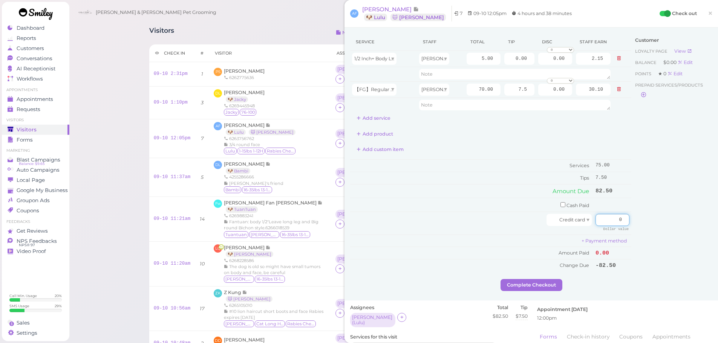
click at [643, 228] on div "Service Staff Total Tip Disc Staff earn 1/2 Inch+ Body Length Helen 5.00 0.00 0…" at bounding box center [531, 156] width 362 height 246
type input "82.5"
click at [641, 228] on div "Customer Loyalty page View Balance $0.00 Edit Points ★ 0 Edit Prepaid services/…" at bounding box center [672, 156] width 81 height 246
click at [536, 291] on button "Complete Checkout" at bounding box center [532, 285] width 62 height 12
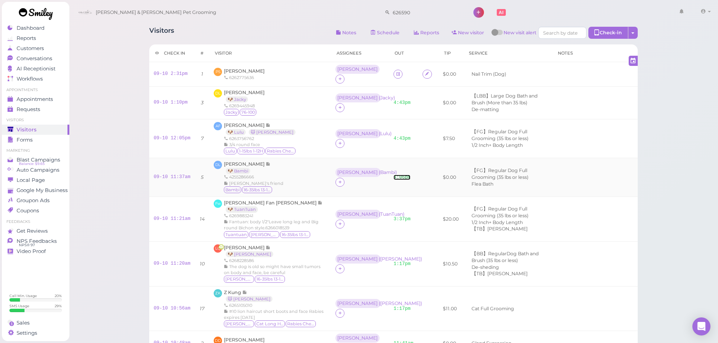
click at [394, 175] on link "4:06pm" at bounding box center [402, 177] width 17 height 5
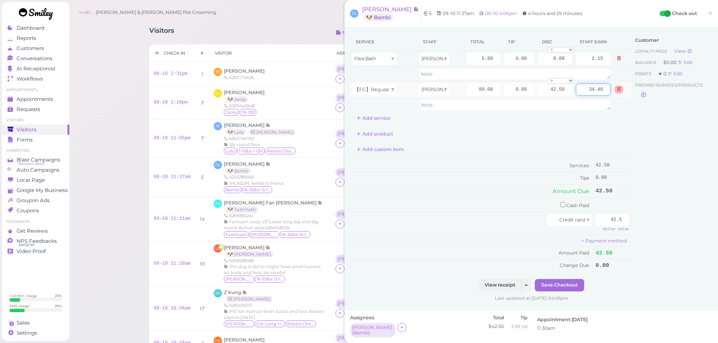
drag, startPoint x: 578, startPoint y: 92, endPoint x: 610, endPoint y: 91, distance: 32.1
click at [610, 91] on tr "【FG】Regular Dog Full Grooming (35 lbs or less) Helen 80.00 0.00 42.50 0 10% off…" at bounding box center [490, 89] width 281 height 16
click at [529, 150] on div "Add custom item" at bounding box center [490, 150] width 281 height 12
drag, startPoint x: 577, startPoint y: 91, endPoint x: 610, endPoint y: 88, distance: 34.1
click at [610, 88] on tr "【FG】Regular Dog Full Grooming (35 lbs or less) Helen 80.00 0.00 42.50 0 10% off…" at bounding box center [490, 89] width 281 height 16
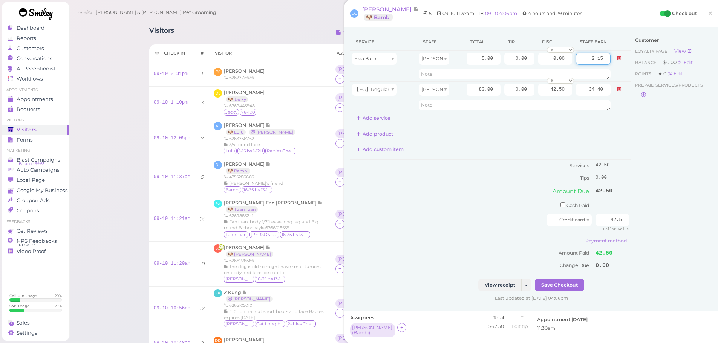
drag, startPoint x: 582, startPoint y: 60, endPoint x: 659, endPoint y: 63, distance: 77.0
click at [659, 63] on div "Service Staff Total Tip Disc Staff earn Flea Bath Helen 5.00 0.00 0.00 0 10% of…" at bounding box center [531, 156] width 362 height 246
drag, startPoint x: 627, startPoint y: 97, endPoint x: 633, endPoint y: 97, distance: 6.8
click at [633, 97] on div "Service Staff Total Tip Disc Staff earn Flea Bath Helen 5.00 0.00 0.00 0 10% of…" at bounding box center [531, 156] width 362 height 246
drag, startPoint x: 573, startPoint y: 53, endPoint x: 661, endPoint y: 153, distance: 132.8
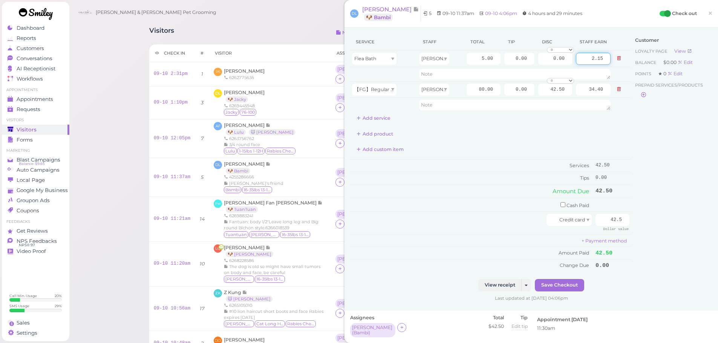
click at [646, 63] on div "Service Staff Total Tip Disc Staff earn Flea Bath Helen 5.00 0.00 0.00 0 10% of…" at bounding box center [531, 156] width 362 height 246
click at [653, 153] on div "Customer Loyalty page View Balance $0.00 Edit Points ★ 0 Edit Prepaid services/…" at bounding box center [672, 156] width 81 height 246
drag, startPoint x: 593, startPoint y: 190, endPoint x: 606, endPoint y: 188, distance: 12.6
click at [606, 188] on td "42.50" at bounding box center [613, 191] width 38 height 14
click at [613, 195] on td "42.50" at bounding box center [613, 191] width 38 height 14
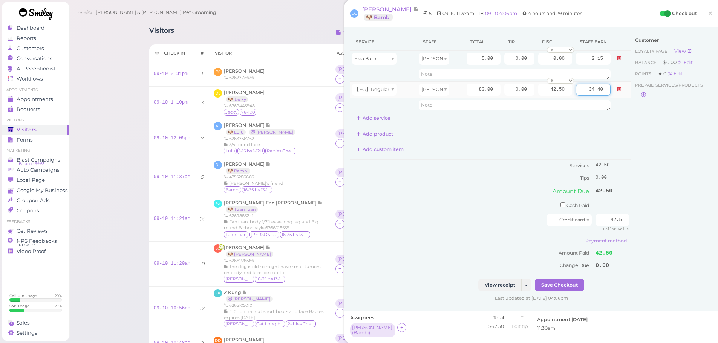
drag, startPoint x: 578, startPoint y: 90, endPoint x: 606, endPoint y: 94, distance: 28.9
click at [606, 94] on td "34.40" at bounding box center [593, 89] width 38 height 16
drag, startPoint x: 583, startPoint y: 60, endPoint x: 629, endPoint y: 63, distance: 46.1
click at [629, 63] on div "Service Staff Total Tip Disc Staff earn Flea Bath Helen 5.00 0.00 0.00 0 10% of…" at bounding box center [531, 156] width 362 height 246
drag, startPoint x: 585, startPoint y: 89, endPoint x: 644, endPoint y: 92, distance: 58.5
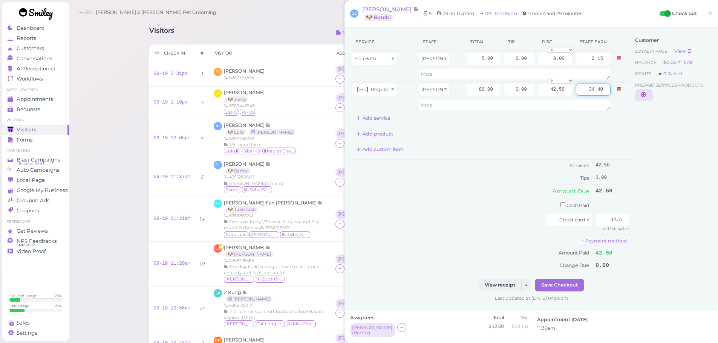
click at [644, 92] on div "Service Staff Total Tip Disc Staff earn Flea Bath Helen 5.00 0.00 0.00 0 10% of…" at bounding box center [531, 156] width 362 height 246
click at [640, 111] on div "Customer Loyalty page View Balance $0.00 Edit Points ★ 0 Edit Prepaid services/…" at bounding box center [672, 156] width 81 height 246
drag, startPoint x: 581, startPoint y: 90, endPoint x: 582, endPoint y: 86, distance: 3.8
click at [582, 86] on input "34.40" at bounding box center [593, 90] width 35 height 12
drag, startPoint x: 540, startPoint y: 91, endPoint x: 589, endPoint y: 92, distance: 48.6
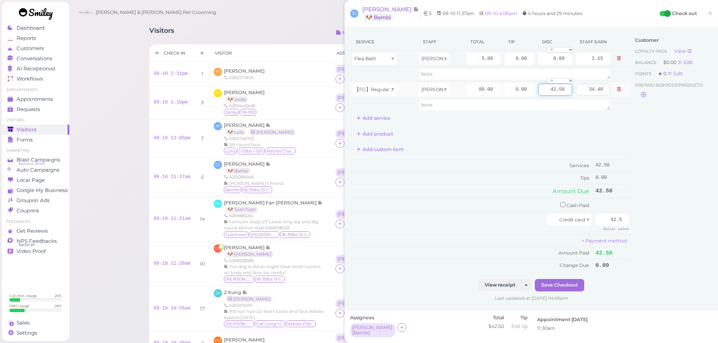
click at [589, 92] on tr "【FG】Regular Dog Full Grooming (35 lbs or less) Helen 80.00 0.00 42.50 0 10% off…" at bounding box center [490, 89] width 281 height 16
drag, startPoint x: 509, startPoint y: 87, endPoint x: 523, endPoint y: 94, distance: 16.2
click at [524, 94] on tr "【FG】Regular Dog Full Grooming (35 lbs or less) Helen 80.00 0.00 42.50 0 10% off…" at bounding box center [490, 89] width 281 height 16
drag, startPoint x: 474, startPoint y: 90, endPoint x: 531, endPoint y: 98, distance: 57.0
click at [579, 101] on tbody "Flea Bath Helen 5.00 0.00 0.00 0 10% off 15% off 20% off 25% off 30% off 50% off" at bounding box center [490, 81] width 281 height 61
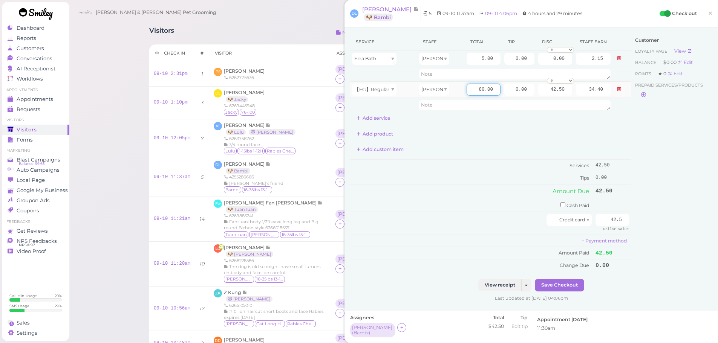
click at [472, 89] on input "80.00" at bounding box center [484, 90] width 34 height 12
drag, startPoint x: 472, startPoint y: 89, endPoint x: 515, endPoint y: 99, distance: 43.6
click at [515, 99] on tbody "Flea Bath Helen 5.00 0.00 0.00 0 10% off 15% off 20% off 25% off 30% off 50% off" at bounding box center [490, 81] width 281 height 61
click at [483, 119] on div "Service Staff Total Tip Disc Staff earn Flea Bath Helen 5.00 0.00 0.00 0 10% of…" at bounding box center [490, 78] width 281 height 91
click at [279, 108] on div "DL Dalin Liang 🐶 Jacky 6269445948 Jacky 76-100" at bounding box center [270, 102] width 113 height 27
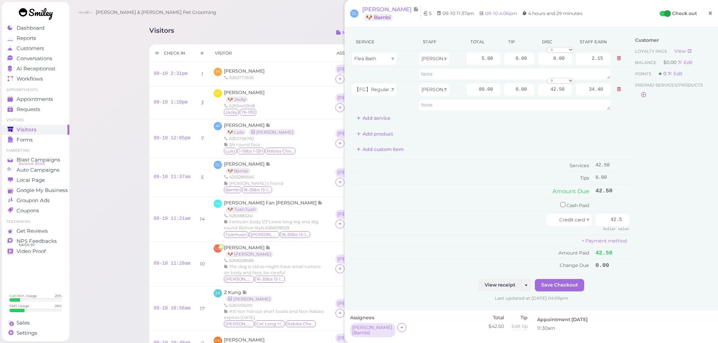
click at [708, 17] on span "×" at bounding box center [710, 13] width 5 height 11
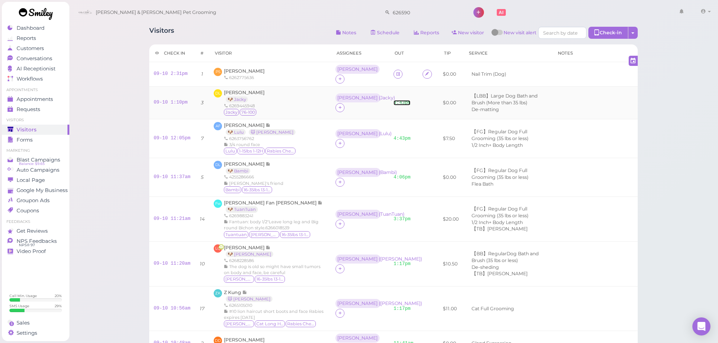
click at [394, 100] on link "4:43pm" at bounding box center [402, 102] width 17 height 5
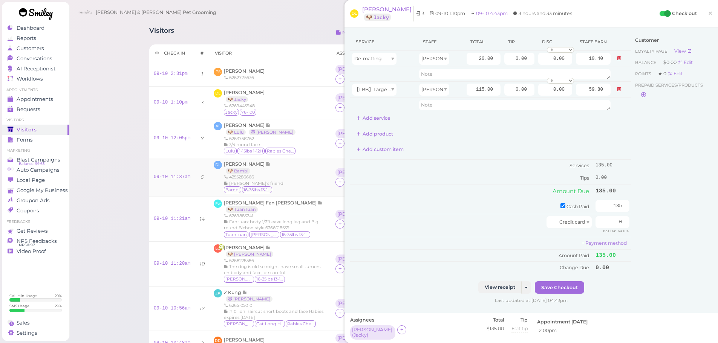
click at [274, 163] on div "DL Daphne Lin 🐶 Bambi 4255286666 Michelle's friend Bambi 16-35lbs 13-15H" at bounding box center [270, 177] width 113 height 33
click at [708, 13] on span "×" at bounding box center [710, 13] width 5 height 11
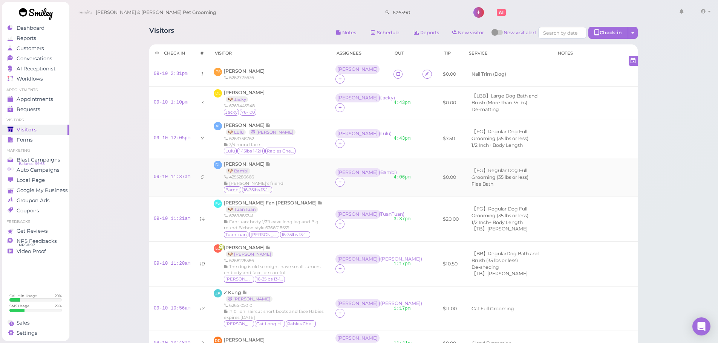
click at [287, 178] on div "DL Daphne Lin 🐶 Bambi 4255286666 Michelle's friend Bambi 16-35lbs 13-15H" at bounding box center [270, 177] width 113 height 33
click at [418, 165] on td at bounding box center [428, 177] width 20 height 39
click at [337, 170] on div "Helen ( Bambi )" at bounding box center [357, 172] width 41 height 5
click at [389, 158] on td "4:06pm" at bounding box center [403, 177] width 29 height 39
click at [394, 175] on link "4:06pm" at bounding box center [402, 177] width 17 height 5
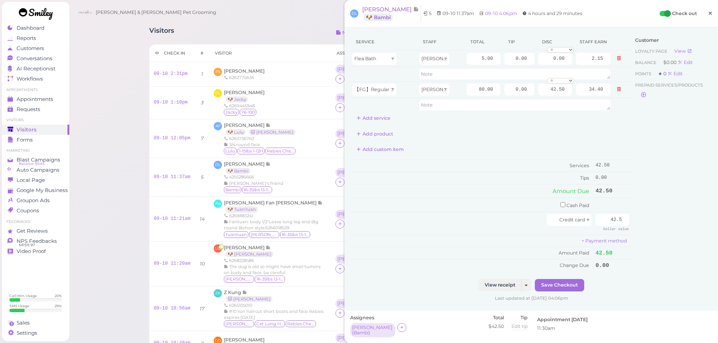
click at [704, 11] on link "×" at bounding box center [711, 14] width 14 height 18
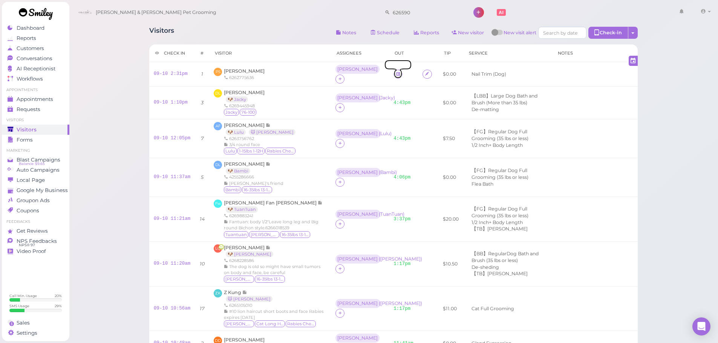
drag, startPoint x: 367, startPoint y: 70, endPoint x: 339, endPoint y: 11, distance: 65.3
click at [396, 71] on icon at bounding box center [398, 74] width 5 height 6
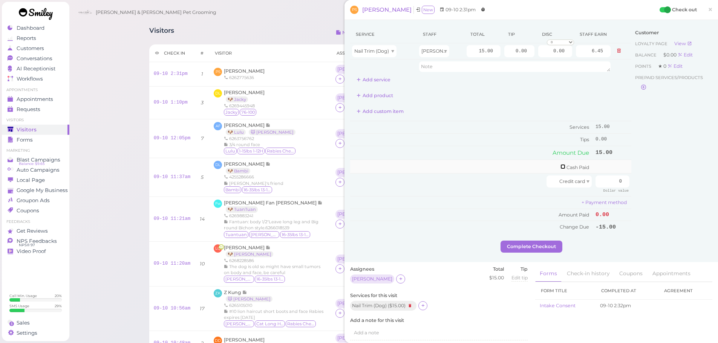
click at [561, 167] on input "checkbox" at bounding box center [563, 166] width 5 height 5
checkbox input "true"
drag, startPoint x: 593, startPoint y: 170, endPoint x: 654, endPoint y: 177, distance: 60.7
click at [652, 176] on div "Service Staff Total Tip Disc Staff earn Nail Trim (Dog) Helen 15.00 0.00 0.00 0…" at bounding box center [531, 135] width 362 height 218
type input "15"
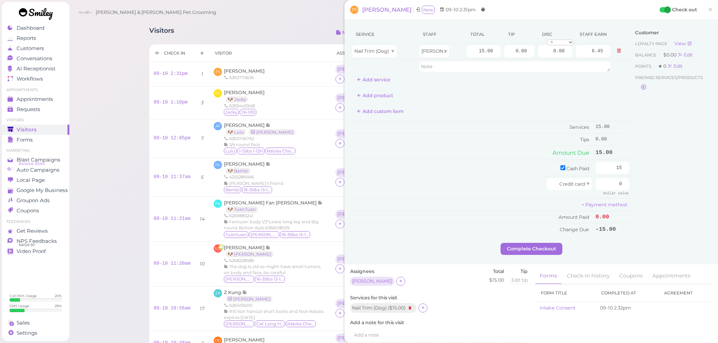
click at [667, 230] on div "Customer Loyalty page View Balance $0.00 Edit Points ★ 0 Edit Prepaid services/…" at bounding box center [672, 135] width 81 height 218
click at [538, 245] on button "Complete Checkout" at bounding box center [532, 249] width 62 height 12
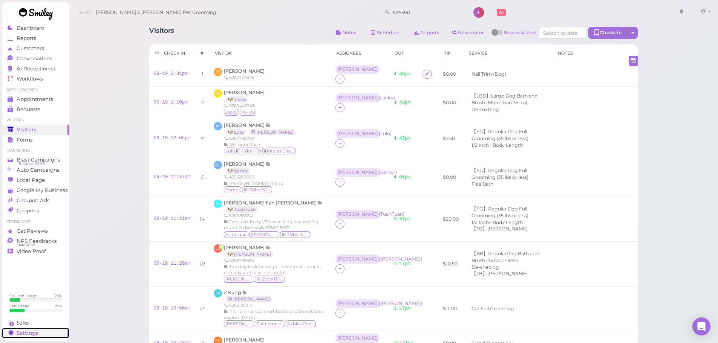
click at [38, 332] on div "Settings" at bounding box center [35, 333] width 54 height 6
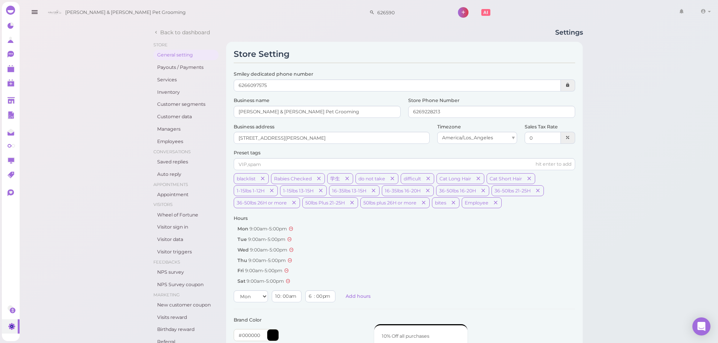
click at [43, 320] on div "Back to dashboard Settings Store General setting Payouts / Payments Services In…" at bounding box center [368, 324] width 700 height 648
click at [16, 313] on link at bounding box center [11, 309] width 18 height 14
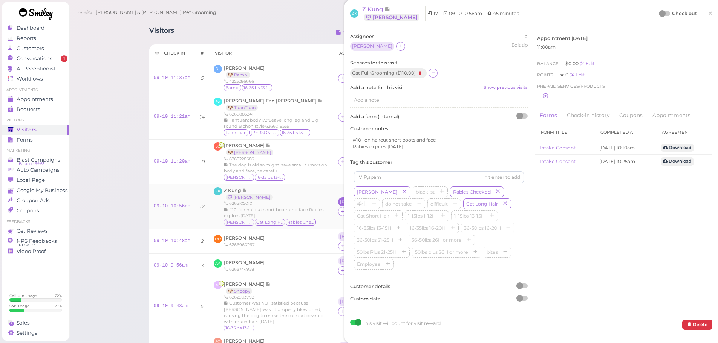
click at [340, 205] on div "[PERSON_NAME]" at bounding box center [360, 201] width 40 height 5
click at [331, 253] on span "Select pets" at bounding box center [336, 252] width 26 height 8
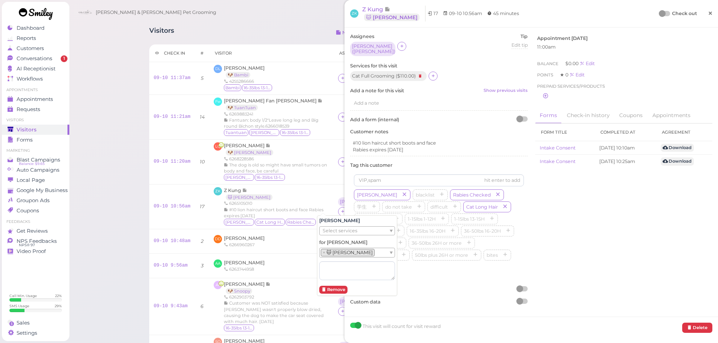
click at [708, 10] on span "×" at bounding box center [710, 13] width 5 height 11
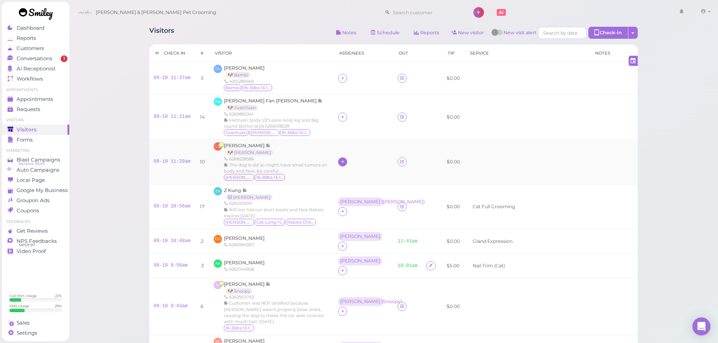
click at [340, 160] on icon at bounding box center [342, 162] width 5 height 6
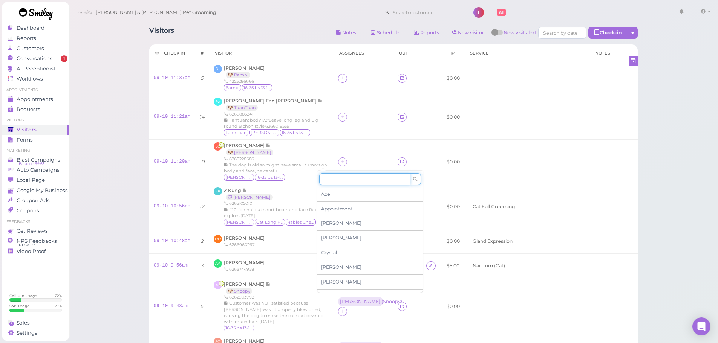
click at [330, 178] on input at bounding box center [364, 179] width 91 height 12
type input "he"
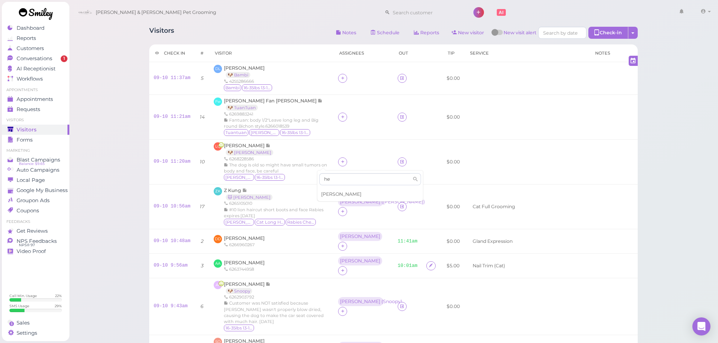
click at [331, 193] on span "[PERSON_NAME]" at bounding box center [341, 195] width 40 height 6
click at [334, 140] on td at bounding box center [364, 162] width 60 height 45
click at [338, 158] on div "[PERSON_NAME]" at bounding box center [360, 157] width 44 height 9
click at [331, 196] on span "Select pets" at bounding box center [336, 195] width 26 height 8
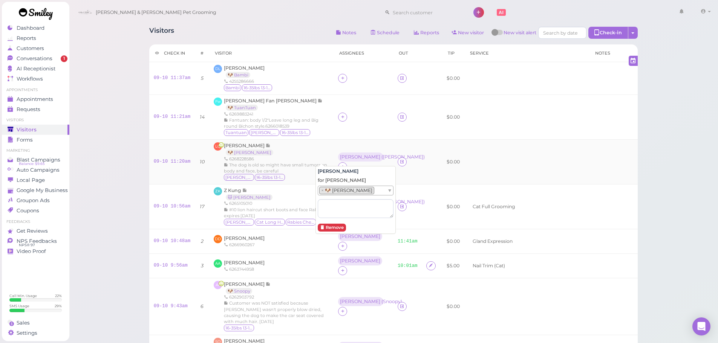
click at [334, 143] on td "Helen ( Luther King )" at bounding box center [364, 162] width 60 height 45
click at [340, 120] on icon at bounding box center [342, 117] width 5 height 6
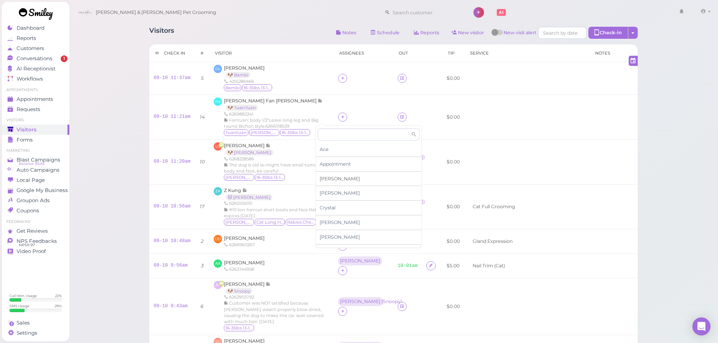
click at [325, 178] on span "[PERSON_NAME]" at bounding box center [340, 179] width 40 height 6
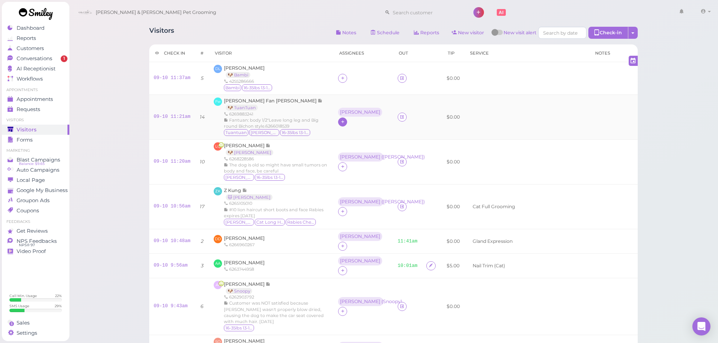
click at [340, 115] on div "[PERSON_NAME]" at bounding box center [360, 112] width 40 height 5
drag, startPoint x: 328, startPoint y: 152, endPoint x: 330, endPoint y: 158, distance: 7.0
click at [328, 152] on span "Select pets" at bounding box center [334, 150] width 26 height 8
click at [334, 94] on td at bounding box center [364, 78] width 60 height 33
click at [237, 69] on span "[PERSON_NAME]" at bounding box center [244, 68] width 41 height 6
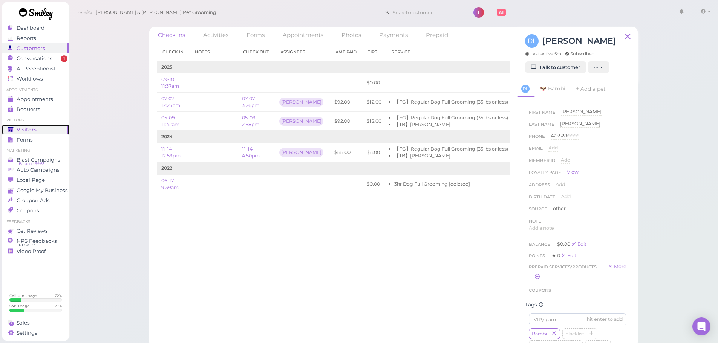
click at [24, 127] on span "Visitors" at bounding box center [27, 130] width 20 height 6
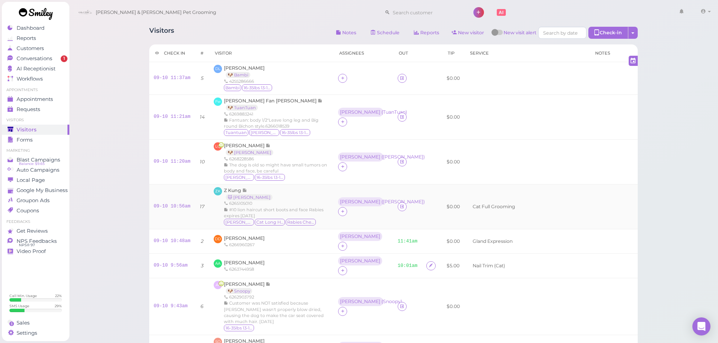
click at [292, 214] on div "#10 lion haircut short boots and face Rabies expires [DATE]" at bounding box center [276, 213] width 105 height 12
click at [293, 149] on div "Liya Qin 🐶 Luther King 6268228586 The dog is old so might have small tumors on …" at bounding box center [276, 162] width 105 height 39
click at [297, 109] on div "Fan wu Fan Tuan tuan 🐶 TuanTuan 6269883241 Fantuan: body 1/2"Leave long leg and…" at bounding box center [276, 117] width 105 height 39
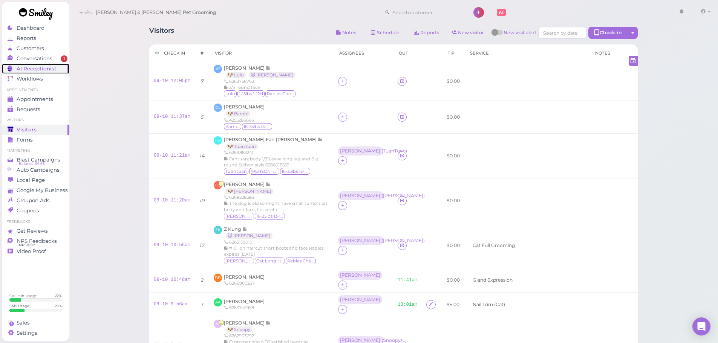
click at [51, 64] on link "AI Receptionist" at bounding box center [35, 69] width 67 height 10
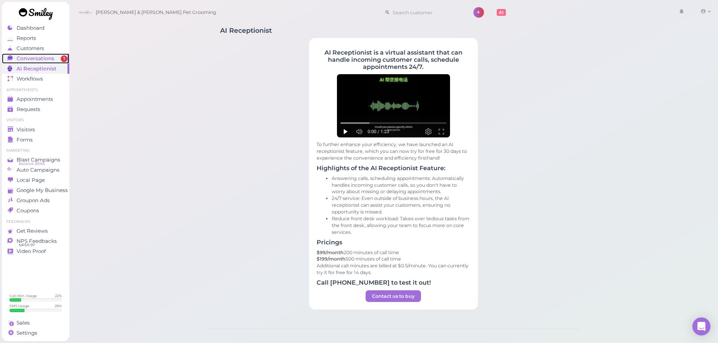
click at [51, 62] on link "Conversations 1" at bounding box center [35, 59] width 67 height 10
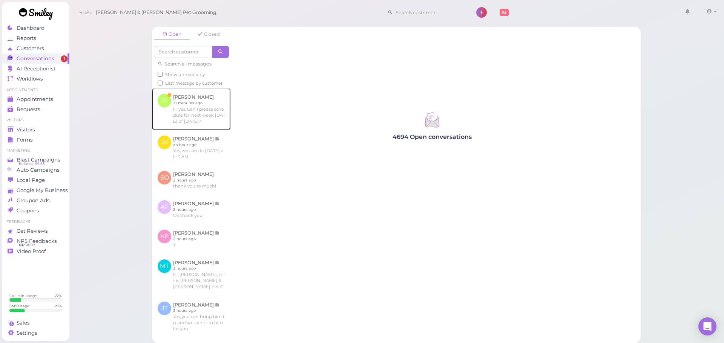
click at [224, 126] on link at bounding box center [191, 108] width 79 height 41
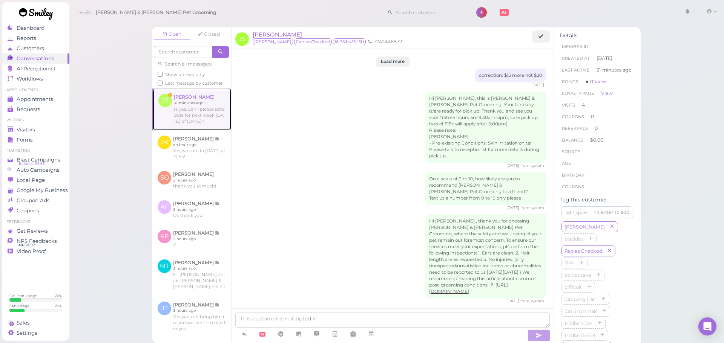
scroll to position [1080, 0]
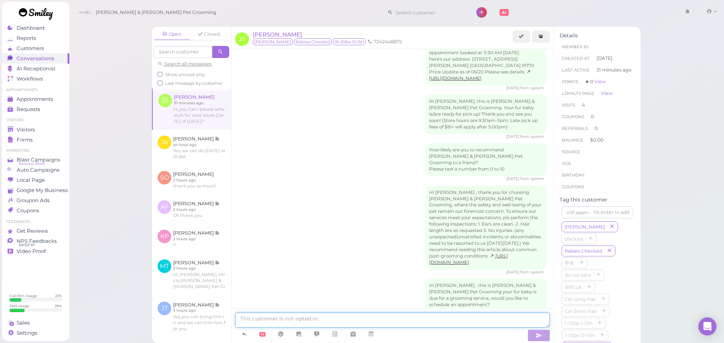
click at [331, 317] on textarea at bounding box center [392, 320] width 314 height 15
type textarea "Yes, do you have a time that you prefer?"
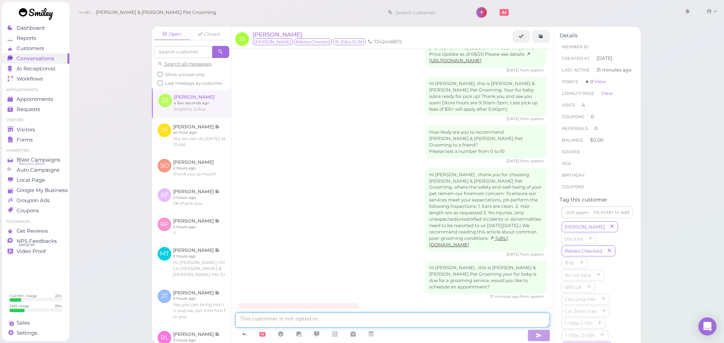
scroll to position [1130, 0]
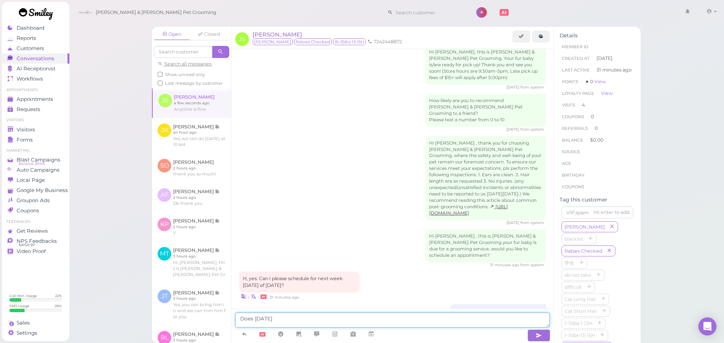
type textarea "Does Thursday"
click at [377, 330] on link at bounding box center [371, 334] width 18 height 13
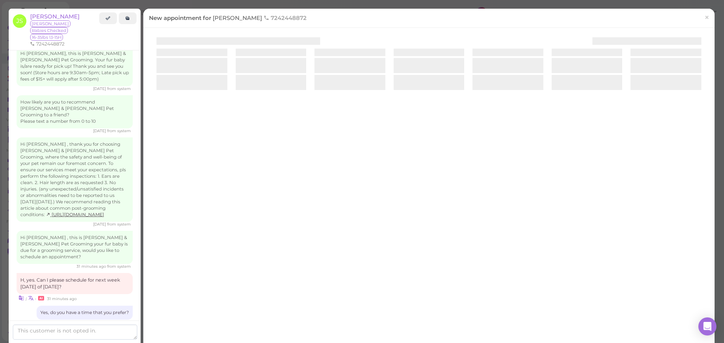
scroll to position [1188, 0]
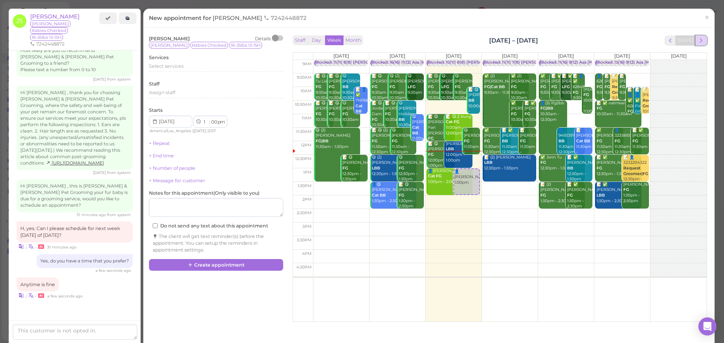
click at [698, 39] on span "next" at bounding box center [701, 40] width 7 height 7
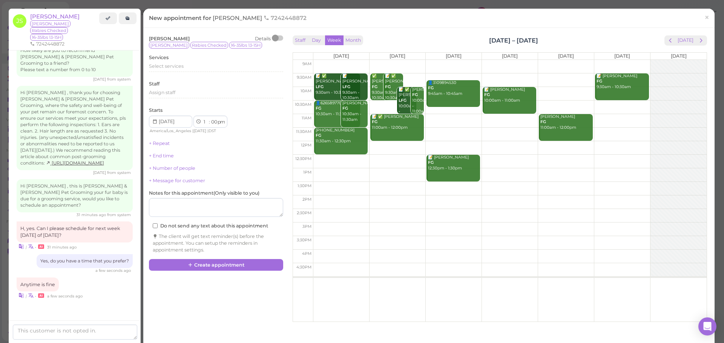
click at [512, 78] on td at bounding box center [510, 81] width 394 height 14
type input "2025-09-18"
select select "9"
select select "30"
select select "am"
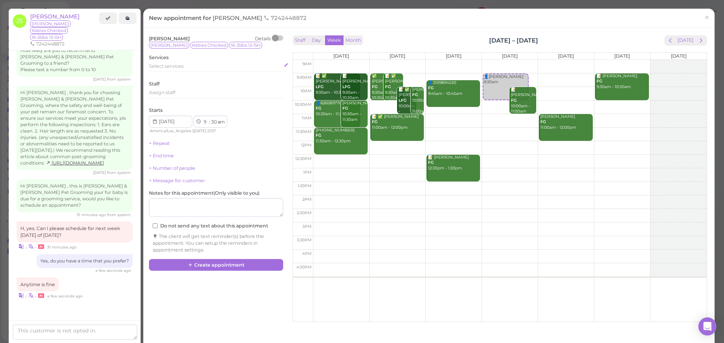
click at [224, 69] on div "Select services" at bounding box center [216, 66] width 134 height 7
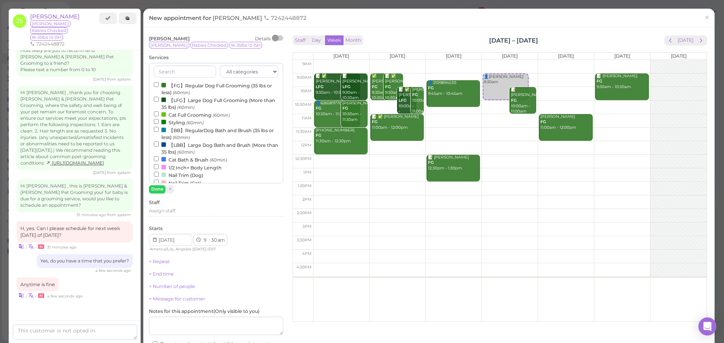
click at [207, 84] on label "【FG】Regular Dog Full Grooming (35 lbs or less) (60min)" at bounding box center [216, 88] width 124 height 15
click at [159, 84] on input "【FG】Regular Dog Full Grooming (35 lbs or less) (60min)" at bounding box center [156, 84] width 5 height 5
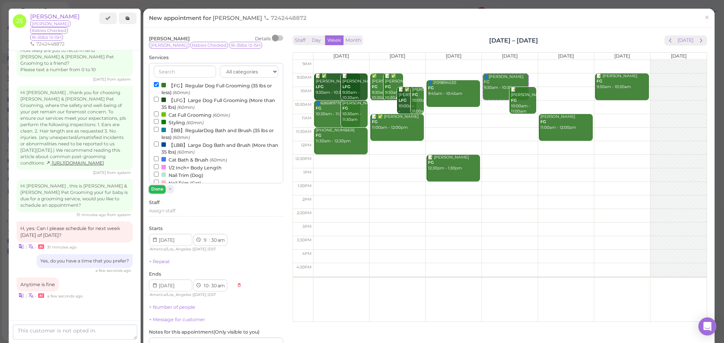
click at [162, 192] on button "Done" at bounding box center [157, 190] width 17 height 8
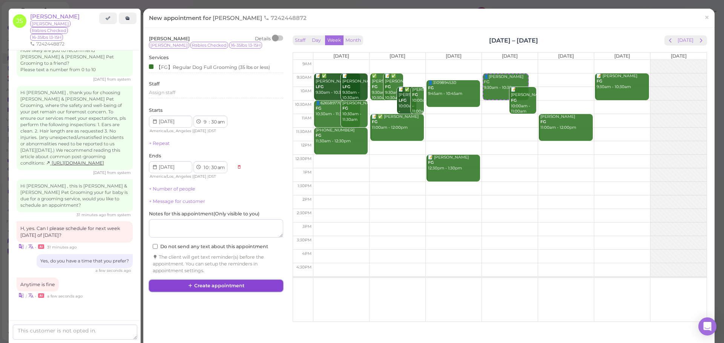
click at [226, 285] on button "Create appointment" at bounding box center [216, 286] width 134 height 12
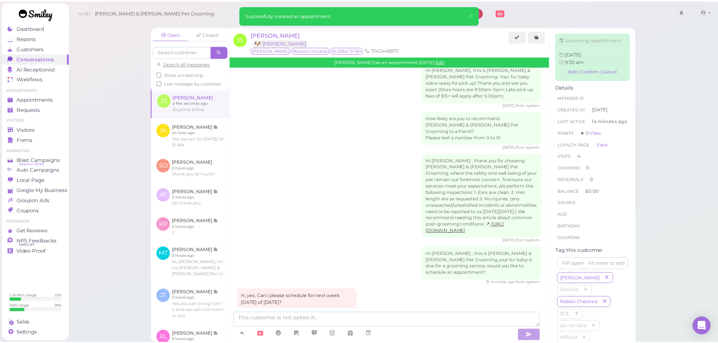
scroll to position [1208, 0]
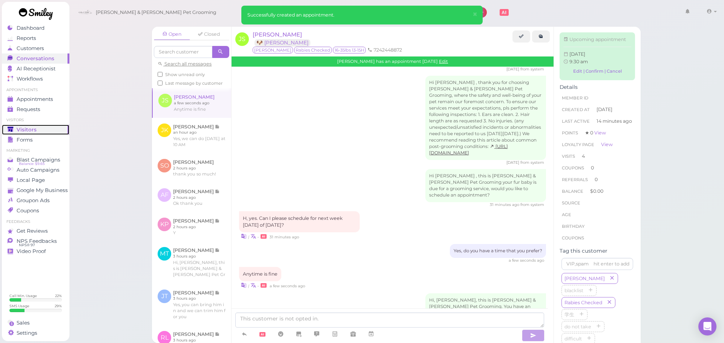
click at [37, 128] on div "Visitors" at bounding box center [35, 130] width 54 height 6
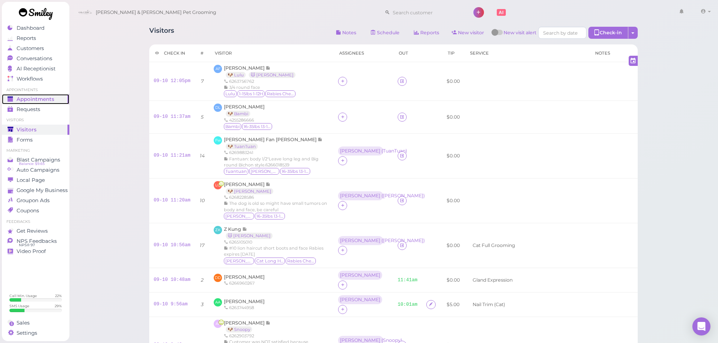
drag, startPoint x: 37, startPoint y: 96, endPoint x: 65, endPoint y: 97, distance: 28.7
click at [37, 96] on span "Appointments" at bounding box center [36, 99] width 38 height 6
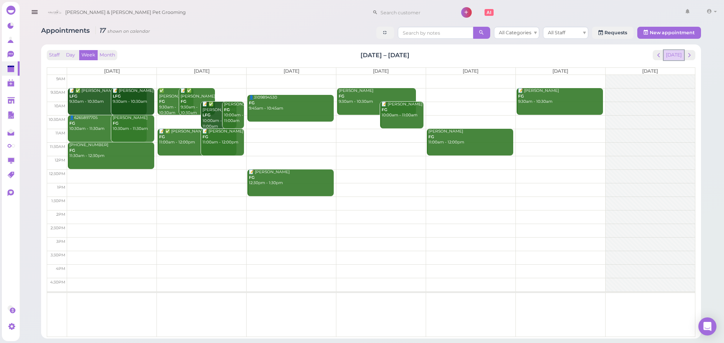
click at [675, 51] on button "[DATE]" at bounding box center [674, 55] width 20 height 10
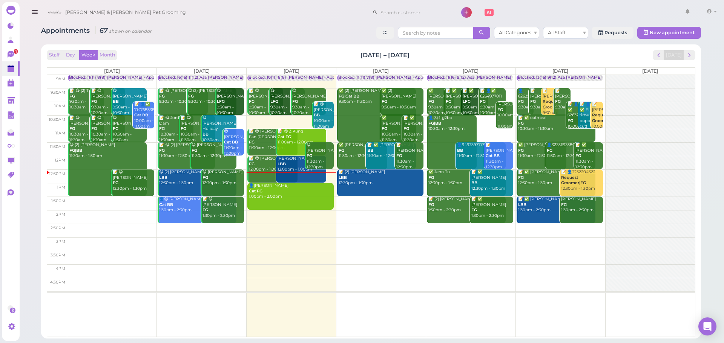
click at [578, 183] on b "Request Groomer|FG" at bounding box center [573, 180] width 25 height 11
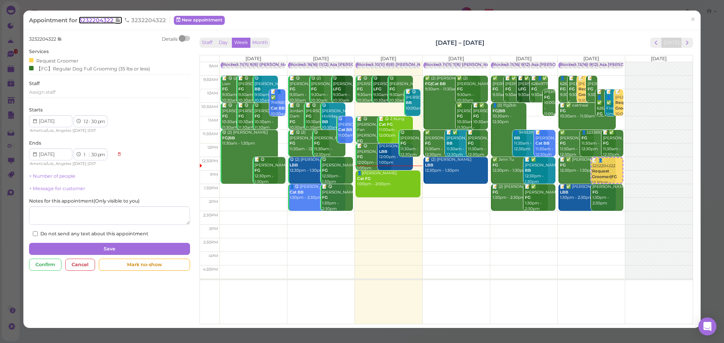
click at [96, 20] on span "3232204322" at bounding box center [97, 20] width 36 height 7
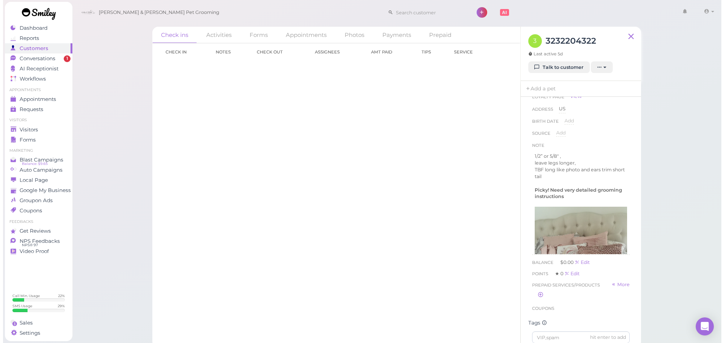
scroll to position [38, 0]
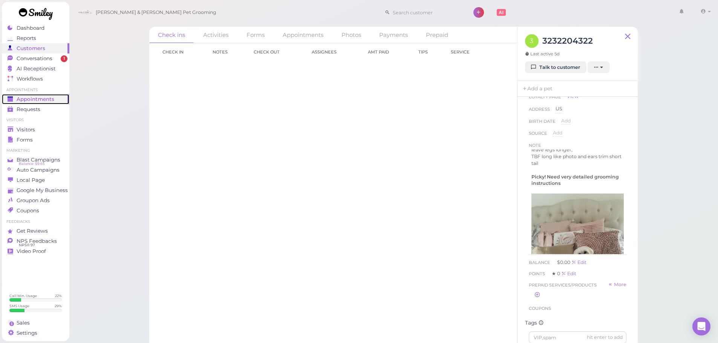
click at [40, 103] on link "Appointments" at bounding box center [35, 99] width 67 height 10
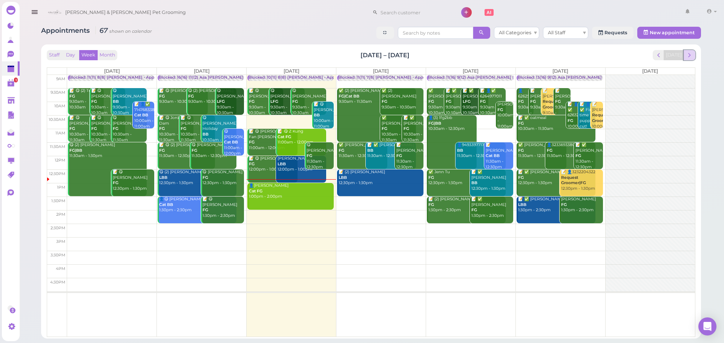
click at [689, 59] on button "next" at bounding box center [690, 55] width 12 height 10
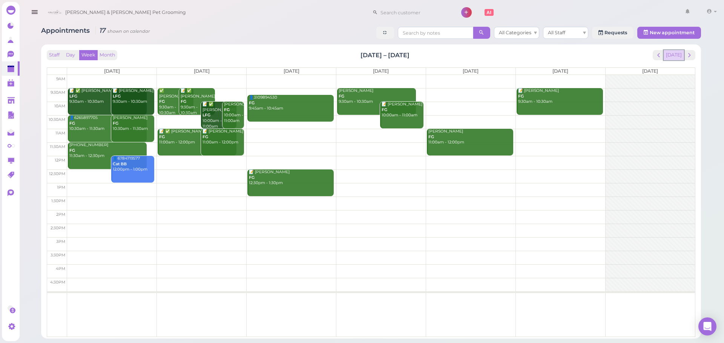
click at [676, 52] on button "[DATE]" at bounding box center [674, 55] width 20 height 10
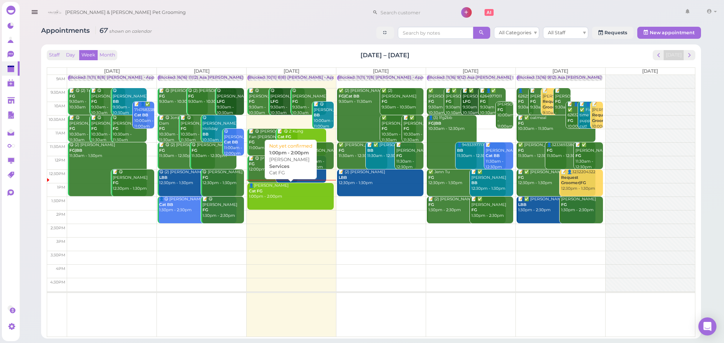
click at [262, 197] on div "👤Amilcar Oliveros Cat FG 1:00pm - 2:00pm" at bounding box center [290, 191] width 85 height 17
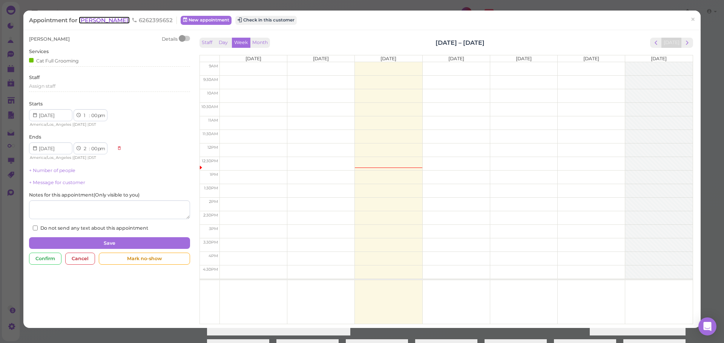
click at [108, 23] on span "Amilcar Oliveros" at bounding box center [104, 20] width 51 height 7
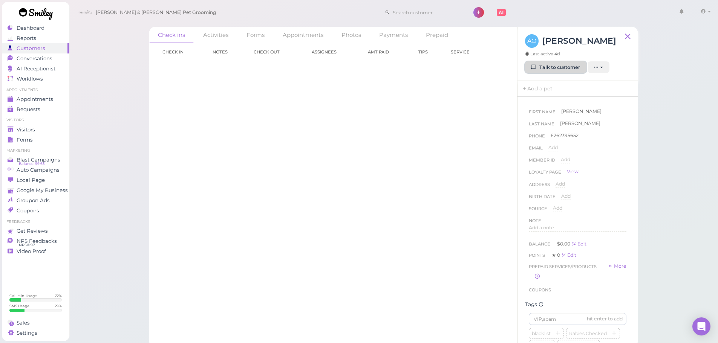
click at [547, 67] on link "Talk to customer" at bounding box center [555, 67] width 61 height 12
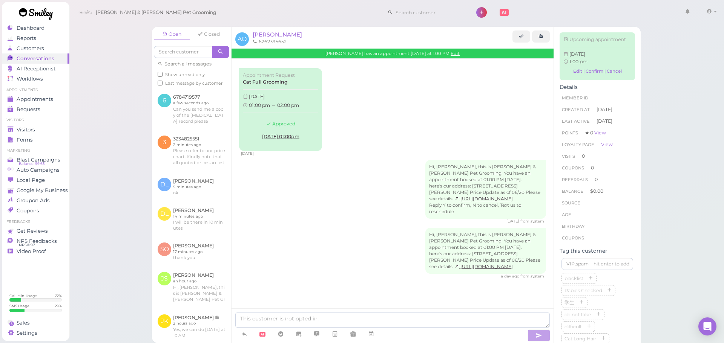
click at [355, 183] on div "Hi, Amilcar, this is Cody & Miley Pet Grooming. You have an appointment booked …" at bounding box center [392, 192] width 307 height 64
click at [308, 325] on textarea at bounding box center [392, 320] width 314 height 15
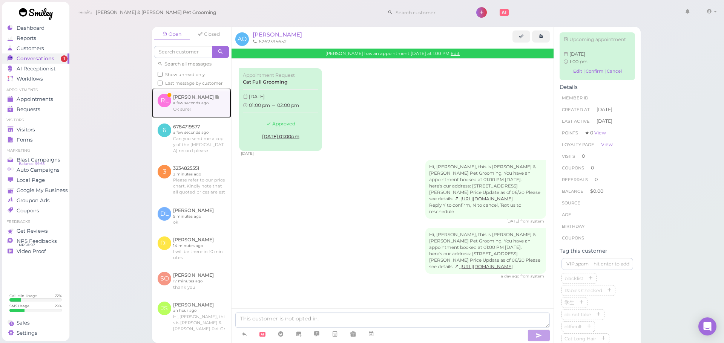
click at [181, 107] on link at bounding box center [191, 102] width 79 height 29
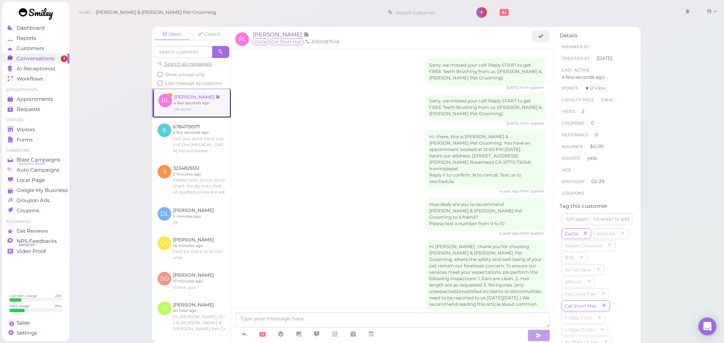
scroll to position [662, 0]
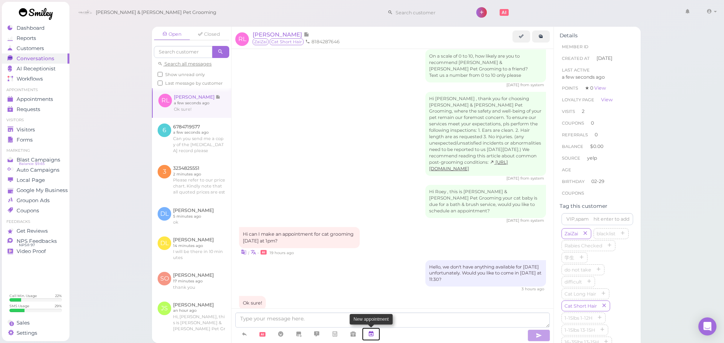
click at [373, 334] on icon at bounding box center [371, 335] width 6 height 8
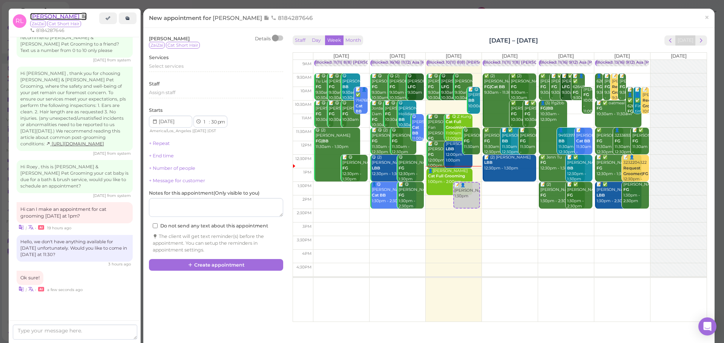
click at [46, 14] on span "Roey Lian" at bounding box center [55, 16] width 51 height 7
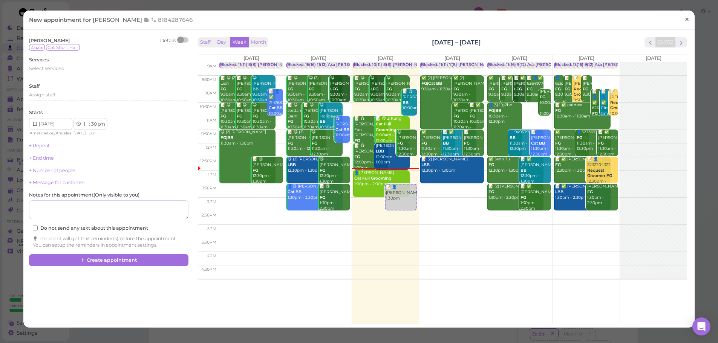
click at [687, 18] on link "×" at bounding box center [687, 20] width 14 height 18
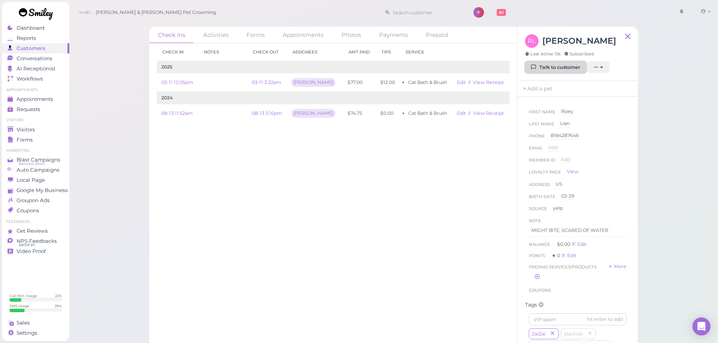
click at [566, 71] on link "Talk to customer" at bounding box center [555, 67] width 61 height 12
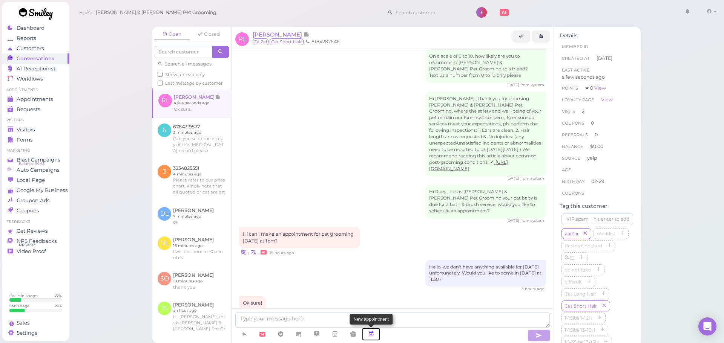
click at [377, 339] on link at bounding box center [371, 334] width 18 height 13
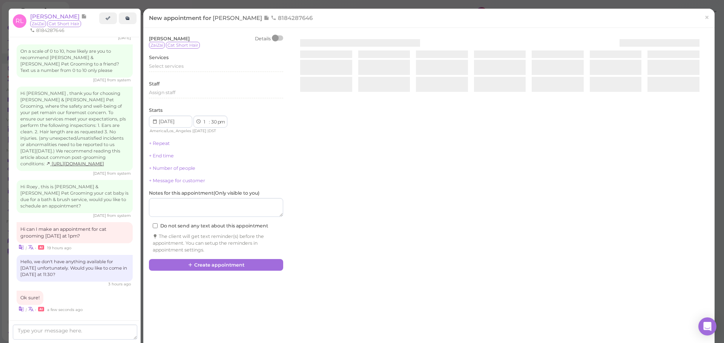
scroll to position [688, 0]
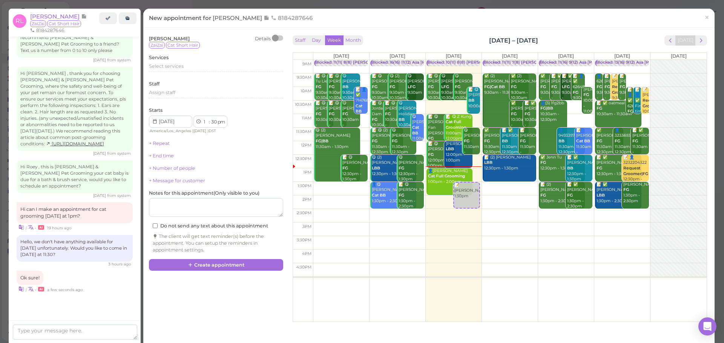
click at [573, 119] on td at bounding box center [510, 121] width 394 height 14
type input "2025-09-12"
select select "11"
select select "00"
select select "am"
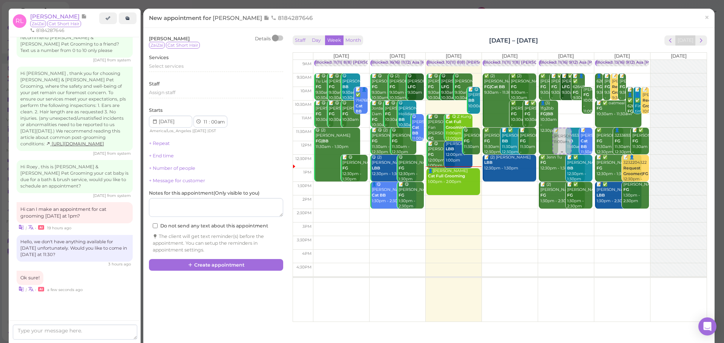
drag, startPoint x: 554, startPoint y: 125, endPoint x: 555, endPoint y: 142, distance: 17.0
click at [555, 60] on div "📝 Roey Lian 11:00am Blocked: 11(16) 9(12) Asa Helen Rebecca • Appointment ✅ Joa…" at bounding box center [566, 60] width 56 height 0
select select "30"
click at [193, 66] on div "Select services" at bounding box center [216, 66] width 134 height 7
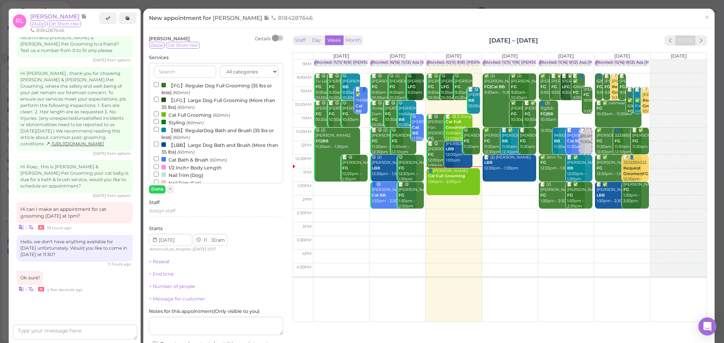
click at [178, 159] on label "Cat Bath & Brush (60min)" at bounding box center [190, 160] width 73 height 8
click at [159, 159] on input "Cat Bath & Brush (60min)" at bounding box center [156, 158] width 5 height 5
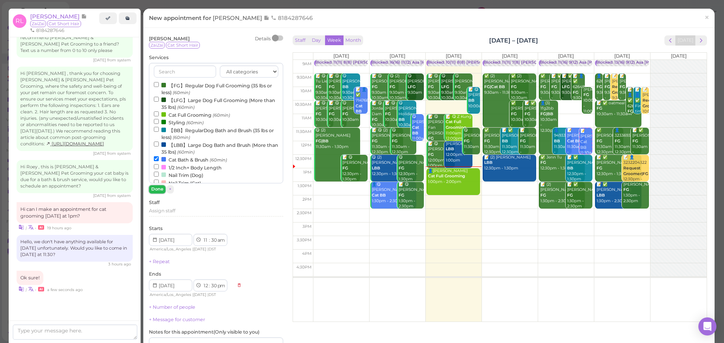
click at [154, 189] on button "Done" at bounding box center [157, 190] width 17 height 8
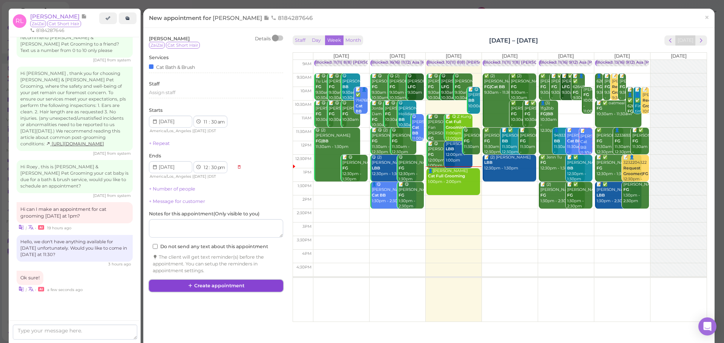
click at [198, 284] on button "Create appointment" at bounding box center [216, 286] width 134 height 12
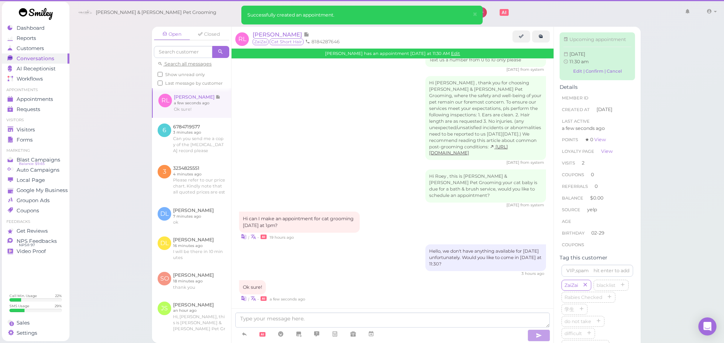
scroll to position [662, 0]
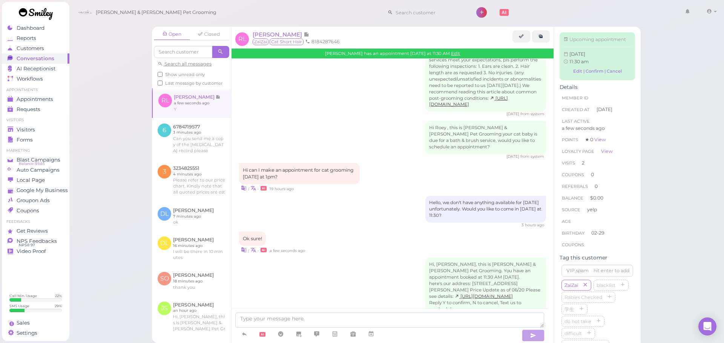
scroll to position [763, 0]
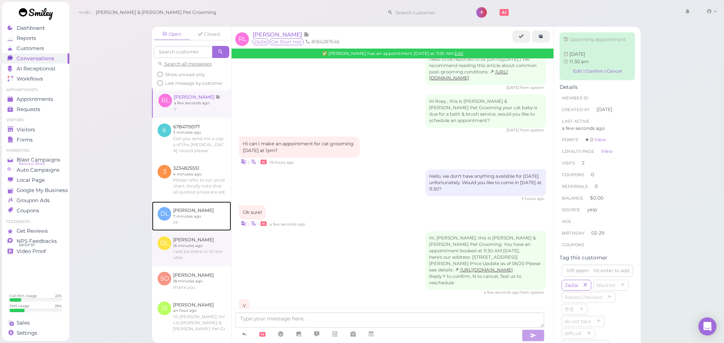
drag, startPoint x: 202, startPoint y: 234, endPoint x: 206, endPoint y: 253, distance: 19.0
click at [202, 231] on link at bounding box center [191, 216] width 79 height 29
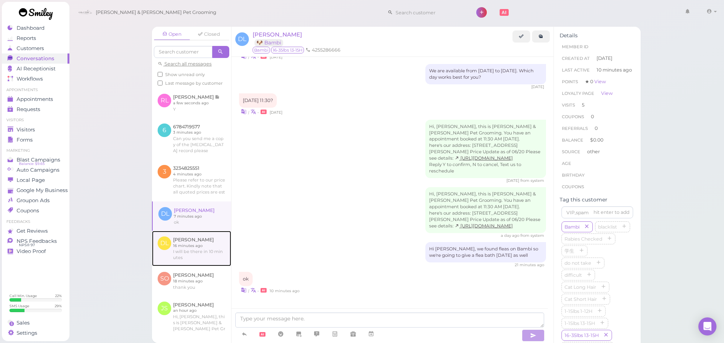
click at [207, 267] on link at bounding box center [191, 248] width 79 height 35
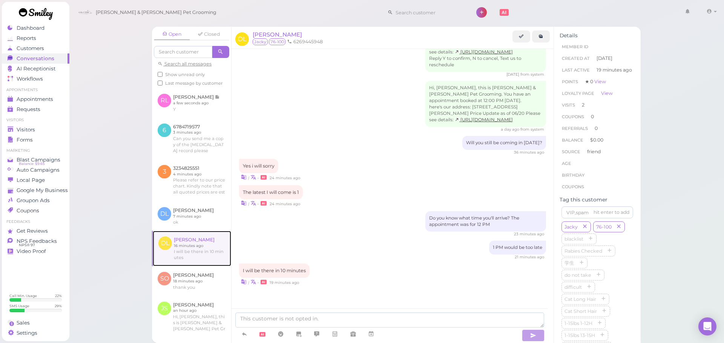
scroll to position [869, 0]
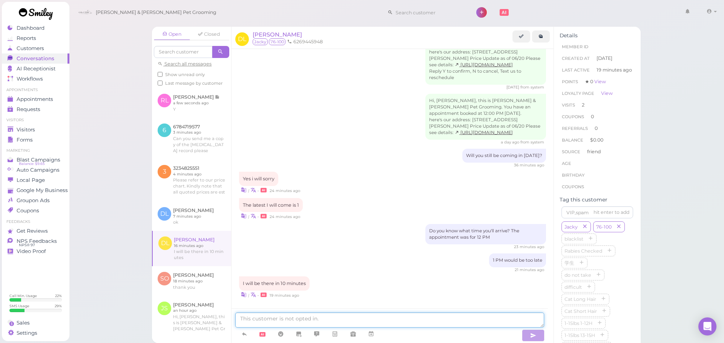
click at [313, 324] on textarea at bounding box center [389, 320] width 309 height 15
click at [300, 324] on textarea at bounding box center [389, 320] width 309 height 15
click at [361, 318] on textarea at bounding box center [389, 320] width 309 height 15
drag, startPoint x: 521, startPoint y: 37, endPoint x: 506, endPoint y: 42, distance: 16.7
click at [521, 37] on icon at bounding box center [521, 37] width 5 height 6
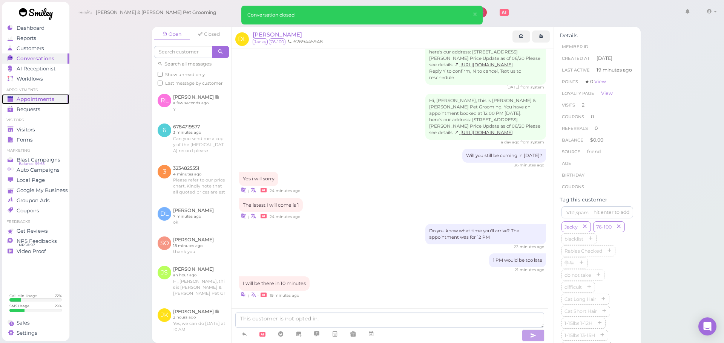
click at [55, 99] on div "Appointments" at bounding box center [35, 99] width 54 height 6
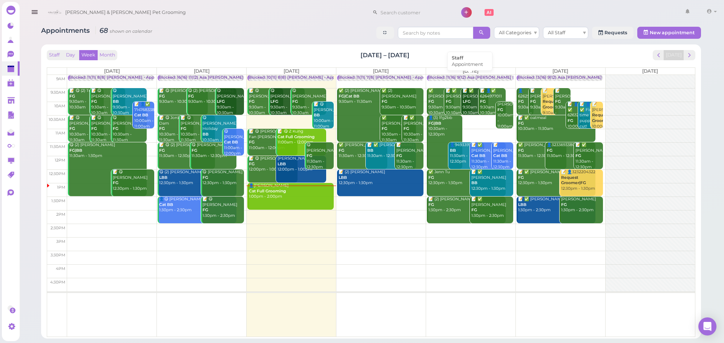
click at [451, 77] on div "Blocked: 11(16) 9(12) Asa Helen Rebecca • Appointment" at bounding box center [503, 78] width 150 height 6
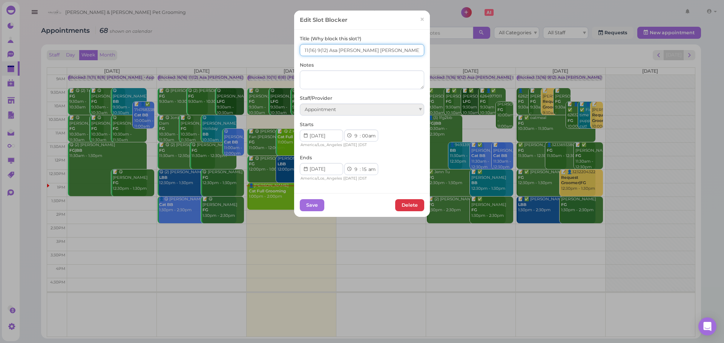
click at [303, 52] on input "11(16) 9(12) Asa Helen Rebecca" at bounding box center [362, 50] width 124 height 12
type input "16(16) 10(12) Asa Helen Rebecca"
click at [314, 210] on button "Save" at bounding box center [312, 205] width 25 height 12
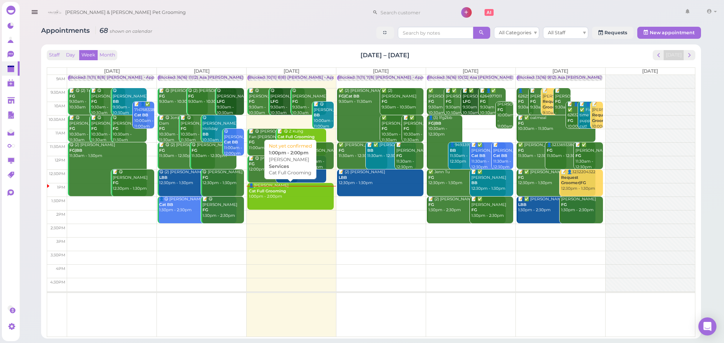
click at [281, 198] on div "👤Amilcar Oliveros Cat Full Grooming 1:00pm - 2:00pm" at bounding box center [290, 191] width 85 height 17
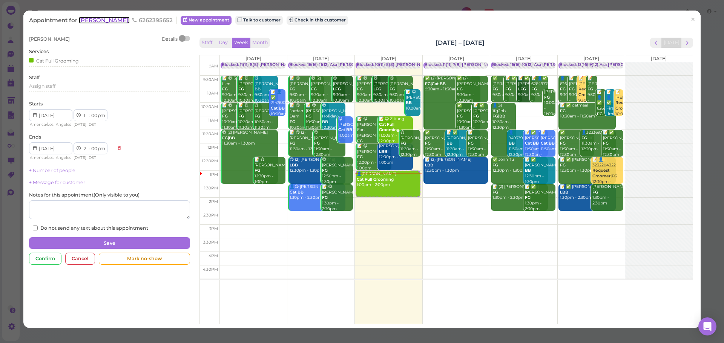
click at [104, 18] on span "Amilcar Oliveros" at bounding box center [104, 20] width 51 height 7
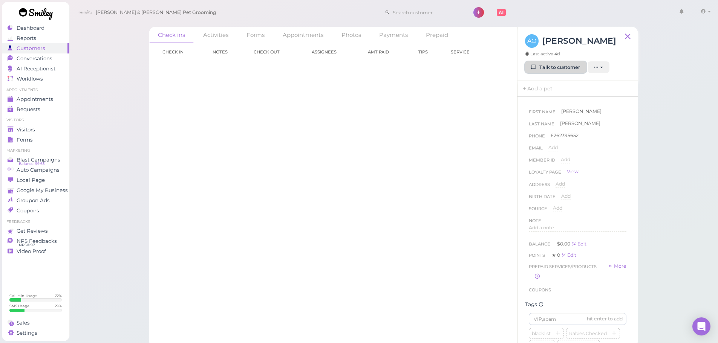
click at [546, 65] on link "Talk to customer" at bounding box center [555, 67] width 61 height 12
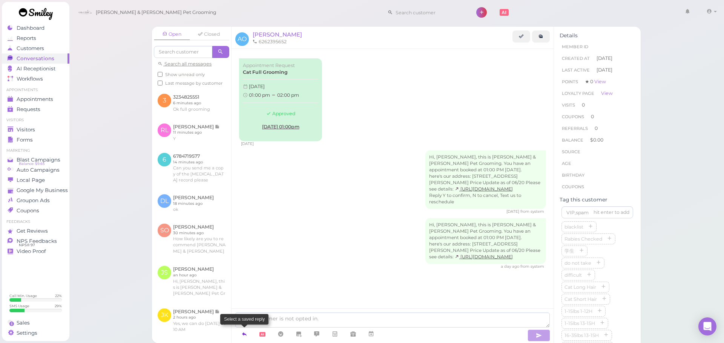
click at [245, 330] on link at bounding box center [244, 334] width 18 height 13
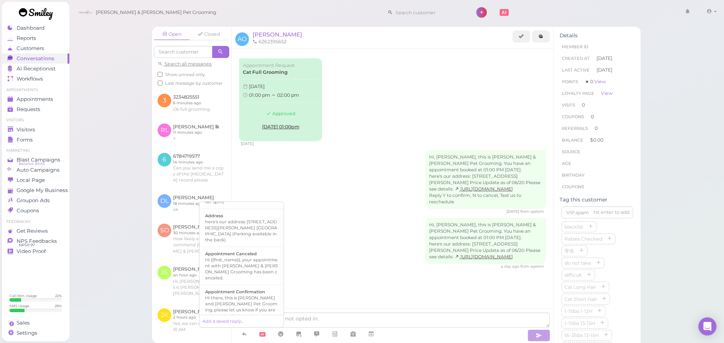
scroll to position [113, 0]
click at [248, 260] on div "Hi there, this is Cody and Miley Pet Grooming, please let us know if you are st…" at bounding box center [241, 273] width 73 height 30
type textarea "Hi there, this is Cody and Miley Pet Grooming, please let us know if you are st…"
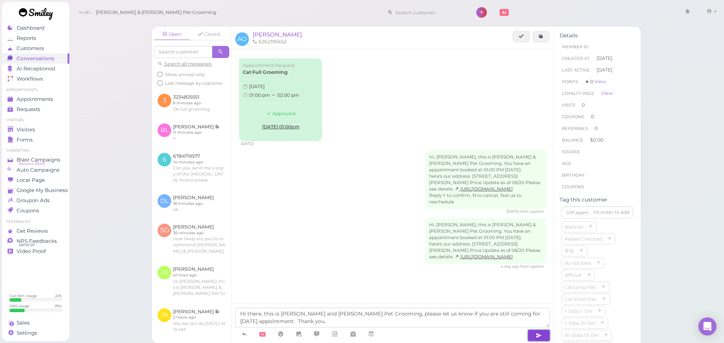
click at [533, 337] on button "button" at bounding box center [538, 336] width 23 height 12
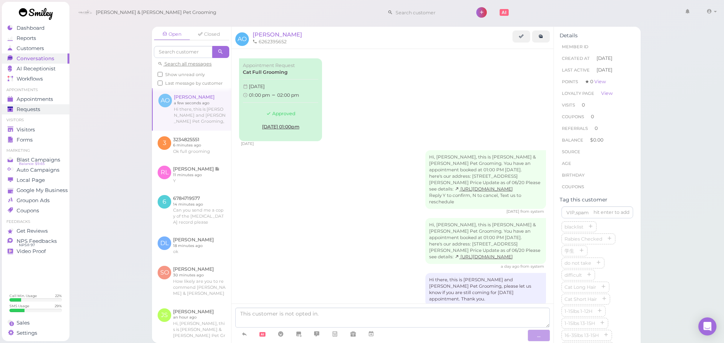
scroll to position [26, 0]
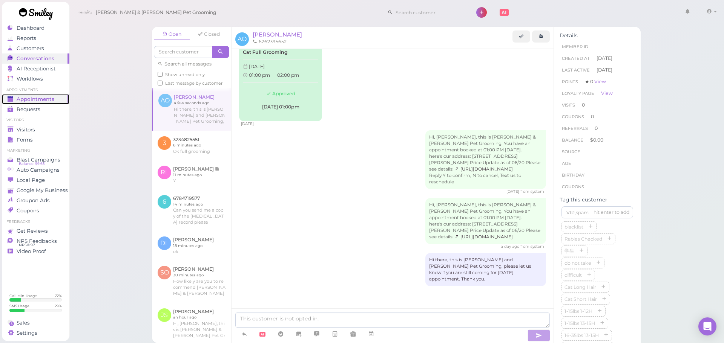
click at [48, 99] on span "Appointments" at bounding box center [36, 99] width 38 height 6
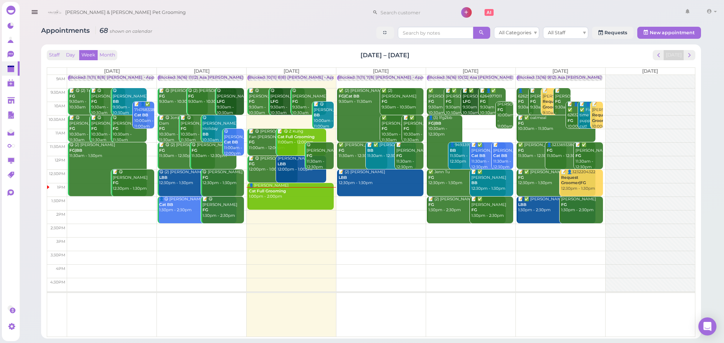
click at [242, 41] on div "Appointments 68 shown on calendar All Categories All Staff Requests New appoint…" at bounding box center [371, 180] width 679 height 318
click at [244, 33] on div "Appointments 68 shown on calendar All Categories All Staff Requests New appoint…" at bounding box center [371, 34] width 660 height 14
click at [294, 170] on div "Dalin Liang LBB 12:00pm - 1:00pm" at bounding box center [301, 164] width 49 height 17
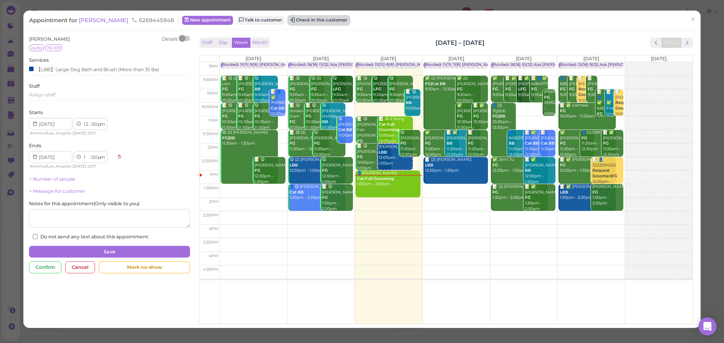
click at [288, 19] on button "Check in this customer" at bounding box center [318, 20] width 61 height 9
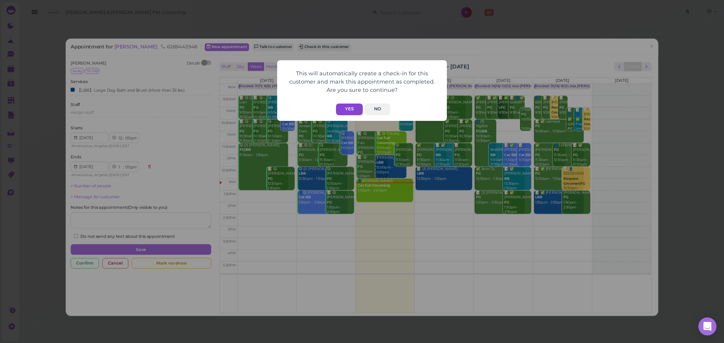
click at [350, 111] on button "Yes" at bounding box center [349, 110] width 27 height 12
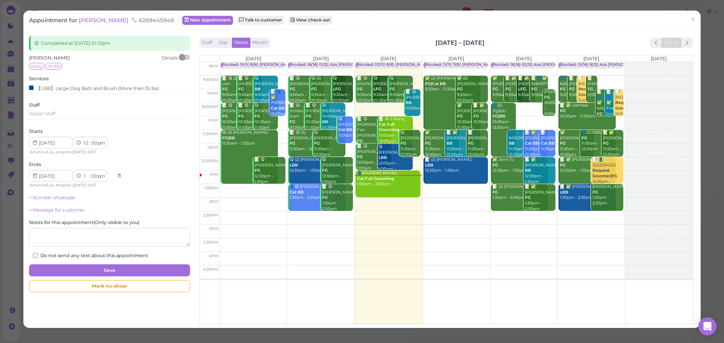
click at [374, 33] on div "Completed at 2025-09-10 01:10pm Dalin Liang Details Jacky 76-100 Services 【LBB】…" at bounding box center [361, 179] width 677 height 298
click at [690, 17] on span "×" at bounding box center [692, 19] width 5 height 11
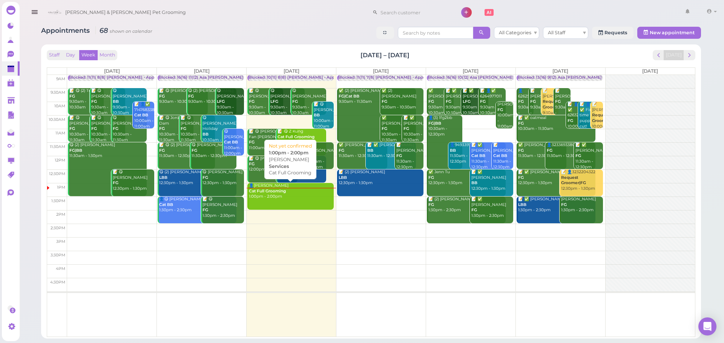
click at [272, 201] on link "👤Amilcar Oliveros Cat Full Grooming 1:00pm - 2:00pm" at bounding box center [290, 196] width 86 height 27
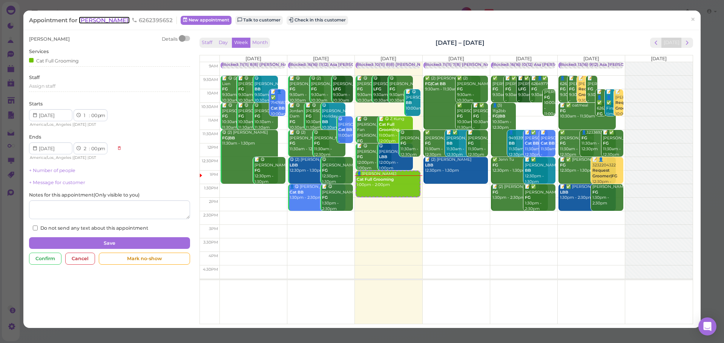
click at [104, 17] on span "Amilcar Oliveros" at bounding box center [104, 20] width 51 height 7
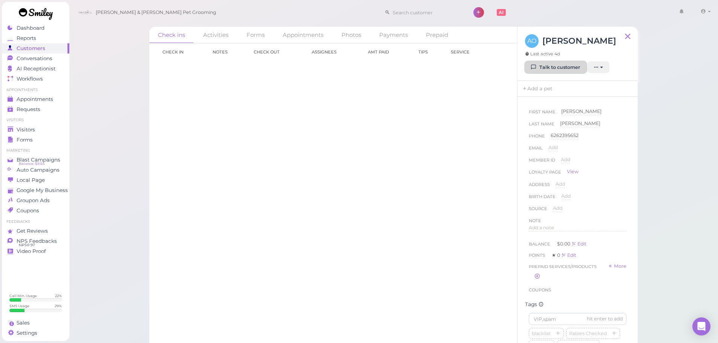
click at [551, 69] on link "Talk to customer" at bounding box center [555, 67] width 61 height 12
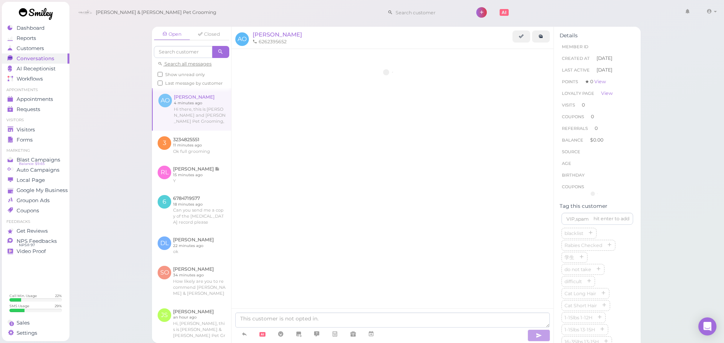
scroll to position [23, 0]
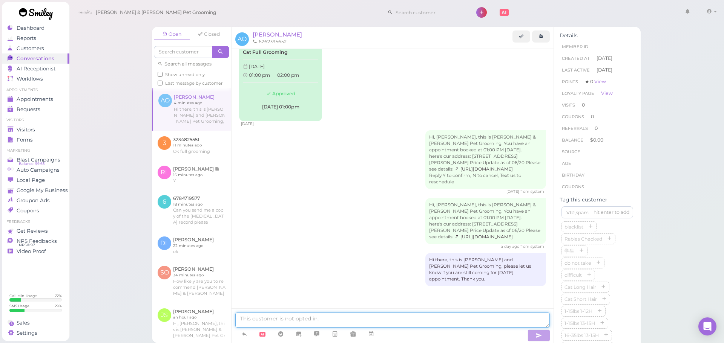
click at [362, 323] on textarea at bounding box center [392, 320] width 314 height 15
click at [360, 274] on div "Hi there, this is Cody and Miley Pet Grooming, please let us know if you are st…" at bounding box center [392, 269] width 307 height 33
click at [373, 222] on div "Hi, [PERSON_NAME], this is [PERSON_NAME] & [PERSON_NAME] Pet Grooming. You have…" at bounding box center [392, 223] width 307 height 51
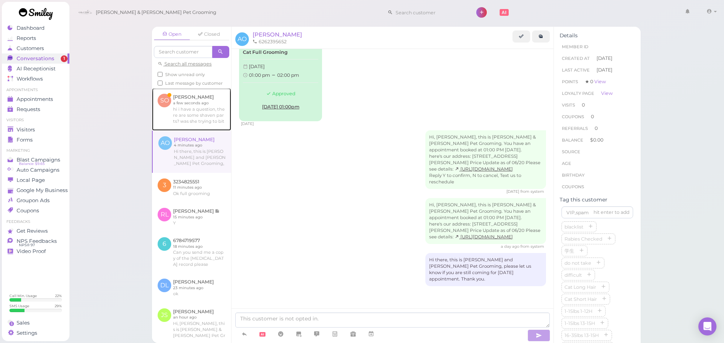
drag, startPoint x: 187, startPoint y: 110, endPoint x: 246, endPoint y: 162, distance: 78.0
click at [188, 110] on link at bounding box center [191, 109] width 79 height 42
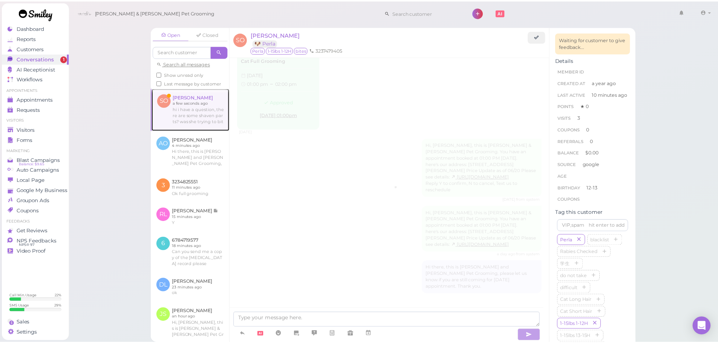
scroll to position [897, 0]
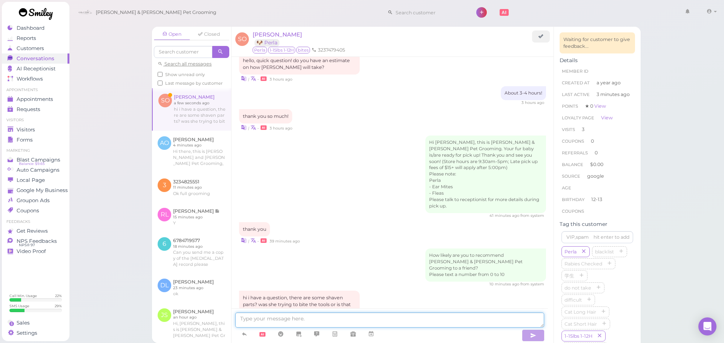
click at [366, 320] on textarea at bounding box center [389, 320] width 309 height 15
click at [273, 34] on span "[PERSON_NAME]" at bounding box center [277, 34] width 49 height 7
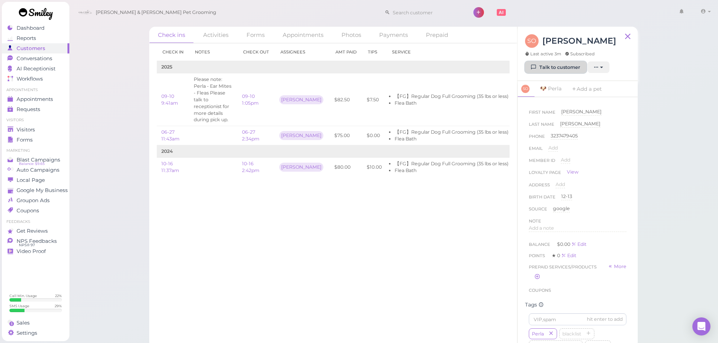
click at [551, 68] on link "Talk to customer" at bounding box center [555, 67] width 61 height 12
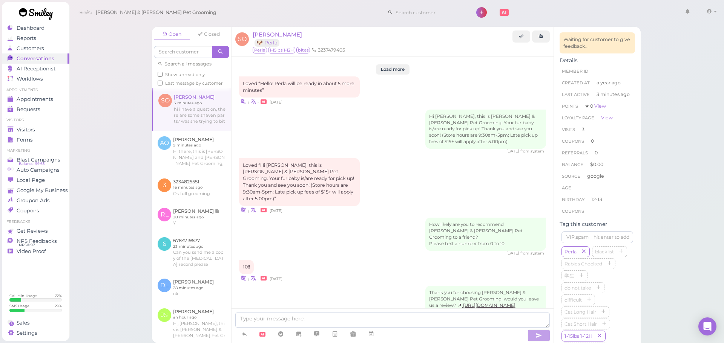
scroll to position [897, 0]
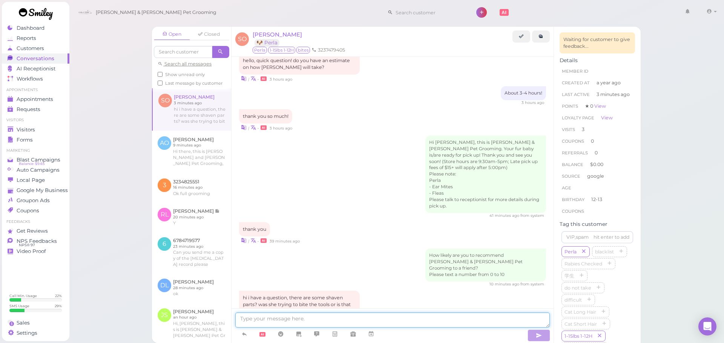
click at [373, 322] on textarea at bounding box center [392, 320] width 314 height 15
click at [396, 320] on textarea at bounding box center [392, 320] width 314 height 15
type textarea "Hello! Can you show me which parts you're talking about so I can show"
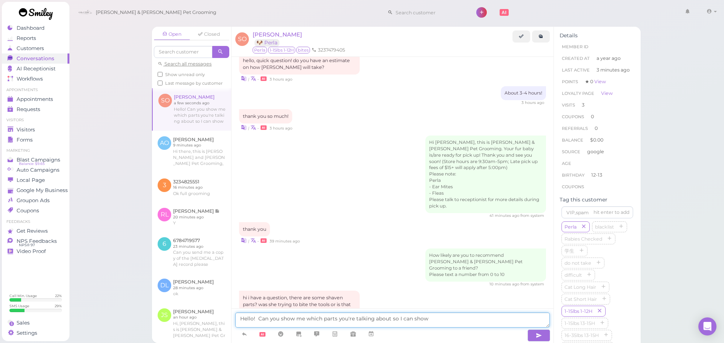
scroll to position [921, 0]
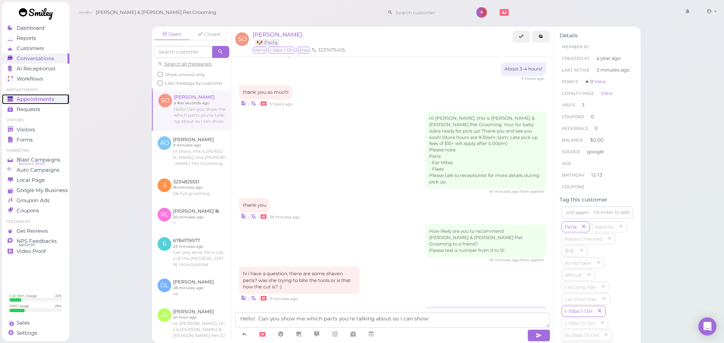
click at [41, 100] on span "Appointments" at bounding box center [36, 99] width 38 height 6
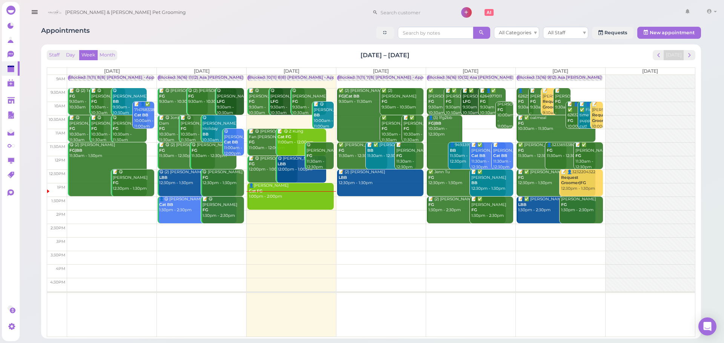
click at [252, 43] on div "Appointments All Categories All Staff Requests New appointment Staff Day Week M…" at bounding box center [371, 180] width 679 height 318
click at [288, 46] on div "Staff Day Week Month Sep 8 – 14, 2025 Today Mon 9/8 Tue 9/9 Wed 9/10 Thu 9/11 F…" at bounding box center [371, 191] width 660 height 294
click at [225, 32] on div "Appointments 68 shown on calendar All Categories All Staff Requests New appoint…" at bounding box center [371, 34] width 660 height 14
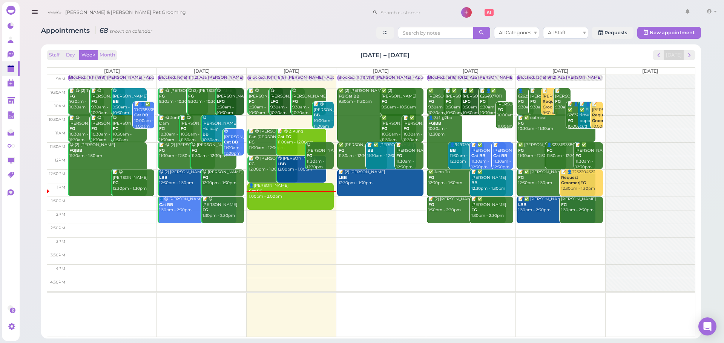
click at [441, 57] on div "Staff Day Week Month [DATE] – [DATE] [DATE]" at bounding box center [371, 55] width 649 height 10
click at [272, 201] on link "👤Amilcar Oliveros Cat FG 1:00pm - 2:00pm" at bounding box center [290, 196] width 86 height 27
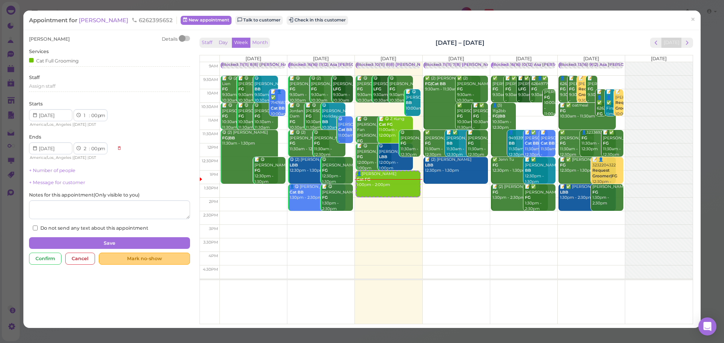
click at [165, 257] on div "Mark no-show" at bounding box center [144, 259] width 91 height 12
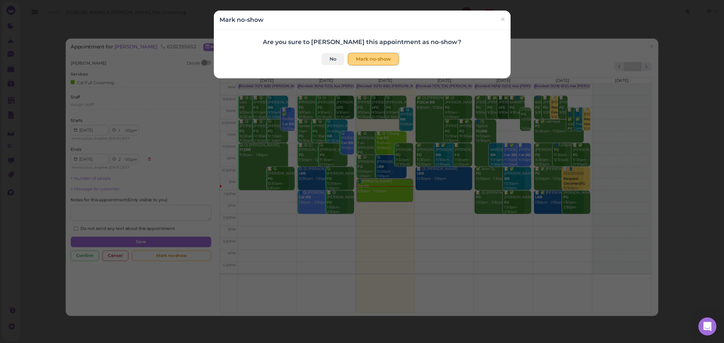
click at [371, 60] on button "Mark no-show" at bounding box center [373, 59] width 51 height 12
checkbox input "true"
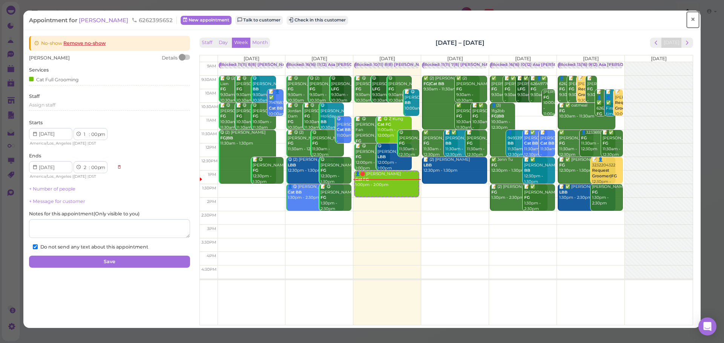
drag, startPoint x: 687, startPoint y: 19, endPoint x: 679, endPoint y: 20, distance: 8.7
click at [690, 19] on span "×" at bounding box center [692, 19] width 5 height 11
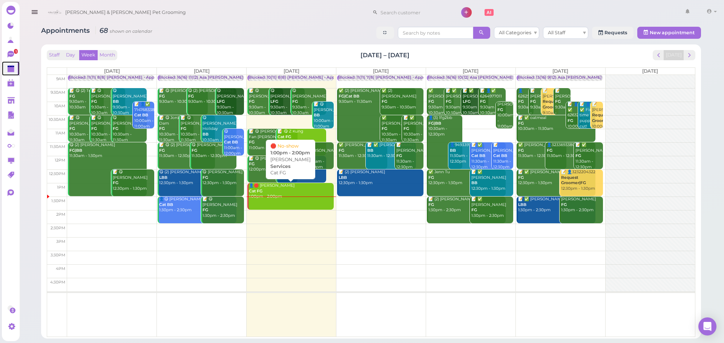
click at [11, 66] on icon at bounding box center [12, 69] width 8 height 8
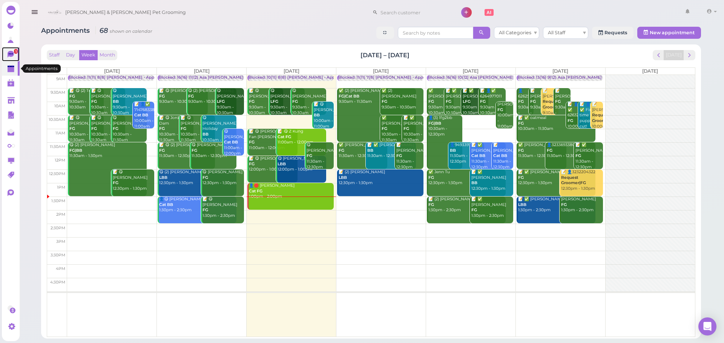
click at [4, 53] on link "1" at bounding box center [11, 54] width 18 height 14
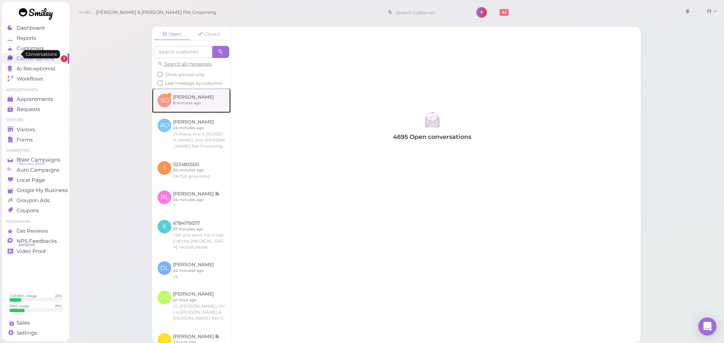
click at [192, 103] on link at bounding box center [191, 100] width 79 height 25
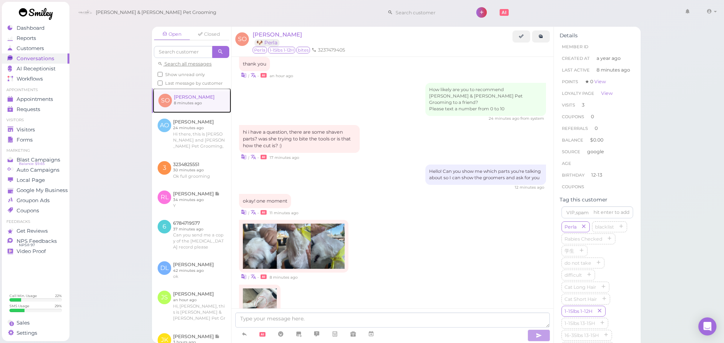
scroll to position [918, 0]
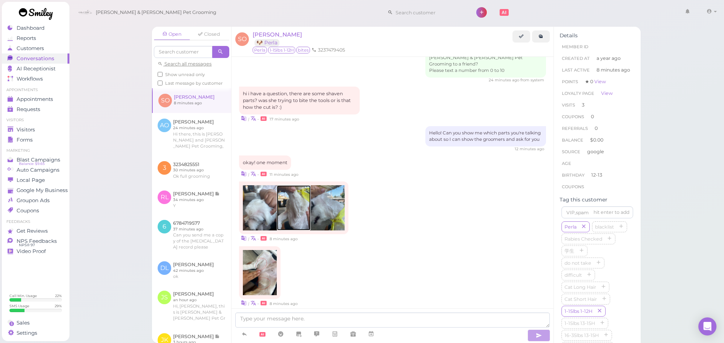
click at [293, 198] on img at bounding box center [294, 208] width 34 height 45
click at [328, 210] on img at bounding box center [328, 208] width 34 height 45
click at [263, 207] on img at bounding box center [260, 208] width 34 height 45
click at [258, 258] on img at bounding box center [260, 272] width 34 height 45
click at [371, 322] on textarea at bounding box center [392, 320] width 314 height 15
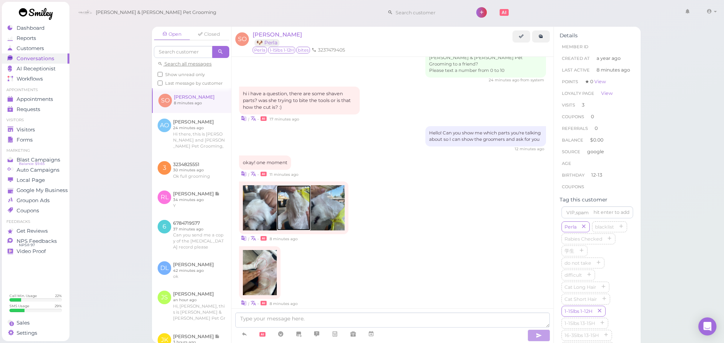
click at [303, 207] on img at bounding box center [294, 208] width 34 height 45
click at [391, 315] on textarea at bounding box center [392, 320] width 314 height 15
click at [410, 322] on textarea at bounding box center [392, 320] width 314 height 15
click at [405, 318] on textarea at bounding box center [392, 320] width 314 height 15
click at [382, 322] on textarea at bounding box center [392, 320] width 314 height 15
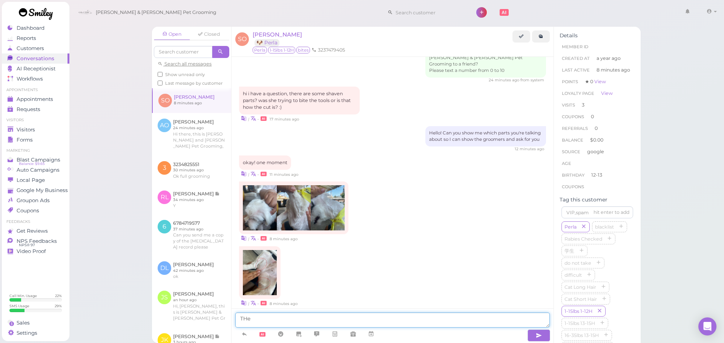
type textarea "THe"
click at [338, 197] on img at bounding box center [328, 208] width 34 height 45
click at [276, 317] on textarea "T" at bounding box center [392, 320] width 314 height 15
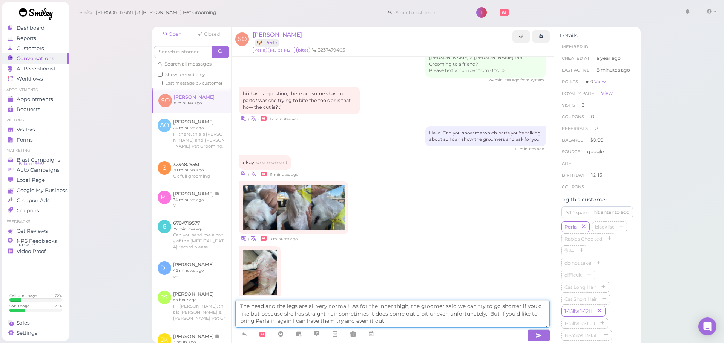
type textarea "The head and the legs are all very normal! As for the inner thigh, the groomer …"
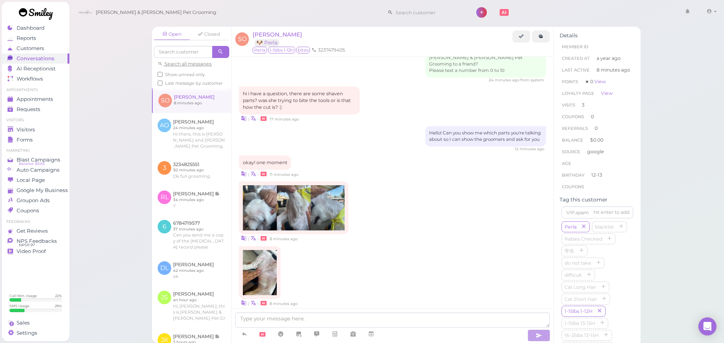
click at [111, 148] on div "Open Closed Search all messages Show unread only Last message by customer SO Sh…" at bounding box center [396, 171] width 655 height 343
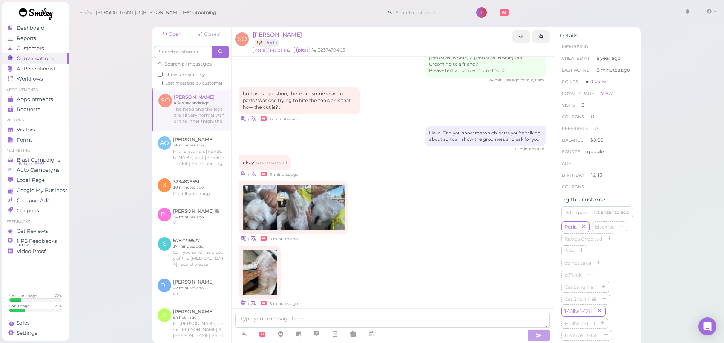
scroll to position [968, 0]
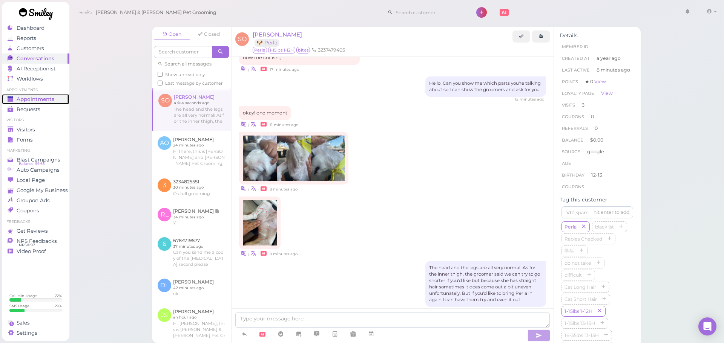
click at [60, 101] on div "Appointments" at bounding box center [35, 99] width 54 height 6
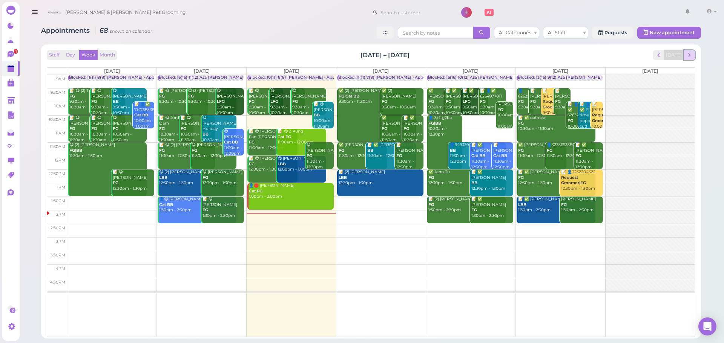
click at [688, 55] on span "next" at bounding box center [689, 55] width 7 height 7
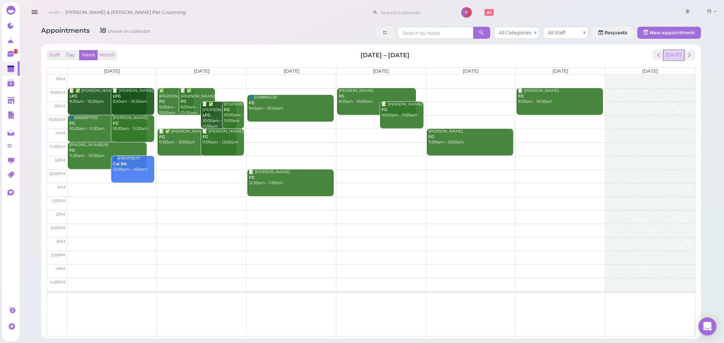
click at [679, 56] on button "[DATE]" at bounding box center [674, 55] width 20 height 10
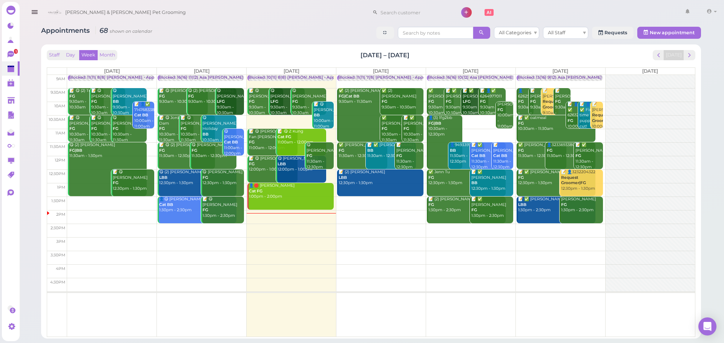
click at [289, 174] on link "😋 Dalin Liang LBB 12:00pm - 1:00pm" at bounding box center [301, 169] width 50 height 27
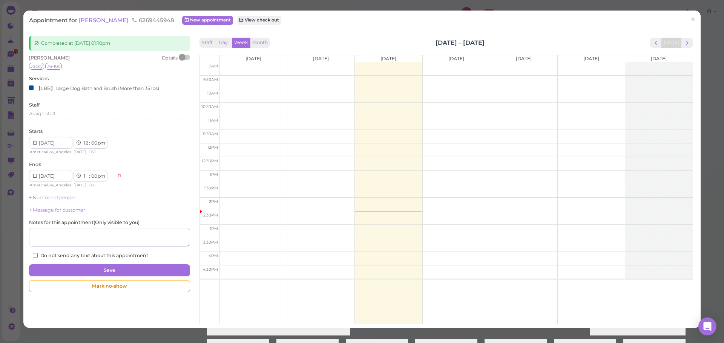
click at [132, 18] on icon at bounding box center [135, 20] width 6 height 7
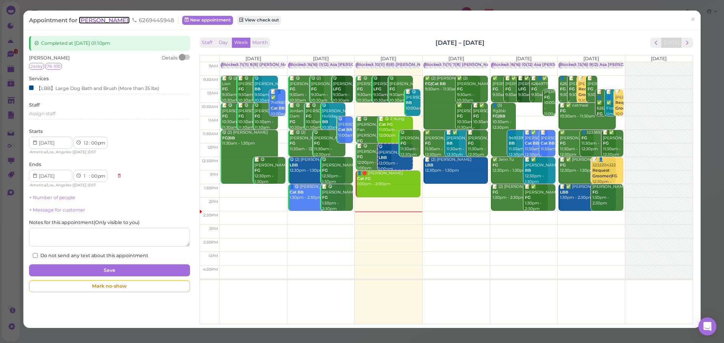
click at [95, 21] on span "Dalin Liang" at bounding box center [104, 20] width 51 height 7
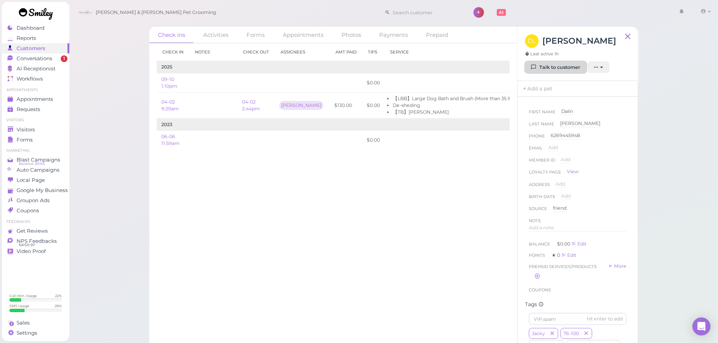
click at [546, 64] on link "Talk to customer" at bounding box center [555, 67] width 61 height 12
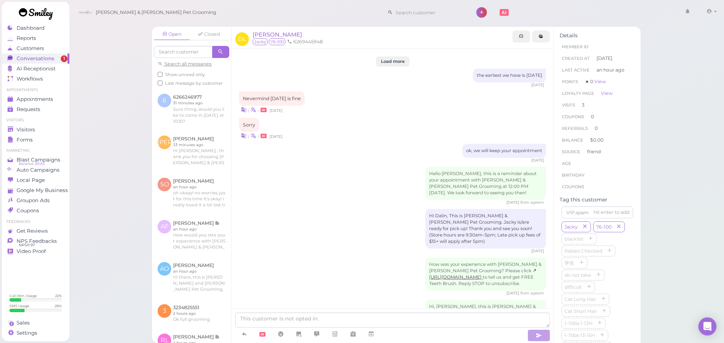
scroll to position [869, 0]
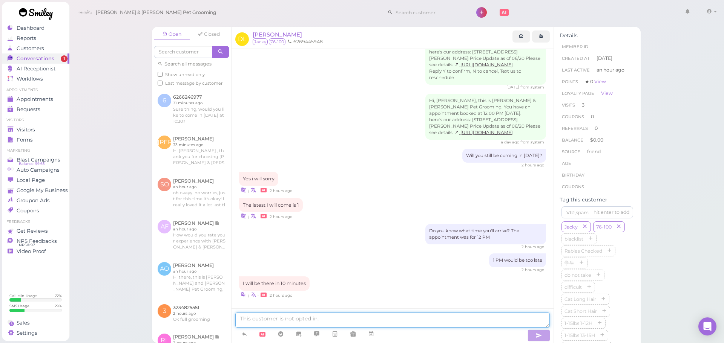
click at [250, 321] on textarea at bounding box center [392, 320] width 314 height 15
type textarea "Hi Dalin, Jacky has a lot of mattings on the body. Would you like for us to do …"
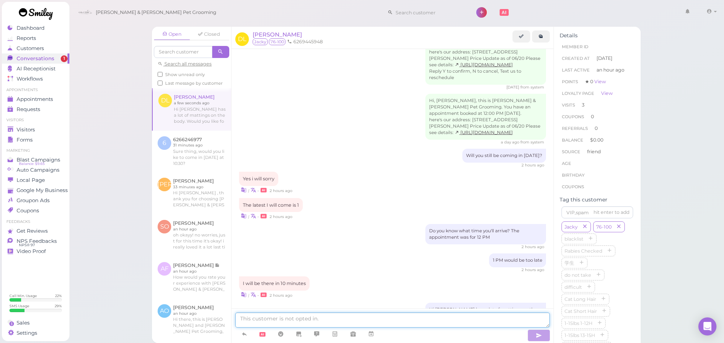
scroll to position [893, 0]
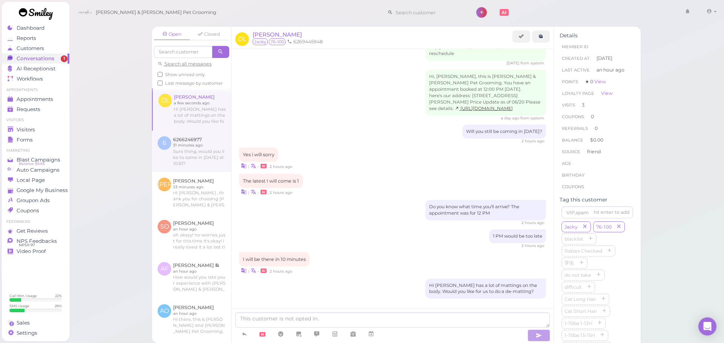
drag, startPoint x: 112, startPoint y: 97, endPoint x: 176, endPoint y: 143, distance: 78.9
click at [112, 97] on div "Open Closed Search all messages Show unread only Last message by customer DL Da…" at bounding box center [396, 171] width 655 height 343
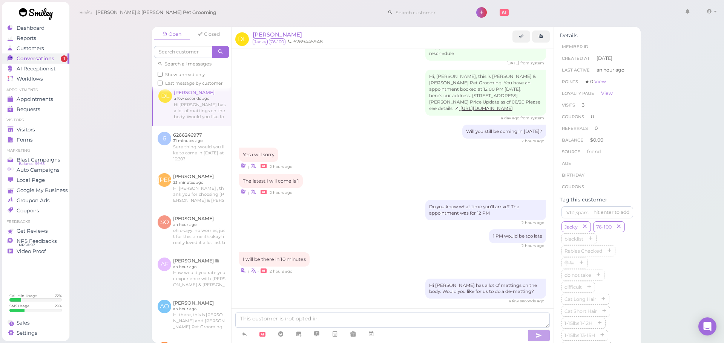
scroll to position [0, 0]
click at [172, 77] on label "Show unread only" at bounding box center [181, 74] width 47 height 7
click at [163, 77] on input "Show unread only" at bounding box center [160, 74] width 5 height 5
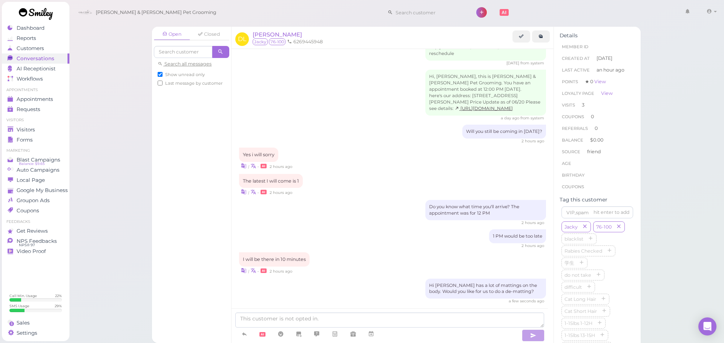
click at [175, 76] on span "Show unread only" at bounding box center [185, 74] width 40 height 5
click at [163, 76] on input "Show unread only" at bounding box center [160, 74] width 5 height 5
checkbox input "false"
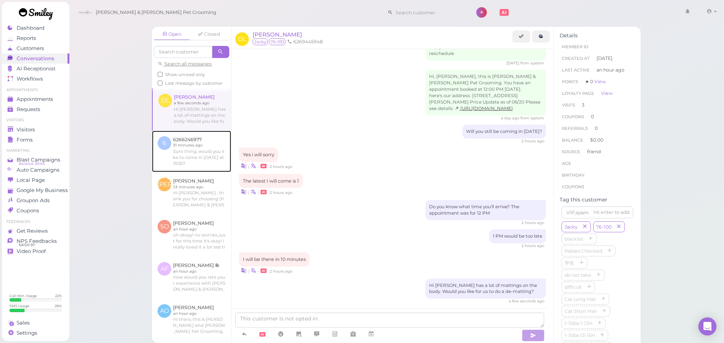
click at [207, 164] on link at bounding box center [191, 151] width 79 height 41
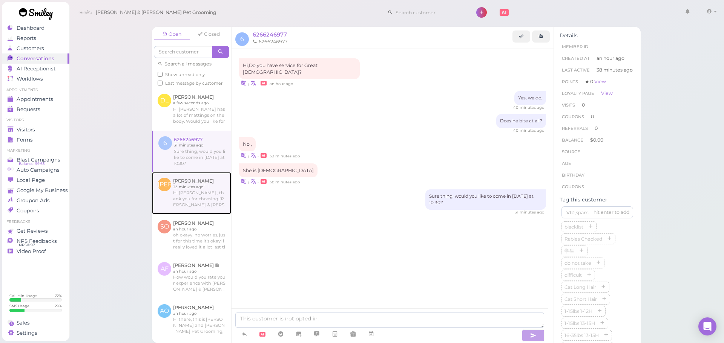
click at [214, 198] on link at bounding box center [191, 193] width 79 height 42
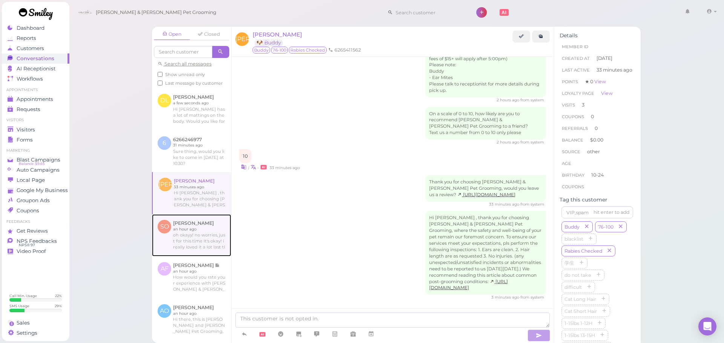
click at [216, 238] on link at bounding box center [191, 236] width 79 height 42
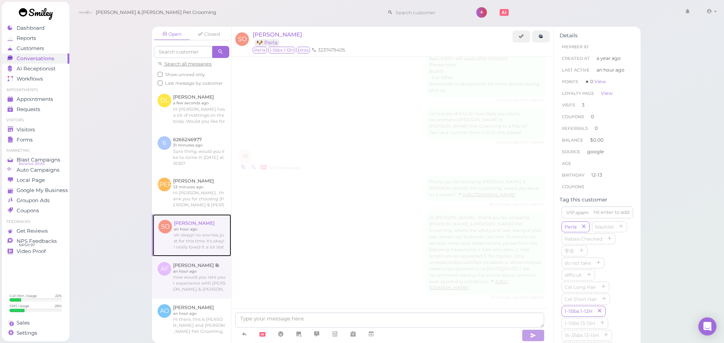
scroll to position [957, 0]
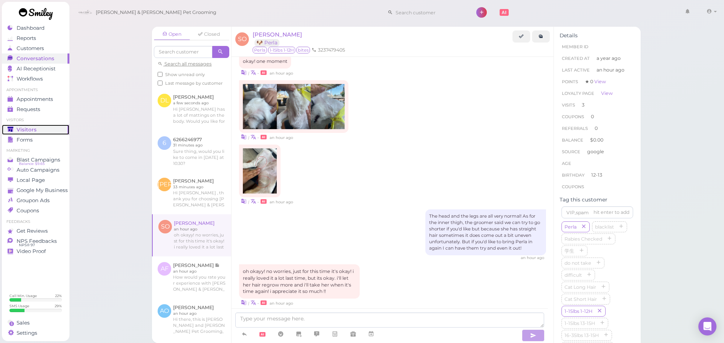
click at [41, 129] on div "Visitors" at bounding box center [35, 130] width 54 height 6
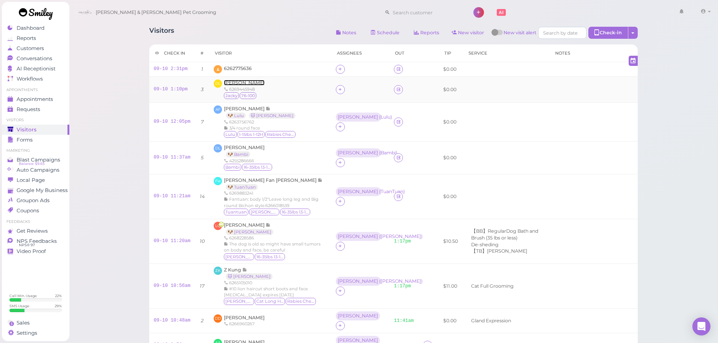
click at [234, 83] on span "Dalin Liang" at bounding box center [244, 83] width 41 height 6
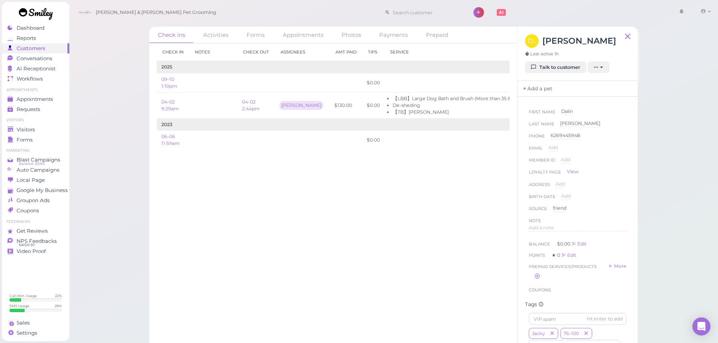
drag, startPoint x: 539, startPoint y: 91, endPoint x: 535, endPoint y: 92, distance: 3.9
click at [535, 92] on link "Add a pet" at bounding box center [538, 89] width 40 height 16
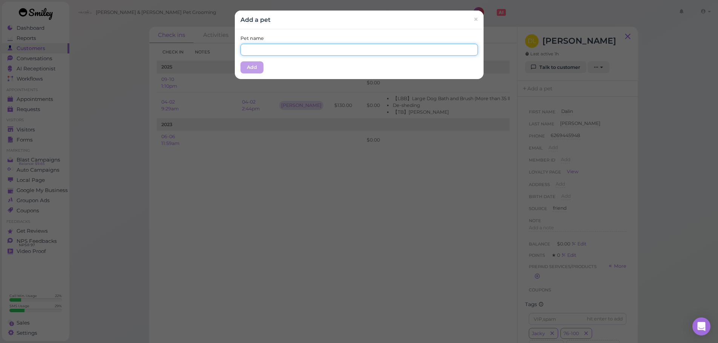
click at [330, 45] on input "text" at bounding box center [360, 50] width 238 height 12
type input "Jacky"
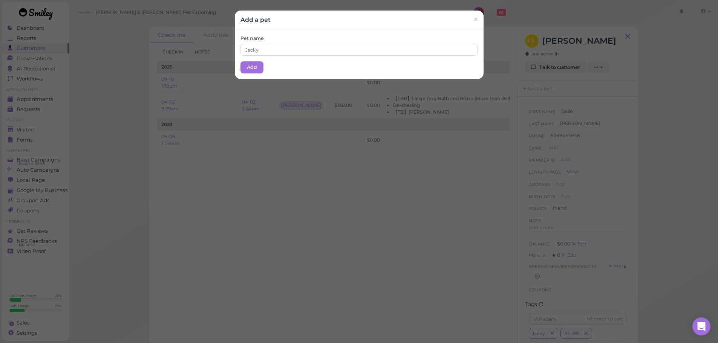
click at [317, 62] on div "Pet name Jacky Add" at bounding box center [359, 54] width 249 height 50
click at [241, 67] on button "Add" at bounding box center [252, 67] width 23 height 12
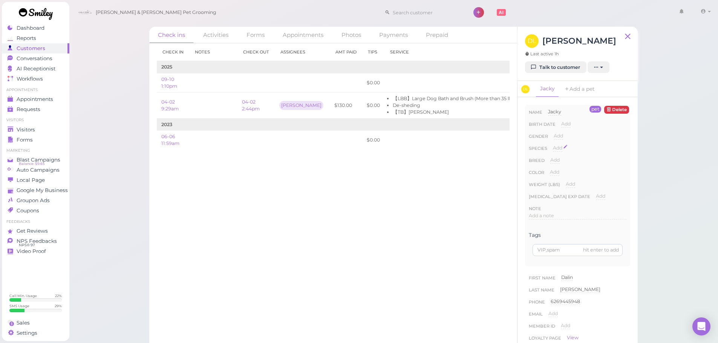
click at [557, 149] on span "Add" at bounding box center [557, 148] width 9 height 6
click at [568, 149] on select "Dog Cat Bird Other" at bounding box center [590, 150] width 74 height 11
select select "Dog"
click at [553, 145] on select "Dog Cat Bird Other" at bounding box center [590, 150] width 74 height 11
click at [561, 159] on button "Done" at bounding box center [562, 162] width 17 height 8
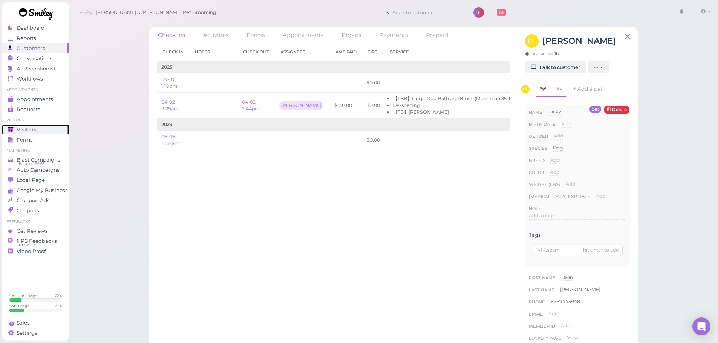
click at [66, 133] on link "Visitors" at bounding box center [35, 130] width 67 height 10
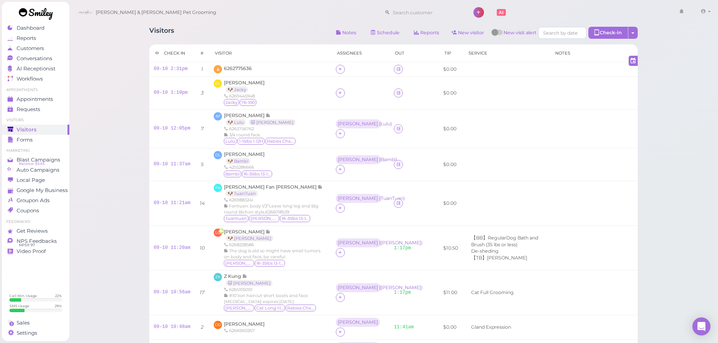
click at [50, 93] on ul "Appointments Appointments Requests 0" at bounding box center [35, 100] width 67 height 27
click at [50, 94] on link "Appointments" at bounding box center [35, 99] width 67 height 10
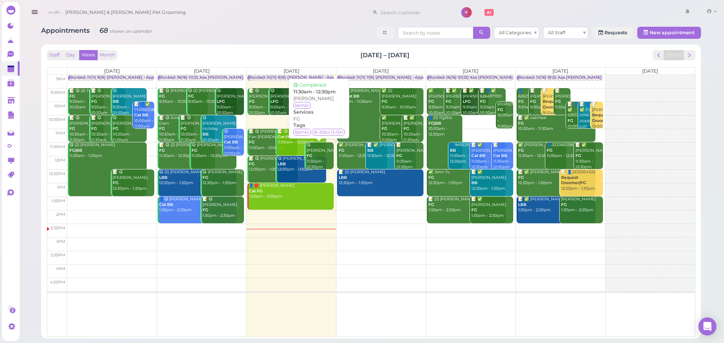
click at [311, 161] on div "😋 Daphne Lin FG 11:30am - 12:30pm" at bounding box center [320, 157] width 28 height 28
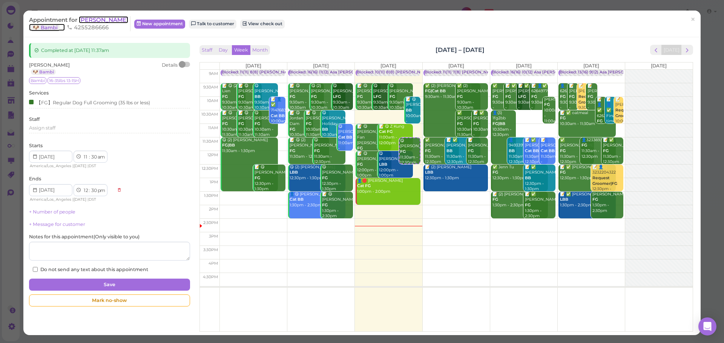
click at [92, 21] on span "Daphne Lin" at bounding box center [103, 19] width 49 height 7
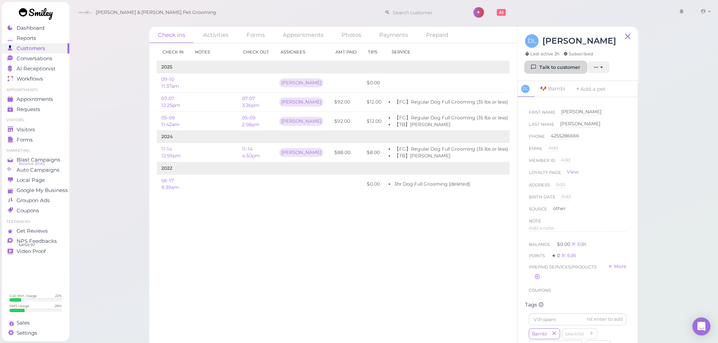
click at [544, 67] on link "Talk to customer" at bounding box center [555, 67] width 61 height 12
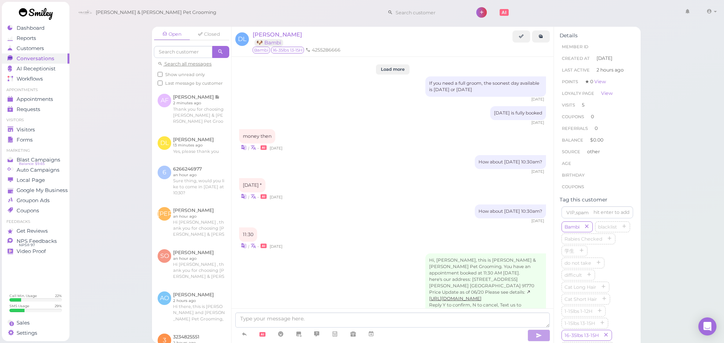
scroll to position [920, 0]
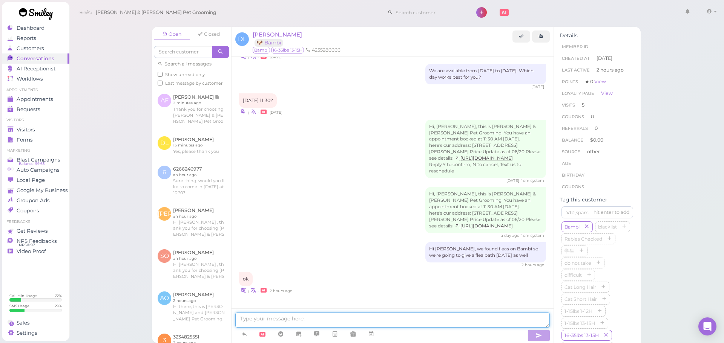
click at [417, 318] on textarea at bounding box center [392, 320] width 314 height 15
click at [320, 318] on textarea at bounding box center [392, 320] width 314 height 15
click at [306, 324] on textarea at bounding box center [392, 320] width 314 height 15
drag, startPoint x: 310, startPoint y: 296, endPoint x: 234, endPoint y: 276, distance: 77.9
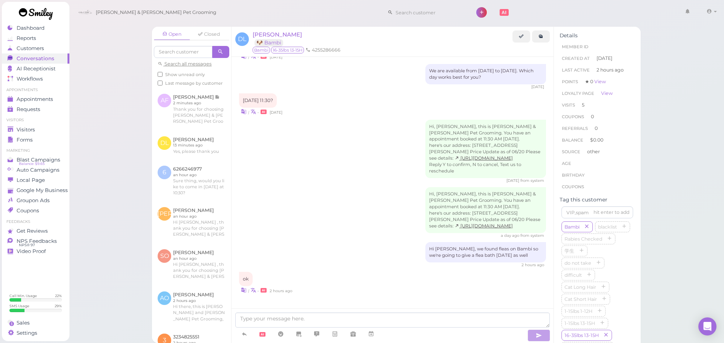
drag, startPoint x: 246, startPoint y: 277, endPoint x: 339, endPoint y: 294, distance: 94.7
click at [324, 316] on textarea at bounding box center [392, 320] width 314 height 15
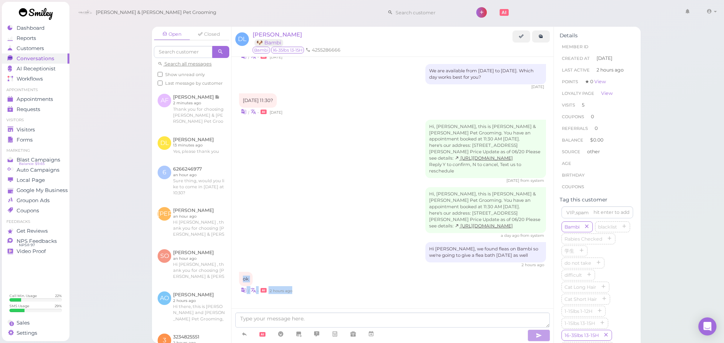
drag, startPoint x: 320, startPoint y: 296, endPoint x: 235, endPoint y: 277, distance: 88.1
drag, startPoint x: 235, startPoint y: 277, endPoint x: 323, endPoint y: 291, distance: 89.3
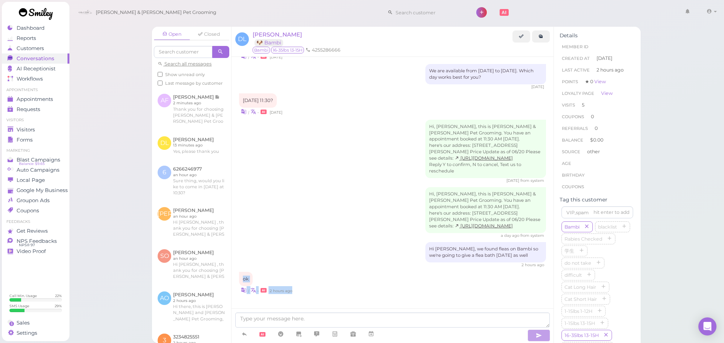
click at [323, 291] on div "| • 2 hours ago" at bounding box center [392, 291] width 307 height 8
drag, startPoint x: 323, startPoint y: 291, endPoint x: 241, endPoint y: 276, distance: 83.6
click at [241, 276] on div "ok | • 2 hours ago" at bounding box center [392, 283] width 307 height 22
click at [242, 274] on div "ok" at bounding box center [246, 279] width 14 height 14
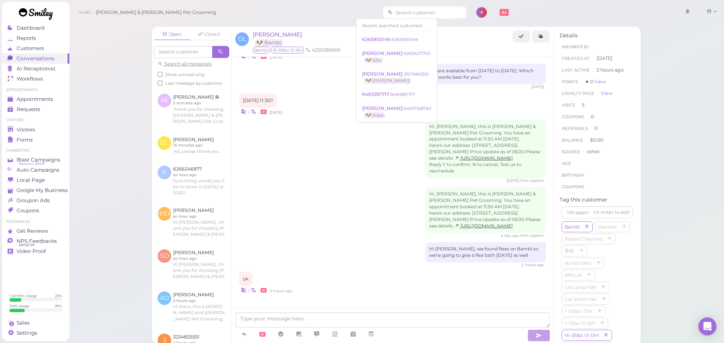
click at [405, 14] on input at bounding box center [429, 12] width 73 height 12
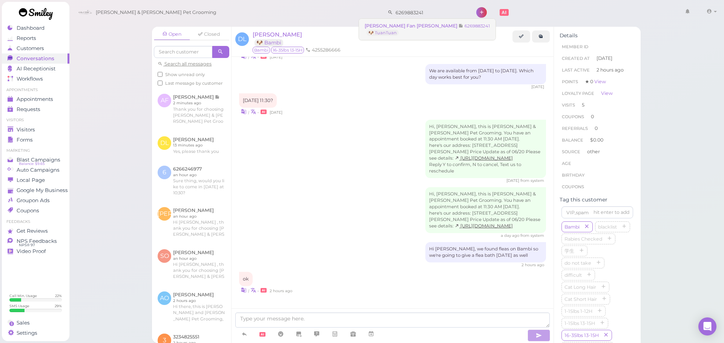
type input "6269883241"
click at [414, 27] on span "Fan wu Fan Tuan tuan" at bounding box center [412, 26] width 94 height 6
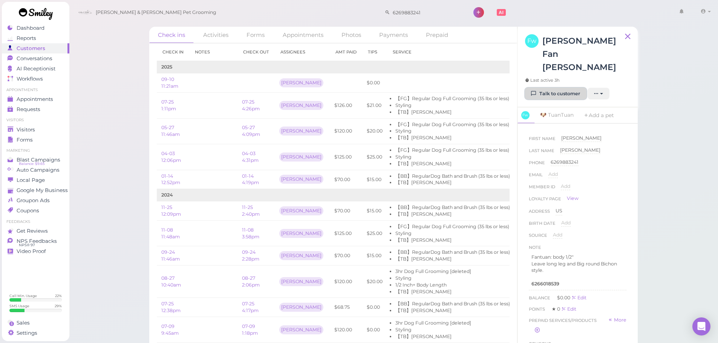
click at [546, 88] on link "Talk to customer" at bounding box center [555, 94] width 61 height 12
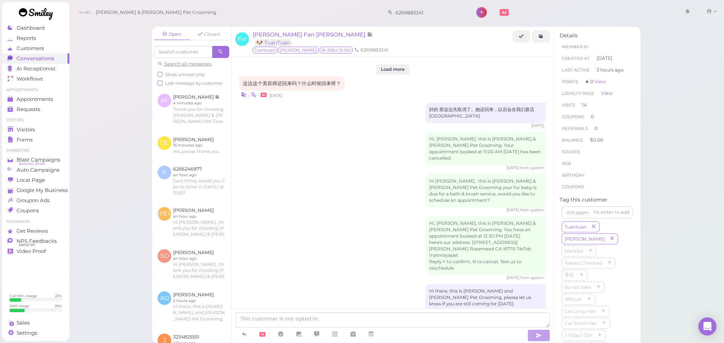
scroll to position [1234, 0]
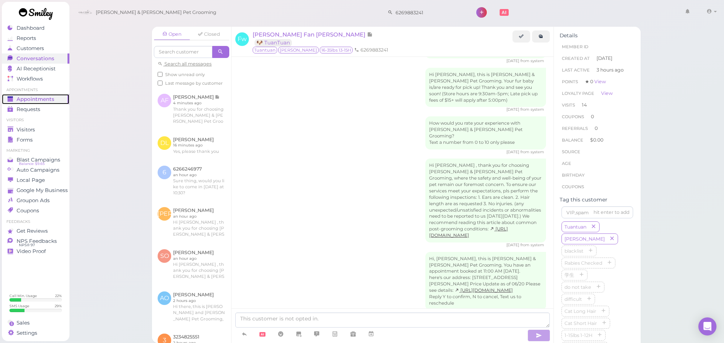
drag, startPoint x: 546, startPoint y: 11, endPoint x: 49, endPoint y: 95, distance: 503.6
click at [49, 95] on link "Appointments" at bounding box center [35, 99] width 67 height 10
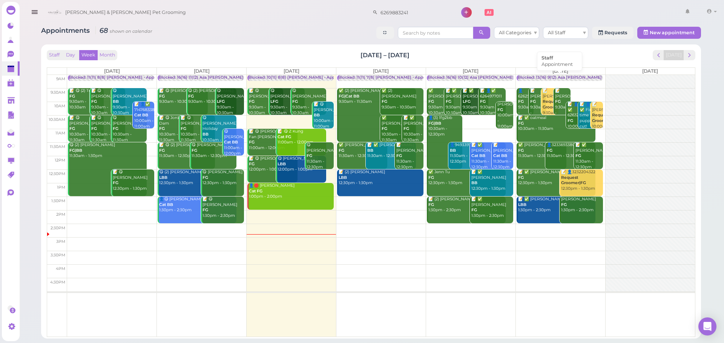
click at [556, 77] on div "Blocked: 13(16) 9(12) Asa Helen Rebecca • Appointment" at bounding box center [593, 78] width 151 height 6
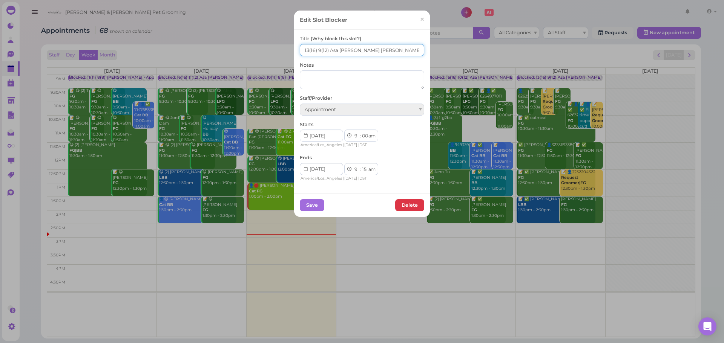
click at [304, 54] on input "13(16) 9(12) Asa Helen Rebecca" at bounding box center [362, 50] width 124 height 12
type input "15(16) 13(12) Asa Helen Rebecca"
click at [313, 207] on button "Save" at bounding box center [312, 205] width 25 height 12
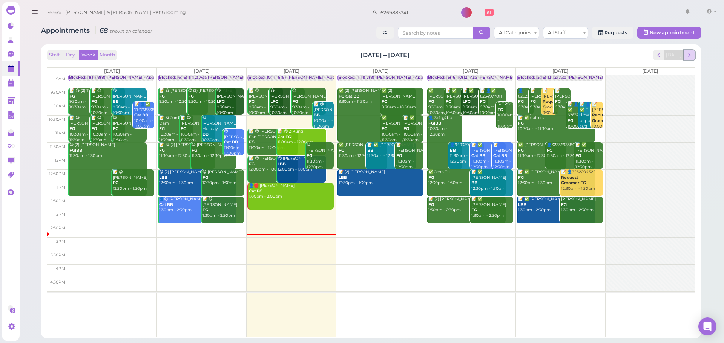
click at [693, 54] on span "next" at bounding box center [689, 55] width 7 height 7
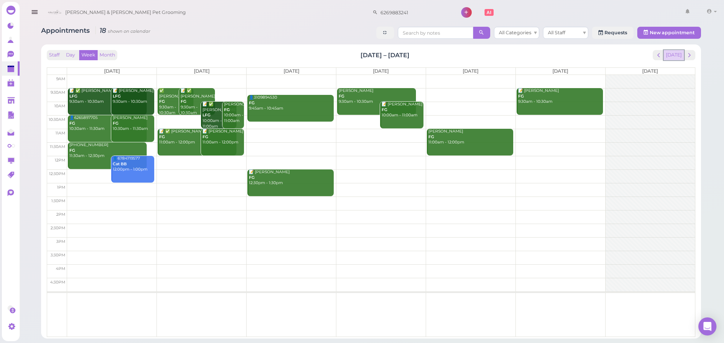
click at [673, 59] on button "[DATE]" at bounding box center [674, 55] width 20 height 10
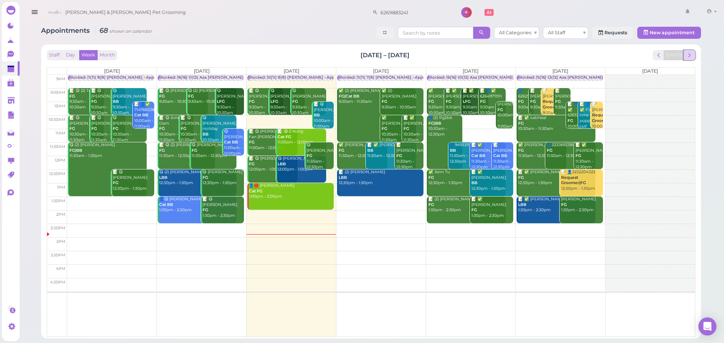
click at [687, 56] on span "next" at bounding box center [689, 55] width 7 height 7
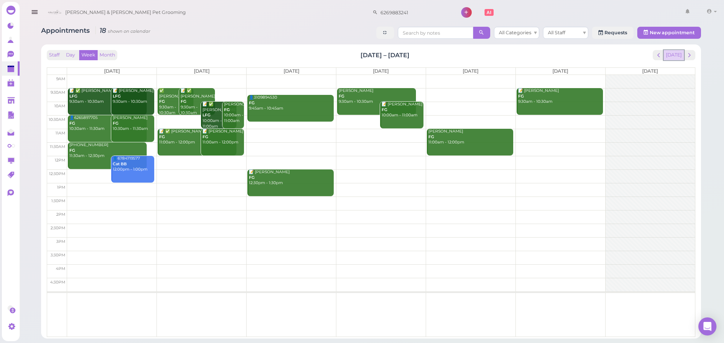
click at [667, 53] on button "[DATE]" at bounding box center [674, 55] width 20 height 10
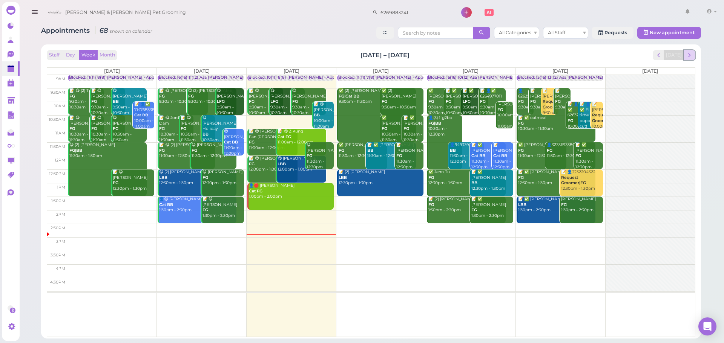
click at [694, 58] on button "next" at bounding box center [690, 55] width 12 height 10
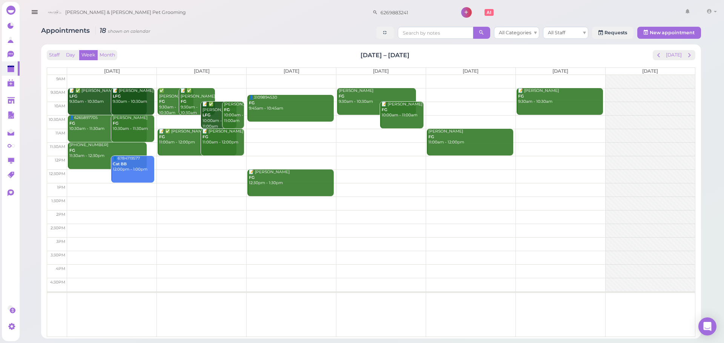
click at [107, 199] on td at bounding box center [381, 204] width 628 height 14
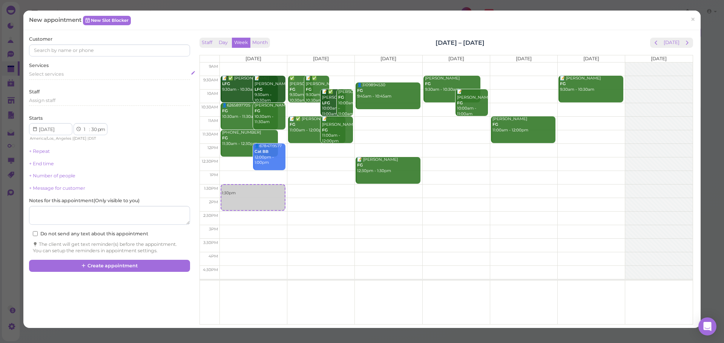
click at [61, 76] on span "Select services" at bounding box center [46, 74] width 35 height 6
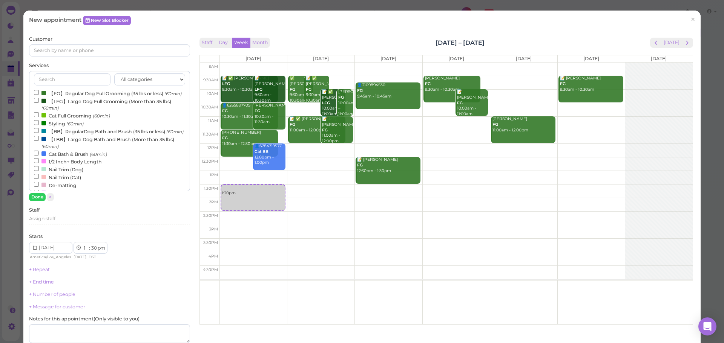
click at [59, 94] on label "【FG】Regular Dog Full Grooming (35 lbs or less) (60min)" at bounding box center [108, 93] width 148 height 8
click at [39, 94] on input "【FG】Regular Dog Full Grooming (35 lbs or less) (60min)" at bounding box center [36, 92] width 5 height 5
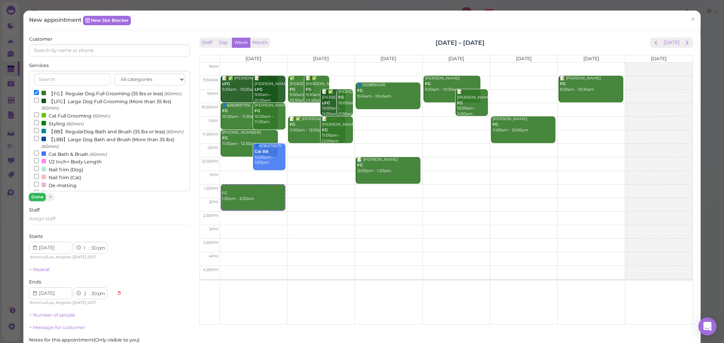
click at [35, 198] on button "Done" at bounding box center [37, 197] width 17 height 8
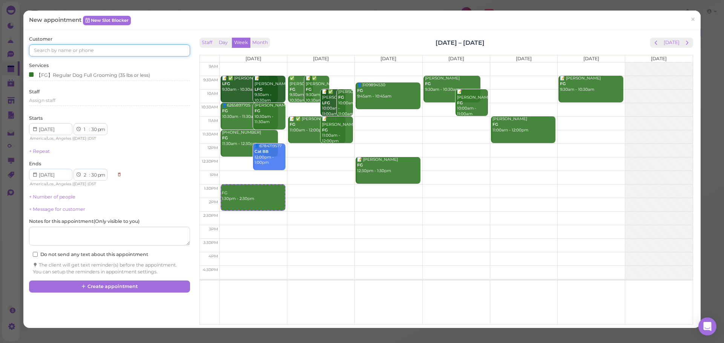
click at [107, 52] on input at bounding box center [109, 50] width 161 height 12
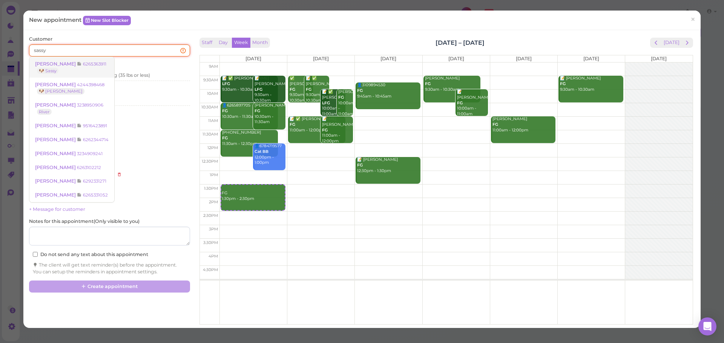
type input "sassy"
click at [103, 66] on div "Diana Licon 6265363911 🐶 Sassy Amy Sanchez 6262749415 Carl Pureza 4244484128 Ri…" at bounding box center [70, 88] width 83 height 63
click at [92, 65] on small "6265363911" at bounding box center [94, 63] width 23 height 5
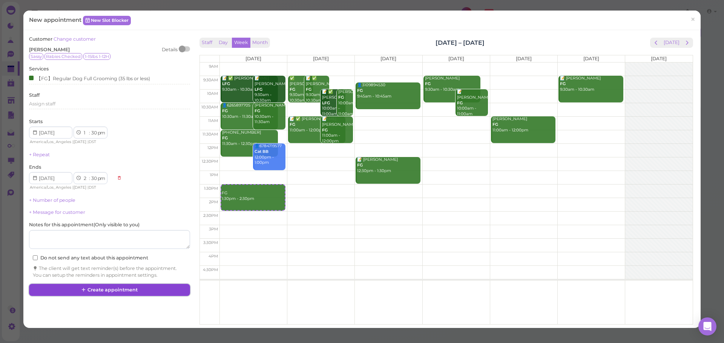
click at [132, 290] on button "Create appointment" at bounding box center [109, 290] width 161 height 12
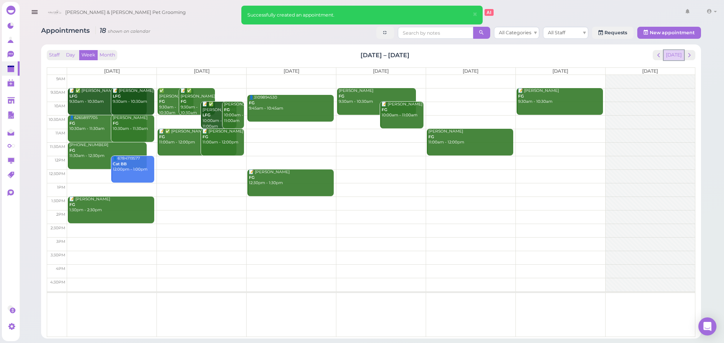
click at [677, 54] on button "[DATE]" at bounding box center [674, 55] width 20 height 10
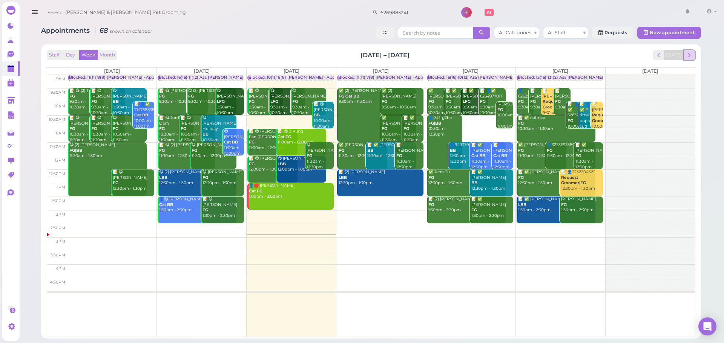
click at [687, 51] on button "next" at bounding box center [690, 55] width 12 height 10
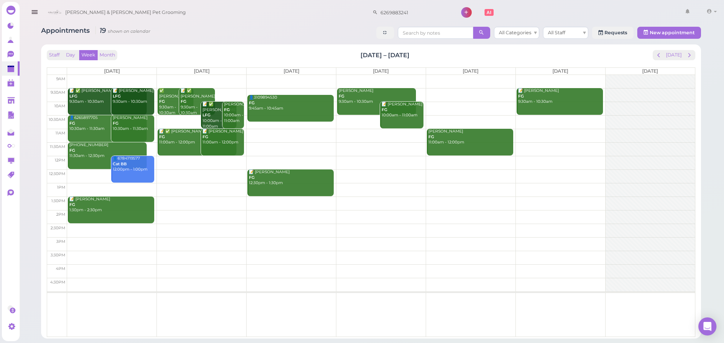
click at [301, 90] on td at bounding box center [381, 95] width 628 height 14
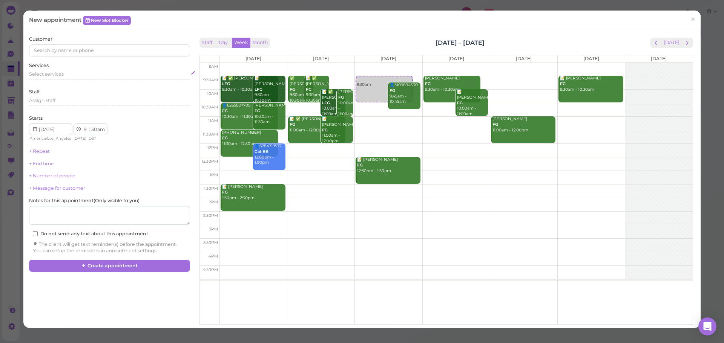
click at [103, 75] on div "Select services" at bounding box center [109, 74] width 161 height 7
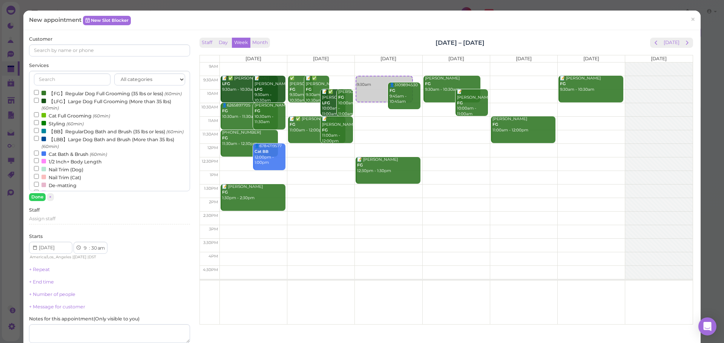
click at [96, 92] on label "【FG】Regular Dog Full Grooming (35 lbs or less) (60min)" at bounding box center [108, 93] width 148 height 8
click at [39, 92] on input "【FG】Regular Dog Full Grooming (35 lbs or less) (60min)" at bounding box center [36, 92] width 5 height 5
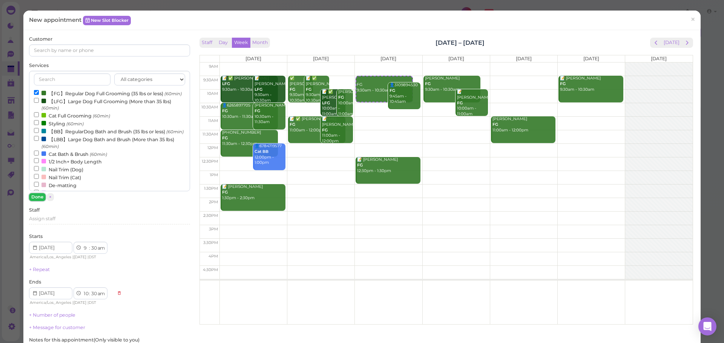
click at [37, 198] on button "Done" at bounding box center [37, 197] width 17 height 8
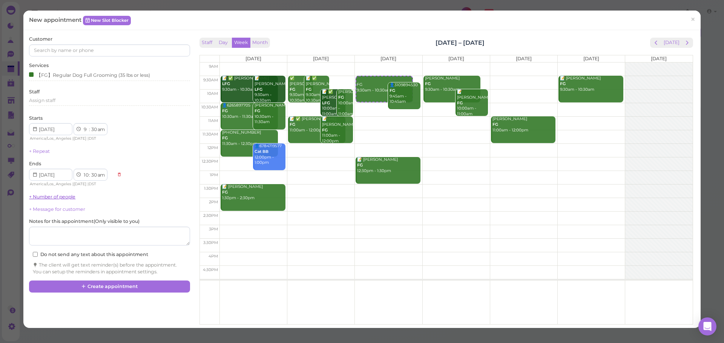
click at [39, 197] on link "+ Number of people" at bounding box center [52, 197] width 46 height 6
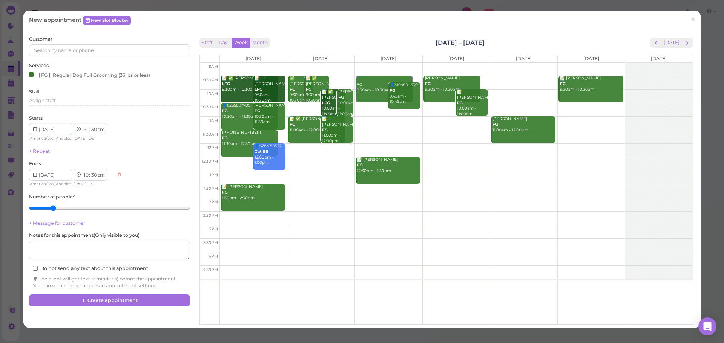
type input "2"
click at [46, 205] on input "range" at bounding box center [109, 208] width 161 height 12
click at [101, 45] on input at bounding box center [109, 50] width 161 height 12
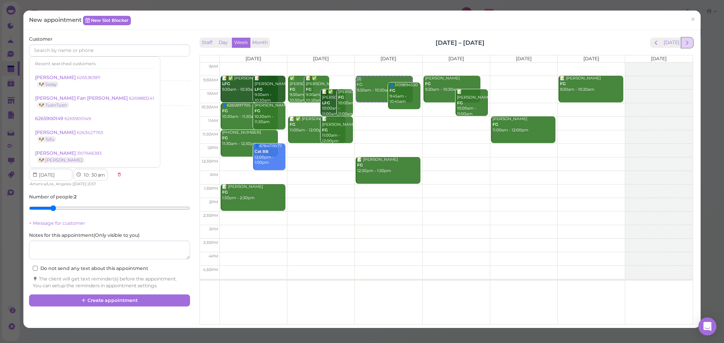
click at [684, 44] on span "next" at bounding box center [687, 42] width 7 height 7
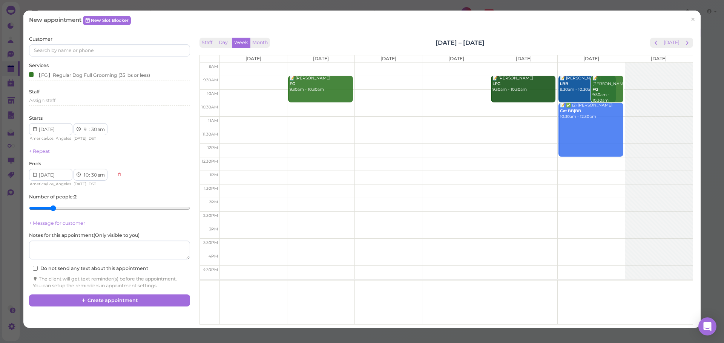
click at [235, 80] on td at bounding box center [455, 83] width 473 height 14
type input "2025-09-22"
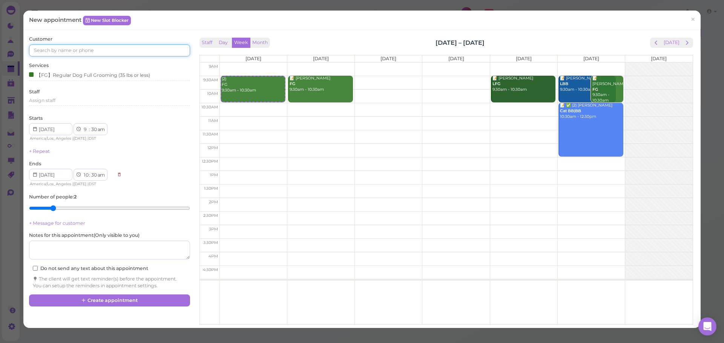
click at [81, 46] on input at bounding box center [109, 50] width 161 height 12
type input "5626566943"
click at [63, 61] on span "Bailey Carlin" at bounding box center [56, 64] width 42 height 6
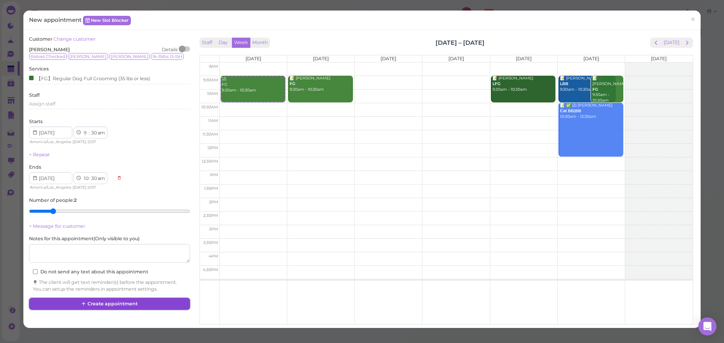
click at [148, 299] on button "Create appointment" at bounding box center [109, 304] width 161 height 12
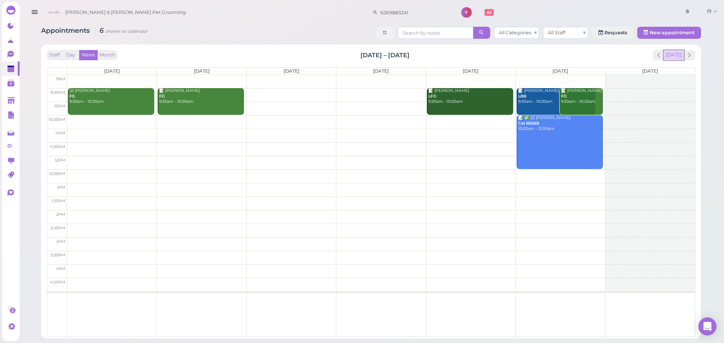
click at [668, 54] on button "[DATE]" at bounding box center [674, 55] width 20 height 10
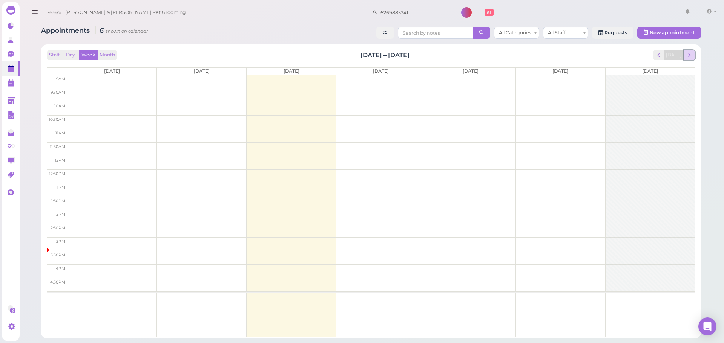
click at [686, 57] on span "next" at bounding box center [689, 55] width 7 height 7
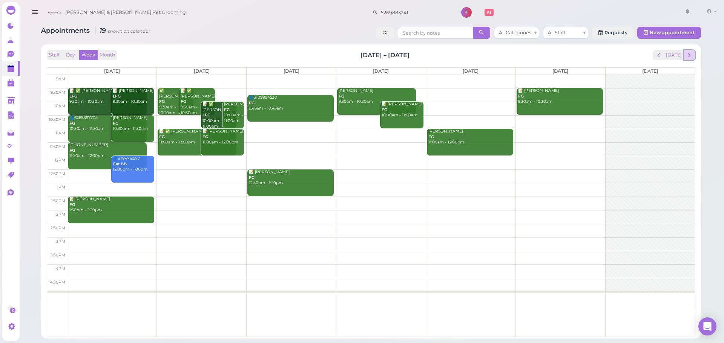
click at [695, 56] on button "next" at bounding box center [690, 55] width 12 height 10
